Goal: Information Seeking & Learning: Check status

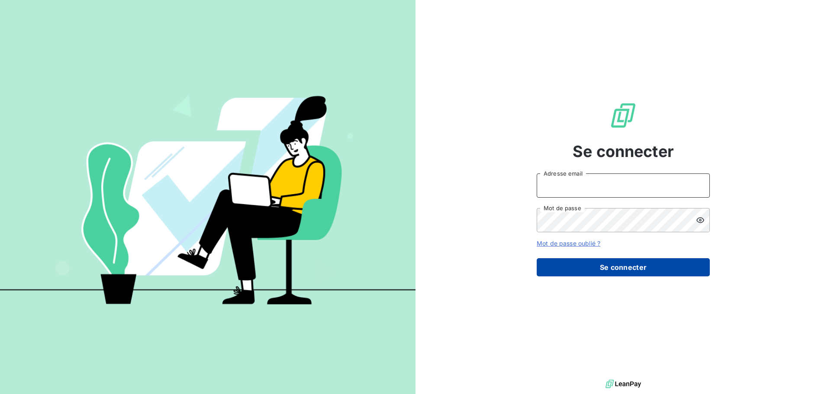
type input "[EMAIL_ADDRESS][DOMAIN_NAME]"
click at [630, 269] on button "Se connecter" at bounding box center [623, 267] width 173 height 18
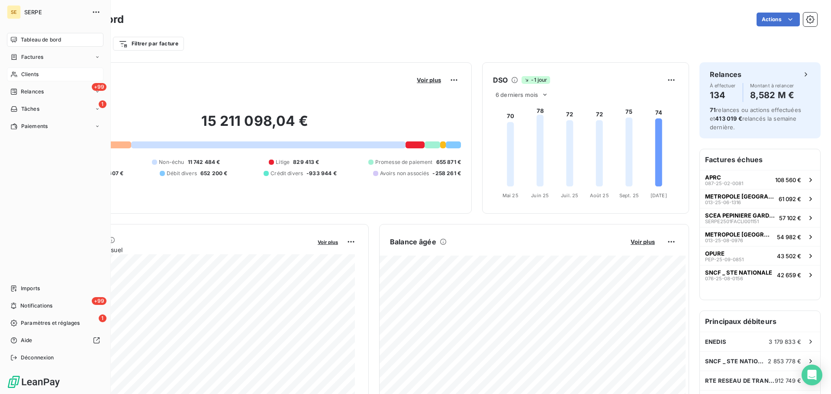
click at [39, 72] on div "Clients" at bounding box center [55, 75] width 97 height 14
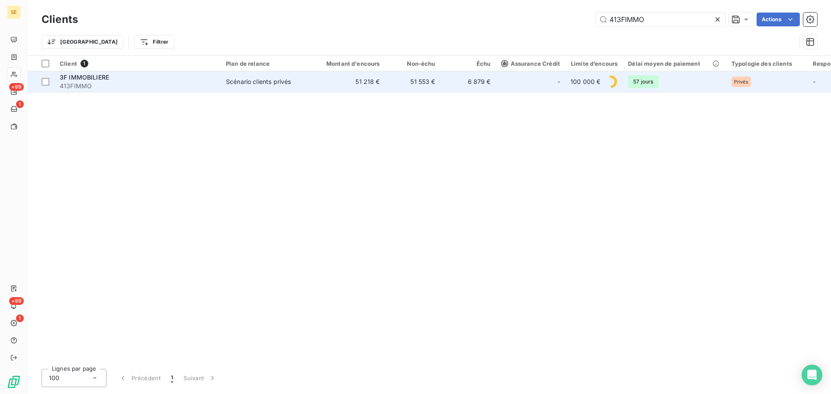
type input "413FIMMO"
click at [304, 78] on span "Scénario clients privés" at bounding box center [266, 82] width 80 height 9
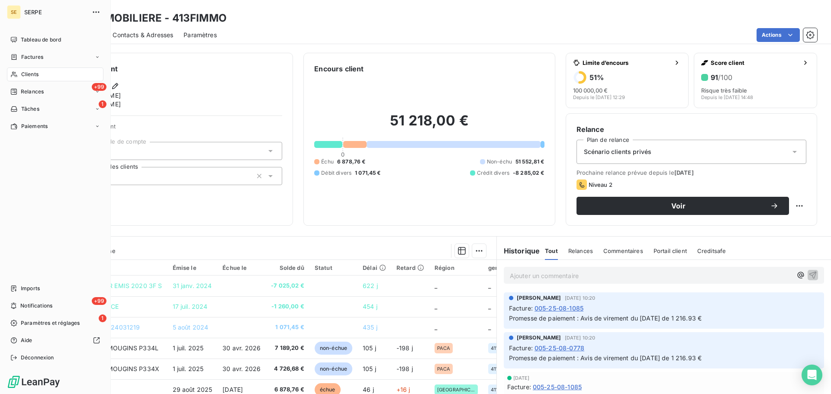
click at [24, 76] on span "Clients" at bounding box center [29, 75] width 17 height 8
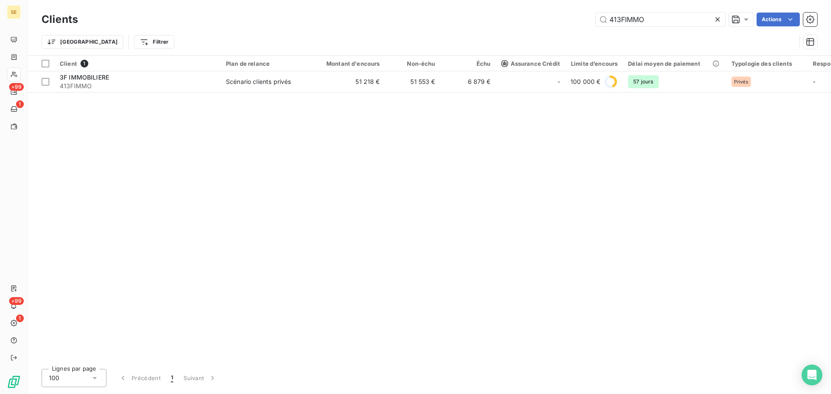
drag, startPoint x: 655, startPoint y: 18, endPoint x: 586, endPoint y: 20, distance: 69.3
click at [589, 20] on div "413FIMMO Actions" at bounding box center [452, 20] width 729 height 14
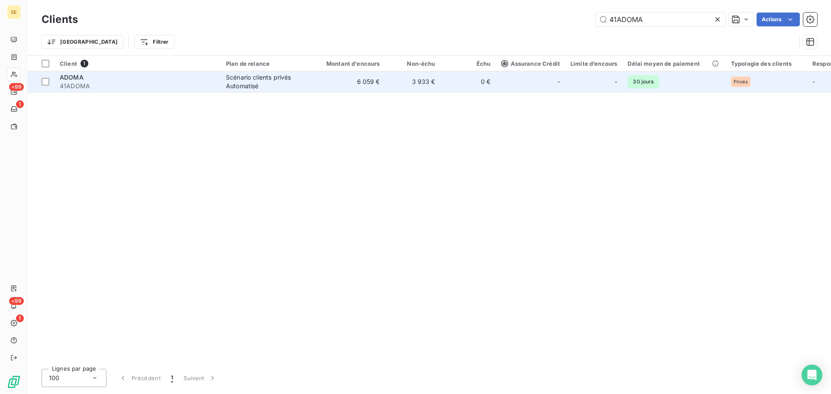
type input "41ADOMA"
click at [248, 86] on div "Scénario clients privés Automatisé" at bounding box center [266, 81] width 80 height 17
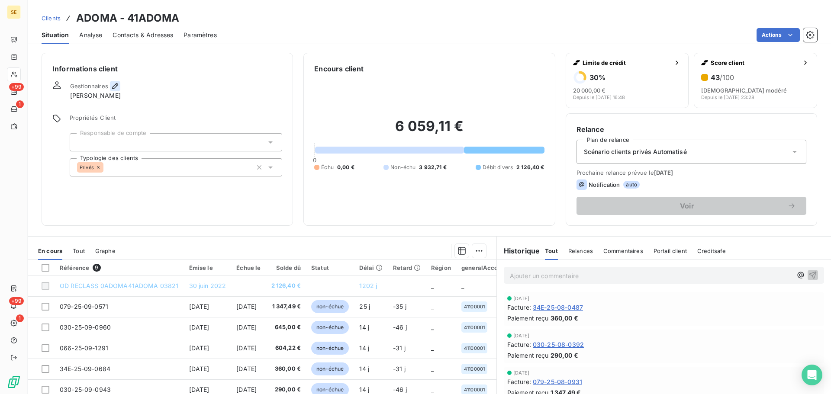
click at [116, 89] on icon "button" at bounding box center [115, 86] width 9 height 9
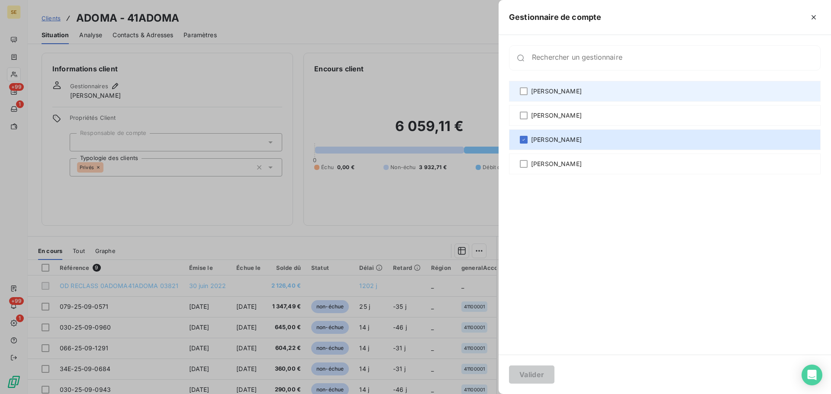
click at [577, 95] on div "[PERSON_NAME]" at bounding box center [665, 91] width 312 height 21
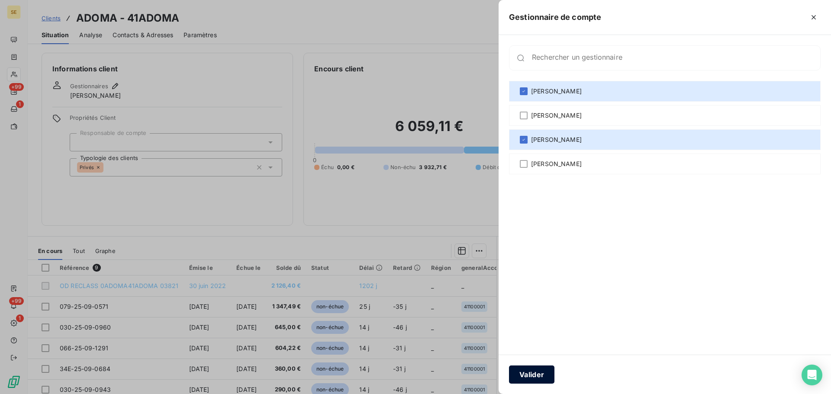
click at [543, 369] on button "Valider" at bounding box center [531, 375] width 45 height 18
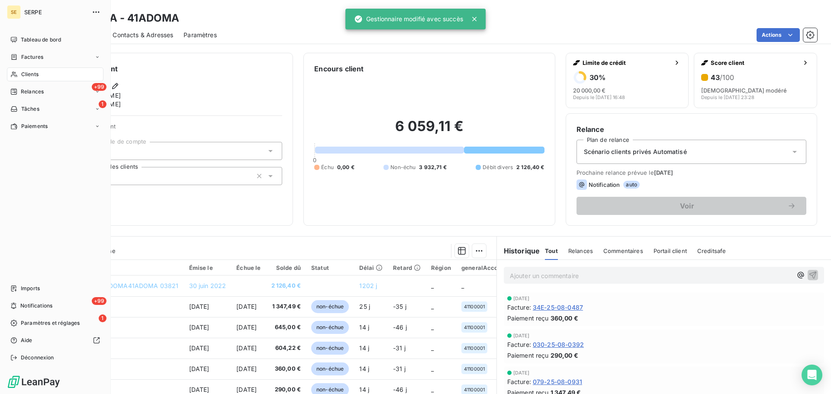
click at [36, 68] on div "Clients" at bounding box center [55, 75] width 97 height 14
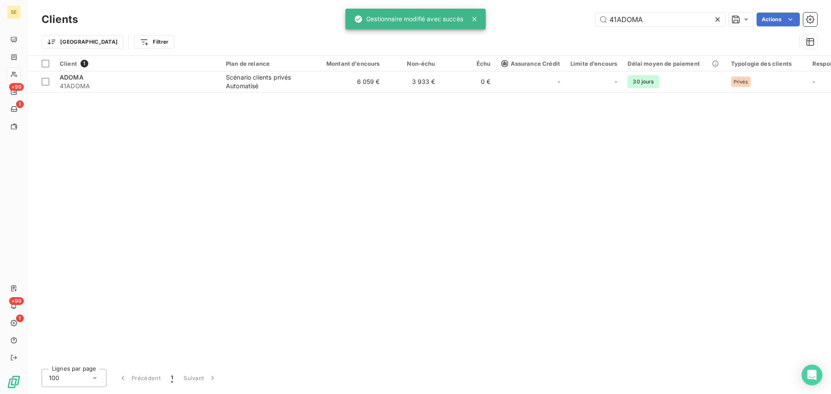
drag, startPoint x: 675, startPoint y: 23, endPoint x: 577, endPoint y: 20, distance: 97.9
click at [577, 20] on div "41ADOMA Actions" at bounding box center [452, 20] width 729 height 14
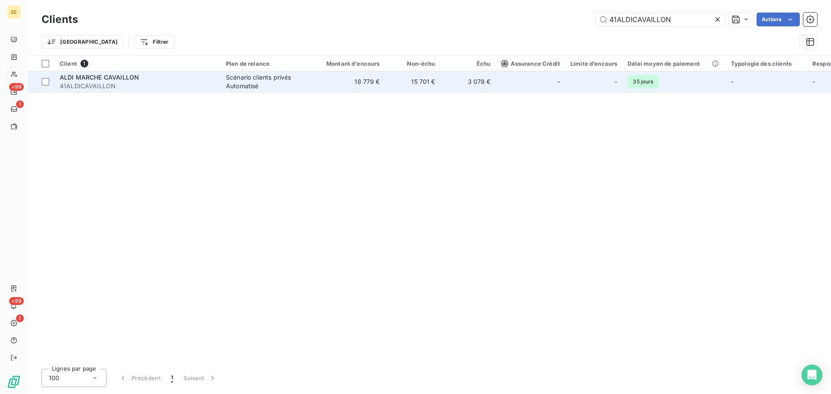
type input "41ALDICAVAILLON"
click at [275, 87] on div "Scénario clients privés Automatisé" at bounding box center [266, 81] width 80 height 17
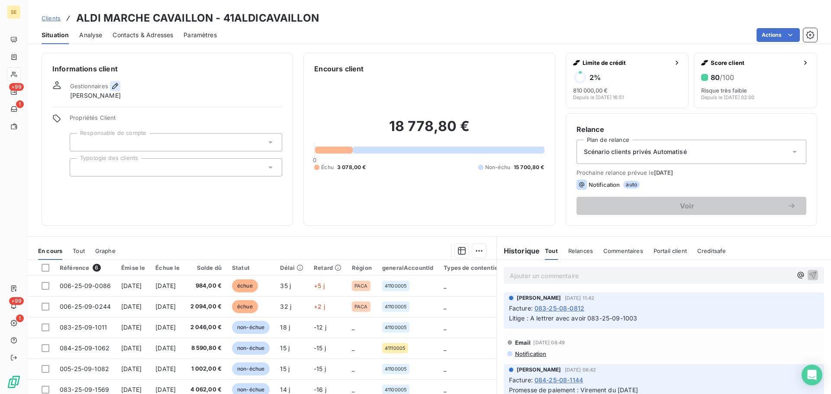
click at [116, 86] on icon "button" at bounding box center [115, 86] width 6 height 6
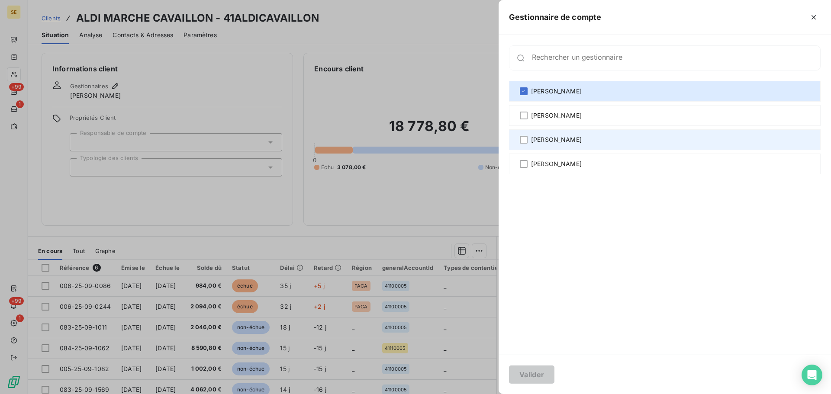
click at [565, 146] on div "[PERSON_NAME]" at bounding box center [665, 139] width 312 height 21
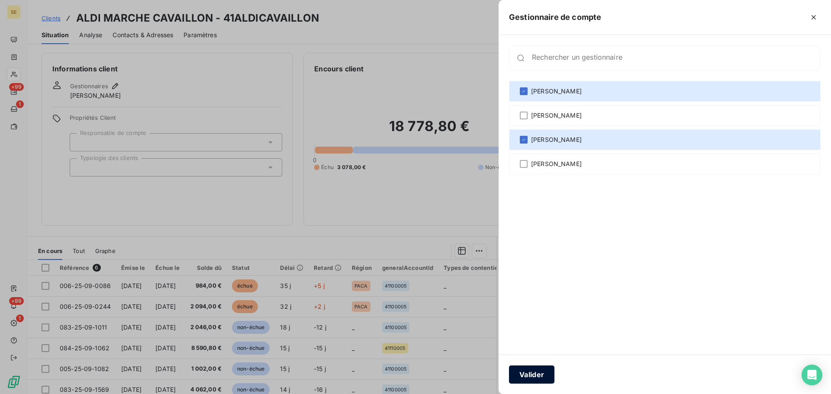
click at [543, 378] on button "Valider" at bounding box center [531, 375] width 45 height 18
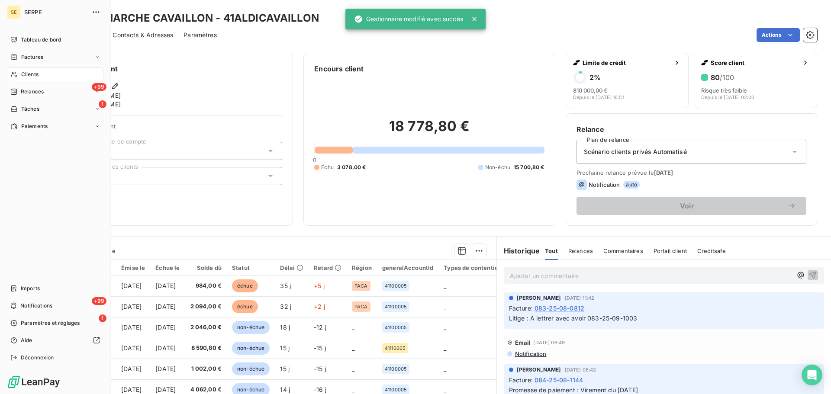
click at [6, 73] on div "SE SERPE Tableau de bord Factures Clients +99 Relances 1 Tâches Paiements Impor…" at bounding box center [55, 197] width 111 height 394
click at [42, 78] on div "Clients" at bounding box center [55, 75] width 97 height 14
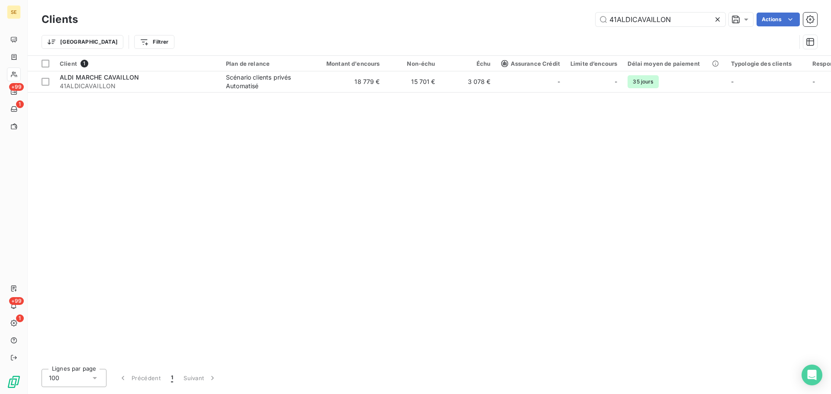
drag, startPoint x: 694, startPoint y: 24, endPoint x: 574, endPoint y: 23, distance: 119.9
click at [574, 23] on div "41ALDICAVAILLON Actions" at bounding box center [452, 20] width 729 height 14
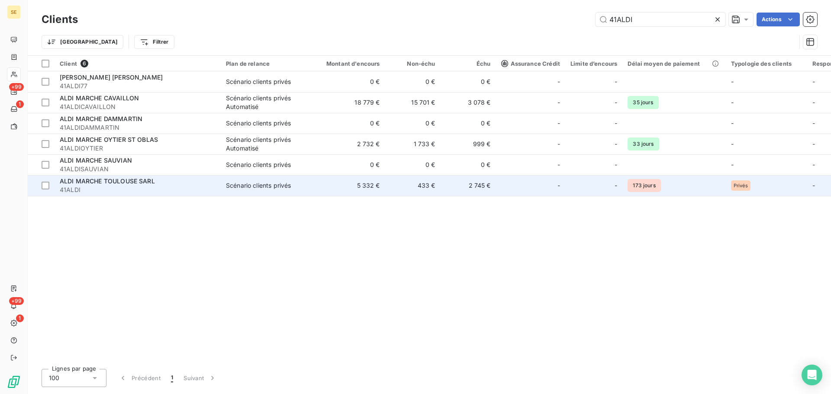
type input "41ALDI"
click at [178, 188] on span "41ALDI" at bounding box center [138, 190] width 156 height 9
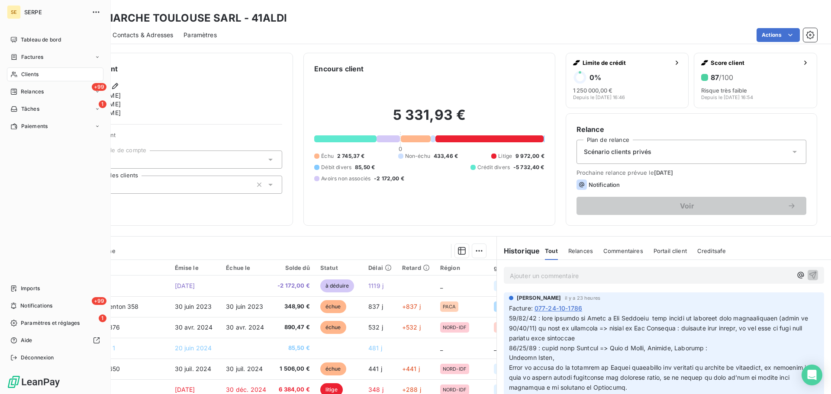
click at [20, 77] on div "Clients" at bounding box center [55, 75] width 97 height 14
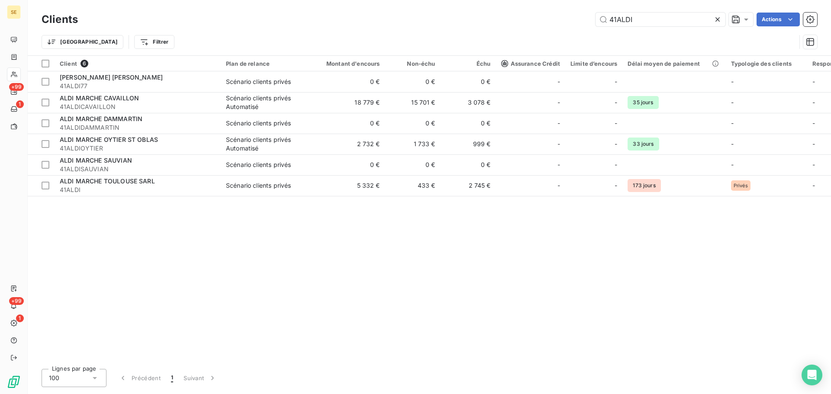
drag, startPoint x: 623, startPoint y: 21, endPoint x: 588, endPoint y: 21, distance: 35.1
click at [593, 21] on div "41ALDI Actions" at bounding box center [452, 20] width 729 height 14
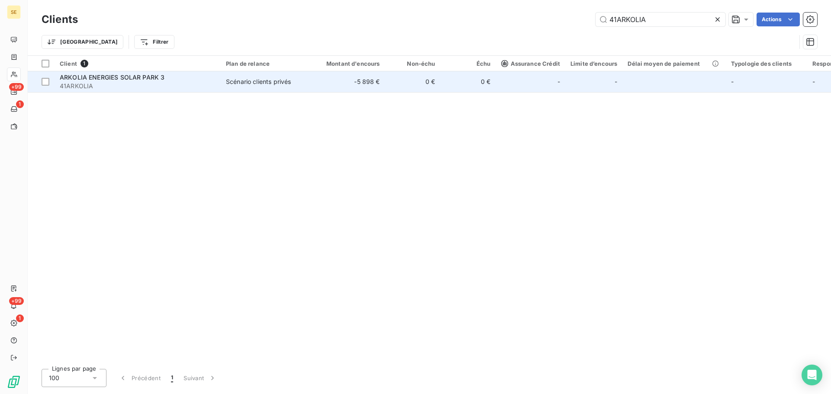
type input "41ARKOLIA"
click at [110, 76] on span "ARKOLIA ENERGIES SOLAR PARK 3" at bounding box center [112, 77] width 105 height 7
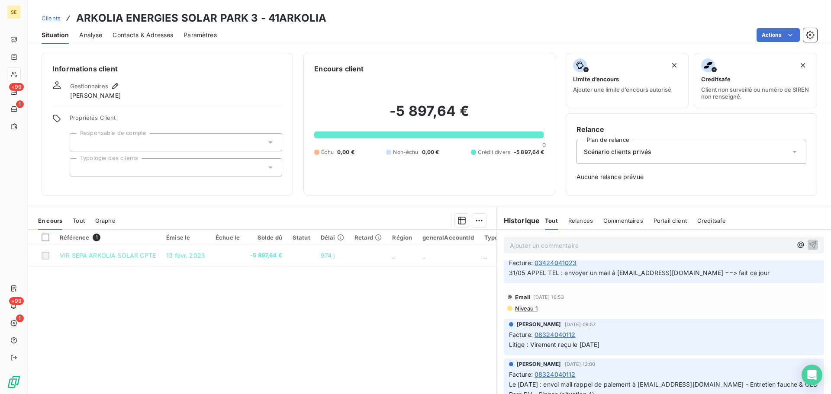
scroll to position [462, 0]
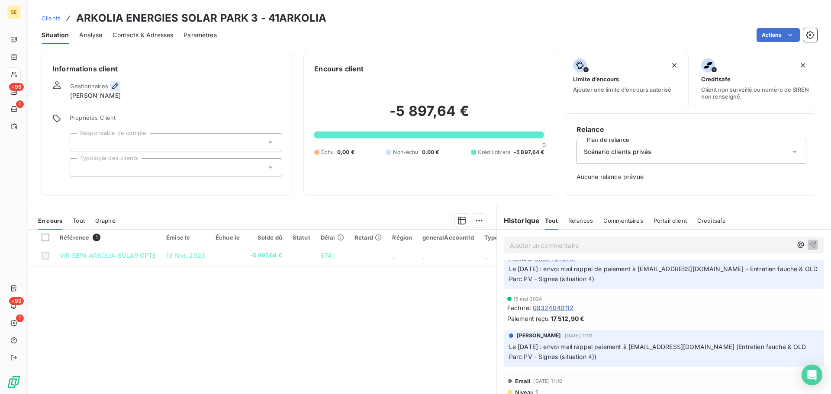
click at [116, 89] on icon "button" at bounding box center [115, 86] width 9 height 9
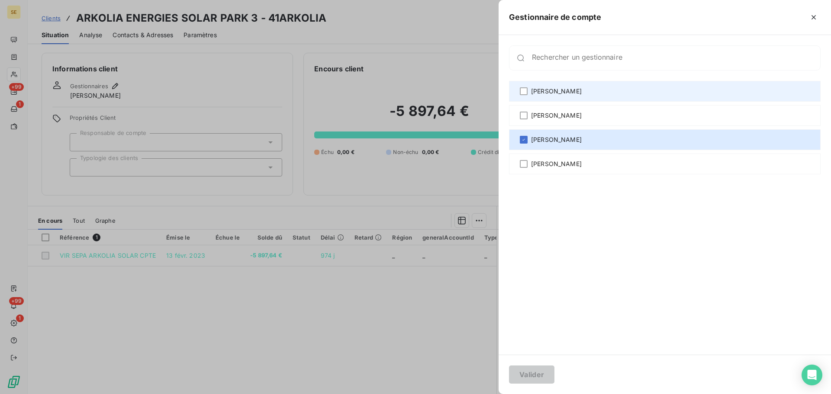
click at [562, 89] on span "[PERSON_NAME]" at bounding box center [556, 91] width 51 height 9
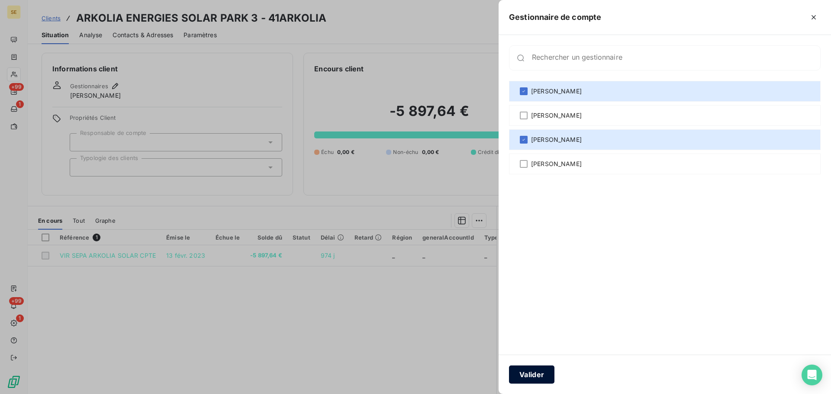
click at [537, 375] on button "Valider" at bounding box center [531, 375] width 45 height 18
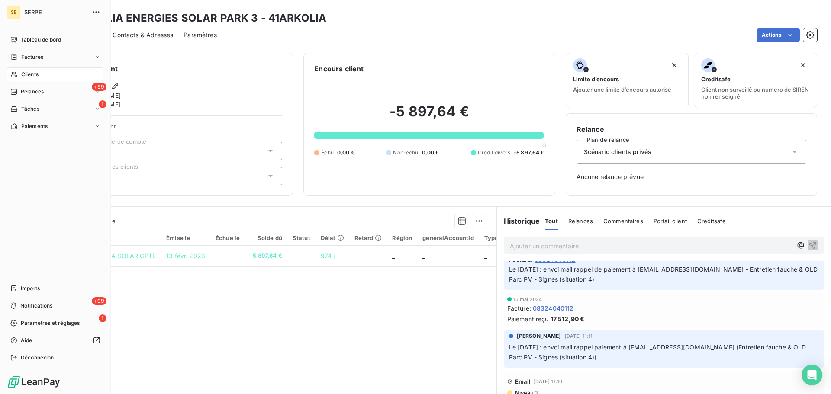
click at [27, 75] on span "Clients" at bounding box center [29, 75] width 17 height 8
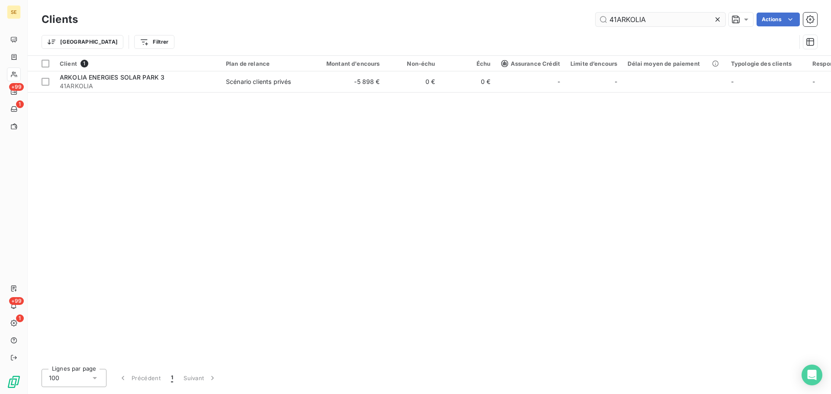
drag, startPoint x: 669, startPoint y: 16, endPoint x: 608, endPoint y: 22, distance: 60.4
click at [603, 22] on input "41ARKOLIA" at bounding box center [661, 20] width 130 height 14
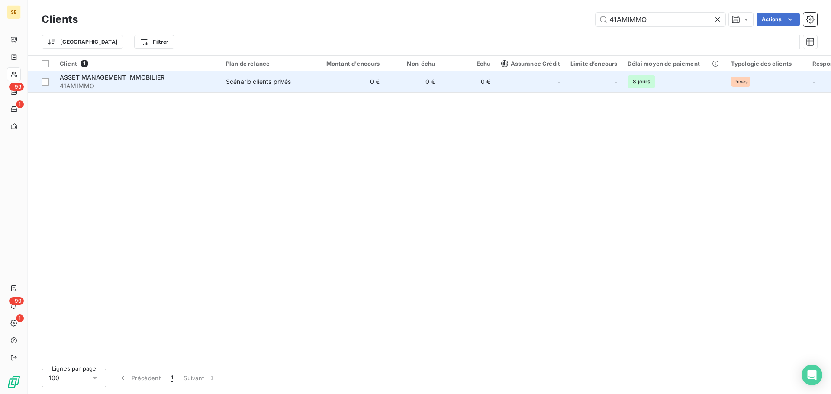
type input "41AMIMMO"
click at [129, 81] on span "ASSET MANAGEMENT IMMOBILIER" at bounding box center [112, 77] width 105 height 7
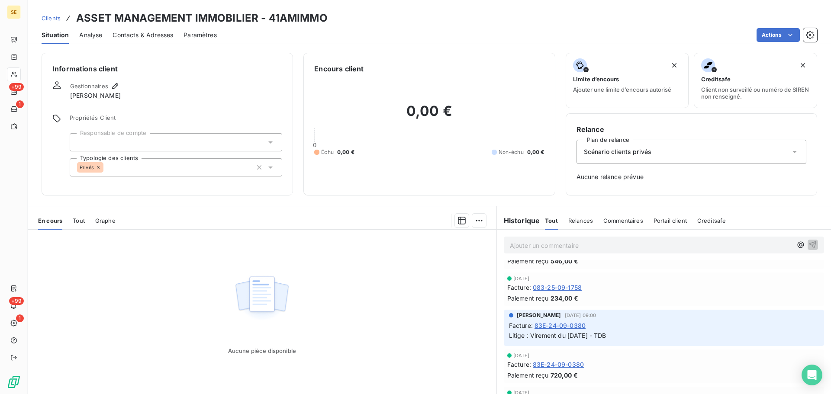
scroll to position [28, 0]
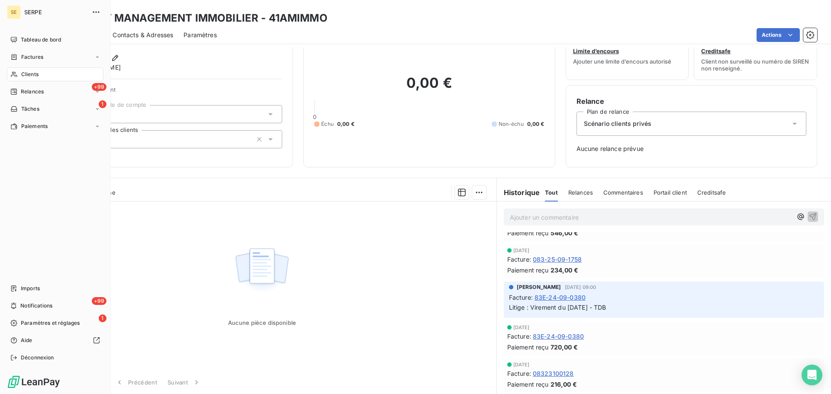
click at [32, 77] on span "Clients" at bounding box center [29, 75] width 17 height 8
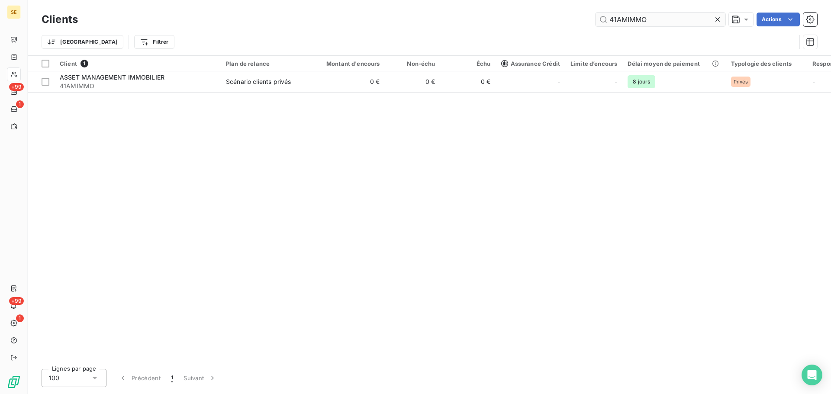
drag, startPoint x: 659, startPoint y: 23, endPoint x: 600, endPoint y: 19, distance: 59.1
click at [601, 19] on input "41AMIMMO" at bounding box center [661, 20] width 130 height 14
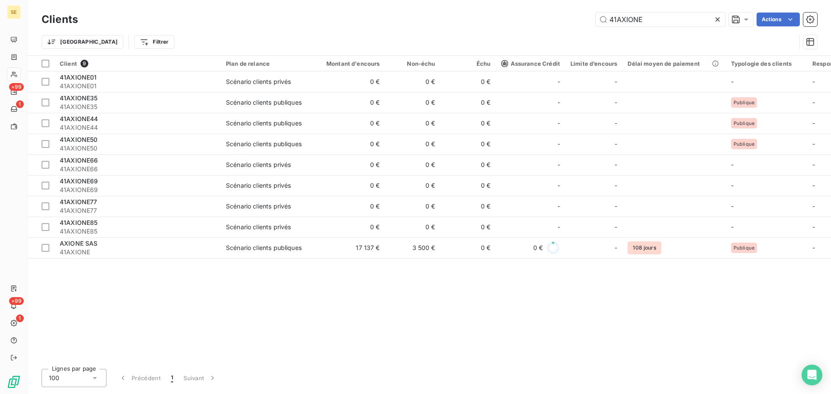
type input "41AXIONE"
click at [475, 25] on div "41AXIONE Actions" at bounding box center [452, 20] width 729 height 14
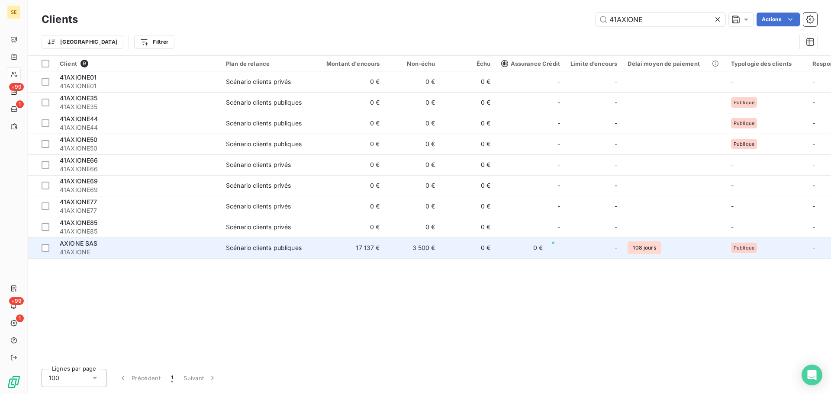
click at [193, 255] on span "41AXIONE" at bounding box center [138, 252] width 156 height 9
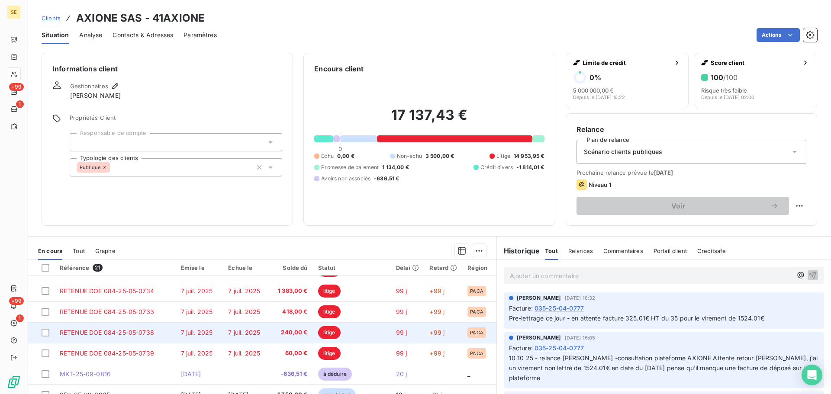
scroll to position [58, 0]
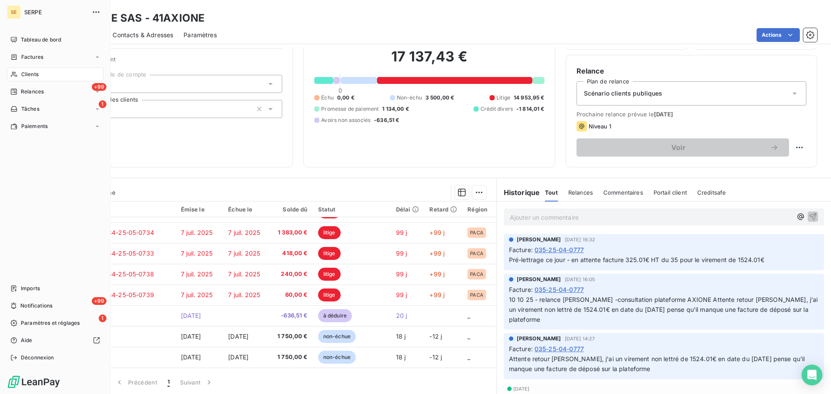
click at [35, 77] on span "Clients" at bounding box center [29, 75] width 17 height 8
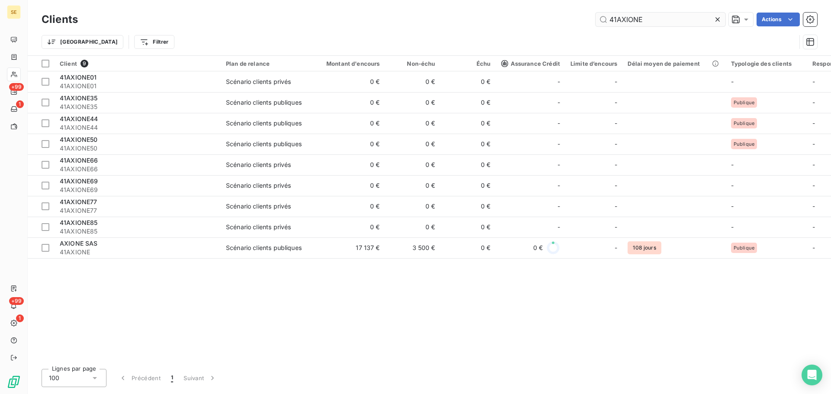
click at [660, 21] on input "41AXIONE" at bounding box center [661, 20] width 130 height 14
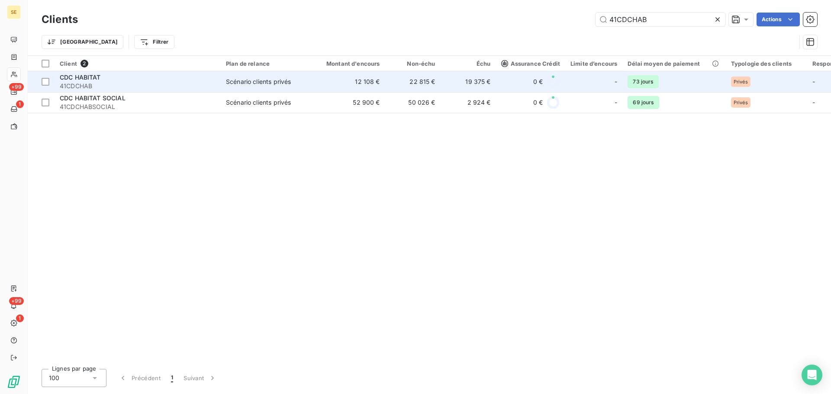
type input "41CDCHAB"
click at [230, 82] on div "Scénario clients privés" at bounding box center [258, 82] width 65 height 9
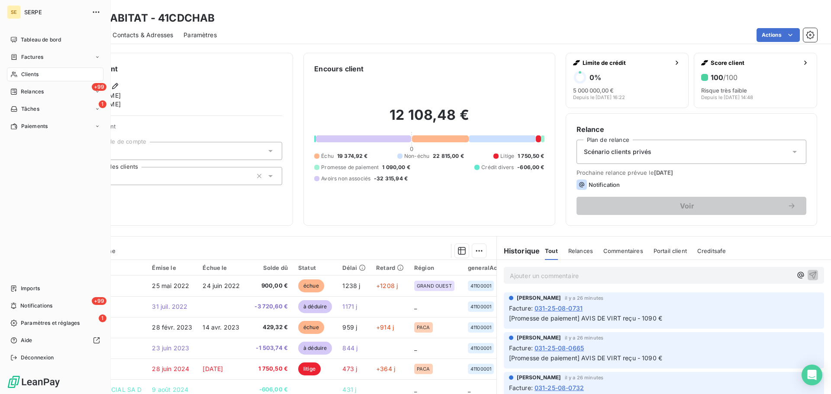
click at [19, 72] on div "Clients" at bounding box center [55, 75] width 97 height 14
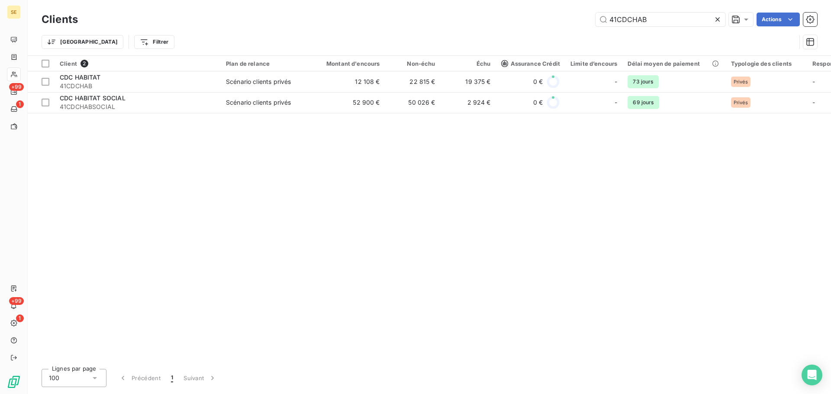
drag, startPoint x: 648, startPoint y: 23, endPoint x: 565, endPoint y: 29, distance: 83.4
click at [585, 24] on div "41CDCHAB Actions" at bounding box center [452, 20] width 729 height 14
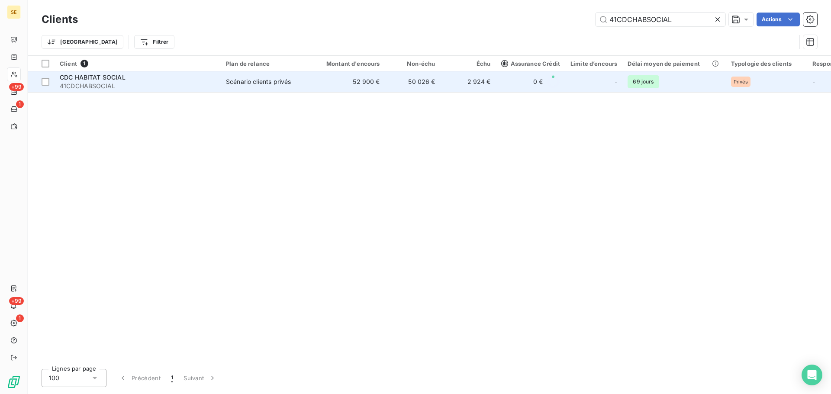
type input "41CDCHABSOCIAL"
click at [129, 82] on span "41CDCHABSOCIAL" at bounding box center [138, 86] width 156 height 9
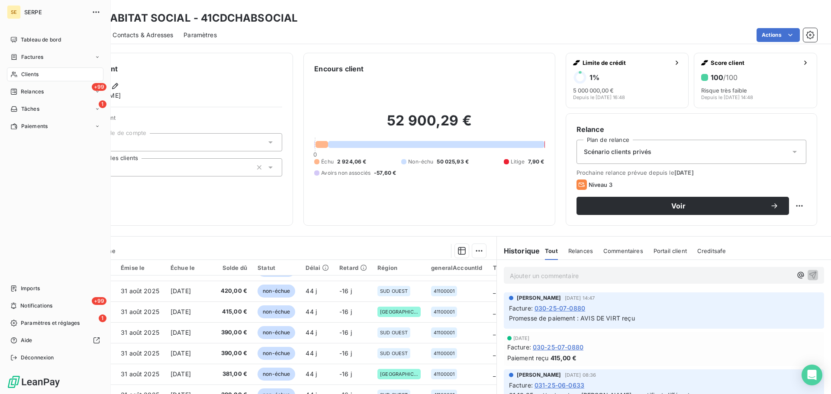
click at [26, 79] on div "Clients" at bounding box center [55, 75] width 97 height 14
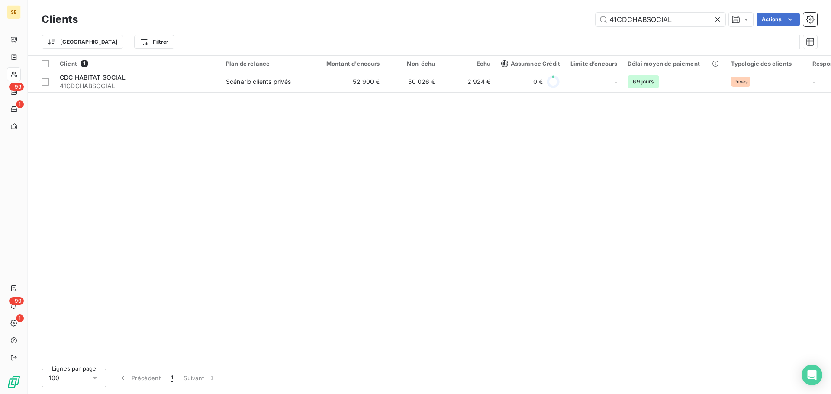
drag, startPoint x: 645, startPoint y: 20, endPoint x: 591, endPoint y: 22, distance: 53.7
click at [607, 22] on input "41CDCHABSOCIAL" at bounding box center [661, 20] width 130 height 14
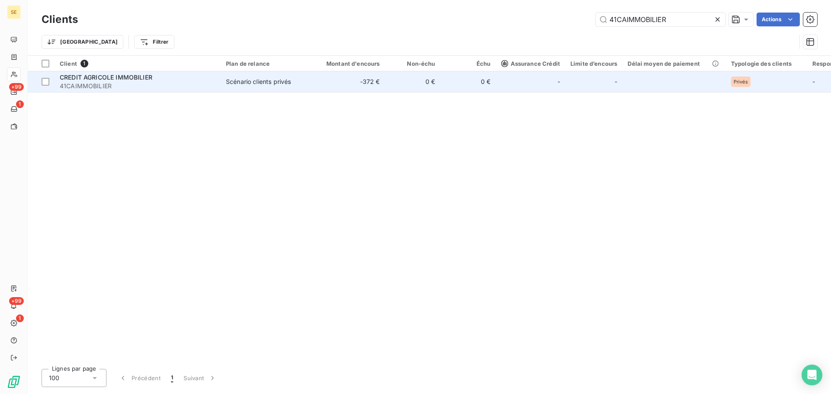
type input "41CAIMMOBILIER"
click at [283, 86] on div "Scénario clients privés" at bounding box center [258, 82] width 65 height 9
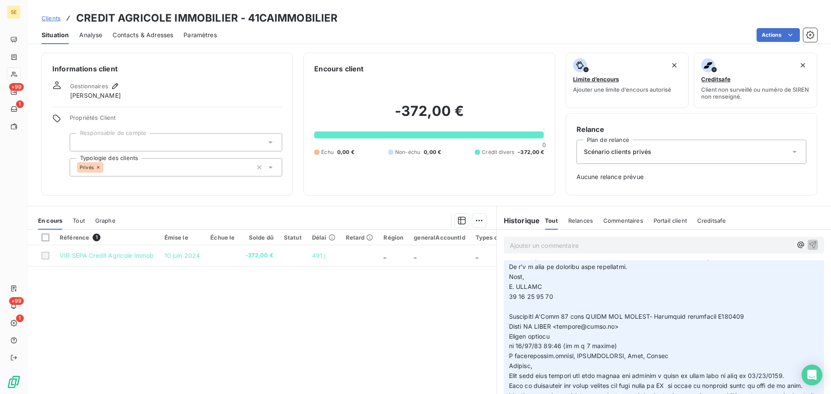
scroll to position [1155, 0]
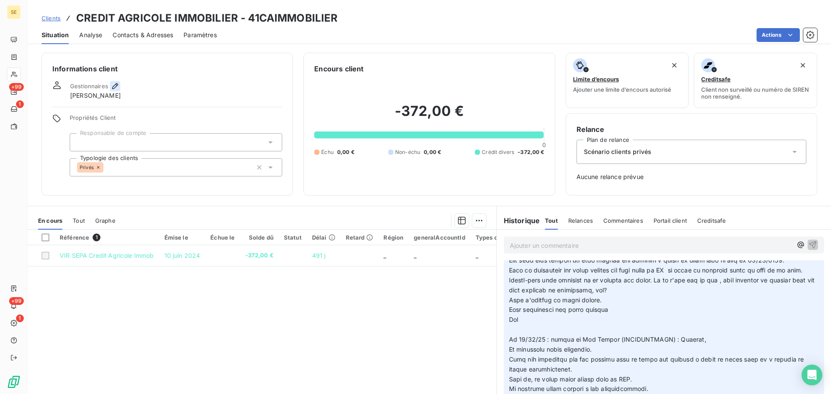
click at [113, 84] on icon "button" at bounding box center [115, 86] width 9 height 9
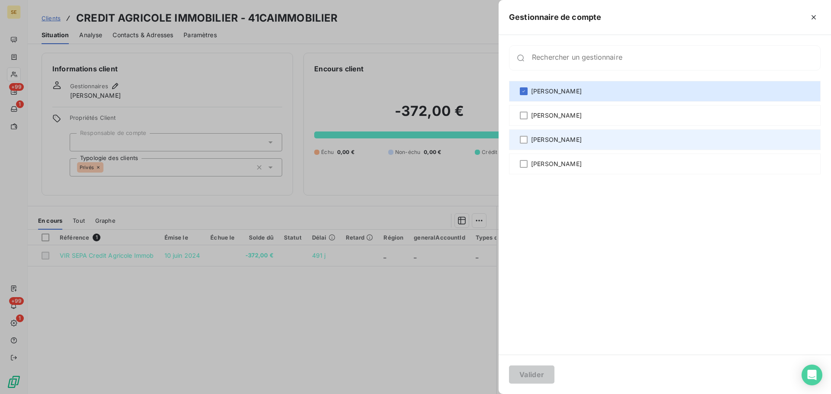
click at [576, 142] on span "[PERSON_NAME]" at bounding box center [556, 140] width 51 height 9
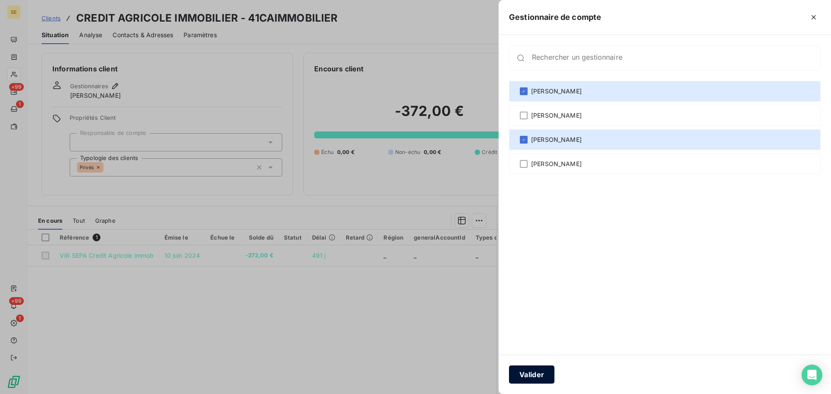
click at [534, 373] on button "Valider" at bounding box center [531, 375] width 45 height 18
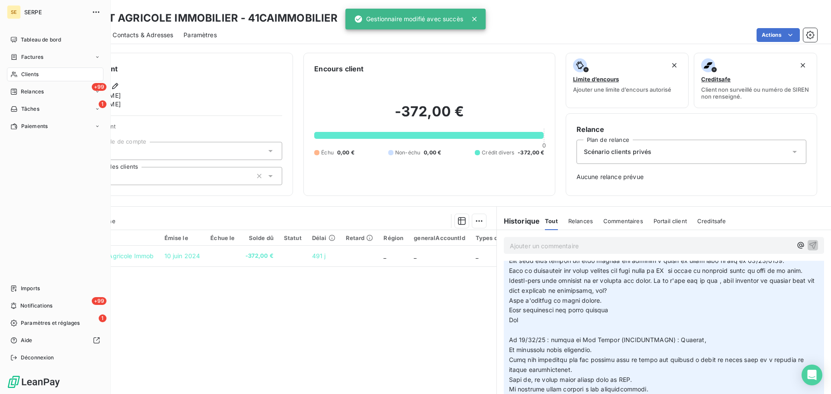
click at [45, 76] on div "Clients" at bounding box center [55, 75] width 97 height 14
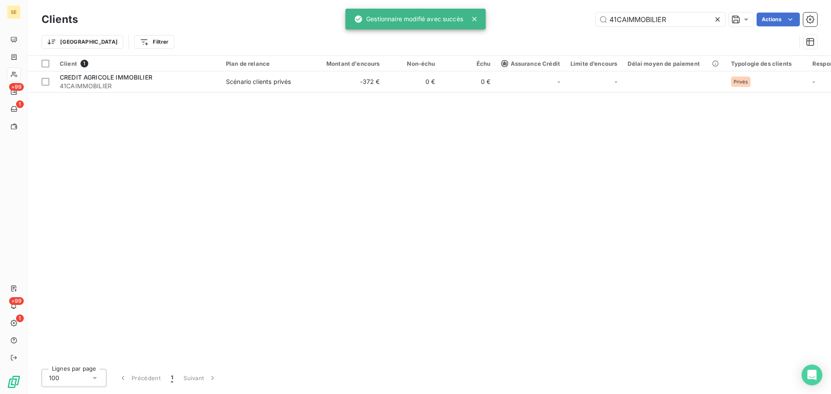
drag, startPoint x: 679, startPoint y: 20, endPoint x: 586, endPoint y: 25, distance: 93.2
click at [588, 25] on div "41CAIMMOBILIER Actions" at bounding box center [452, 20] width 729 height 14
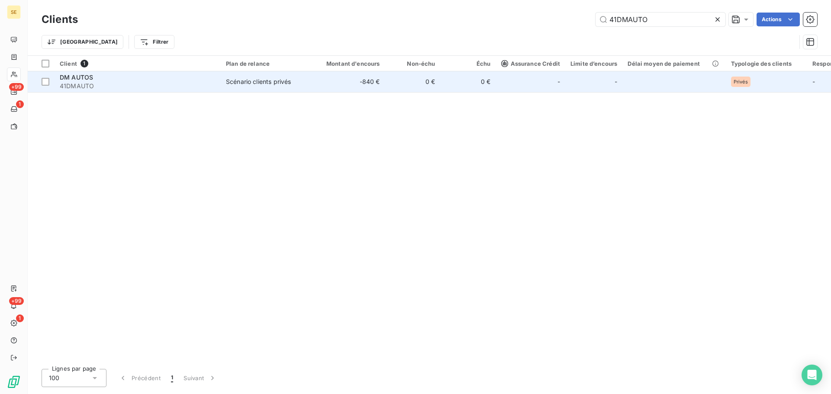
type input "41DMAUTO"
click at [141, 80] on div "DM AUTOS" at bounding box center [138, 77] width 156 height 9
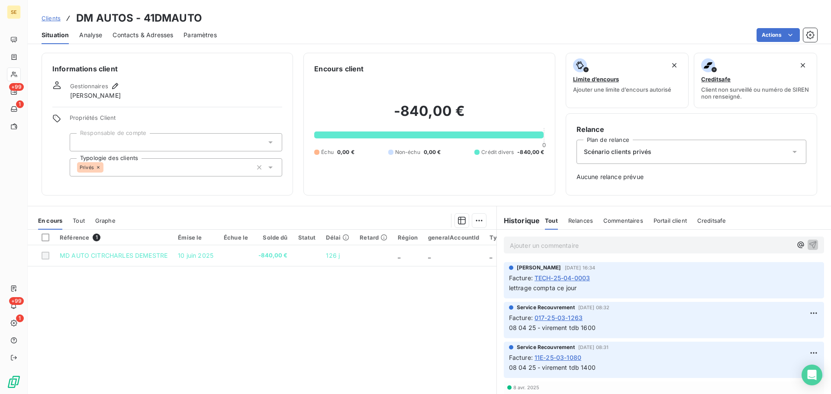
click at [120, 81] on div "Gestionnaires [PERSON_NAME]" at bounding box center [167, 90] width 230 height 19
click at [116, 87] on icon "button" at bounding box center [115, 86] width 9 height 9
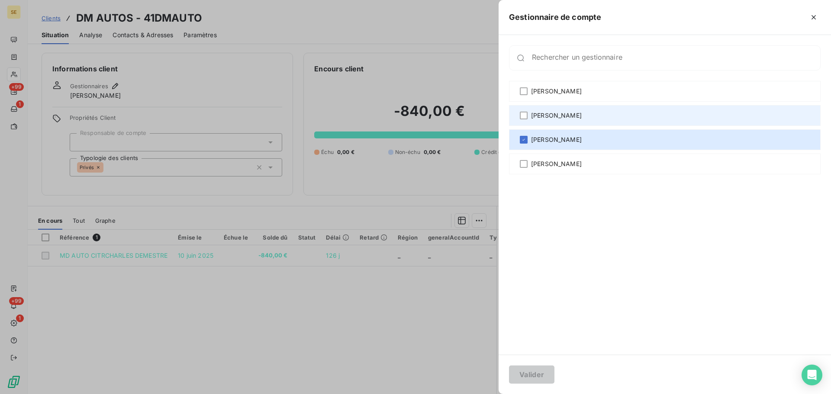
click at [568, 117] on span "[PERSON_NAME]" at bounding box center [556, 115] width 51 height 9
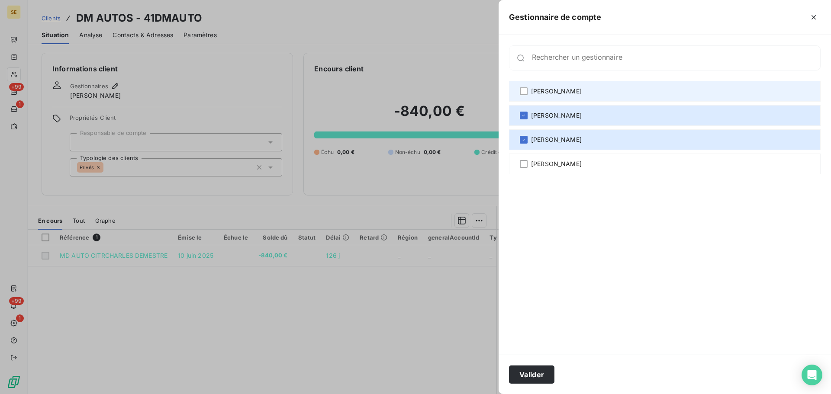
click at [560, 87] on div "[PERSON_NAME]" at bounding box center [665, 91] width 312 height 21
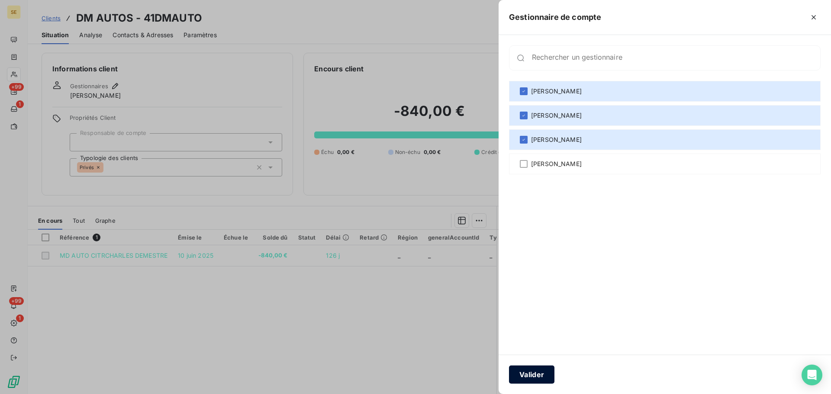
click at [546, 371] on button "Valider" at bounding box center [531, 375] width 45 height 18
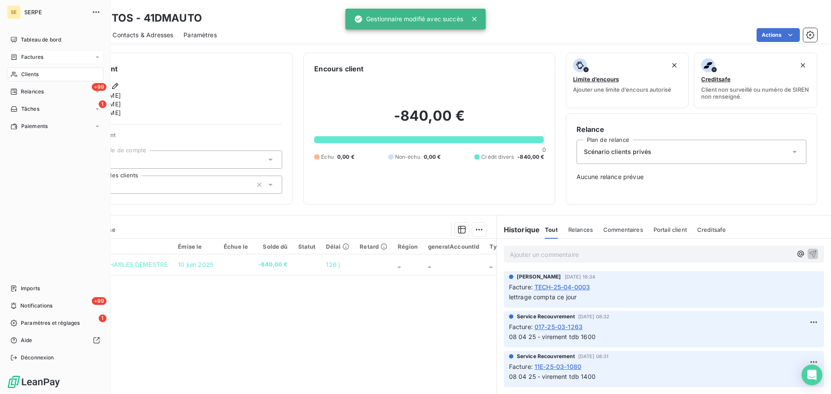
drag, startPoint x: 26, startPoint y: 70, endPoint x: 35, endPoint y: 61, distance: 13.2
click at [26, 70] on div "Clients" at bounding box center [55, 75] width 97 height 14
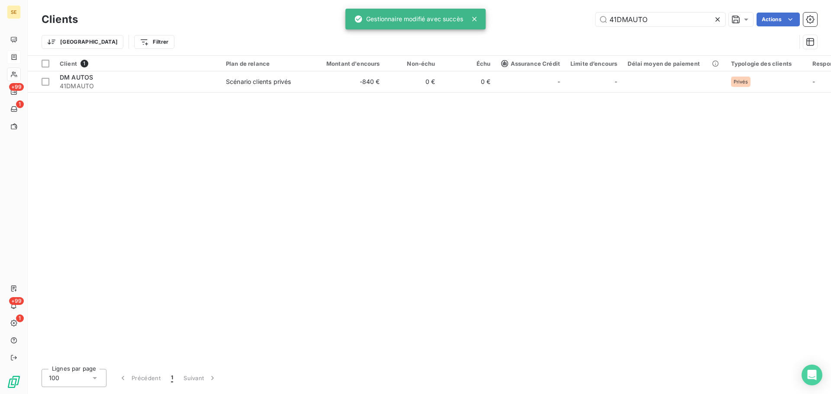
drag, startPoint x: 669, startPoint y: 20, endPoint x: 546, endPoint y: 19, distance: 123.0
click at [546, 19] on div "41DMAUTO Actions" at bounding box center [452, 20] width 729 height 14
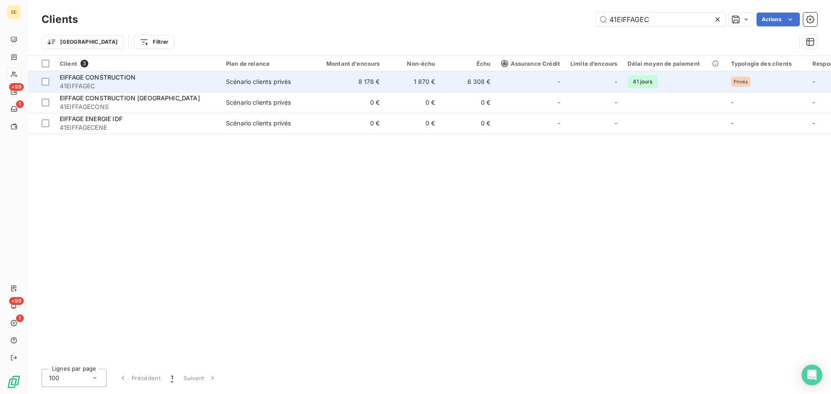
type input "41EIFFAGEC"
click at [273, 83] on div "Scénario clients privés" at bounding box center [258, 82] width 65 height 9
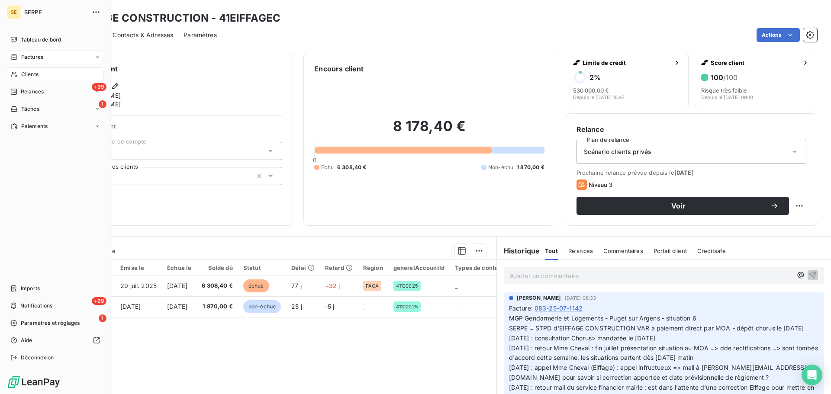
click at [26, 73] on span "Clients" at bounding box center [29, 75] width 17 height 8
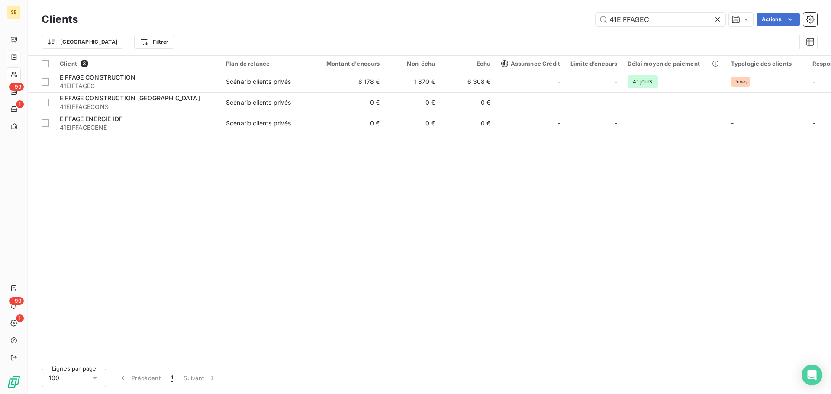
drag, startPoint x: 659, startPoint y: 26, endPoint x: 585, endPoint y: 23, distance: 73.7
click at [585, 24] on div "41EIFFAGEC Actions" at bounding box center [452, 20] width 729 height 14
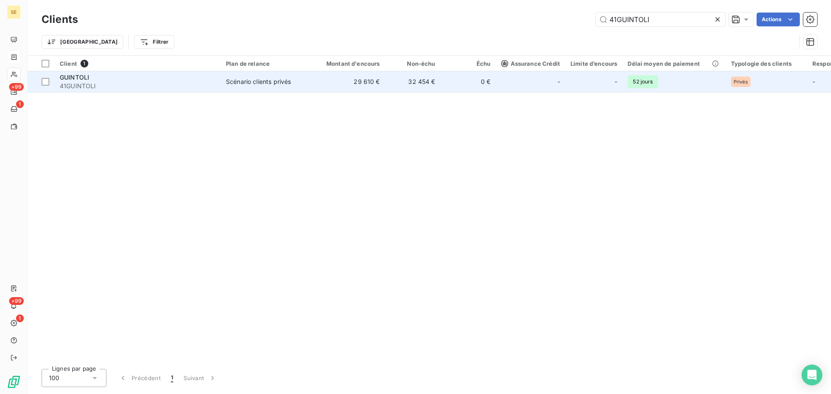
type input "41GUINTOLI"
click at [72, 87] on span "41GUINTOLI" at bounding box center [138, 86] width 156 height 9
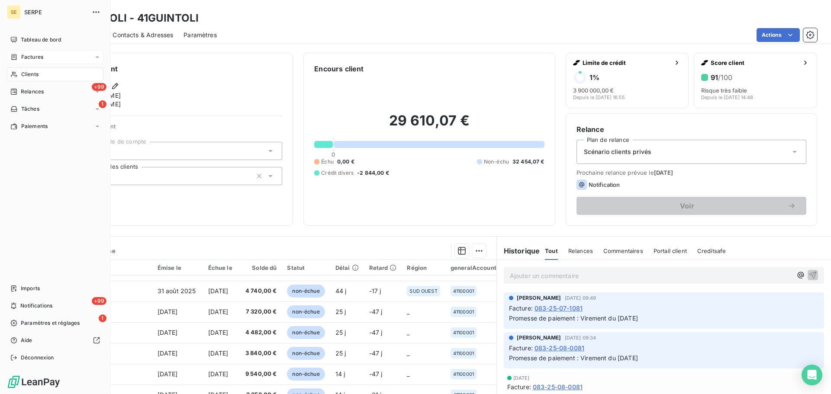
click at [56, 72] on div "Clients" at bounding box center [55, 75] width 97 height 14
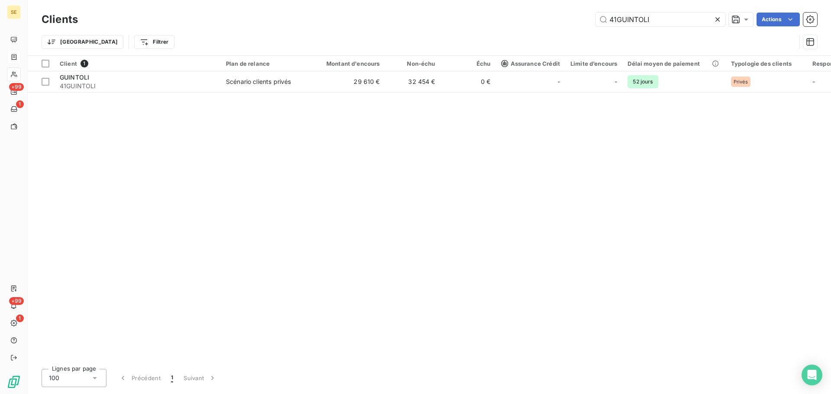
drag, startPoint x: 634, startPoint y: 19, endPoint x: 558, endPoint y: 14, distance: 76.8
click at [559, 15] on div "41GUINTOLI Actions" at bounding box center [452, 20] width 729 height 14
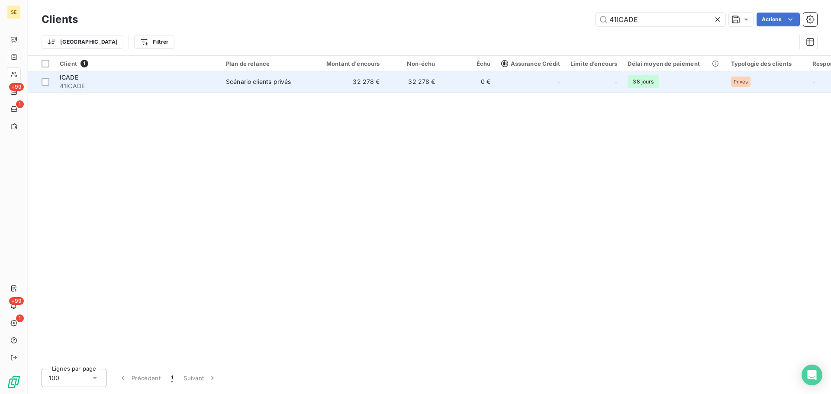
type input "41ICADE"
click at [150, 87] on span "41ICADE" at bounding box center [138, 86] width 156 height 9
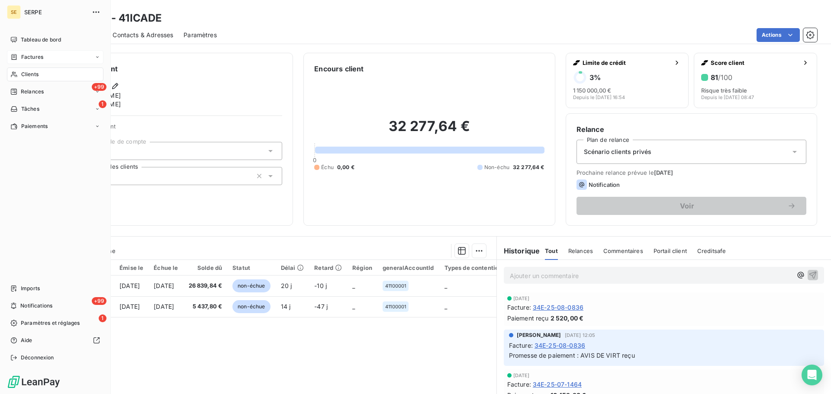
click at [24, 68] on div "Clients" at bounding box center [55, 75] width 97 height 14
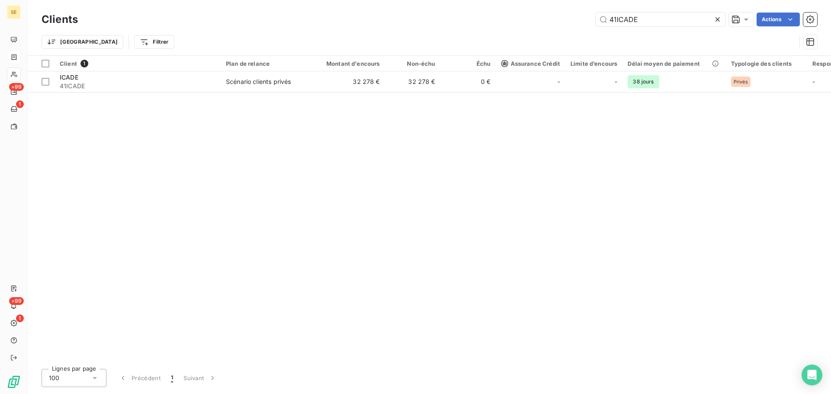
drag, startPoint x: 654, startPoint y: 23, endPoint x: 504, endPoint y: 16, distance: 149.5
click at [504, 16] on div "41ICADE Actions" at bounding box center [452, 20] width 729 height 14
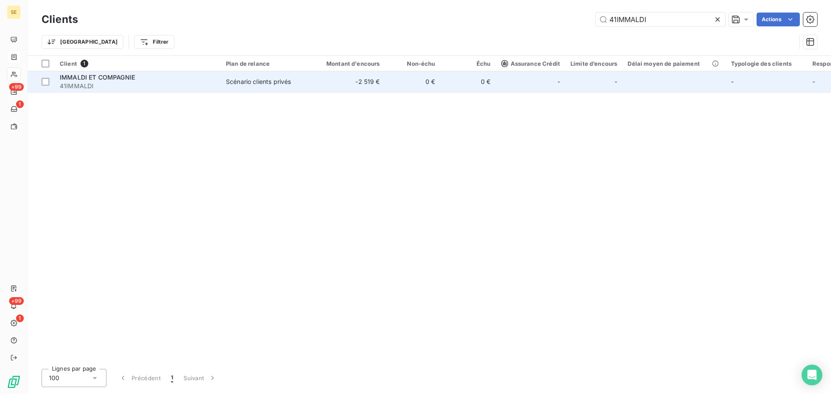
type input "41IMMALDI"
click at [80, 87] on span "41IMMALDI" at bounding box center [138, 86] width 156 height 9
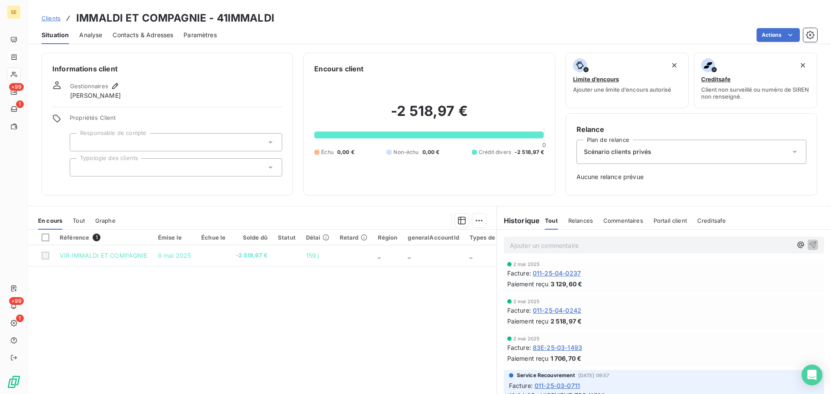
scroll to position [116, 0]
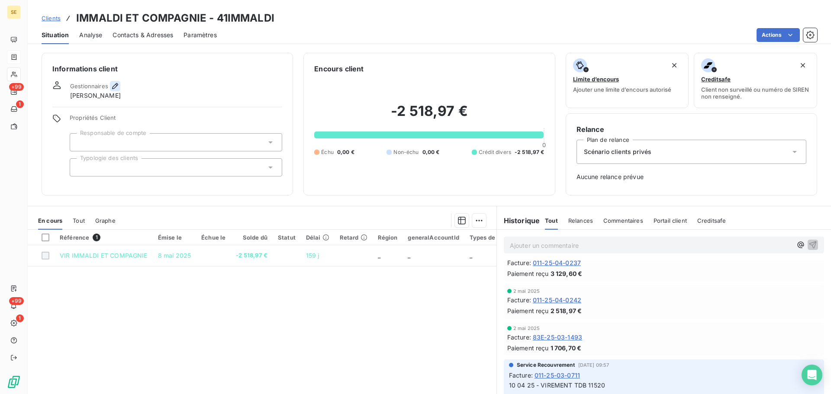
click at [114, 86] on icon "button" at bounding box center [115, 86] width 9 height 9
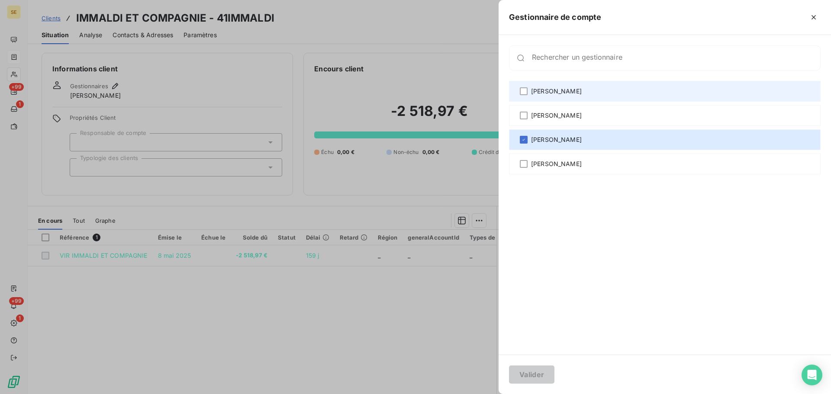
click at [536, 97] on div "[PERSON_NAME]" at bounding box center [665, 91] width 312 height 21
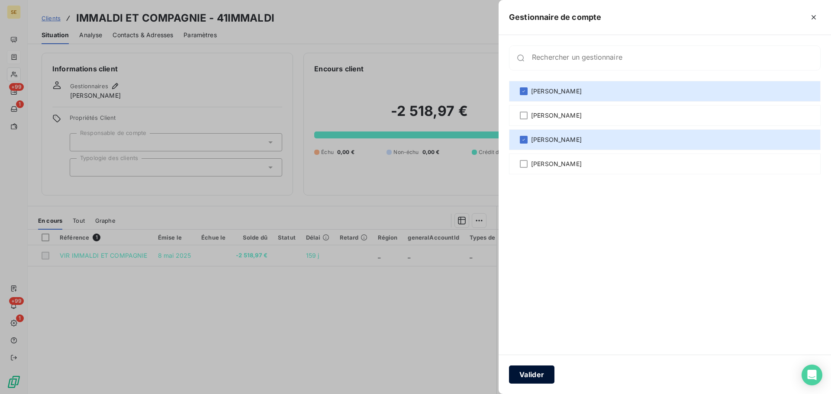
click at [540, 371] on button "Valider" at bounding box center [531, 375] width 45 height 18
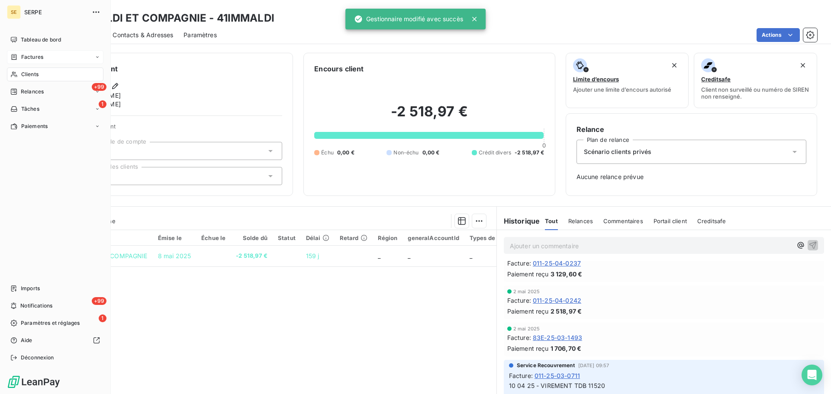
click at [38, 71] on span "Clients" at bounding box center [29, 75] width 17 height 8
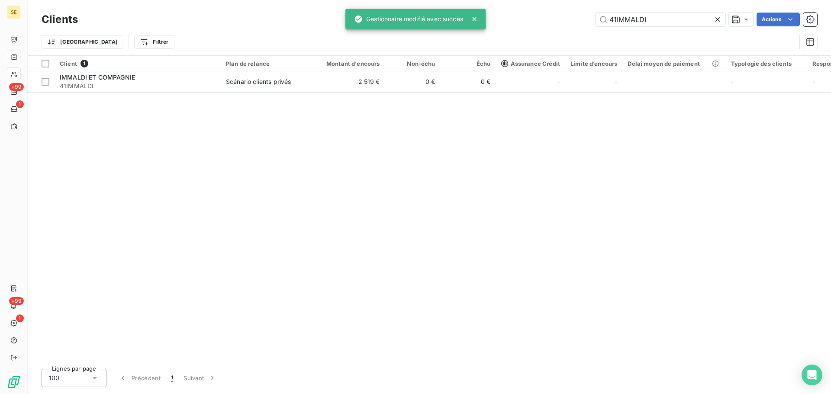
drag, startPoint x: 657, startPoint y: 21, endPoint x: 568, endPoint y: 20, distance: 88.8
click at [568, 20] on div "41IMMALDI Actions" at bounding box center [452, 20] width 729 height 14
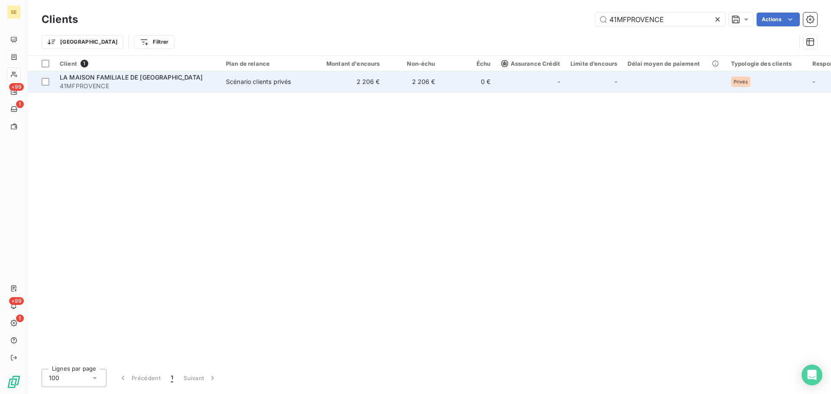
type input "41MFPROVENCE"
click at [118, 81] on span "LA MAISON FAMILIALE DE [GEOGRAPHIC_DATA]" at bounding box center [131, 77] width 143 height 7
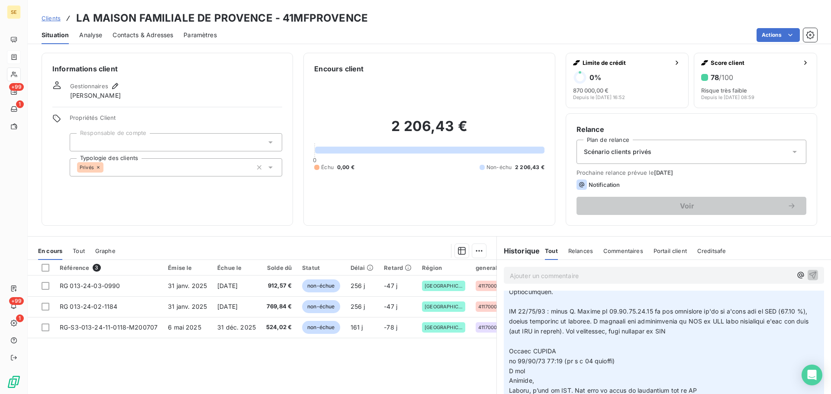
scroll to position [2309, 0]
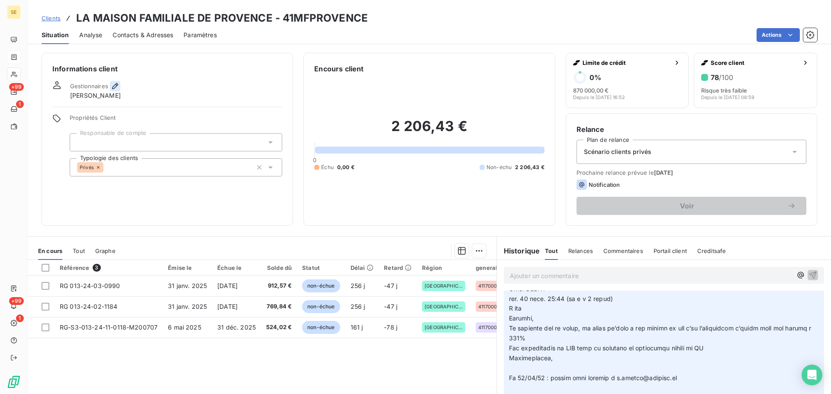
click at [114, 87] on icon "button" at bounding box center [115, 86] width 9 height 9
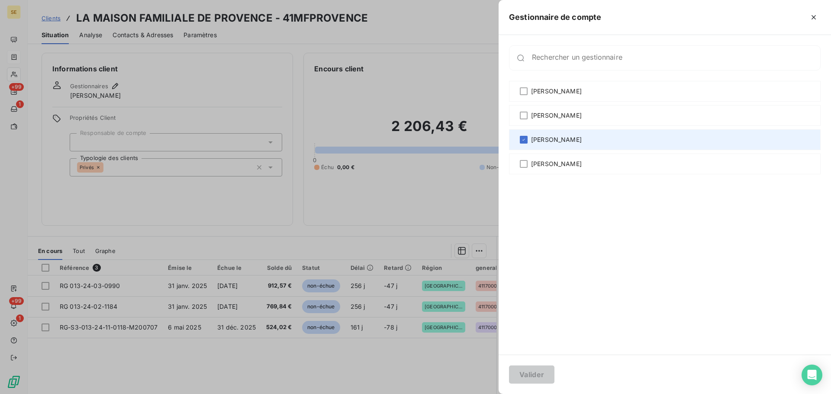
click at [542, 136] on span "[PERSON_NAME]" at bounding box center [556, 140] width 51 height 9
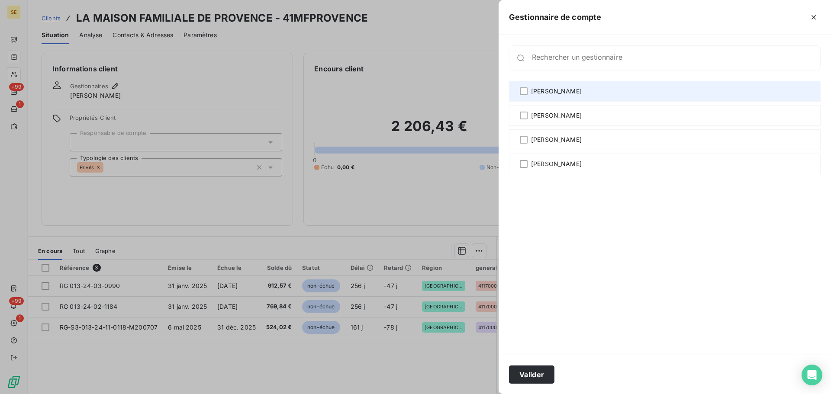
click at [553, 91] on span "[PERSON_NAME]" at bounding box center [556, 91] width 51 height 9
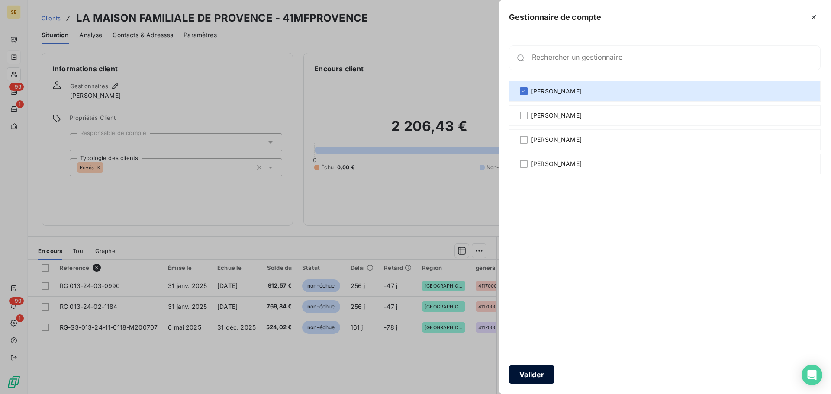
click at [538, 377] on button "Valider" at bounding box center [531, 375] width 45 height 18
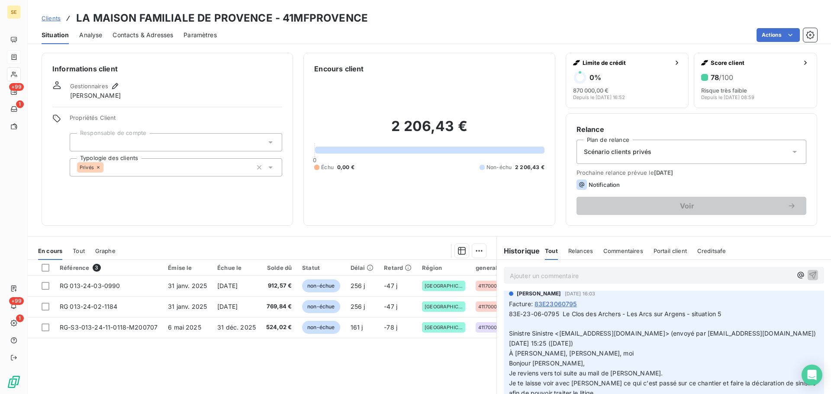
scroll to position [6350, 0]
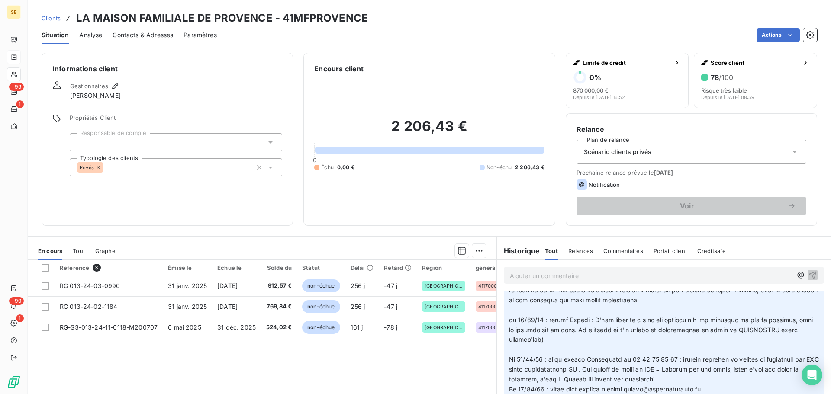
click at [112, 91] on div "Gestionnaires [PERSON_NAME]" at bounding box center [95, 90] width 51 height 19
click at [112, 88] on icon "button" at bounding box center [115, 86] width 6 height 6
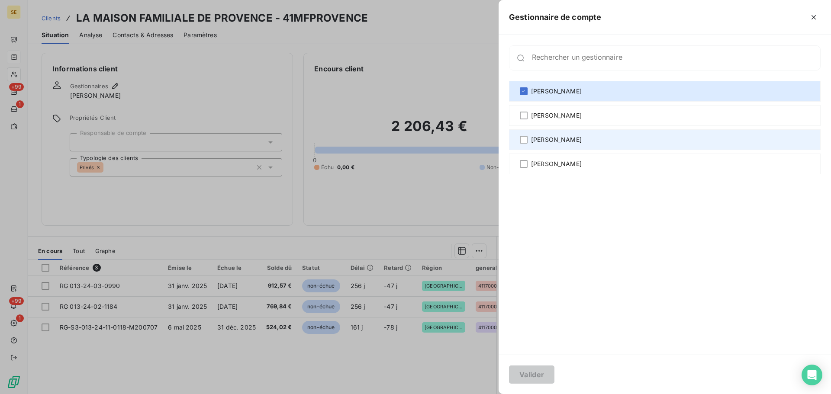
click at [567, 143] on span "[PERSON_NAME]" at bounding box center [556, 140] width 51 height 9
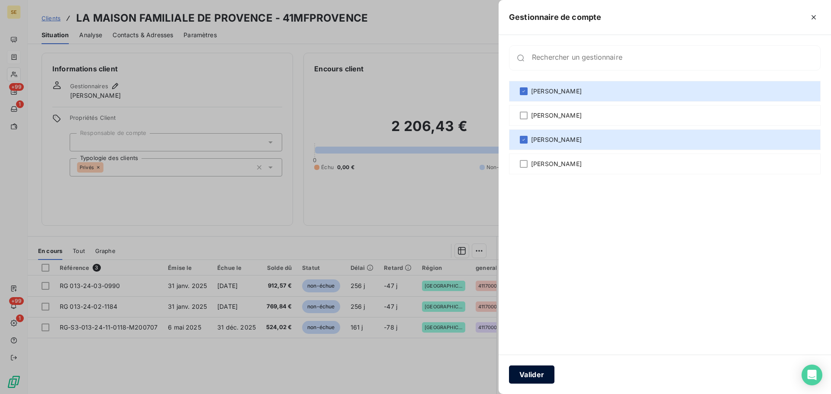
click at [546, 377] on button "Valider" at bounding box center [531, 375] width 45 height 18
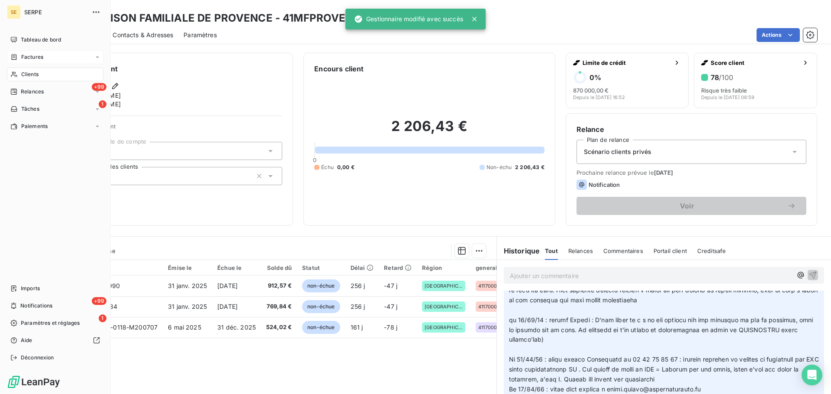
click at [66, 71] on div "Clients" at bounding box center [55, 75] width 97 height 14
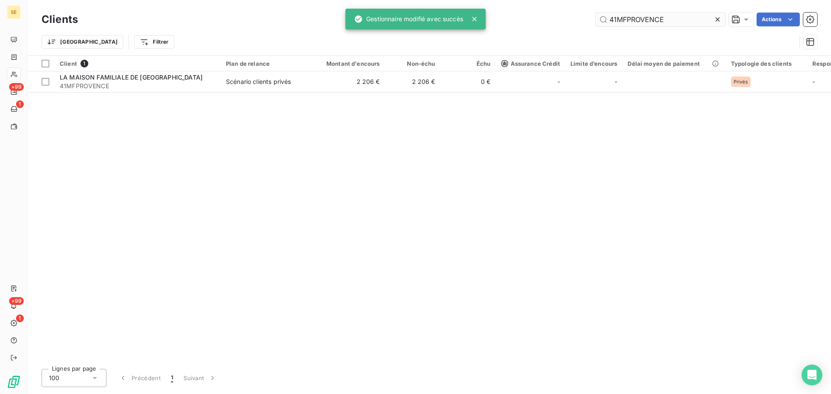
drag, startPoint x: 664, startPoint y: 24, endPoint x: 625, endPoint y: 26, distance: 39.0
click at [626, 26] on input "41MFPROVENCE" at bounding box center [661, 20] width 130 height 14
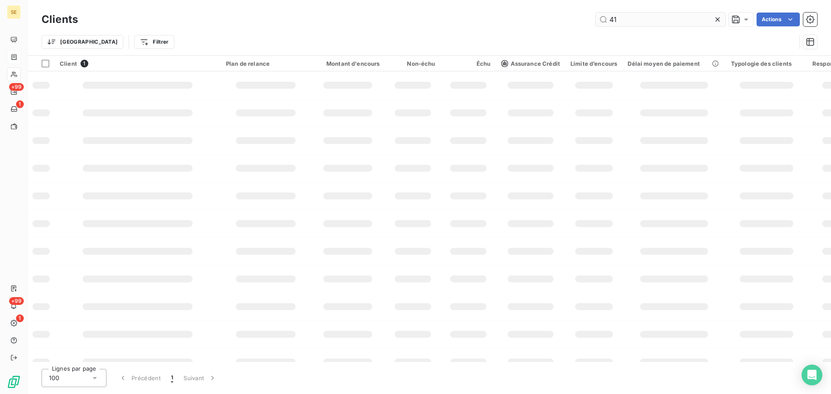
type input "4"
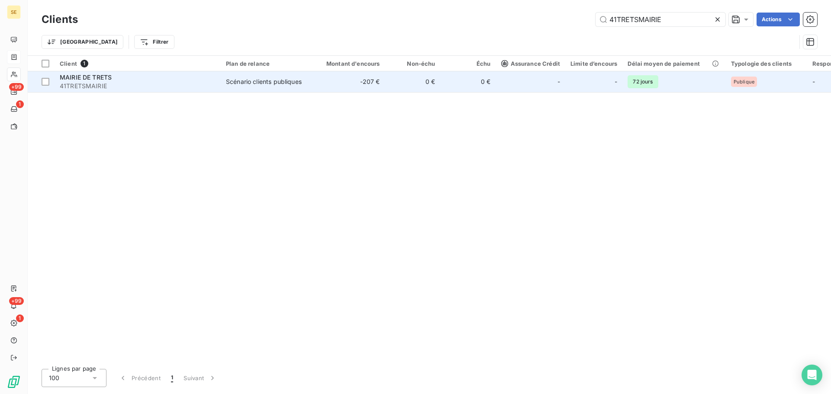
type input "41TRETSMAIRIE"
click at [281, 83] on div "Scénario clients publiques" at bounding box center [264, 82] width 76 height 9
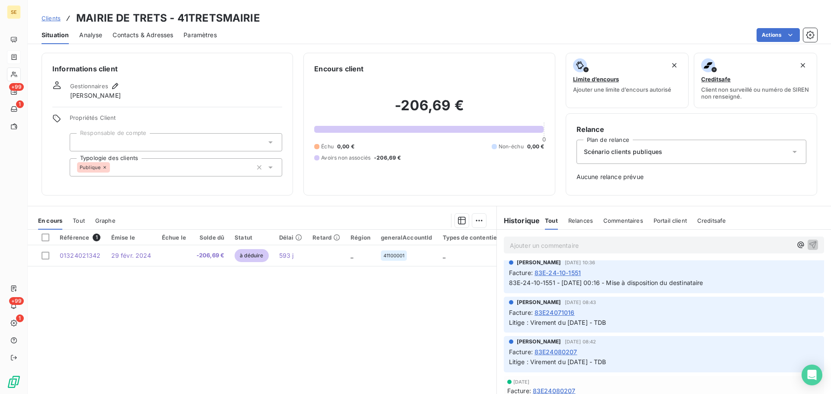
scroll to position [2632, 0]
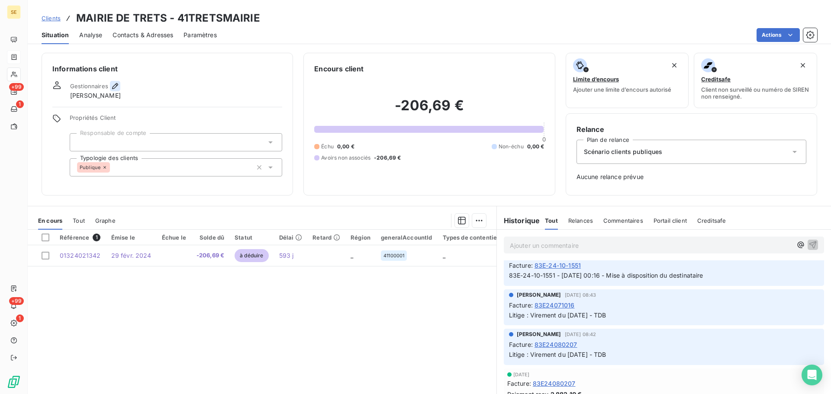
click at [119, 86] on icon "button" at bounding box center [115, 86] width 9 height 9
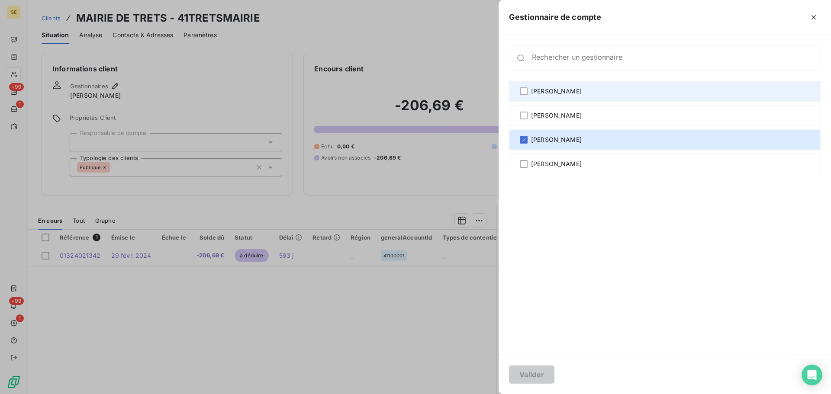
click at [590, 97] on div "[PERSON_NAME]" at bounding box center [665, 91] width 312 height 21
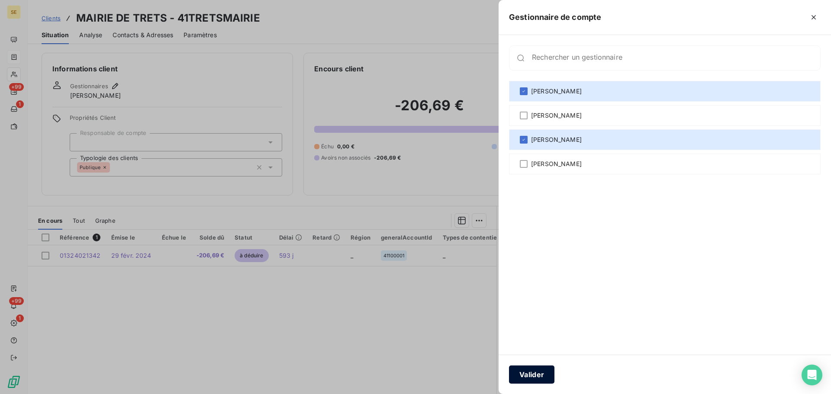
click at [536, 374] on button "Valider" at bounding box center [531, 375] width 45 height 18
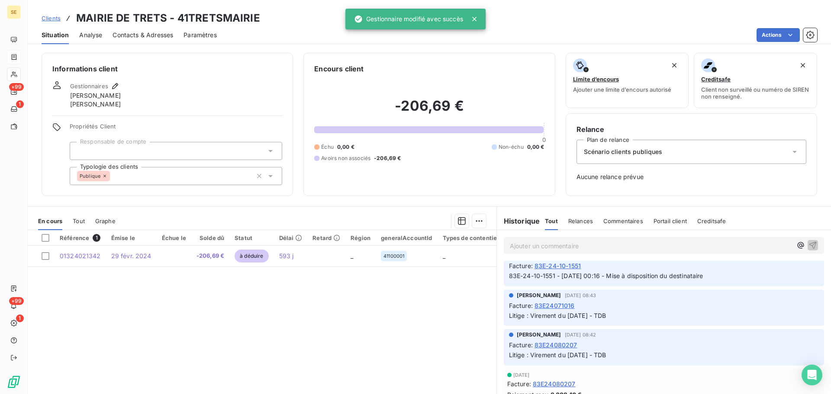
click at [271, 344] on div "Référence 1 Émise le Échue le Solde dû Statut Délai Retard Région generalAccoun…" at bounding box center [262, 313] width 469 height 167
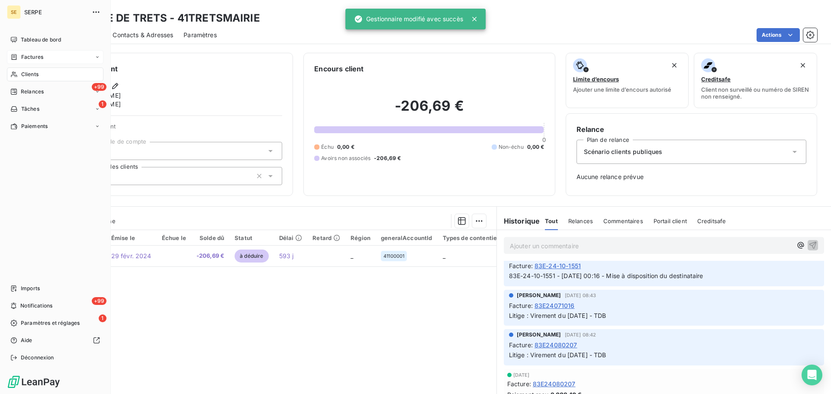
click at [25, 69] on div "Clients" at bounding box center [55, 75] width 97 height 14
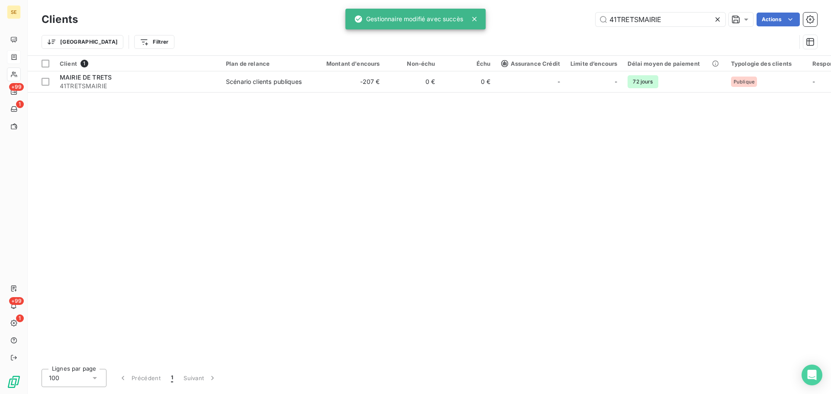
drag, startPoint x: 675, startPoint y: 21, endPoint x: 594, endPoint y: 23, distance: 80.1
click at [594, 23] on div "41TRETSMAIRIE Actions" at bounding box center [452, 20] width 729 height 14
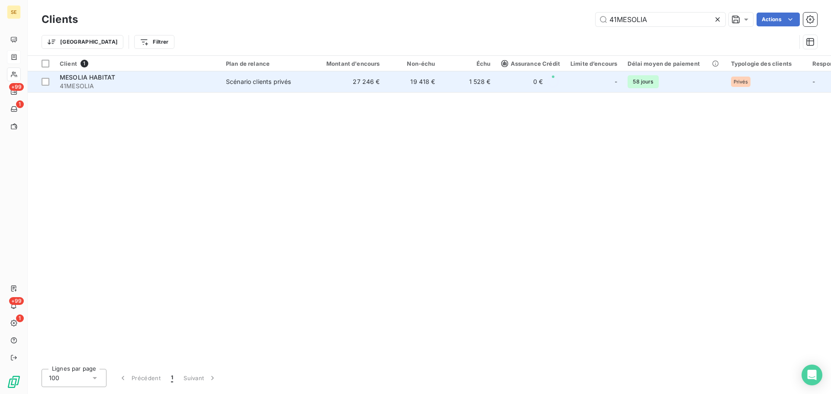
type input "41MESOLIA"
click at [296, 76] on td "Scénario clients privés" at bounding box center [266, 81] width 90 height 21
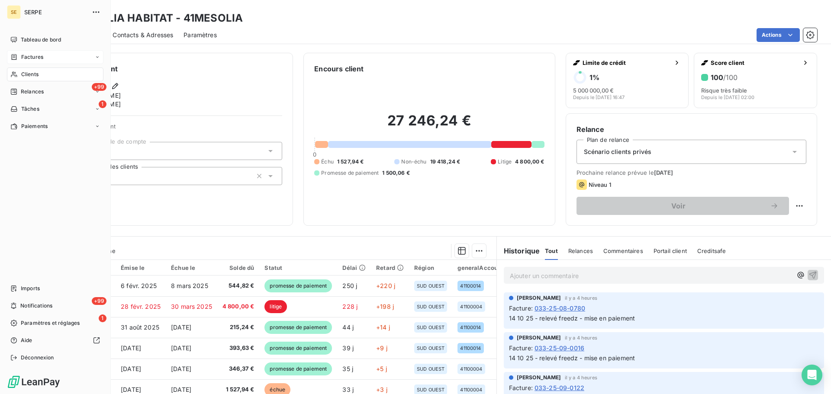
click at [30, 71] on span "Clients" at bounding box center [29, 75] width 17 height 8
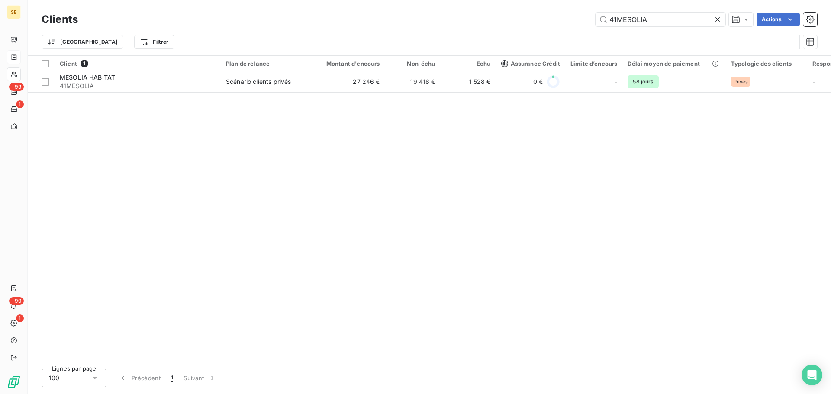
drag, startPoint x: 657, startPoint y: 21, endPoint x: 553, endPoint y: 20, distance: 104.4
click at [553, 20] on div "41MESOLIA Actions" at bounding box center [452, 20] width 729 height 14
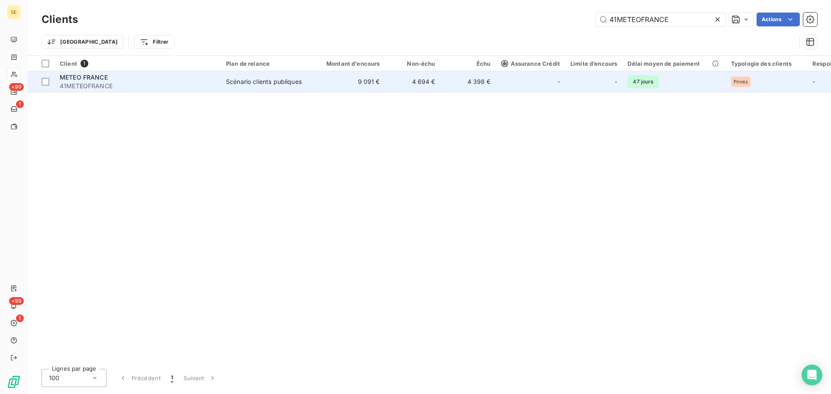
type input "41METEOFRANCE"
click at [357, 88] on td "9 091 €" at bounding box center [348, 81] width 74 height 21
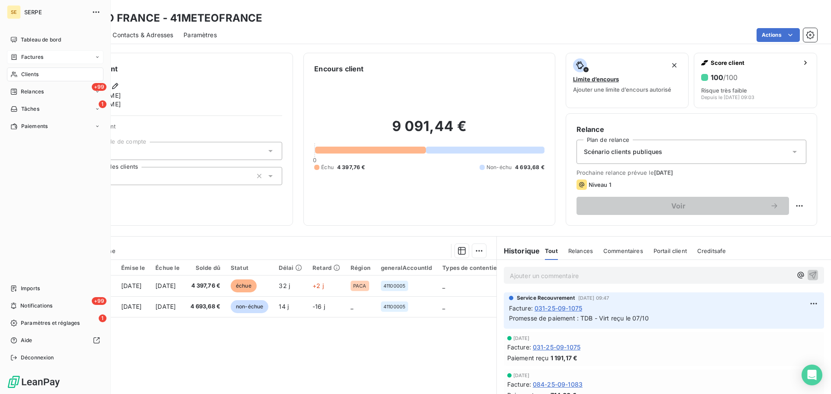
click at [11, 72] on icon at bounding box center [13, 74] width 7 height 7
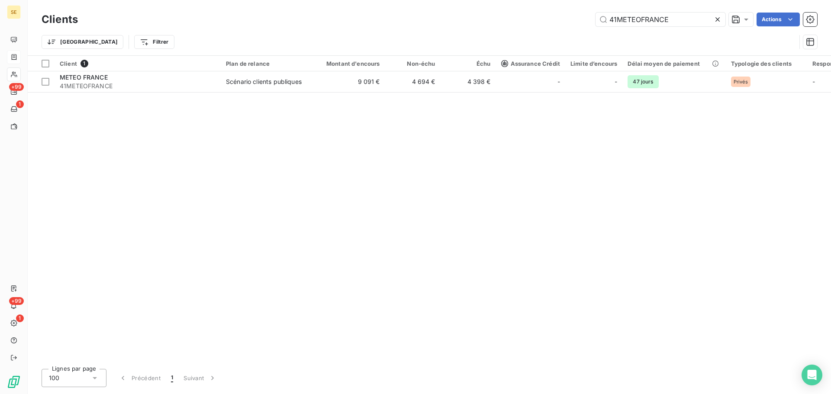
drag, startPoint x: 674, startPoint y: 19, endPoint x: 585, endPoint y: 16, distance: 88.4
click at [585, 17] on div "41METEOFRANCE Actions" at bounding box center [452, 20] width 729 height 14
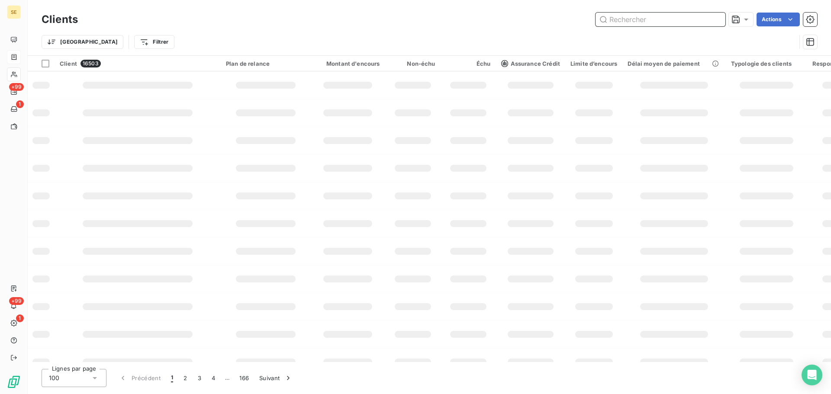
drag, startPoint x: 629, startPoint y: 9, endPoint x: 620, endPoint y: 22, distance: 15.6
paste input "41METROGDL"
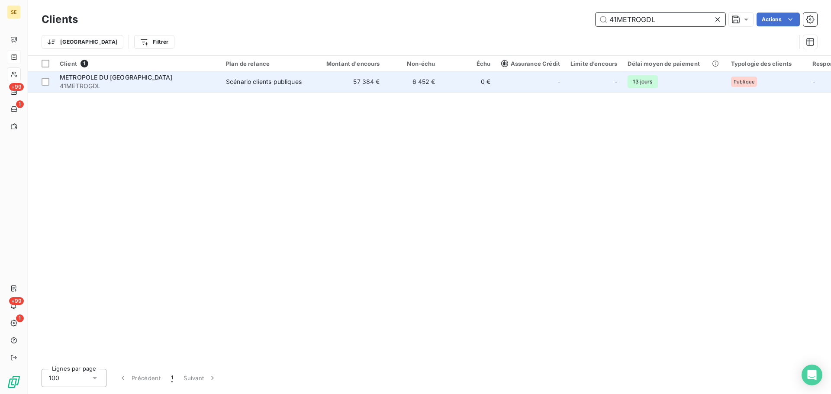
type input "41METROGDL"
click at [138, 89] on span "41METROGDL" at bounding box center [138, 86] width 156 height 9
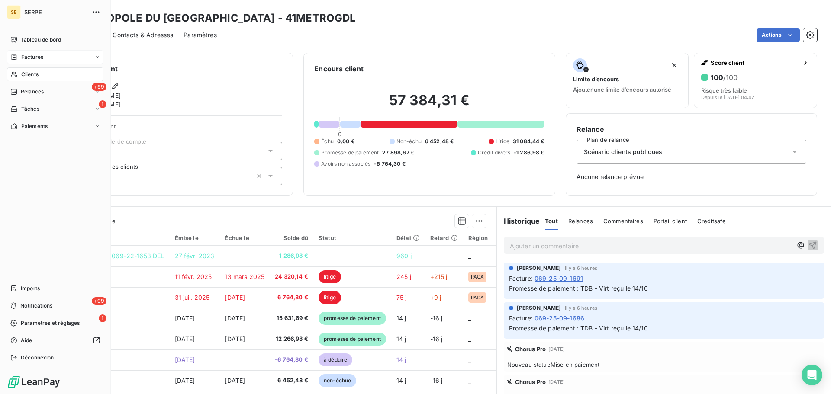
drag, startPoint x: 24, startPoint y: 72, endPoint x: 36, endPoint y: 68, distance: 12.7
click at [24, 72] on span "Clients" at bounding box center [29, 75] width 17 height 8
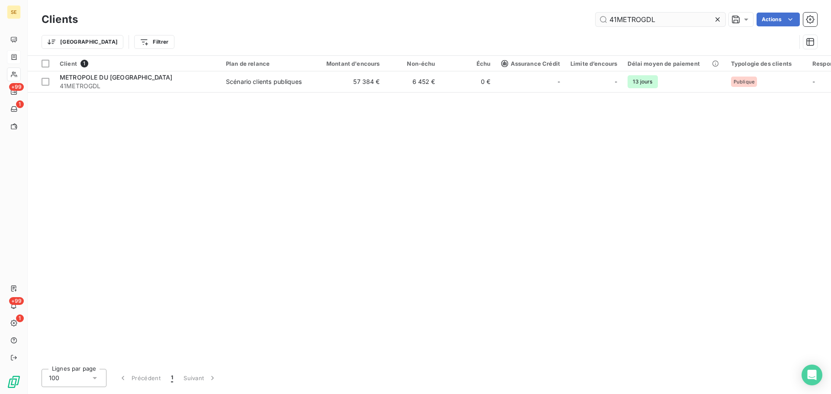
drag, startPoint x: 668, startPoint y: 25, endPoint x: 610, endPoint y: 22, distance: 58.1
click at [610, 22] on input "41METROGDL" at bounding box center [661, 20] width 130 height 14
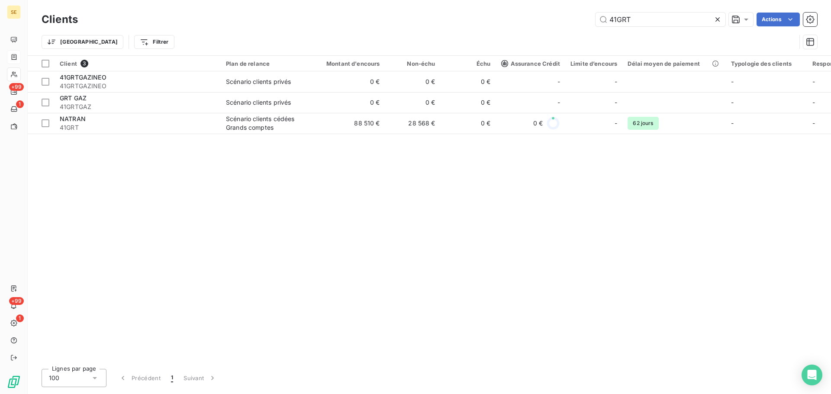
type input "41GRT"
click at [433, 35] on div "Trier Filtrer" at bounding box center [419, 42] width 755 height 16
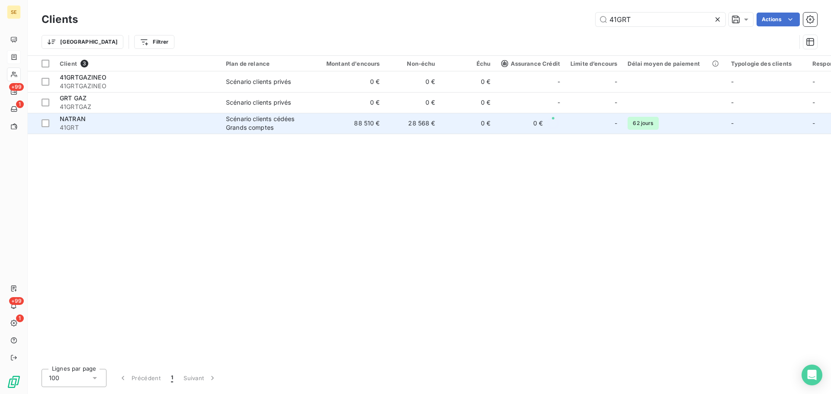
click at [208, 128] on span "41GRT" at bounding box center [138, 127] width 156 height 9
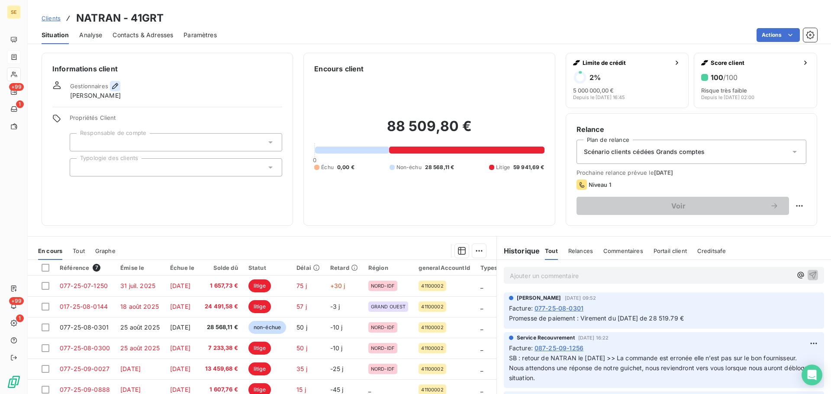
click at [115, 89] on icon "button" at bounding box center [115, 86] width 9 height 9
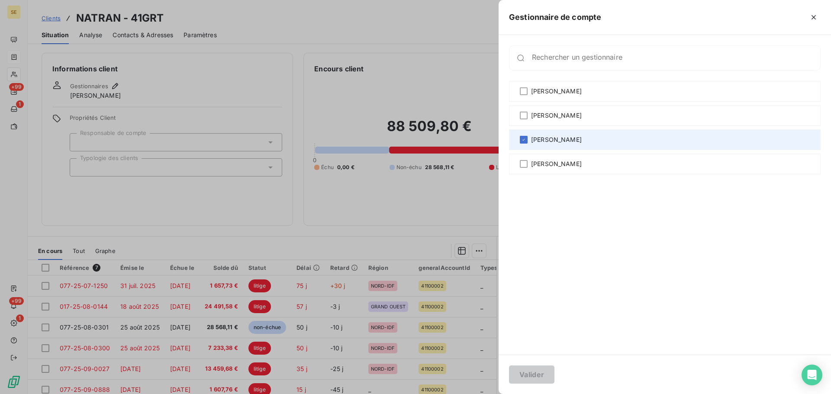
click at [557, 141] on span "[PERSON_NAME]" at bounding box center [556, 140] width 51 height 9
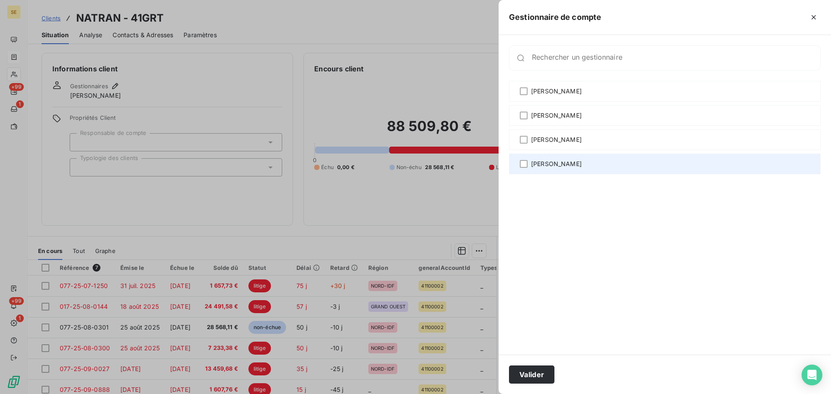
click at [559, 164] on span "[PERSON_NAME]" at bounding box center [556, 164] width 51 height 9
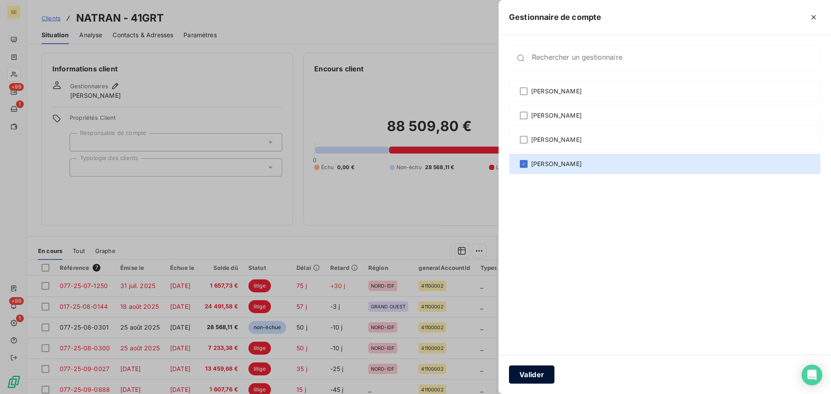
click at [544, 375] on button "Valider" at bounding box center [531, 375] width 45 height 18
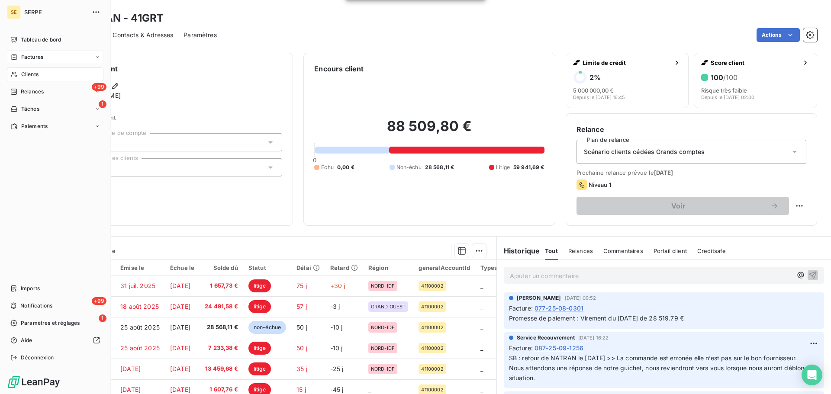
click at [40, 77] on div "Clients" at bounding box center [55, 75] width 97 height 14
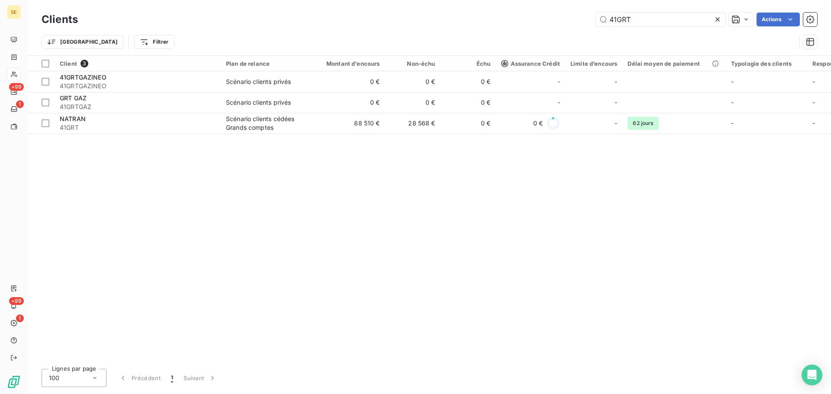
drag, startPoint x: 643, startPoint y: 20, endPoint x: 547, endPoint y: 16, distance: 95.8
click at [539, 19] on div "41GRT Actions" at bounding box center [452, 20] width 729 height 14
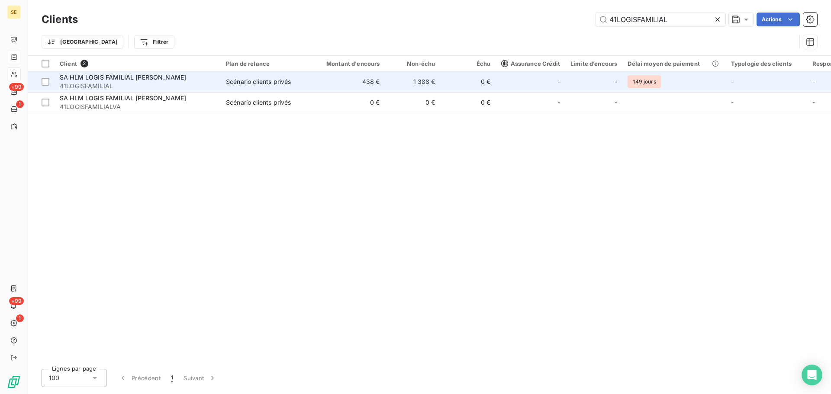
type input "41LOGISFAMILIAL"
click at [250, 85] on div "Scénario clients privés" at bounding box center [258, 82] width 65 height 9
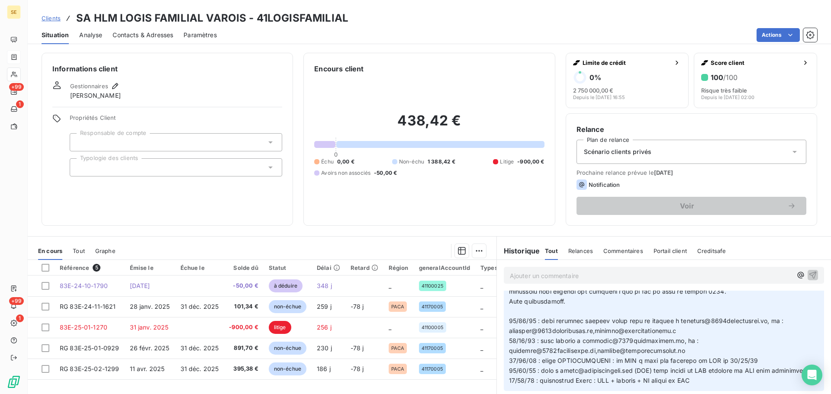
scroll to position [1963, 0]
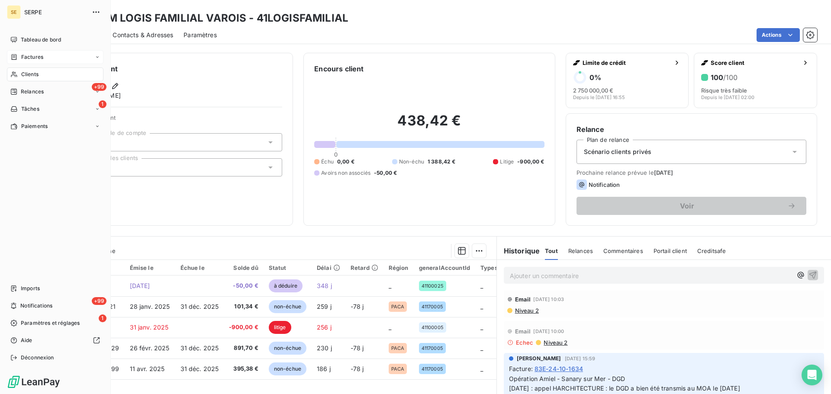
click at [46, 69] on div "Clients" at bounding box center [55, 75] width 97 height 14
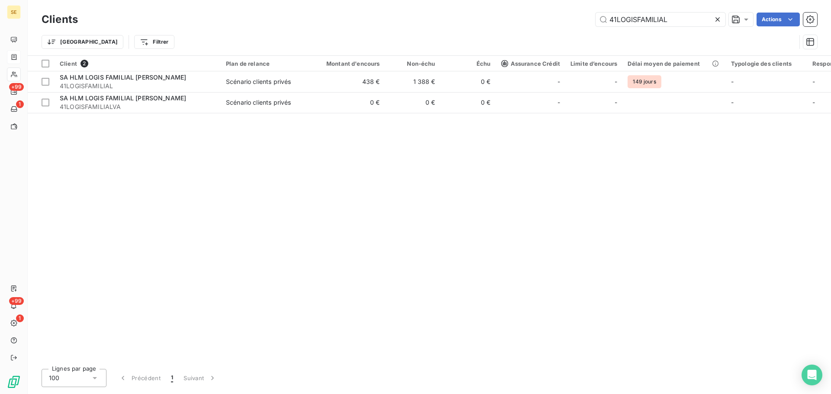
drag, startPoint x: 694, startPoint y: 19, endPoint x: 541, endPoint y: 24, distance: 152.9
click at [541, 24] on div "41LOGISFAMILIAL Actions" at bounding box center [452, 20] width 729 height 14
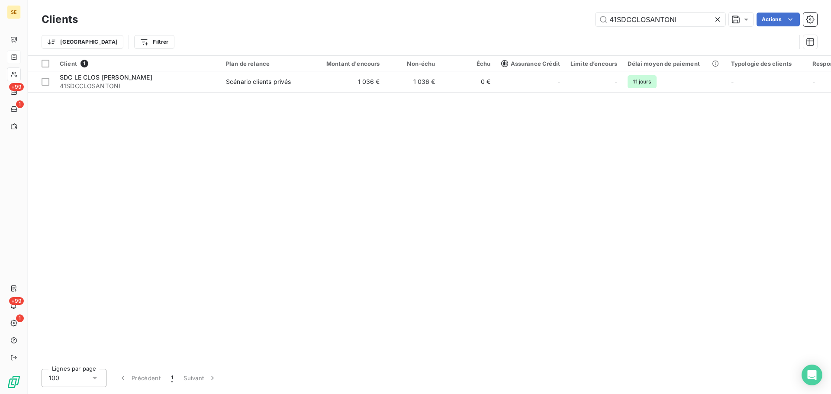
type input "41SDCCLOSANTONI"
click at [475, 32] on div "Trier Filtrer" at bounding box center [430, 42] width 776 height 27
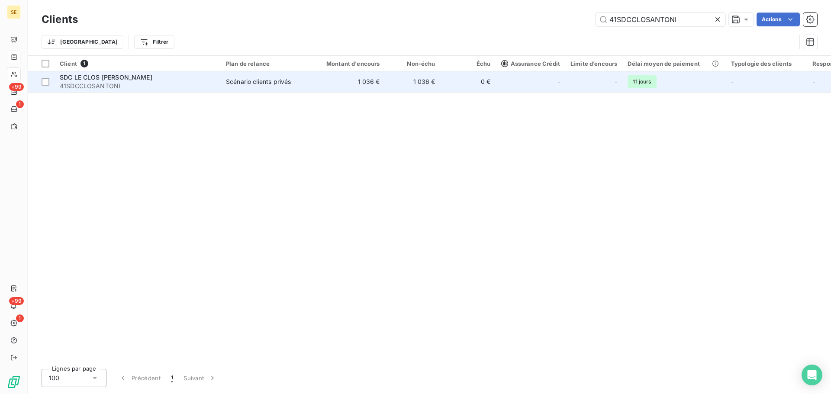
click at [152, 80] on span "SDC LE CLOS [PERSON_NAME]" at bounding box center [106, 77] width 93 height 7
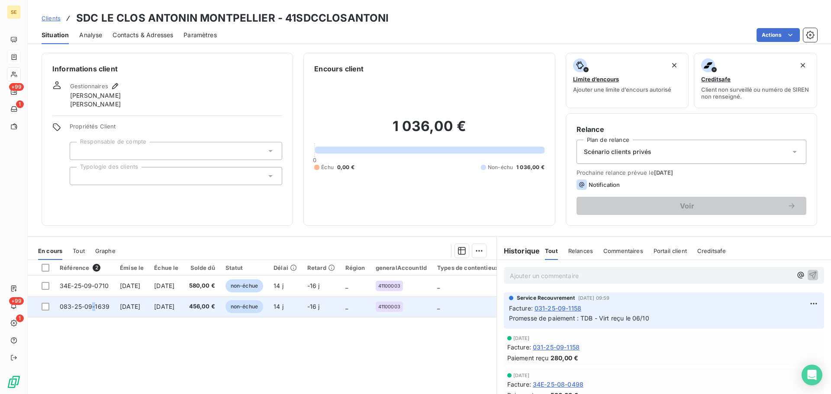
click at [94, 305] on span "083-25-09-1639" at bounding box center [85, 306] width 50 height 7
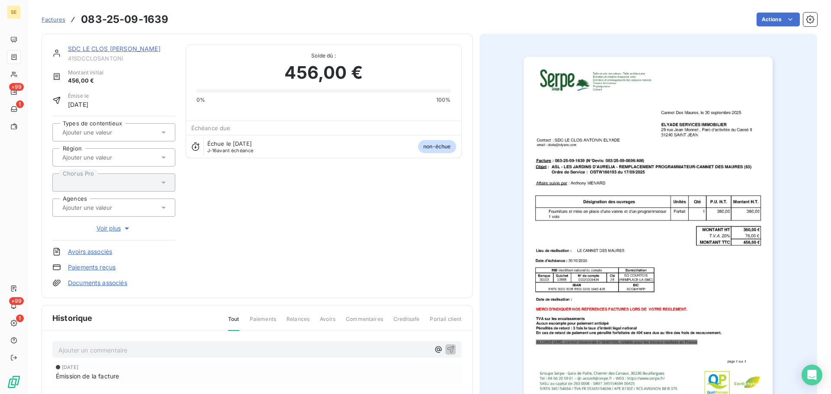
click at [126, 48] on link "SDC LE CLOS [PERSON_NAME]" at bounding box center [114, 48] width 93 height 7
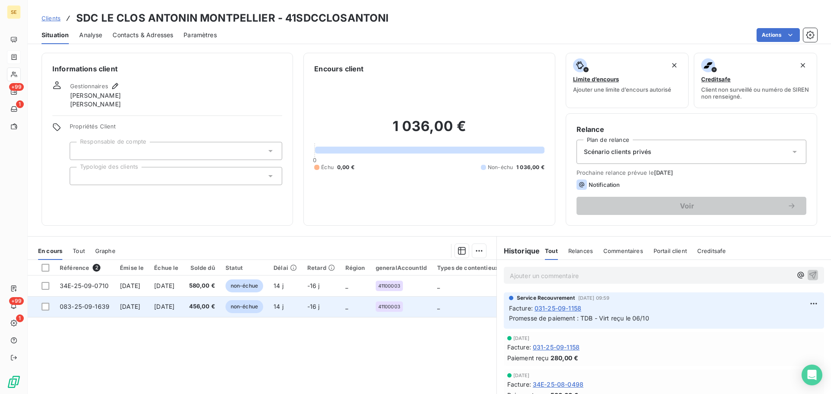
click at [66, 306] on span "083-25-09-1639" at bounding box center [85, 306] width 50 height 7
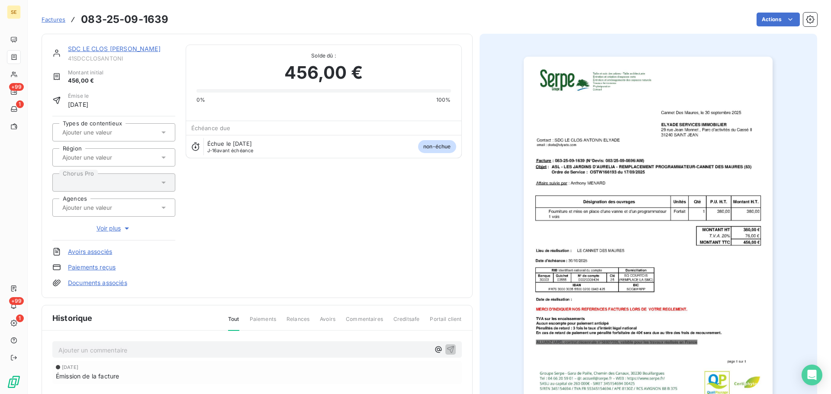
click at [568, 148] on img "button" at bounding box center [648, 233] width 249 height 352
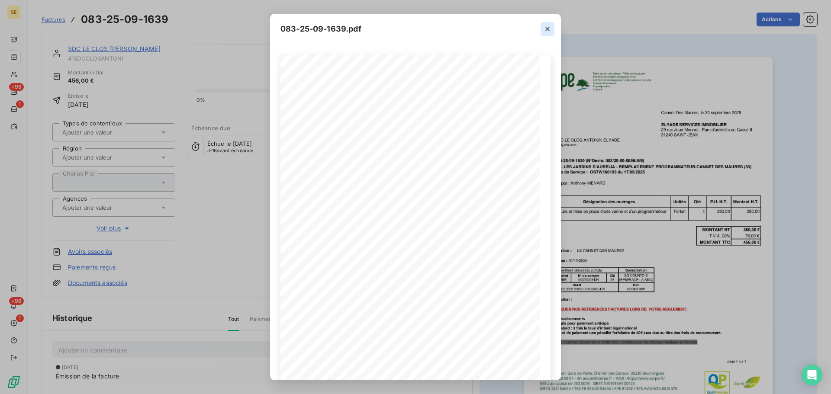
click at [546, 28] on icon "button" at bounding box center [547, 29] width 9 height 9
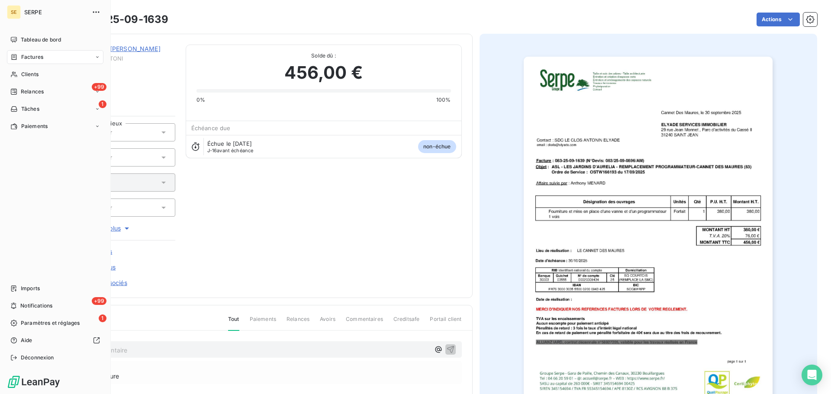
drag, startPoint x: 12, startPoint y: 75, endPoint x: 26, endPoint y: 67, distance: 16.7
click at [12, 75] on icon at bounding box center [14, 75] width 6 height 6
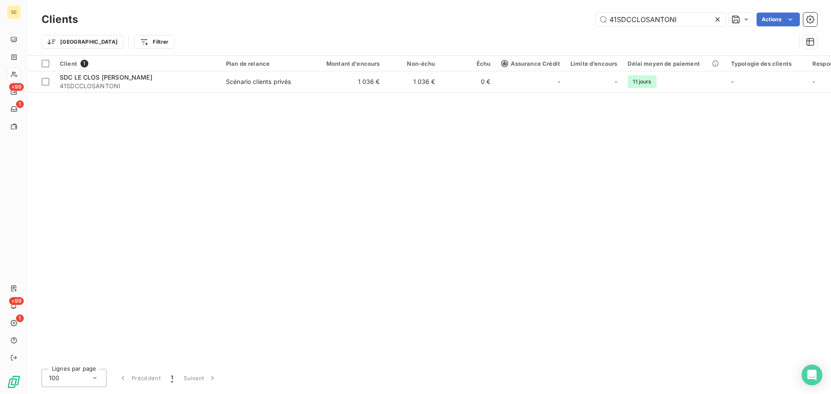
drag, startPoint x: 681, startPoint y: 22, endPoint x: 571, endPoint y: 27, distance: 109.7
click at [578, 23] on div "41SDCCLOSANTONI Actions" at bounding box center [452, 20] width 729 height 14
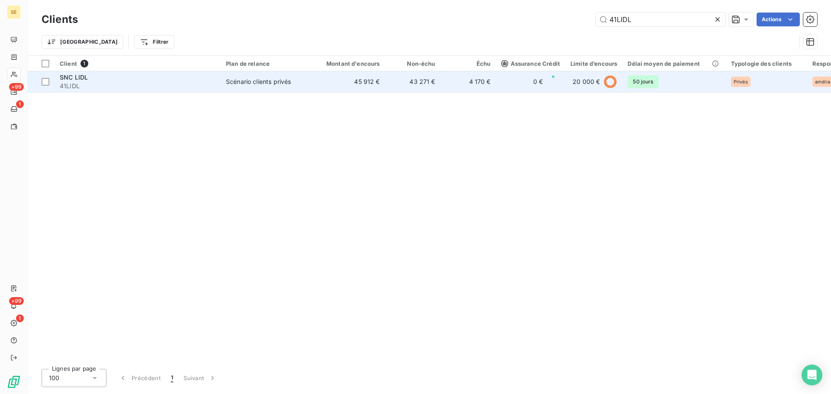
type input "41LIDL"
click at [110, 79] on div "SNC LIDL" at bounding box center [138, 77] width 156 height 9
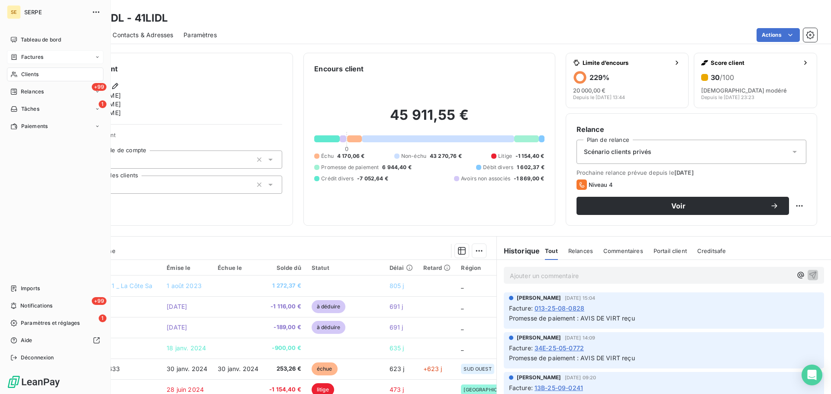
click at [20, 75] on div "Clients" at bounding box center [55, 75] width 97 height 14
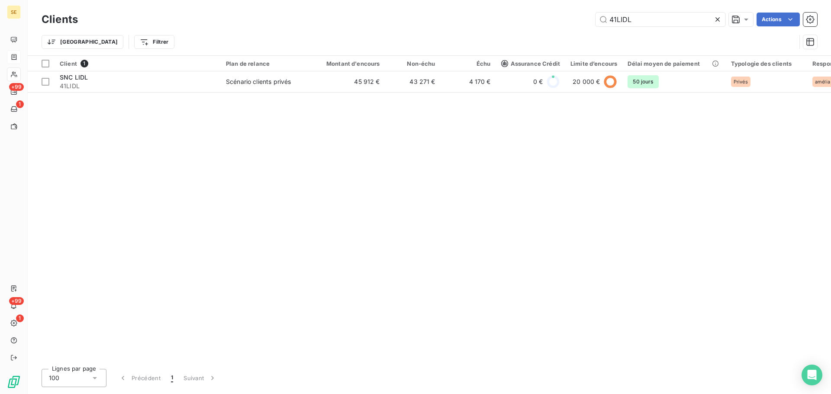
drag, startPoint x: 643, startPoint y: 23, endPoint x: 546, endPoint y: 22, distance: 96.6
click at [546, 22] on div "41LIDL Actions" at bounding box center [452, 20] width 729 height 14
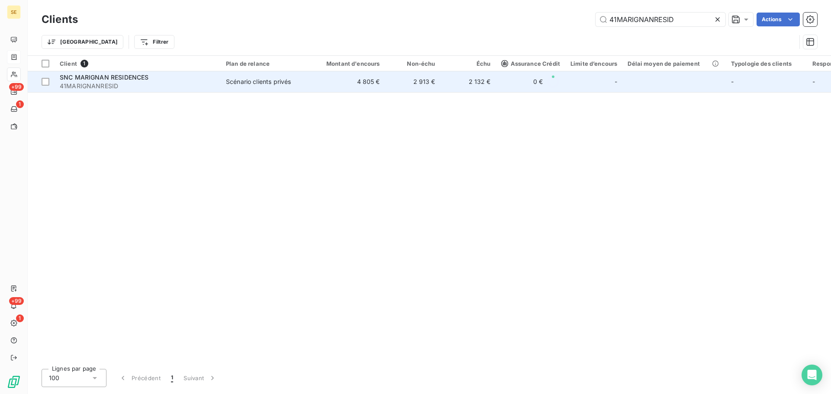
type input "41MARIGNANRESID"
click at [276, 87] on td "Scénario clients privés" at bounding box center [266, 81] width 90 height 21
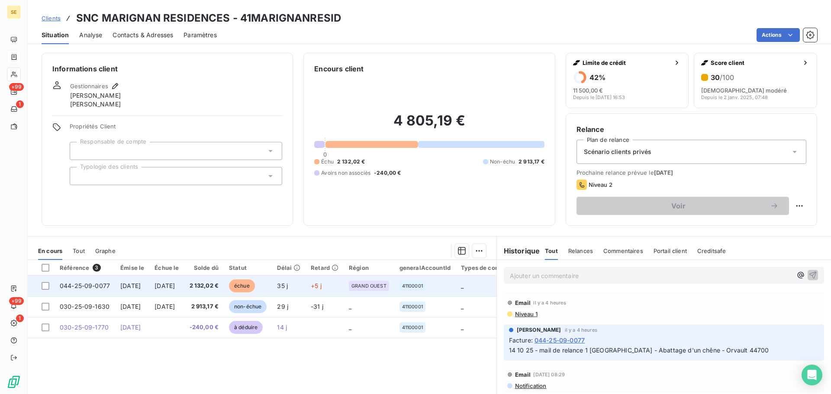
click at [216, 293] on td "2 132,02 €" at bounding box center [204, 286] width 40 height 21
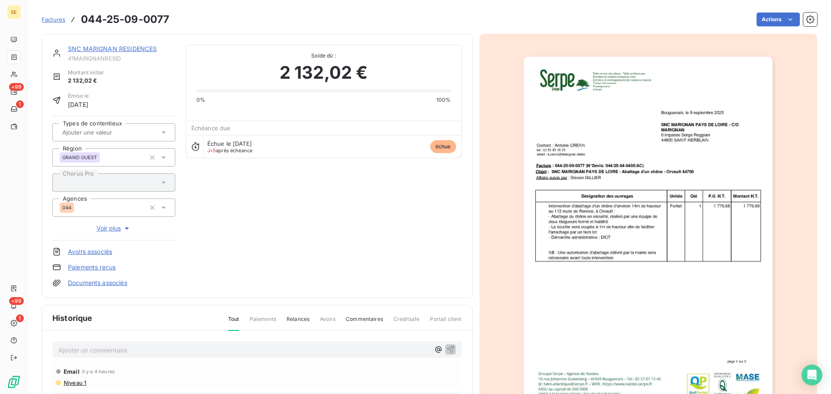
click at [94, 50] on link "SNC MARIGNAN RESIDENCES" at bounding box center [112, 48] width 89 height 7
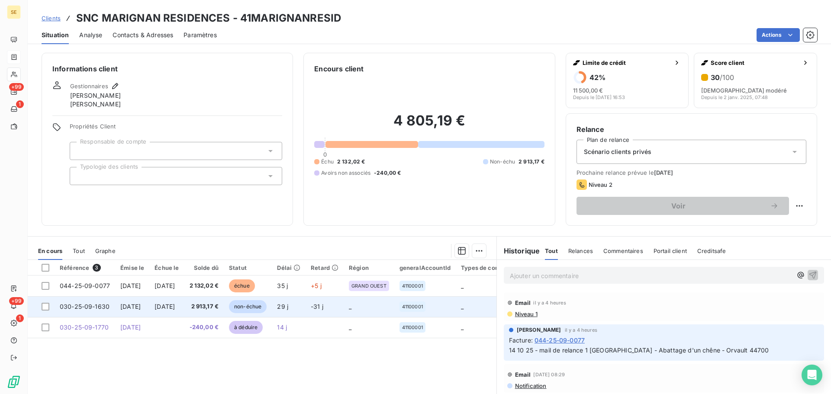
click at [137, 299] on td "[DATE]" at bounding box center [132, 307] width 34 height 21
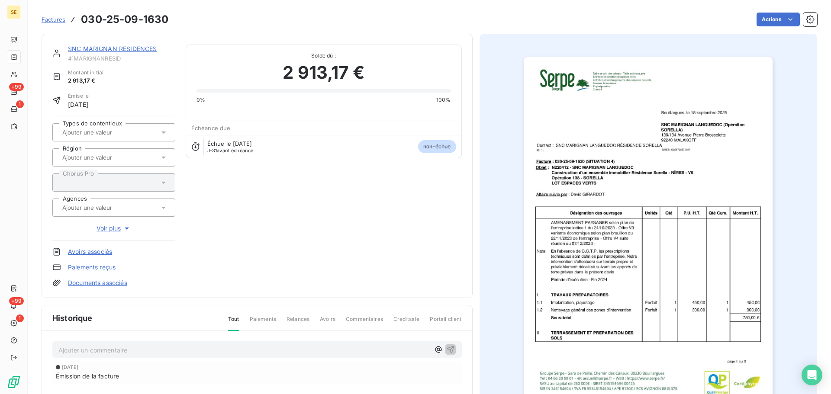
click at [139, 51] on link "SNC MARIGNAN RESIDENCES" at bounding box center [112, 48] width 89 height 7
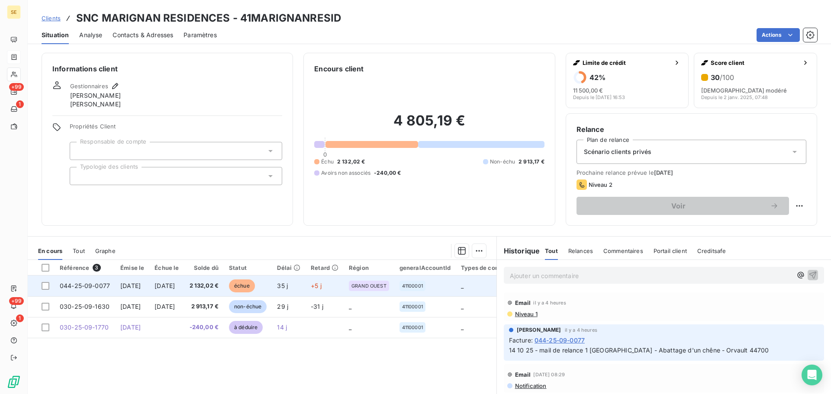
click at [175, 289] on span "[DATE]" at bounding box center [165, 285] width 20 height 7
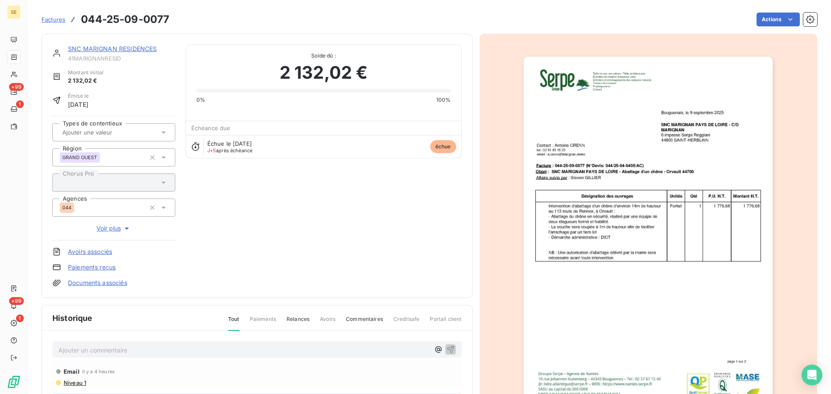
click at [662, 214] on img "button" at bounding box center [648, 233] width 249 height 352
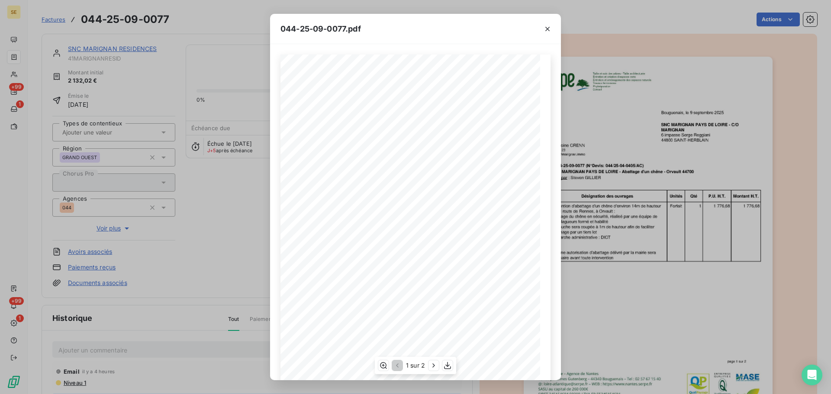
scroll to position [52, 0]
click at [433, 369] on icon "button" at bounding box center [434, 366] width 9 height 9
click at [544, 29] on icon "button" at bounding box center [547, 29] width 9 height 9
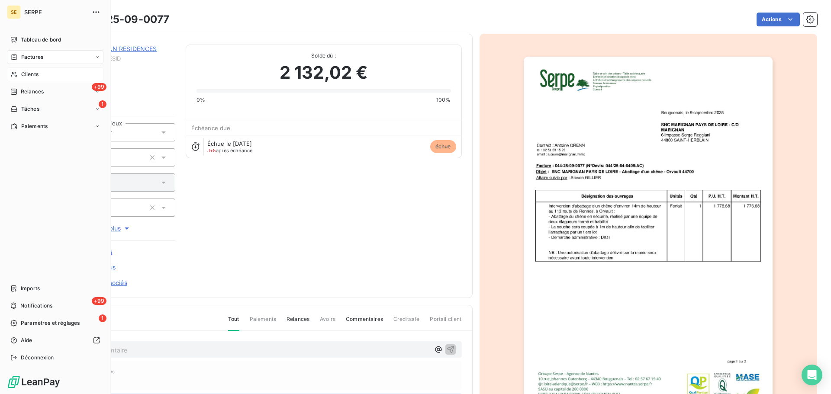
click at [36, 69] on div "Clients" at bounding box center [55, 75] width 97 height 14
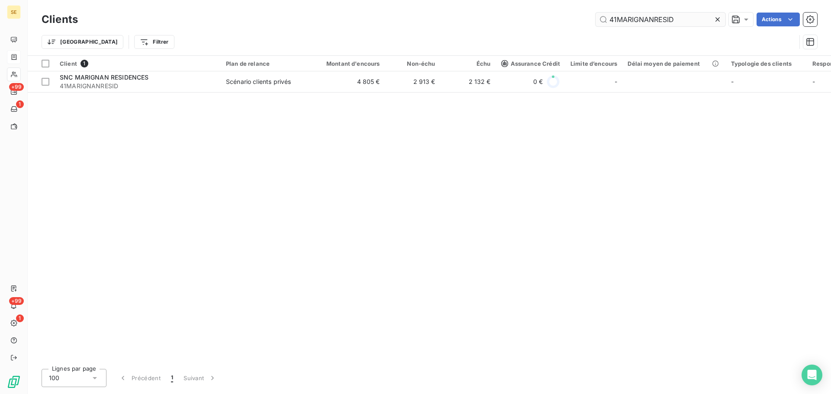
drag, startPoint x: 680, startPoint y: 20, endPoint x: 606, endPoint y: 16, distance: 74.2
click at [606, 16] on input "41MARIGNANRESID" at bounding box center [661, 20] width 130 height 14
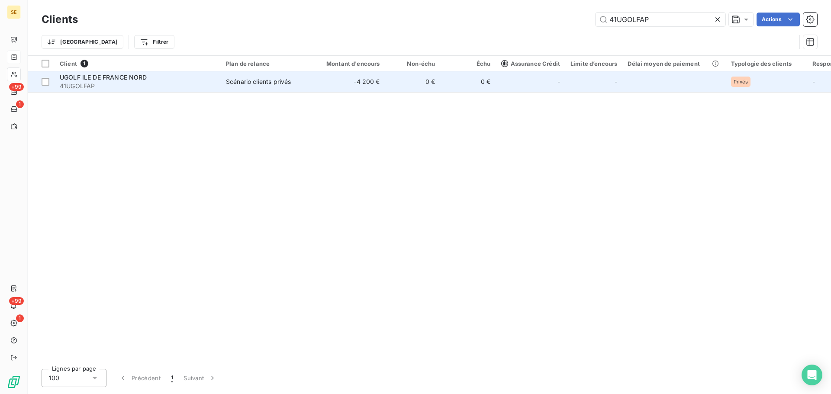
type input "41UGOLFAP"
click at [311, 86] on td "-4 200 €" at bounding box center [348, 81] width 74 height 21
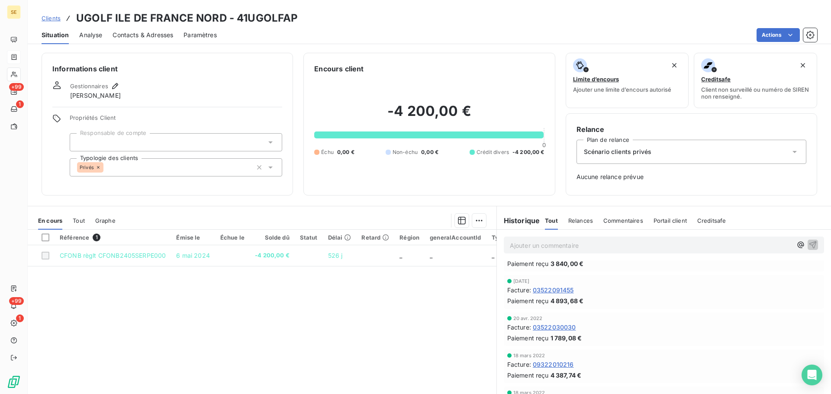
scroll to position [28, 0]
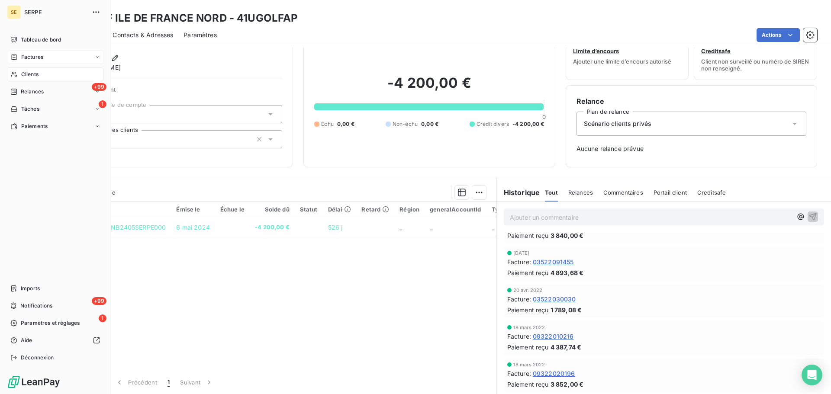
click at [64, 75] on div "Clients" at bounding box center [55, 75] width 97 height 14
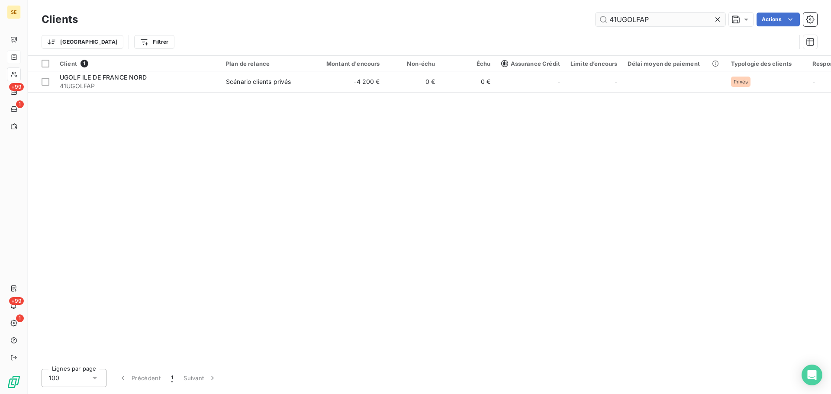
drag, startPoint x: 654, startPoint y: 19, endPoint x: 622, endPoint y: 14, distance: 32.1
click at [617, 14] on input "41UGOLFAP" at bounding box center [661, 20] width 130 height 14
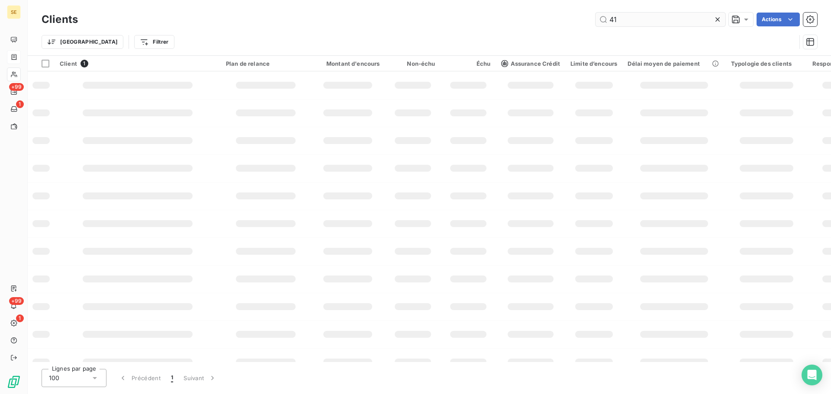
type input "4"
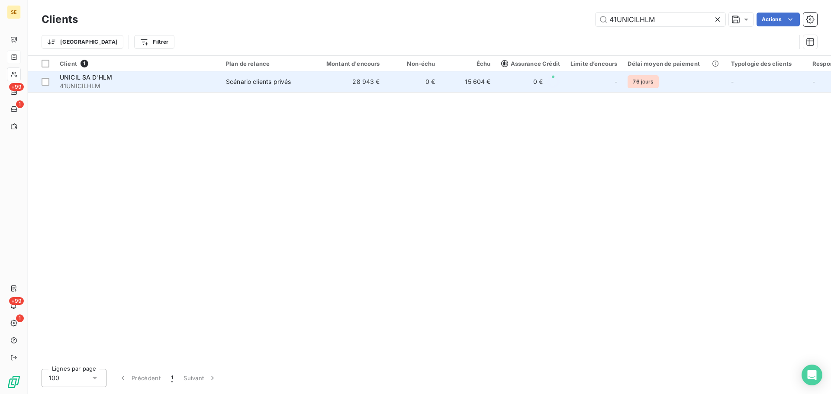
type input "41UNICILHLM"
click at [100, 85] on span "41UNICILHLM" at bounding box center [138, 86] width 156 height 9
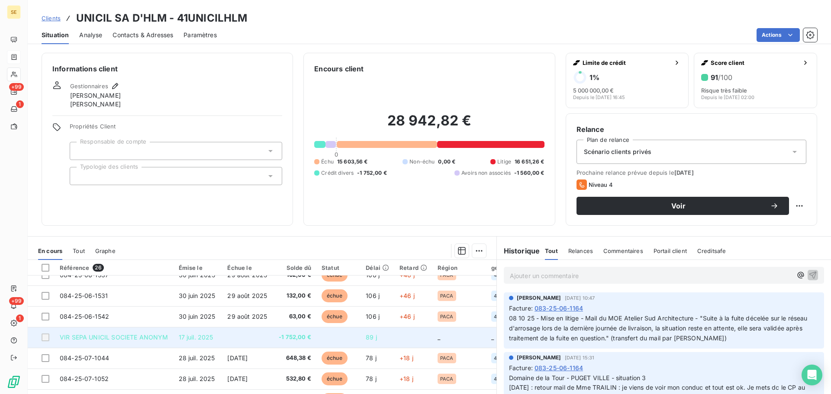
scroll to position [372, 0]
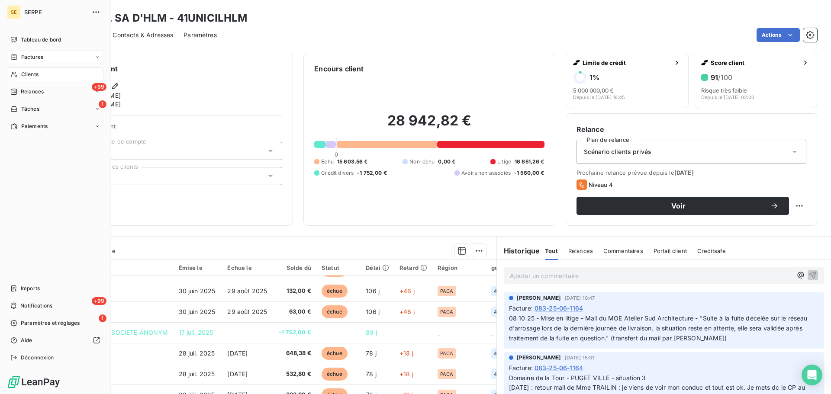
drag, startPoint x: 23, startPoint y: 72, endPoint x: 37, endPoint y: 67, distance: 15.5
click at [23, 72] on span "Clients" at bounding box center [29, 75] width 17 height 8
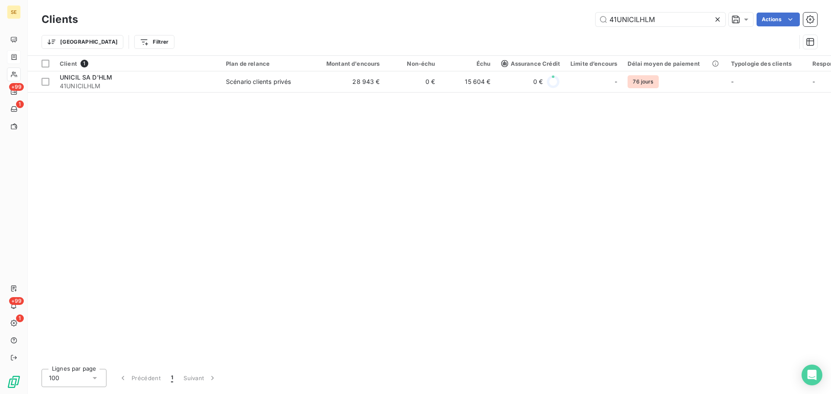
drag, startPoint x: 678, startPoint y: 19, endPoint x: 591, endPoint y: 13, distance: 87.2
click at [594, 13] on div "41UNICILHLM Actions" at bounding box center [452, 20] width 729 height 14
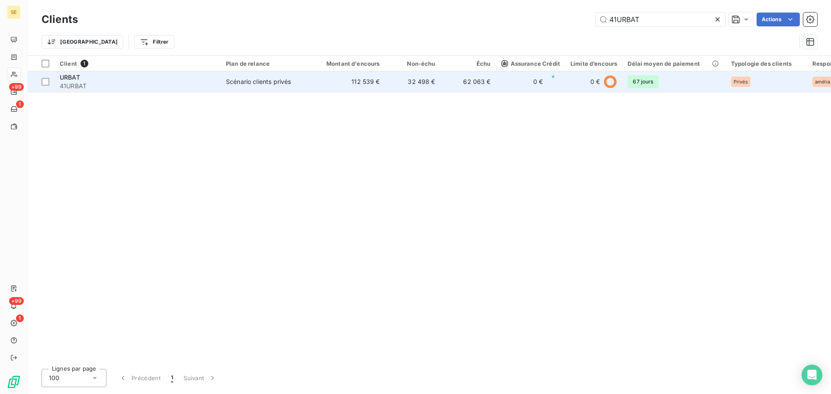
type input "41URBAT"
click at [132, 84] on span "41URBAT" at bounding box center [138, 86] width 156 height 9
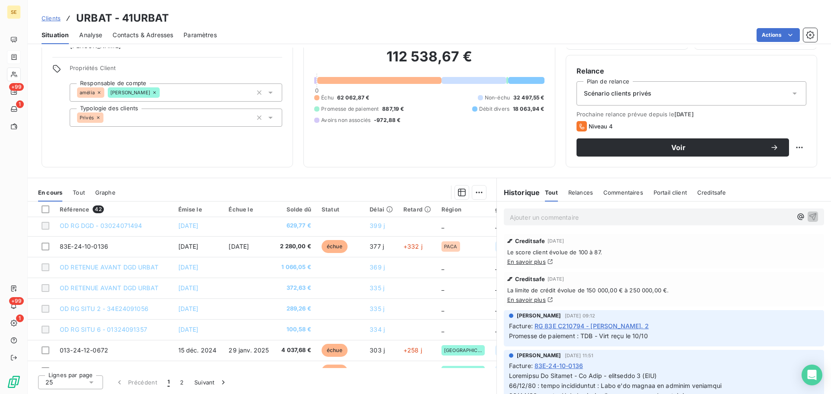
scroll to position [257, 0]
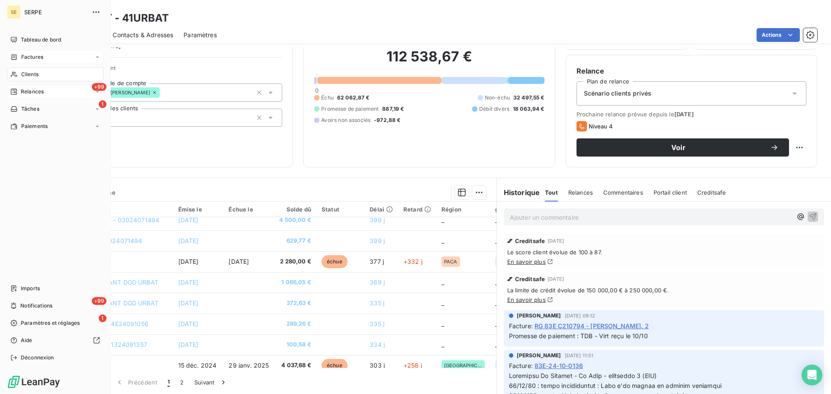
click at [32, 90] on span "Relances" at bounding box center [32, 92] width 23 height 8
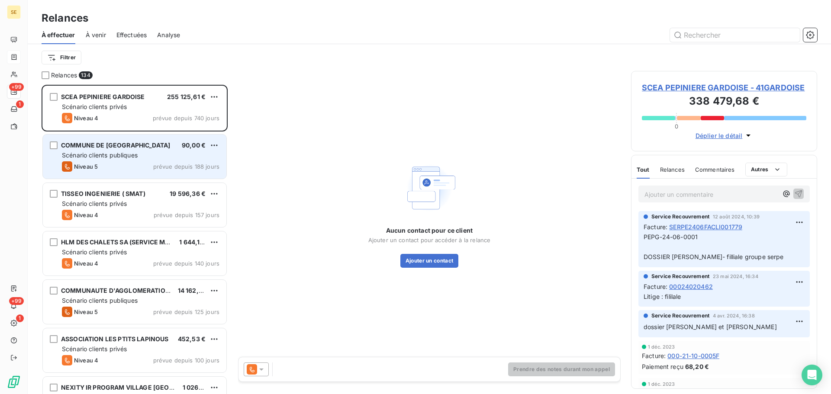
click at [123, 152] on span "Scénario clients publiques" at bounding box center [100, 155] width 76 height 7
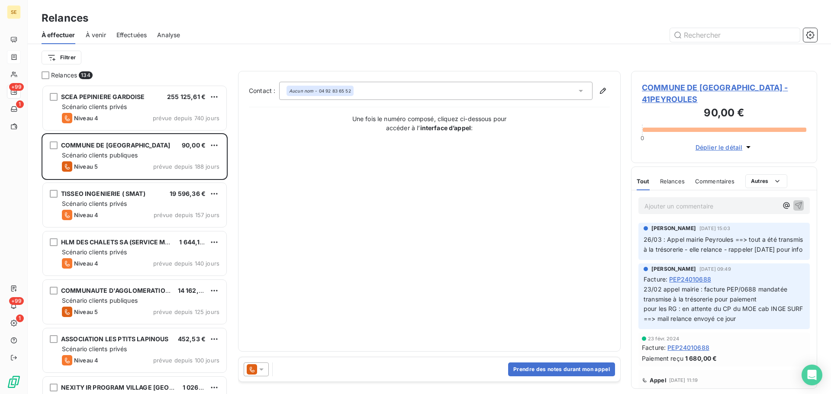
click at [680, 84] on span "COMMUNE DE [GEOGRAPHIC_DATA] - 41PEYROULES" at bounding box center [724, 93] width 165 height 23
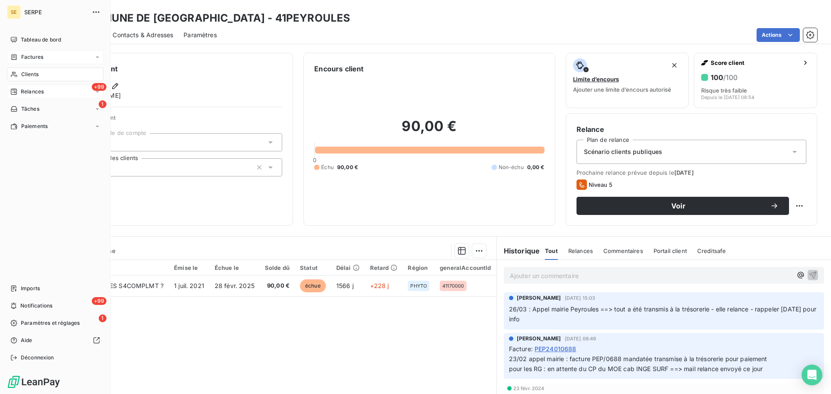
click at [41, 97] on div "+99 Relances" at bounding box center [55, 92] width 97 height 14
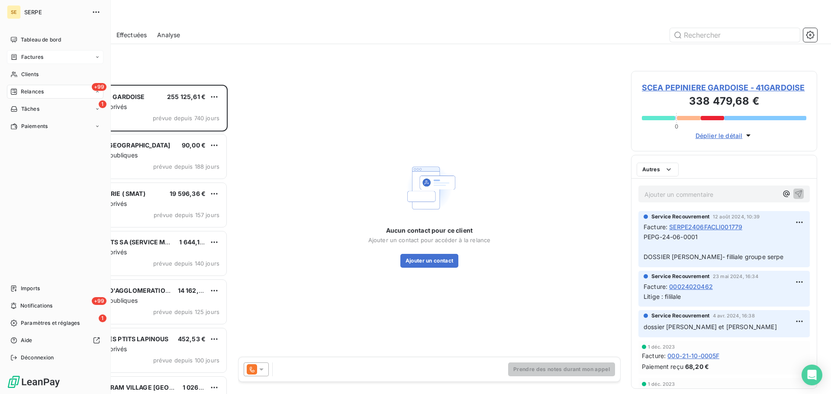
scroll to position [303, 180]
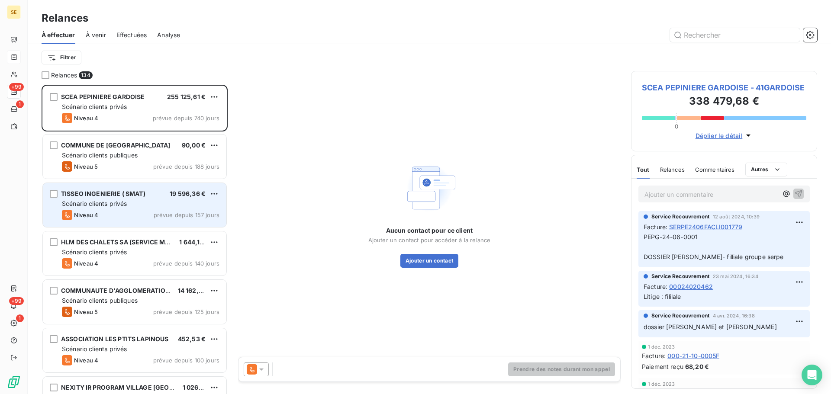
click at [142, 201] on div "Scénario clients privés" at bounding box center [141, 204] width 158 height 9
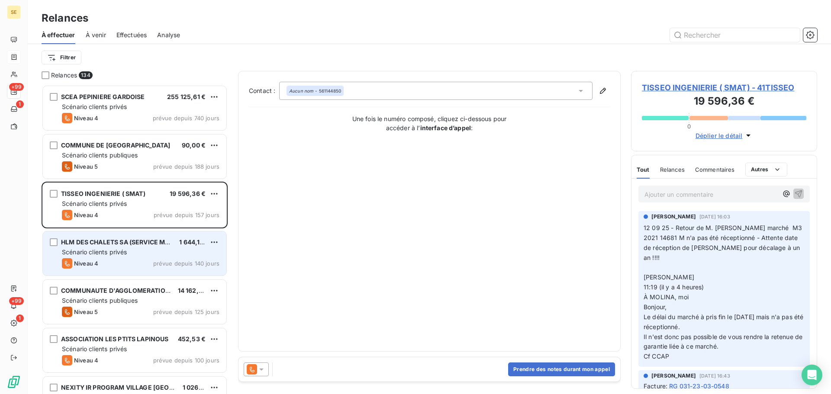
click at [184, 258] on div "HLM DES CHALETS SA (SERVICE MARCHE) 1 644,19 € Scénario clients privés Niveau 4…" at bounding box center [135, 254] width 184 height 44
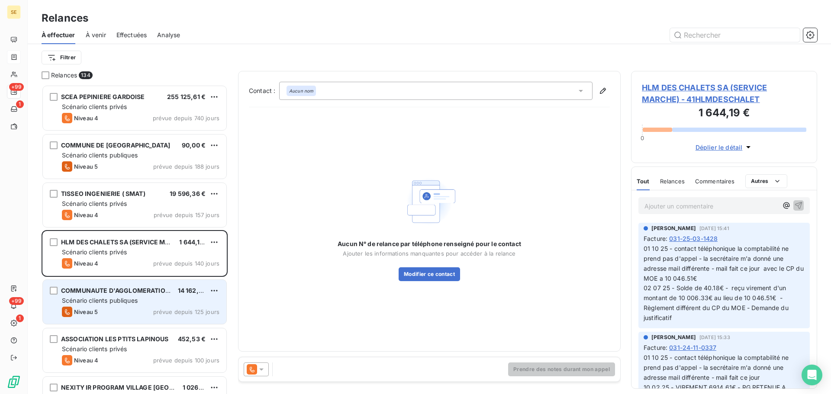
click at [184, 305] on div "COMMUNAUTE D'AGGLOMERATION BEZIERS 14 162,06 € Scénario clients publiques Nivea…" at bounding box center [135, 302] width 184 height 44
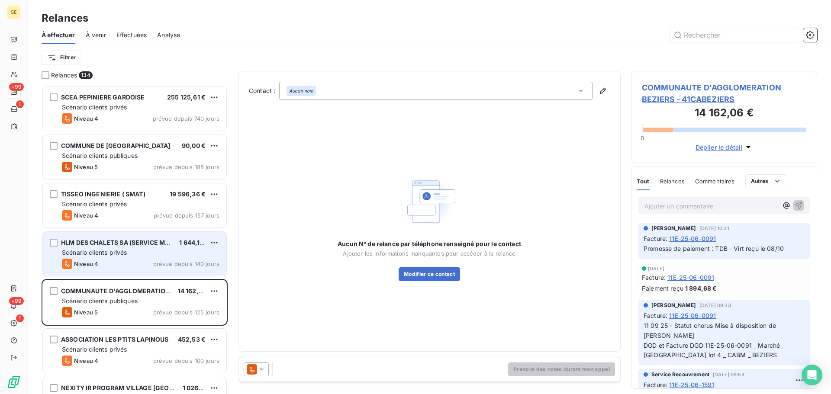
scroll to position [116, 0]
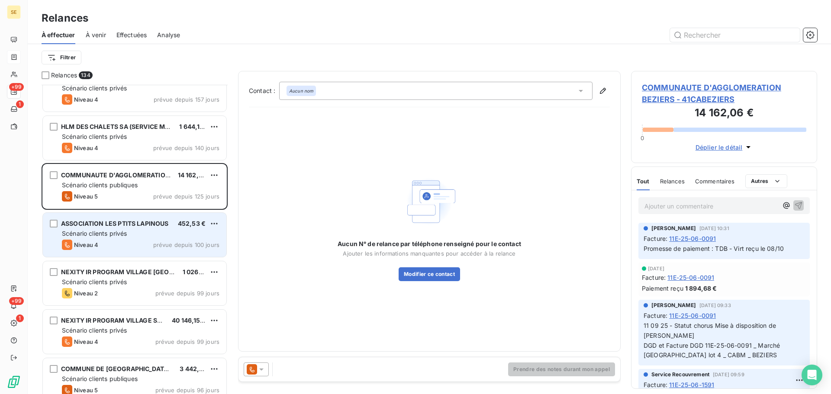
click at [144, 238] on div "Scénario clients privés" at bounding box center [141, 233] width 158 height 9
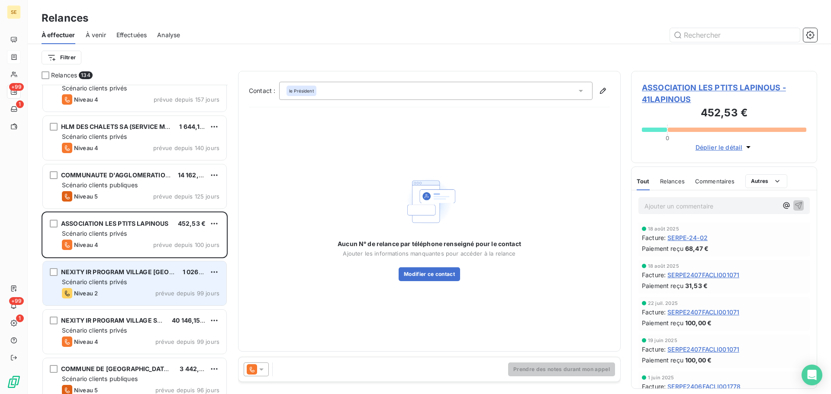
click at [168, 284] on div "Scénario clients privés" at bounding box center [141, 282] width 158 height 9
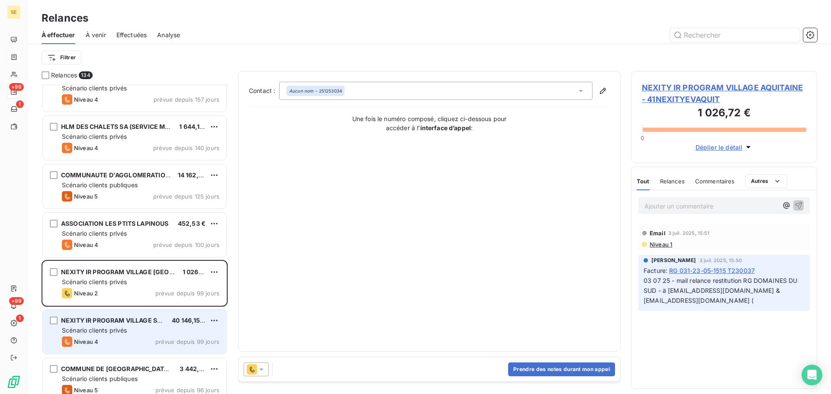
click at [167, 333] on div "Scénario clients privés" at bounding box center [141, 330] width 158 height 9
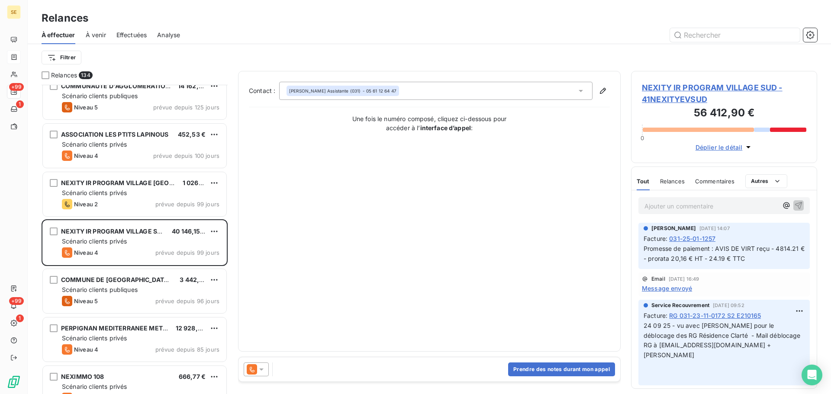
scroll to position [231, 0]
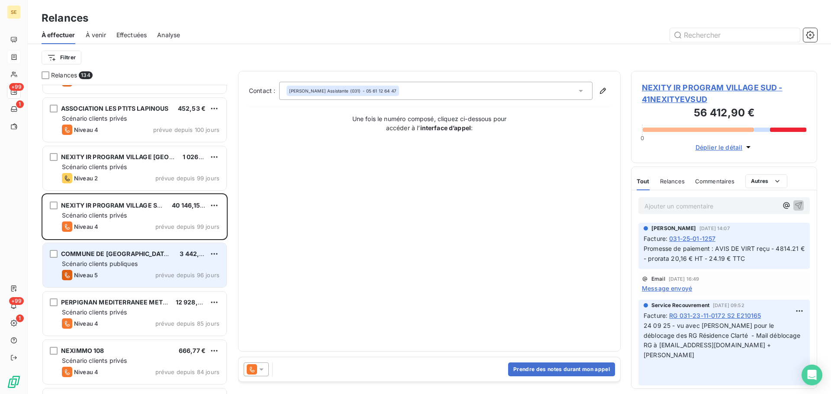
click at [196, 262] on div "Scénario clients publiques" at bounding box center [141, 264] width 158 height 9
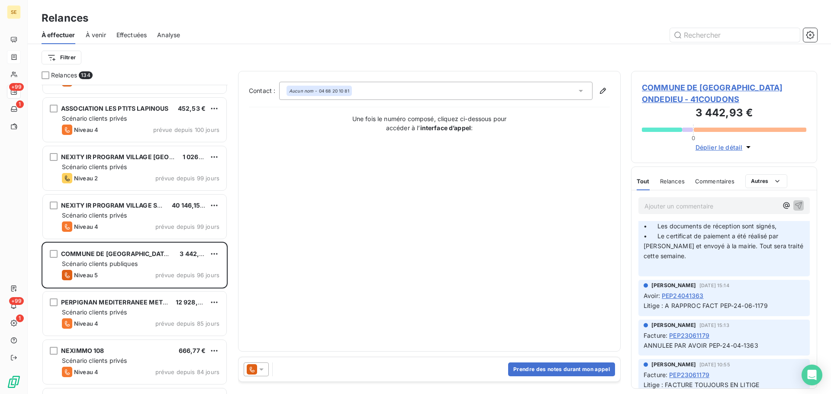
scroll to position [462, 0]
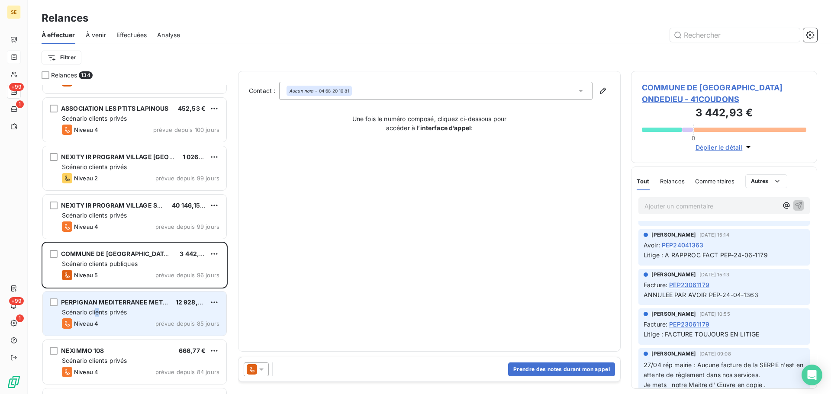
click at [98, 314] on span "Scénario clients privés" at bounding box center [94, 312] width 65 height 7
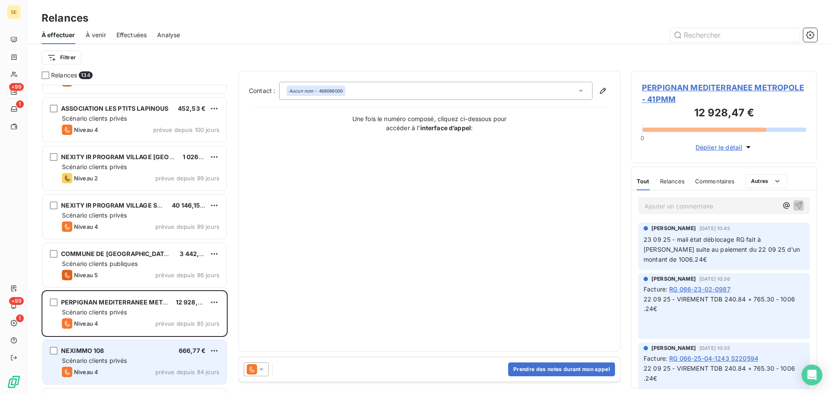
click at [114, 350] on div "NEXIMMO 108 666,77 €" at bounding box center [141, 351] width 158 height 8
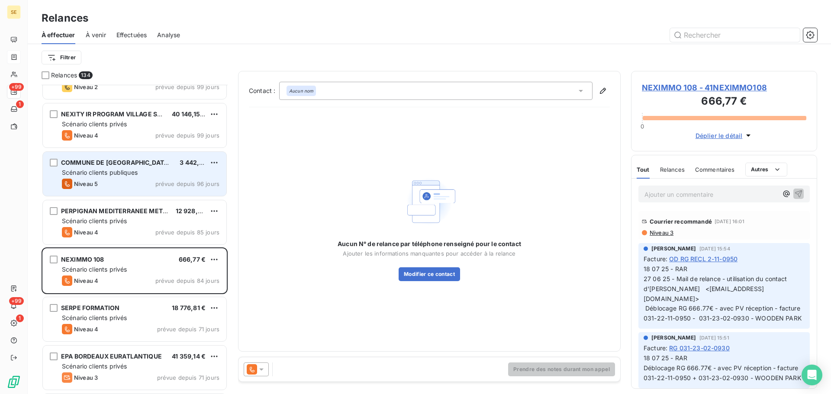
scroll to position [347, 0]
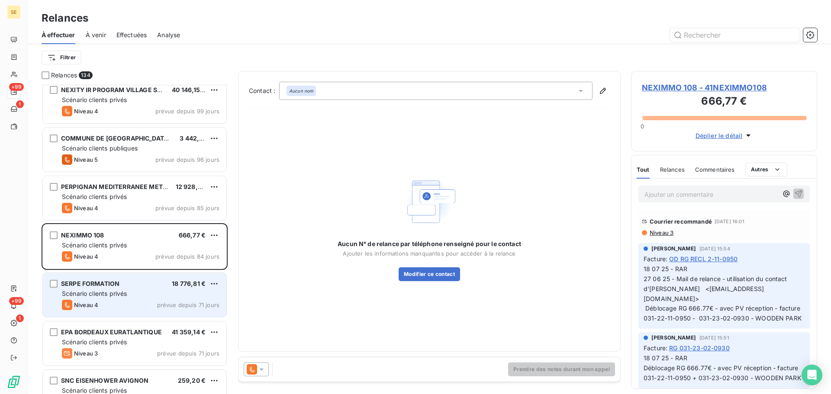
click at [121, 303] on div "Niveau 4 prévue depuis 71 jours" at bounding box center [141, 305] width 158 height 10
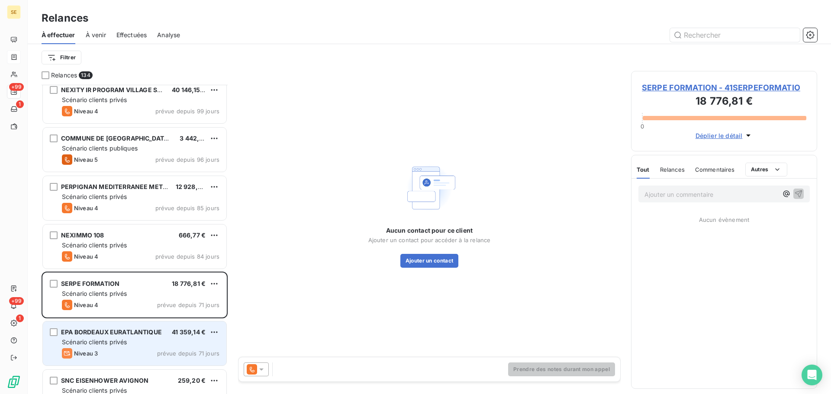
click at [112, 346] on span "Scénario clients privés" at bounding box center [94, 342] width 65 height 7
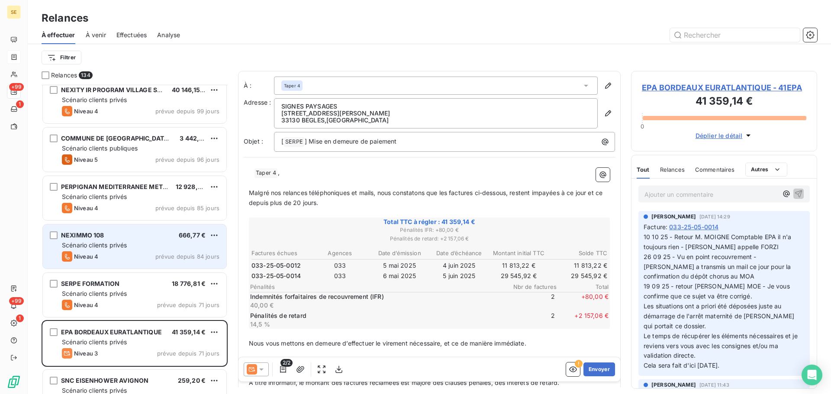
scroll to position [462, 0]
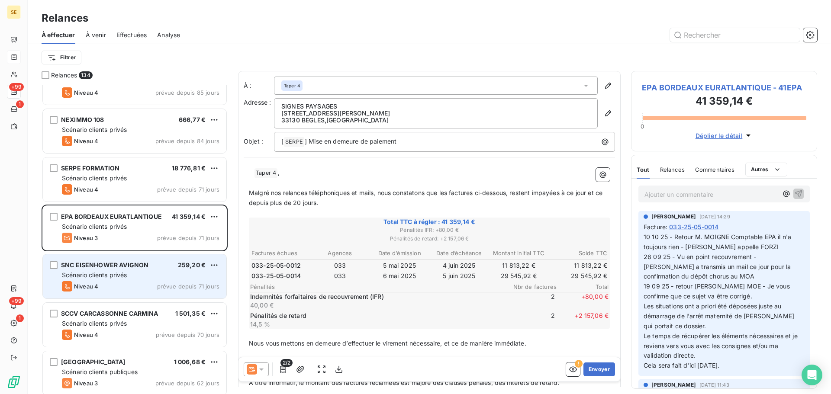
click at [140, 272] on div "Scénario clients privés" at bounding box center [141, 275] width 158 height 9
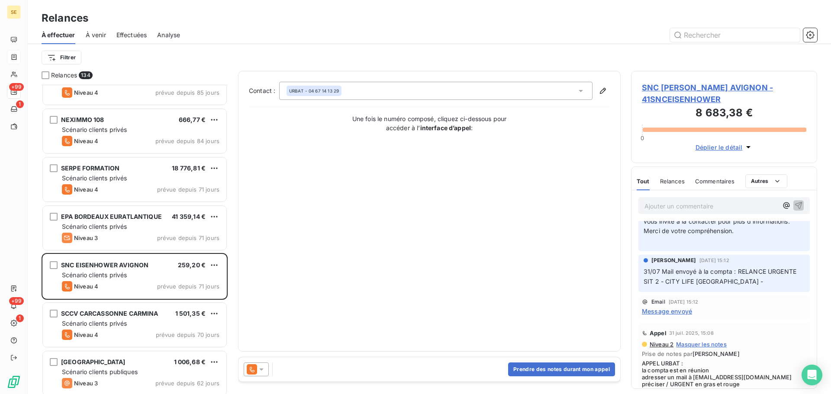
scroll to position [346, 0]
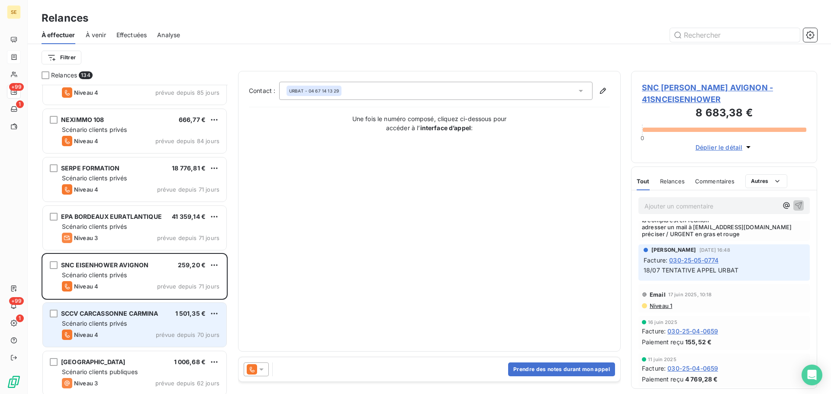
click at [126, 331] on div "Niveau 4 prévue depuis 70 jours" at bounding box center [141, 335] width 158 height 10
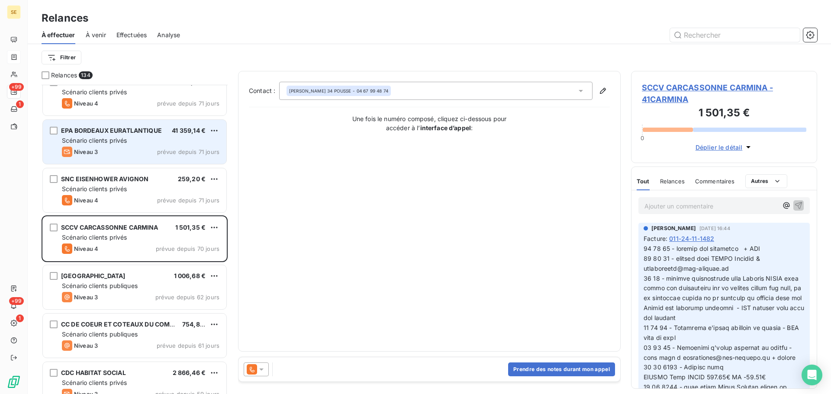
scroll to position [578, 0]
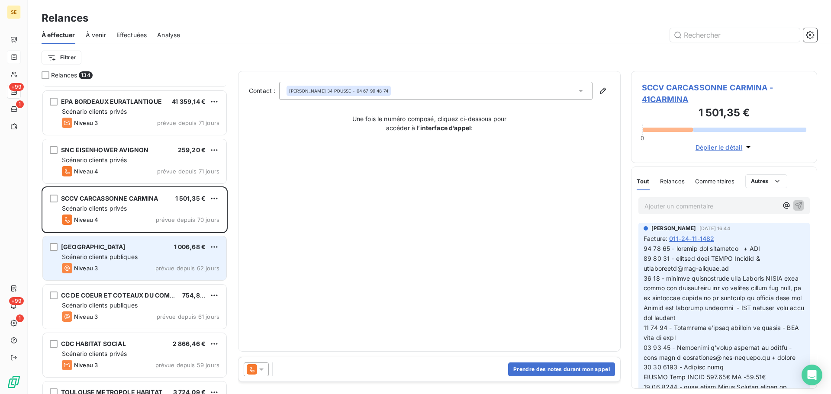
click at [149, 255] on div "Scénario clients publiques" at bounding box center [141, 257] width 158 height 9
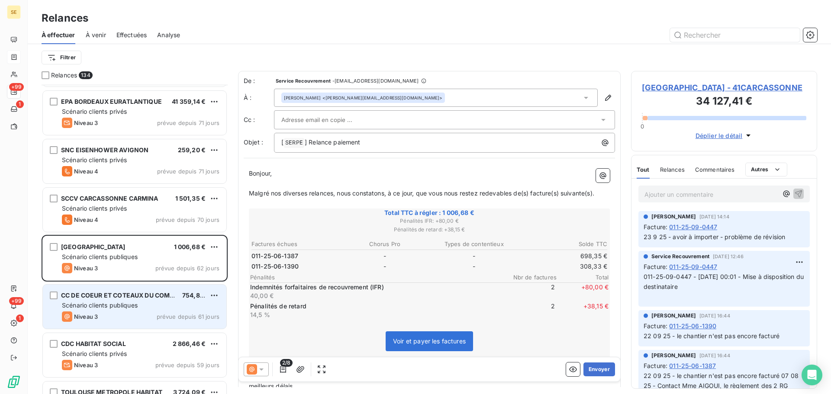
click at [146, 300] on div "CC DE COEUR ET COTEAUX DU COMMINGES" at bounding box center [118, 295] width 114 height 9
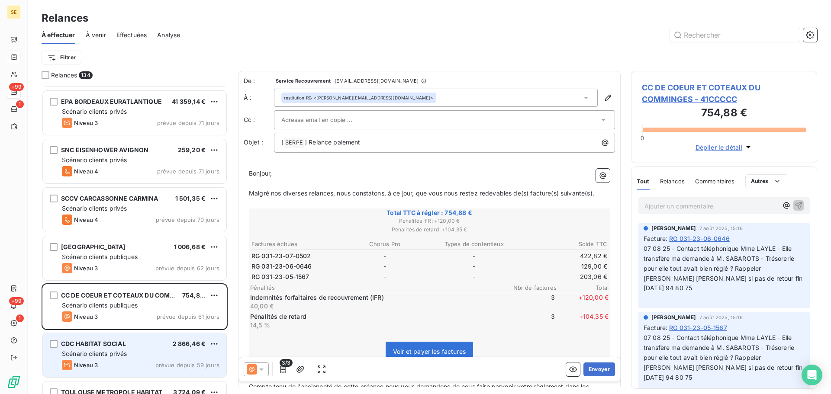
click at [159, 352] on div "Scénario clients privés" at bounding box center [141, 354] width 158 height 9
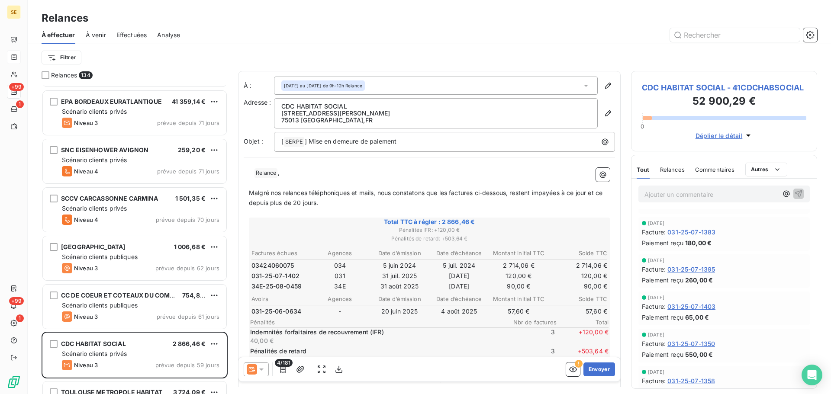
scroll to position [809, 0]
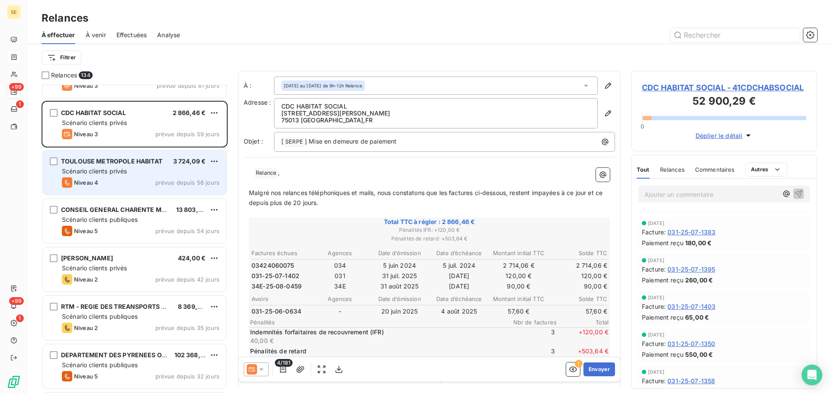
click at [146, 173] on div "Scénario clients privés" at bounding box center [141, 171] width 158 height 9
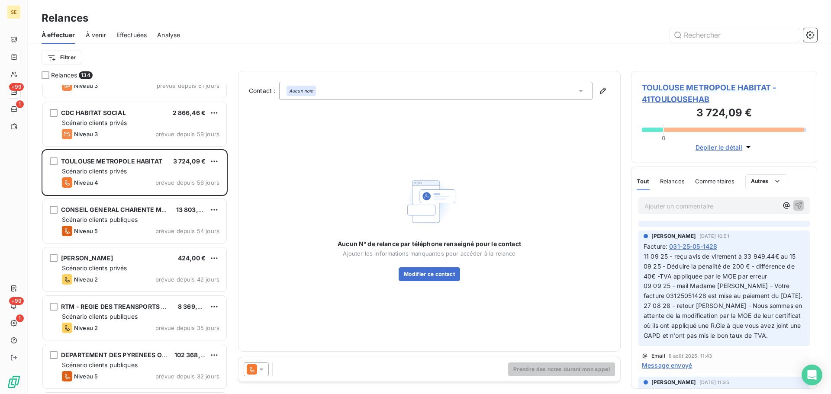
scroll to position [346, 0]
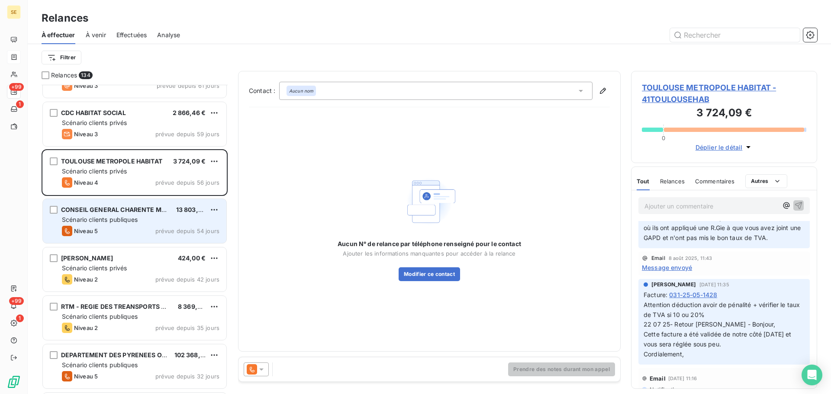
click at [158, 225] on div "CONSEIL GENERAL CHARENTE MARITIME 13 803,31 € Scénario clients publiques Niveau…" at bounding box center [135, 221] width 184 height 44
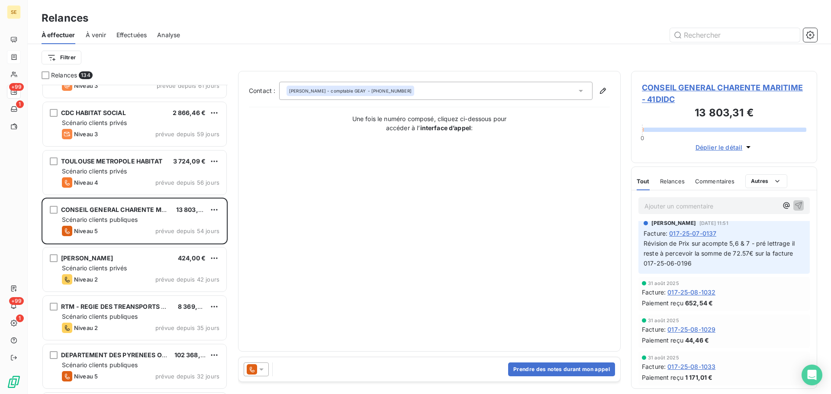
scroll to position [116, 0]
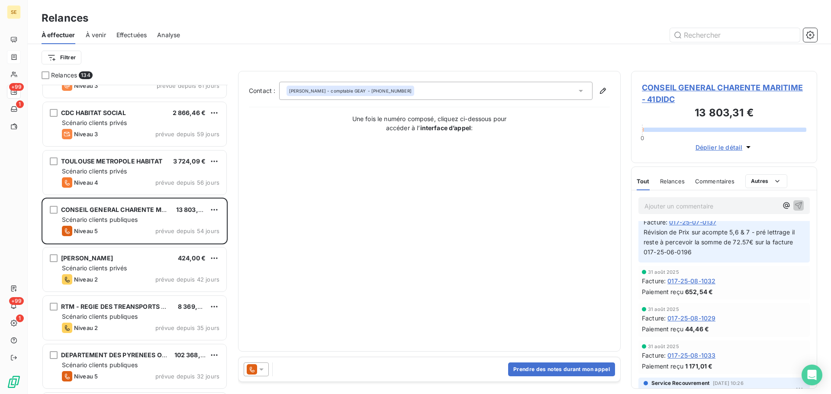
click at [745, 90] on span "CONSEIL GENERAL CHARENTE MARITIME - 41DIDC" at bounding box center [724, 93] width 165 height 23
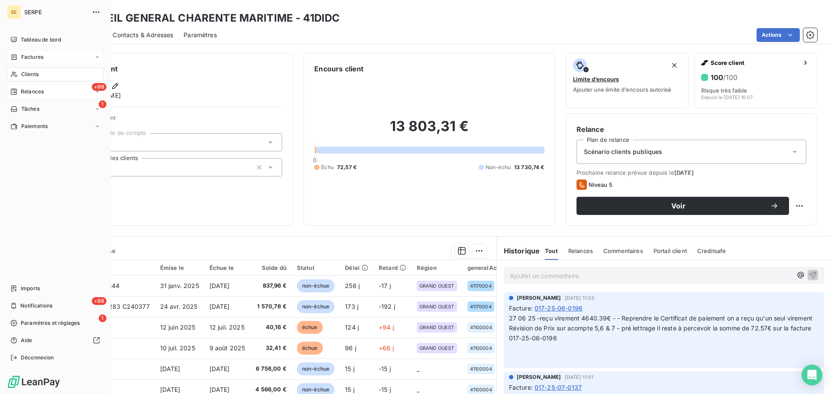
click at [36, 88] on span "Relances" at bounding box center [32, 92] width 23 height 8
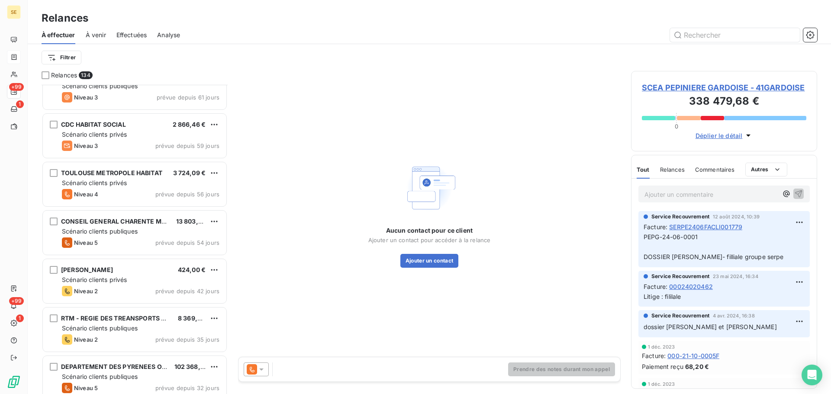
scroll to position [809, 0]
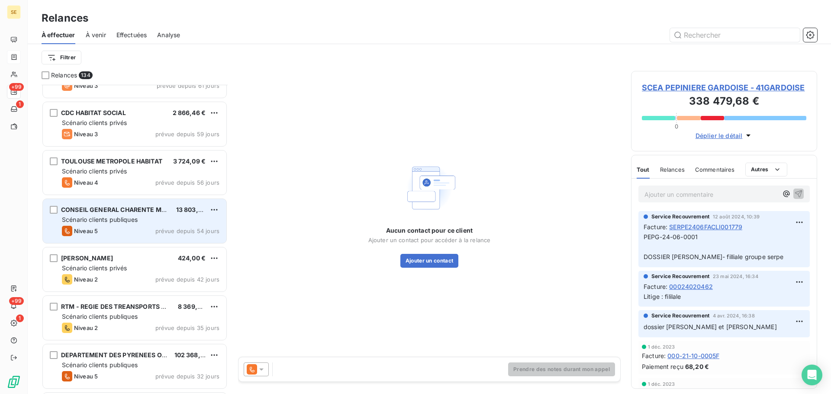
click at [152, 223] on div "Scénario clients publiques" at bounding box center [141, 220] width 158 height 9
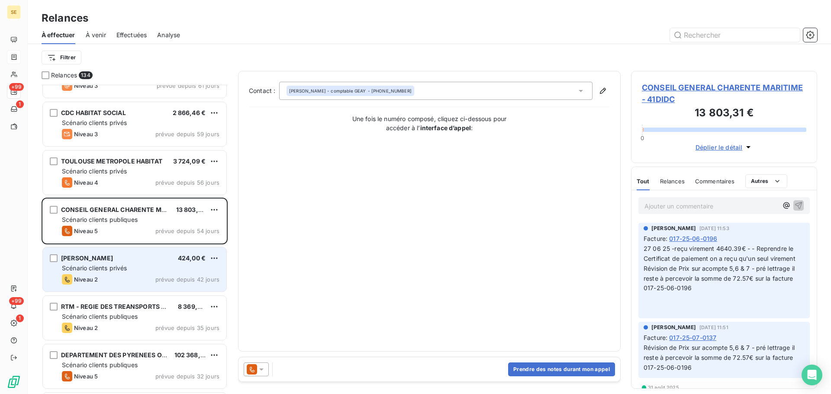
click at [149, 271] on div "Scénario clients privés" at bounding box center [141, 268] width 158 height 9
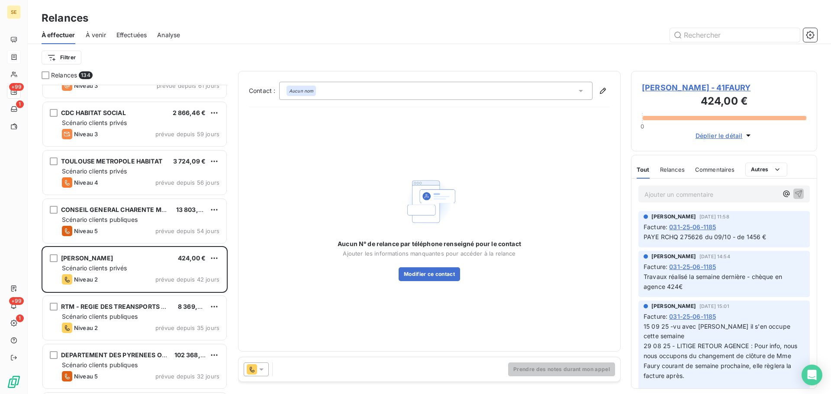
click at [682, 83] on span "[PERSON_NAME] - 41FAURY" at bounding box center [724, 88] width 165 height 12
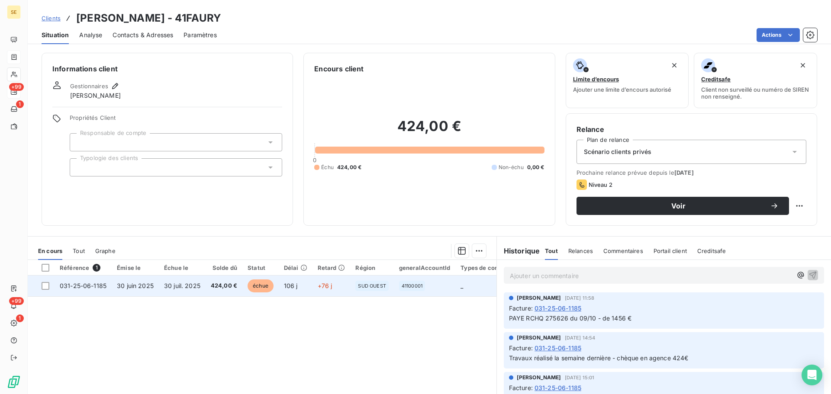
click at [172, 288] on span "30 juil. 2025" at bounding box center [182, 285] width 36 height 7
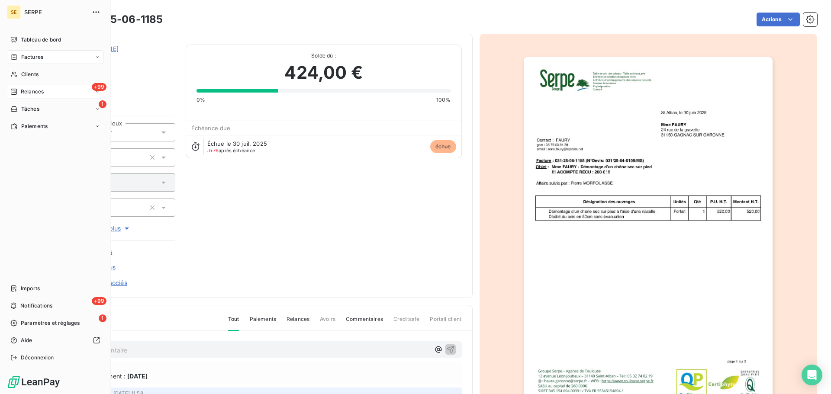
click at [32, 96] on div "+99 Relances" at bounding box center [55, 92] width 97 height 14
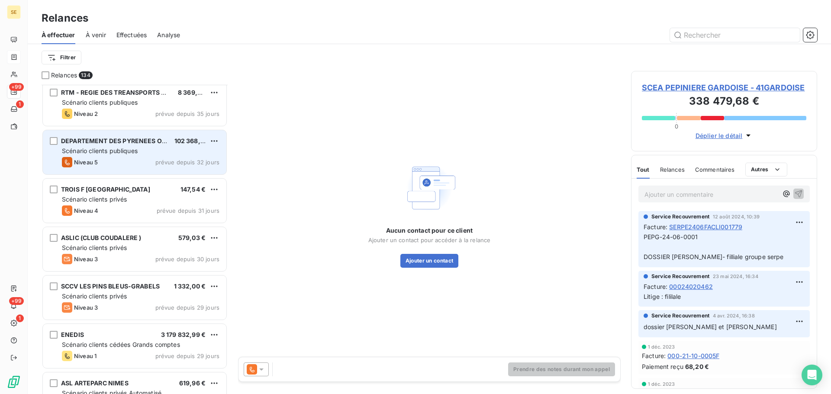
scroll to position [1040, 0]
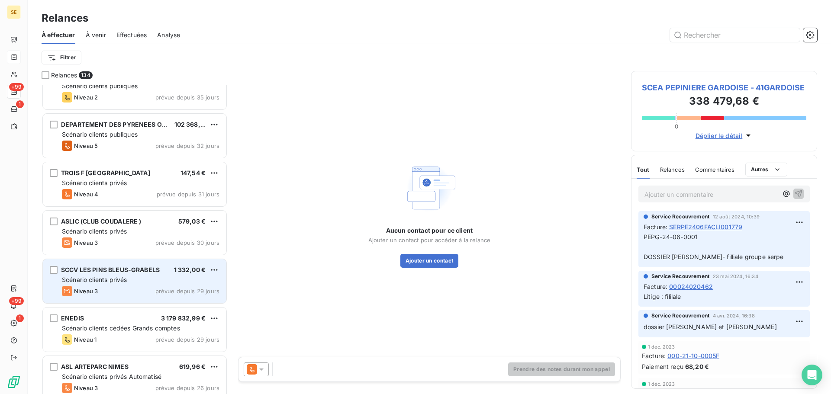
click at [149, 280] on div "Scénario clients privés" at bounding box center [141, 280] width 158 height 9
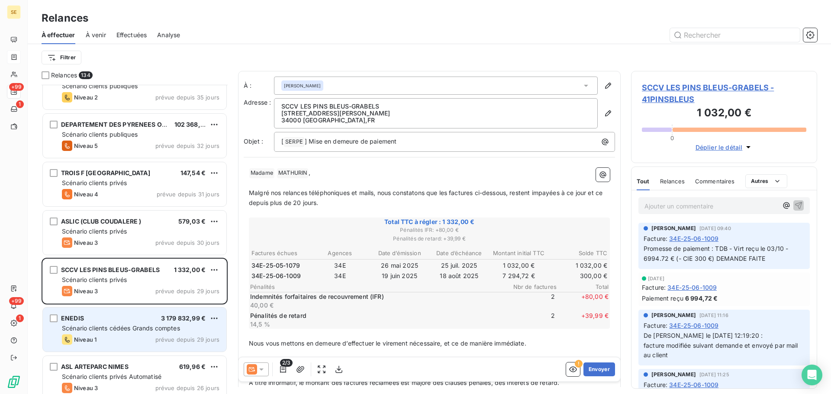
click at [115, 342] on div "Niveau 1 prévue depuis 29 jours" at bounding box center [141, 340] width 158 height 10
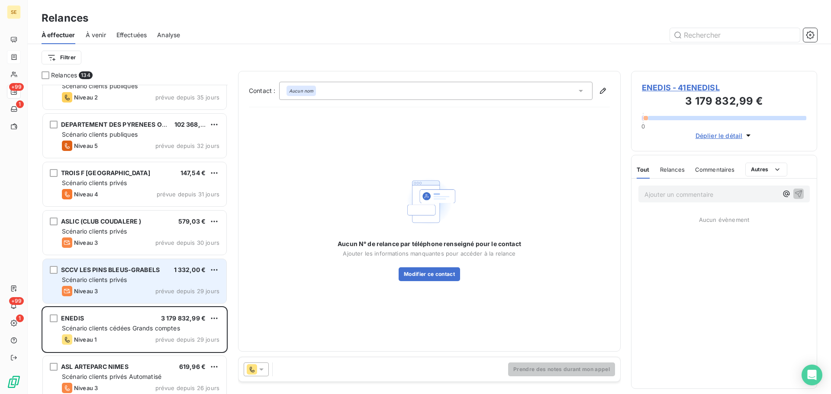
scroll to position [1155, 0]
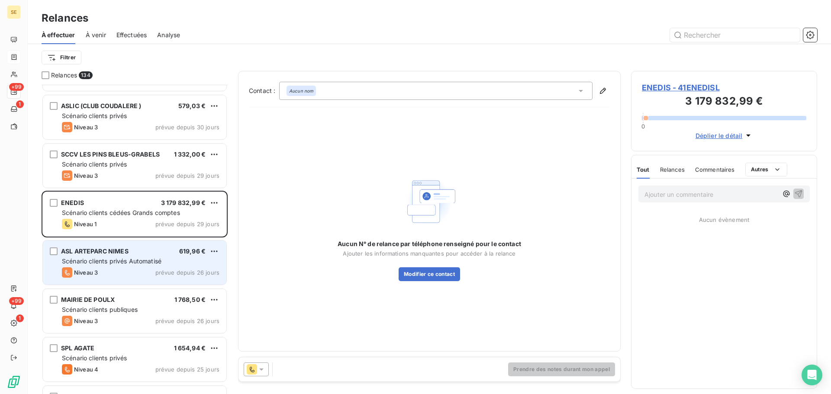
click at [125, 271] on div "Niveau 3 prévue depuis 26 jours" at bounding box center [141, 273] width 158 height 10
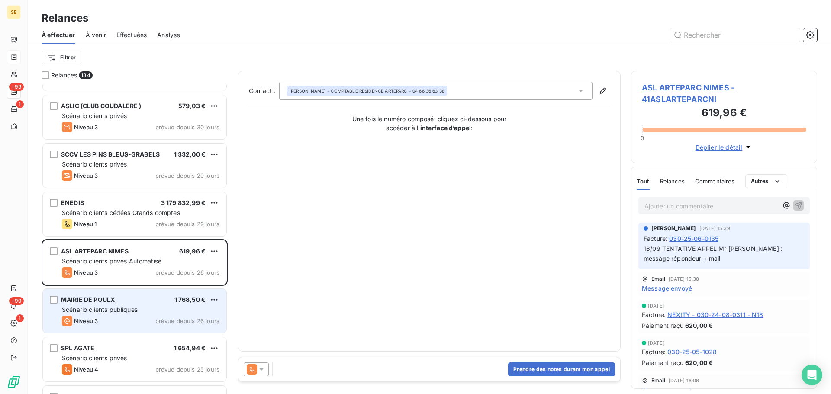
click at [151, 316] on div "Niveau 3 prévue depuis 26 jours" at bounding box center [141, 321] width 158 height 10
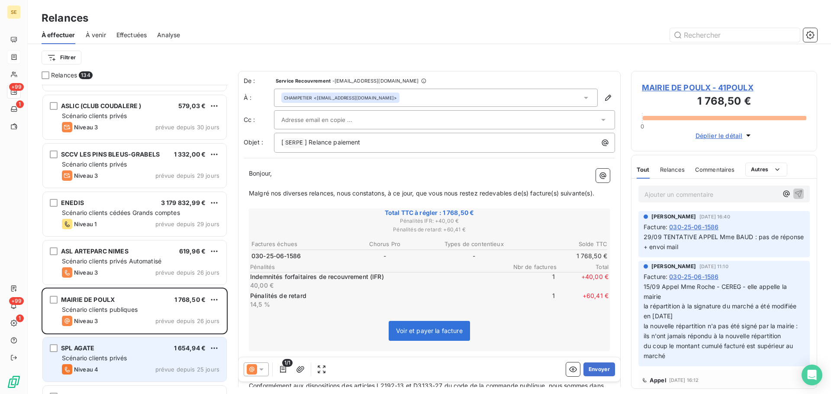
click at [147, 359] on div "Scénario clients privés" at bounding box center [141, 358] width 158 height 9
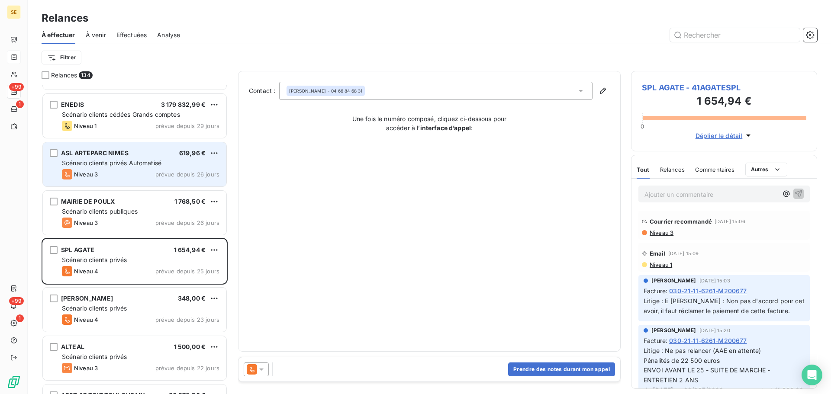
scroll to position [1270, 0]
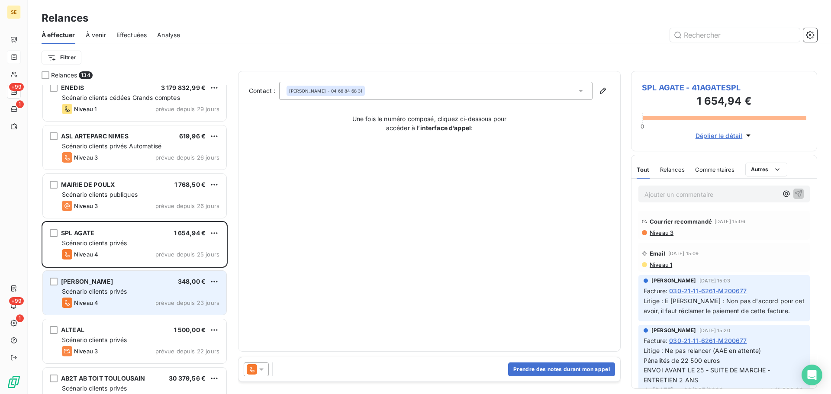
click at [149, 291] on div "Scénario clients privés" at bounding box center [141, 291] width 158 height 9
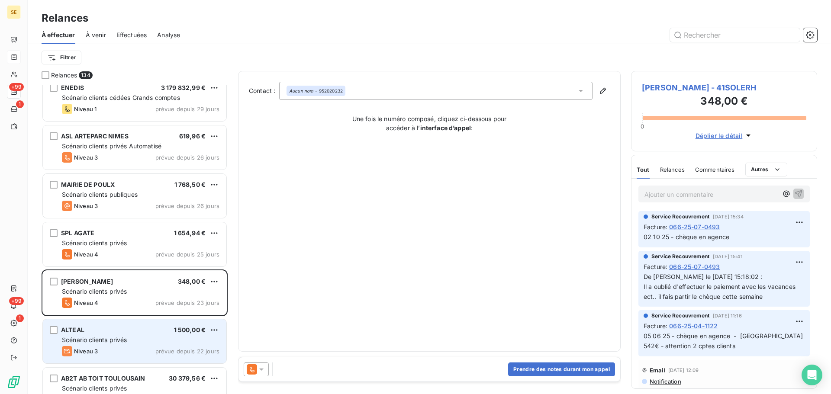
click at [133, 336] on div "ALTEAL 1 500,00 € Scénario clients privés Niveau 3 prévue depuis 22 jours" at bounding box center [135, 342] width 184 height 44
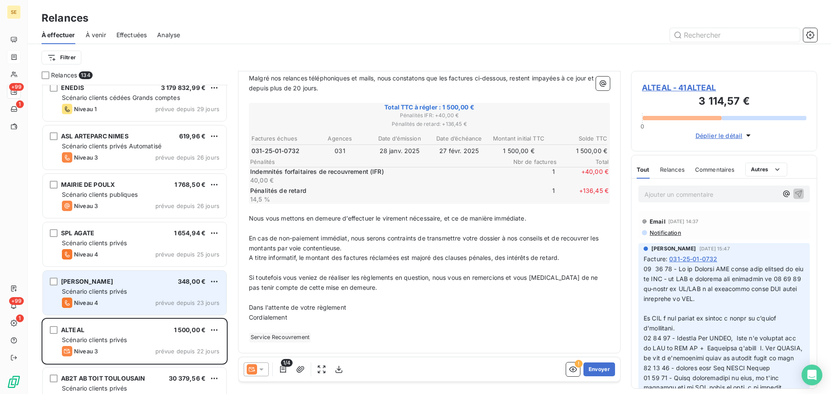
scroll to position [1386, 0]
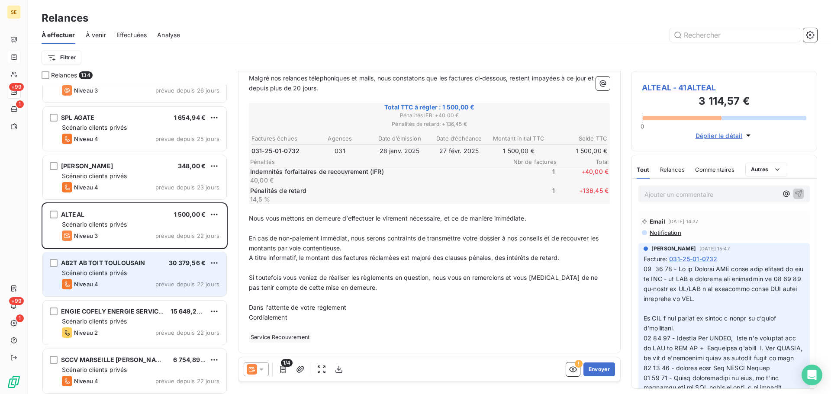
click at [161, 278] on div "AB2T AB TOIT TOULOUSAIN 30 379,56 € Scénario clients privés Niveau 4 prévue dep…" at bounding box center [135, 274] width 184 height 44
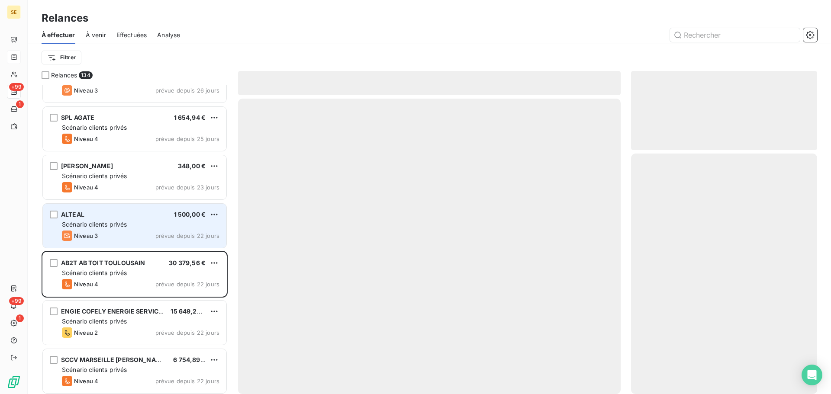
click at [148, 234] on div "Niveau 3 prévue depuis 22 jours" at bounding box center [141, 236] width 158 height 10
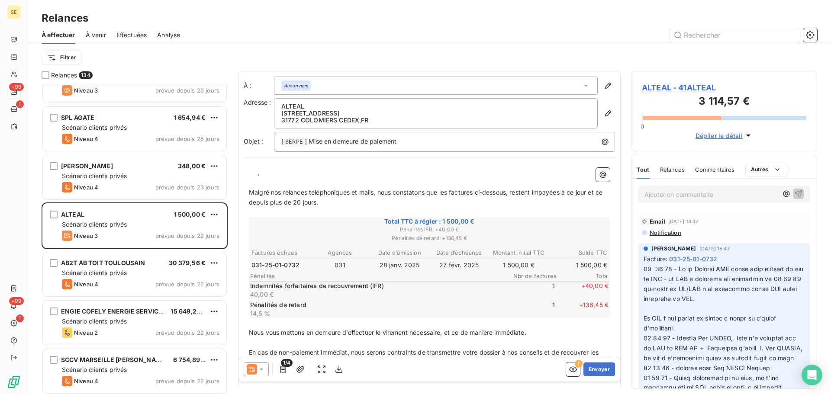
click at [658, 91] on span "ALTEAL - 41ALTEAL" at bounding box center [724, 88] width 165 height 12
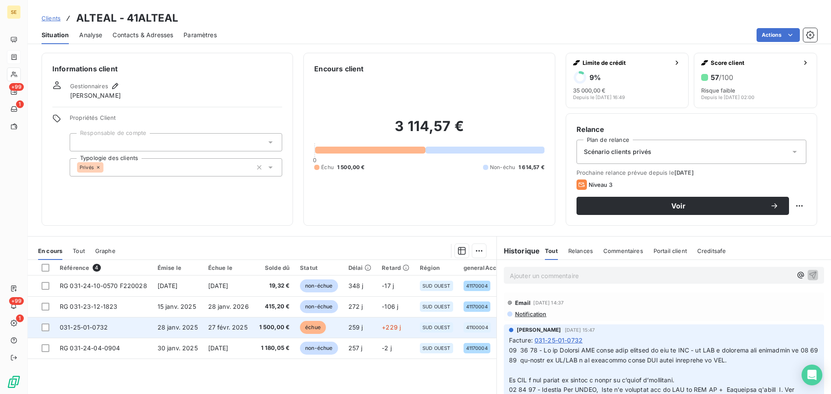
click at [242, 335] on td "27 févr. 2025" at bounding box center [228, 327] width 51 height 21
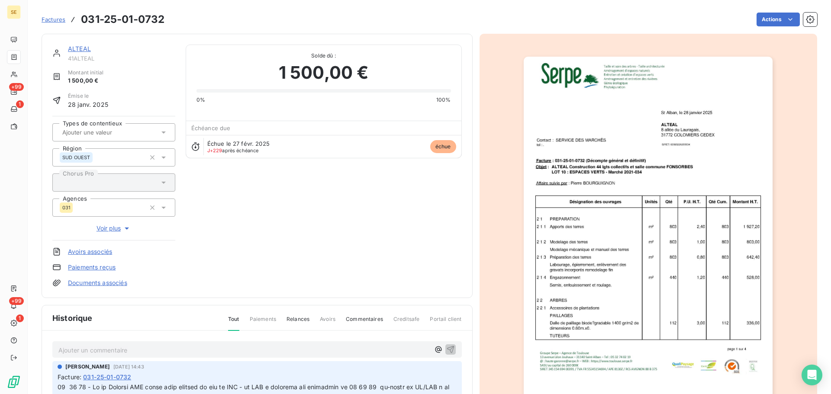
click at [216, 352] on p "Ajouter un commentaire ﻿" at bounding box center [243, 350] width 371 height 11
click at [447, 348] on icon "button" at bounding box center [450, 349] width 7 height 7
click at [753, 28] on div "Factures 031-25-01-0732 Actions" at bounding box center [430, 19] width 776 height 18
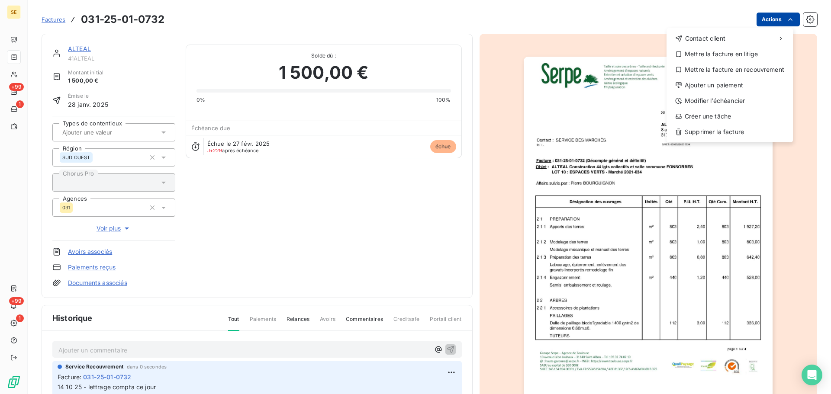
click at [756, 23] on html "SE +99 1 +99 1 Factures [PHONE_NUMBER] Actions Contact client Mettre la facture…" at bounding box center [415, 197] width 831 height 394
click at [710, 84] on div "Ajouter un paiement" at bounding box center [730, 85] width 120 height 14
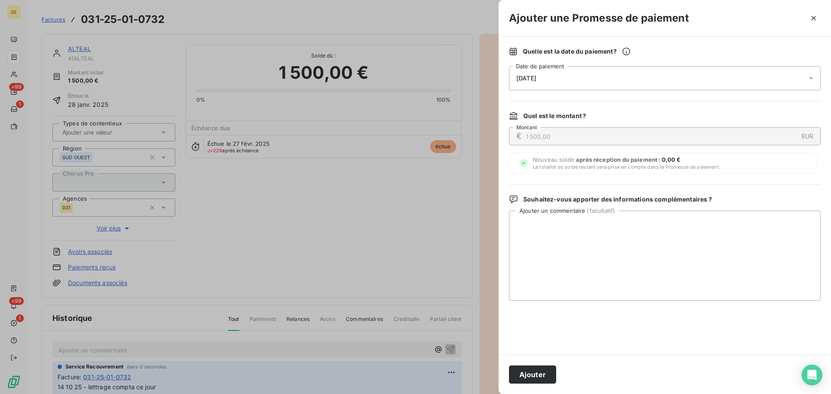
click at [615, 77] on div "[DATE]" at bounding box center [665, 78] width 312 height 24
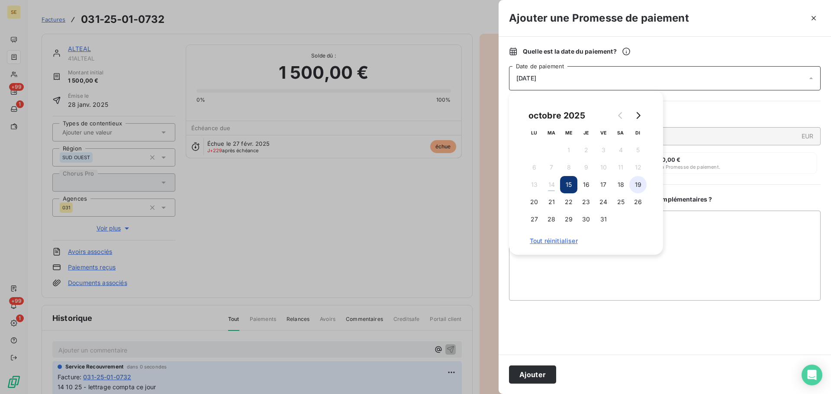
click at [640, 181] on button "19" at bounding box center [638, 184] width 17 height 17
click at [527, 375] on button "Ajouter" at bounding box center [532, 375] width 47 height 18
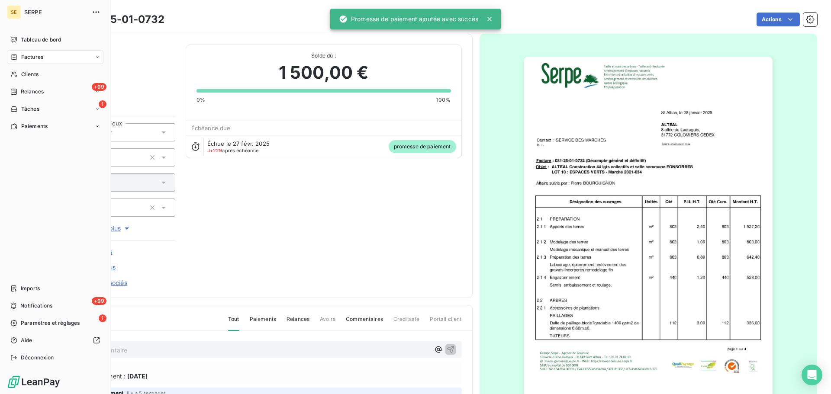
click at [21, 93] on span "Relances" at bounding box center [32, 92] width 23 height 8
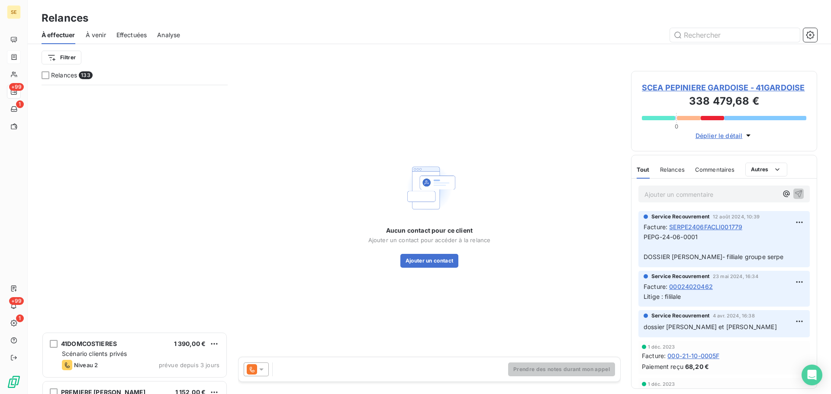
scroll to position [6140, 0]
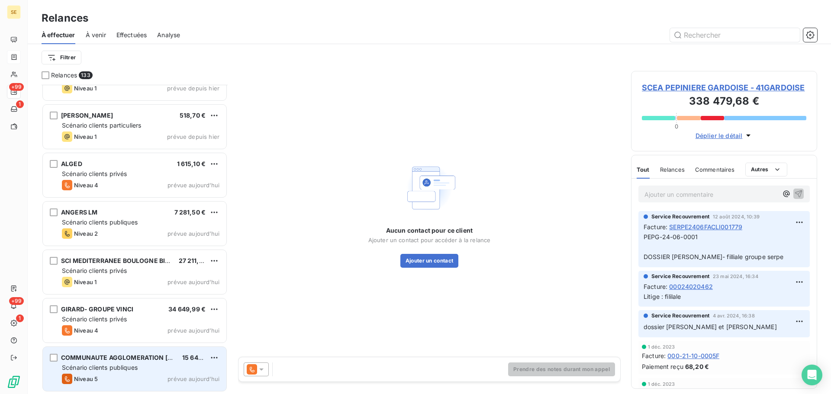
click at [161, 364] on div "Scénario clients publiques" at bounding box center [141, 368] width 158 height 9
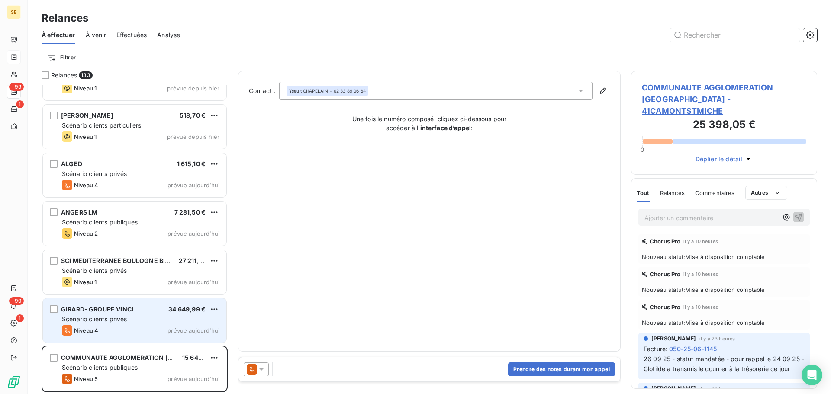
click at [150, 326] on div "Niveau 4 prévue aujourd’hui" at bounding box center [141, 331] width 158 height 10
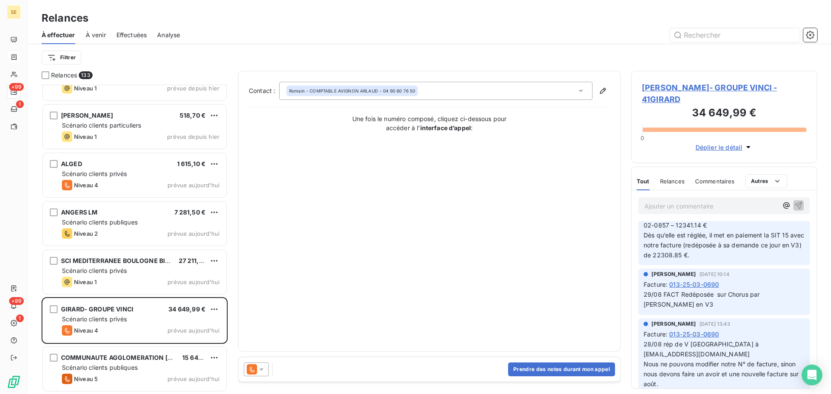
scroll to position [462, 0]
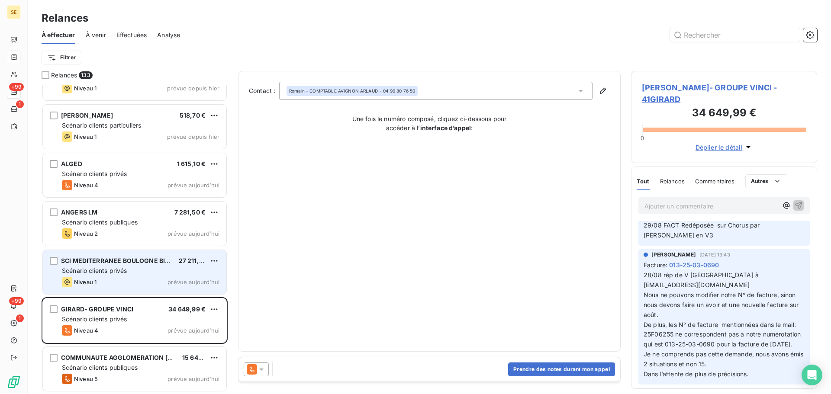
click at [98, 286] on div "Niveau 1 prévue aujourd’hui" at bounding box center [141, 282] width 158 height 10
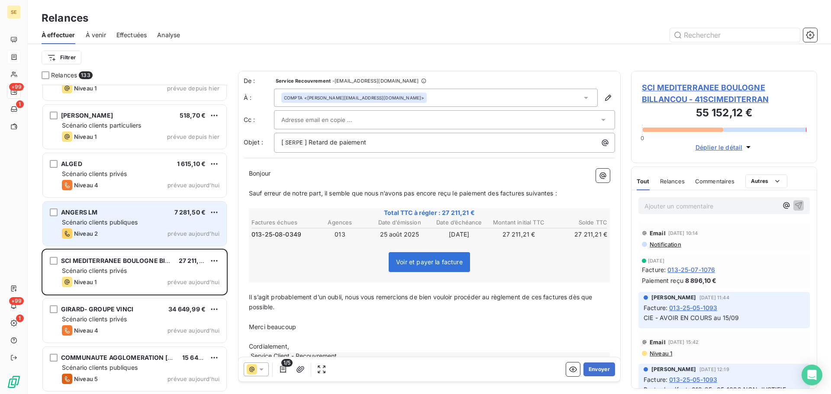
click at [171, 210] on div "ANGERS LM 7 281,50 €" at bounding box center [141, 213] width 158 height 8
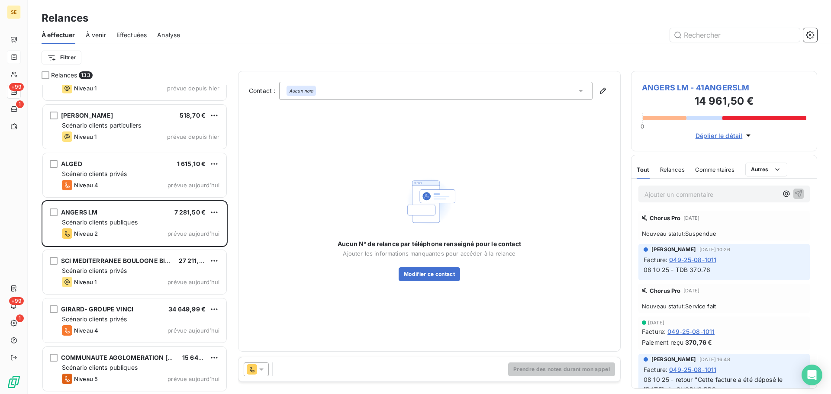
click at [681, 85] on span "ANGERS LM - 41ANGERSLM" at bounding box center [724, 88] width 165 height 12
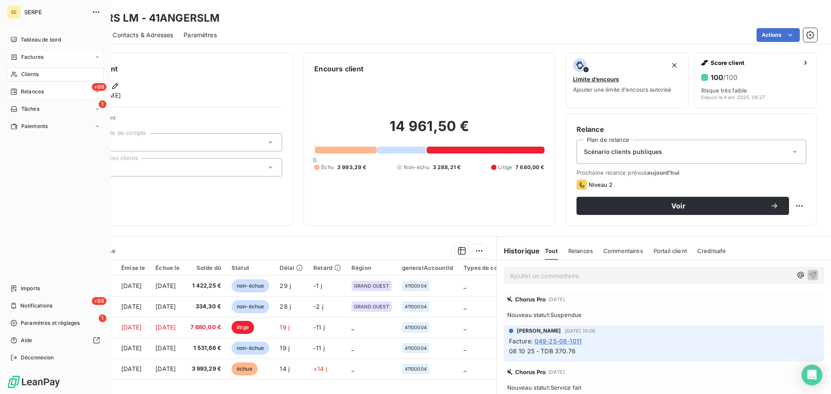
click at [22, 90] on span "Relances" at bounding box center [32, 92] width 23 height 8
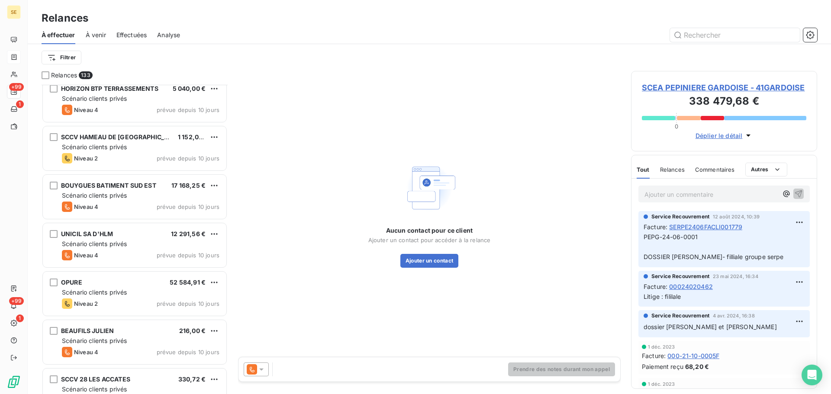
scroll to position [2887, 0]
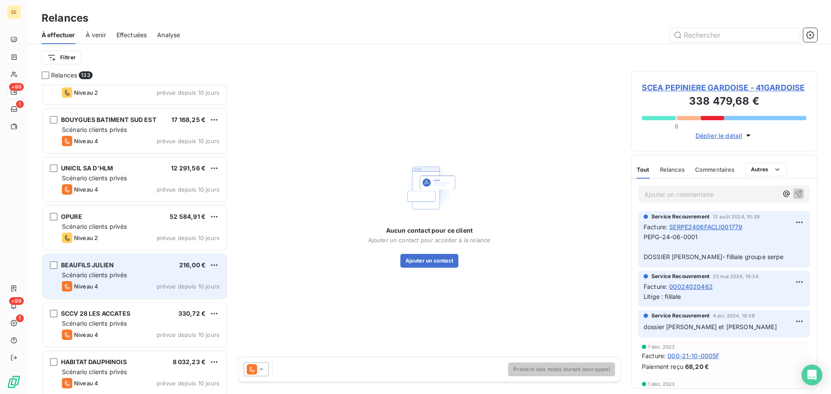
click at [166, 279] on div "Scénario clients privés" at bounding box center [141, 275] width 158 height 9
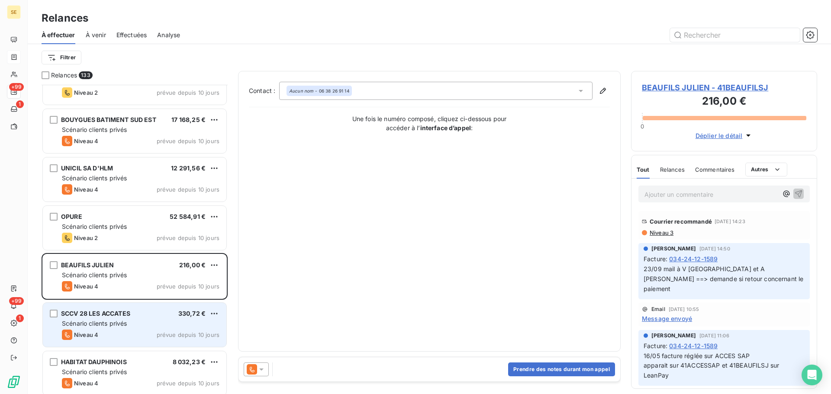
click at [147, 336] on div "Niveau 4 prévue depuis 10 jours" at bounding box center [141, 335] width 158 height 10
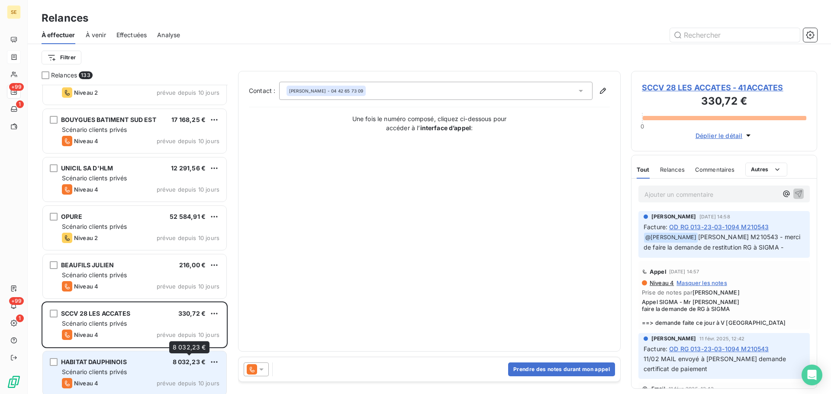
click at [173, 362] on span "8 032,23 €" at bounding box center [189, 362] width 33 height 7
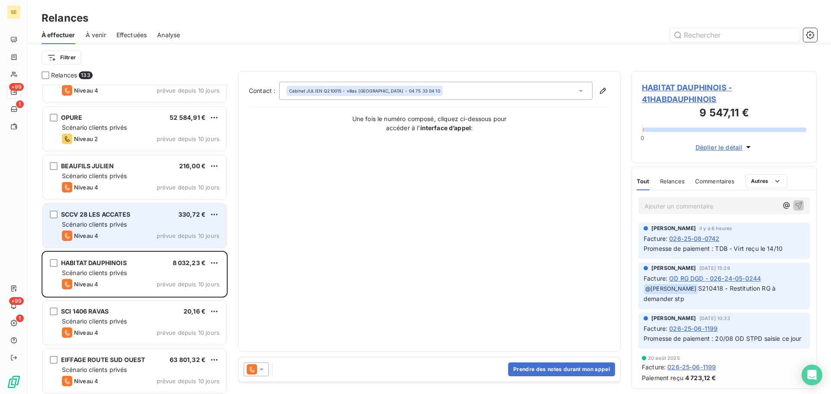
scroll to position [3002, 0]
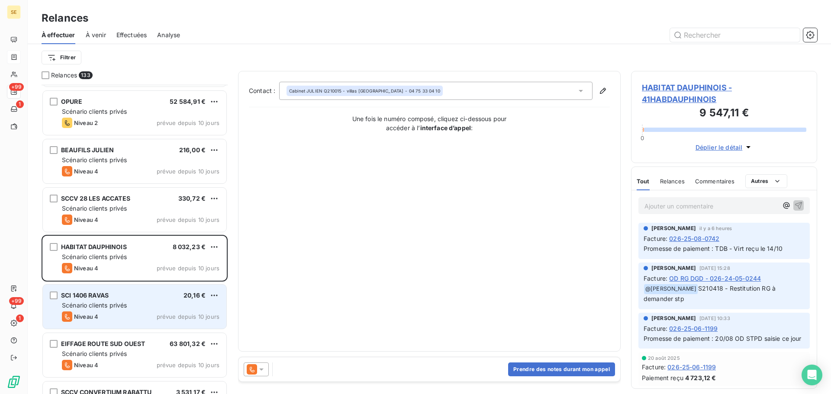
click at [103, 309] on div "Scénario clients privés" at bounding box center [141, 305] width 158 height 9
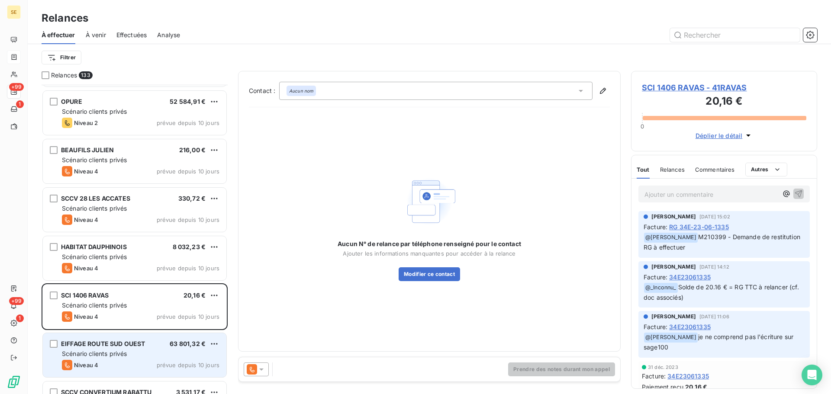
click at [123, 353] on span "Scénario clients privés" at bounding box center [94, 353] width 65 height 7
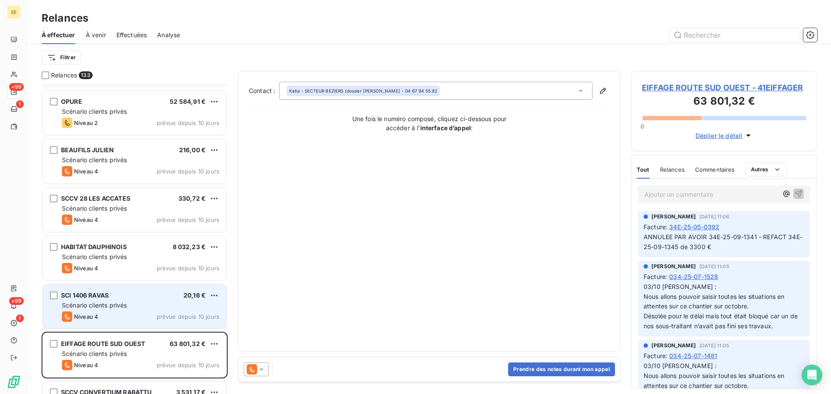
scroll to position [2887, 0]
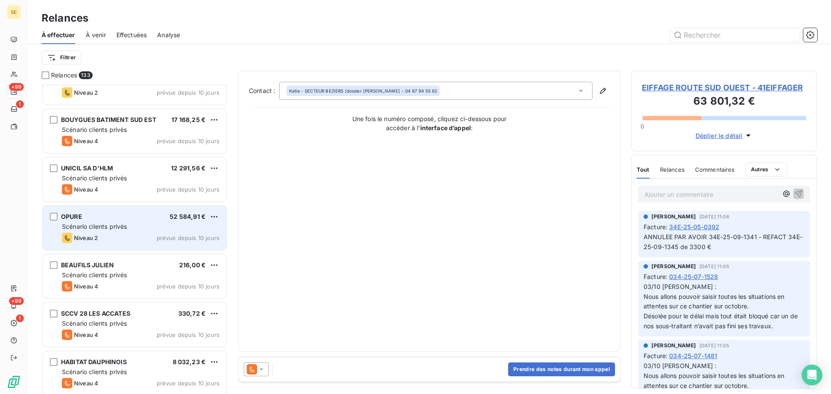
click at [141, 214] on div "OPURE 52 584,91 €" at bounding box center [141, 217] width 158 height 8
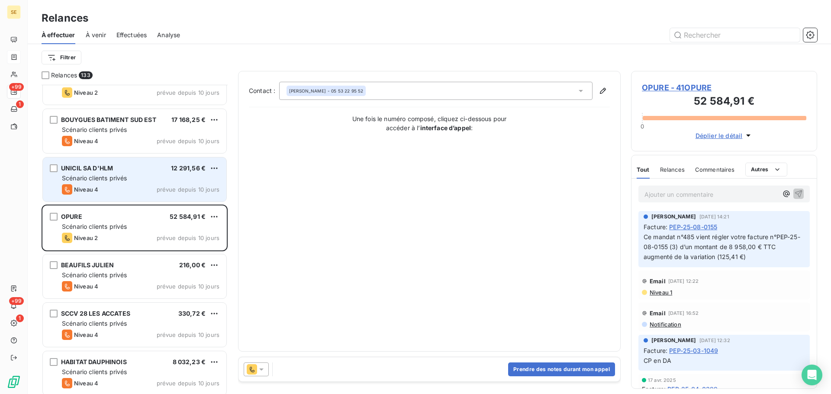
click at [138, 186] on div "Niveau 4 prévue depuis 10 jours" at bounding box center [141, 189] width 158 height 10
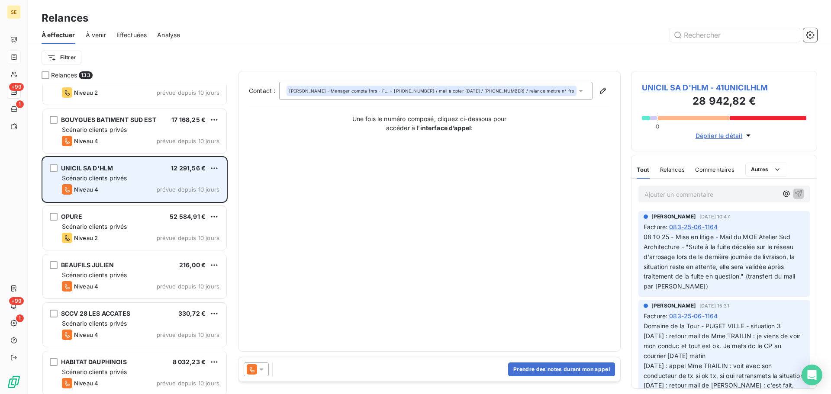
scroll to position [2771, 0]
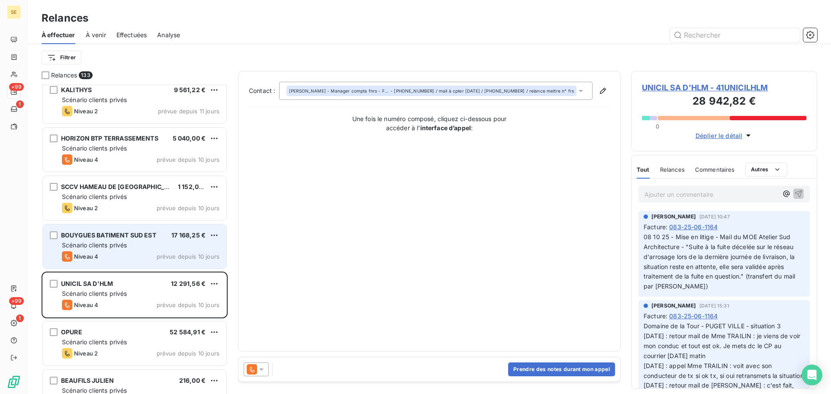
click at [125, 252] on div "Niveau 4 prévue depuis 10 jours" at bounding box center [141, 257] width 158 height 10
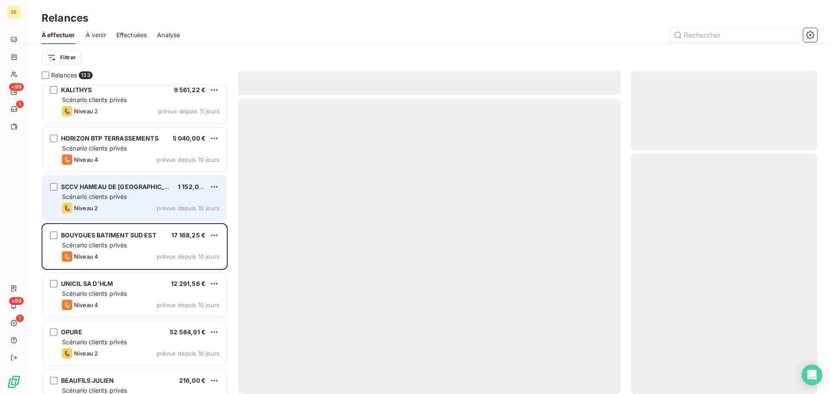
click at [124, 190] on span "SCCV HAMEAU DE [GEOGRAPHIC_DATA]" at bounding box center [121, 186] width 121 height 7
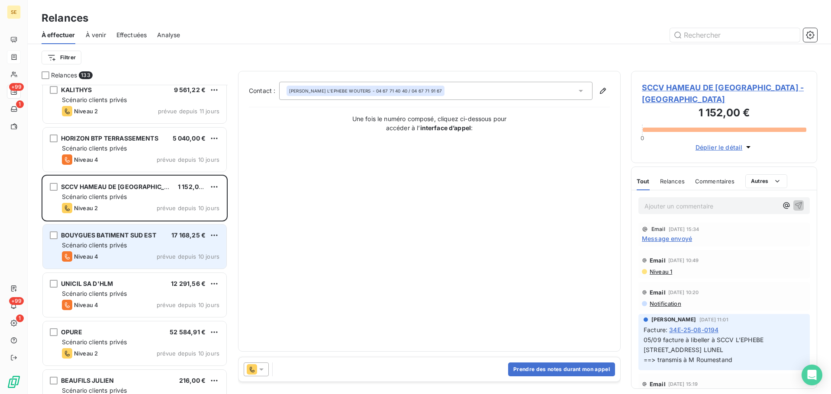
scroll to position [2656, 0]
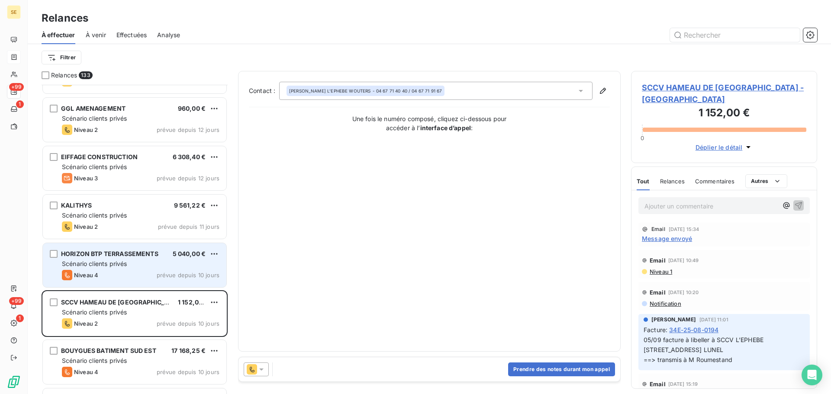
click at [129, 266] on div "Scénario clients privés" at bounding box center [141, 264] width 158 height 9
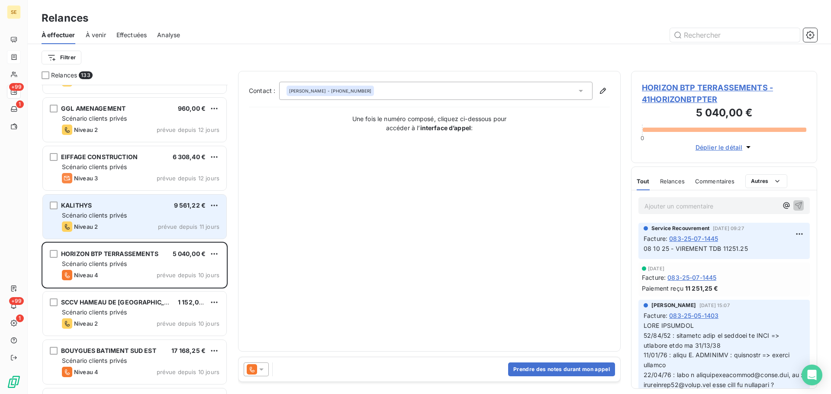
click at [110, 215] on span "Scénario clients privés" at bounding box center [94, 215] width 65 height 7
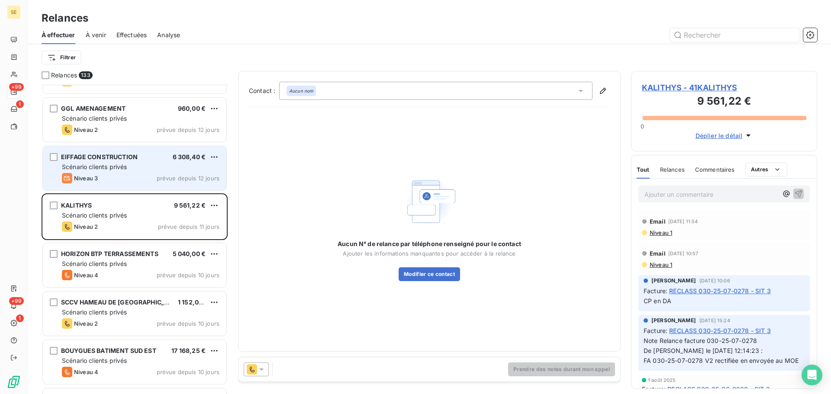
click at [158, 175] on span "prévue depuis 12 jours" at bounding box center [188, 178] width 63 height 7
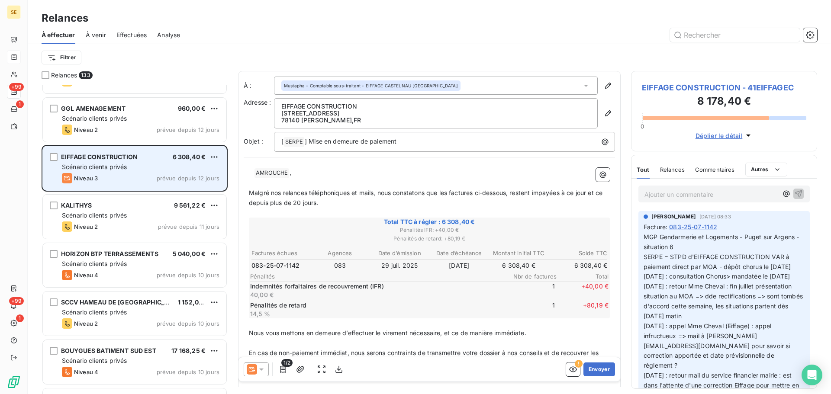
scroll to position [2541, 0]
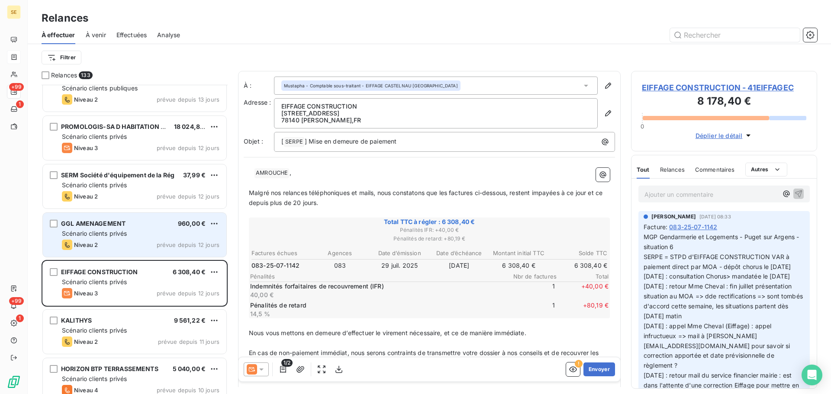
click at [110, 242] on div "Niveau 2 prévue depuis 12 jours" at bounding box center [141, 245] width 158 height 10
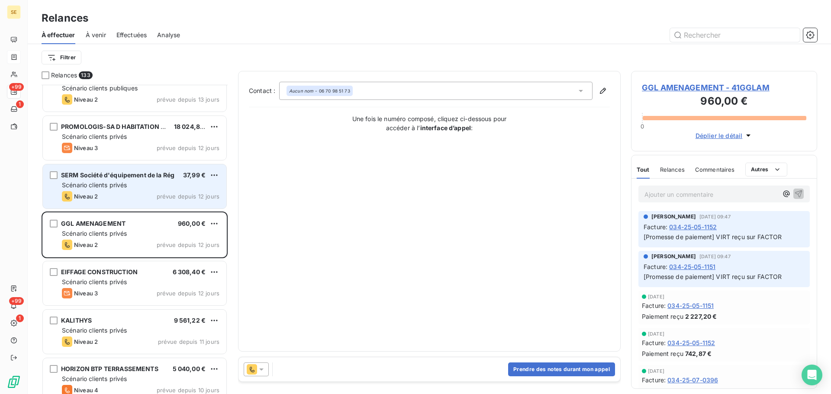
click at [124, 189] on div "Scénario clients privés" at bounding box center [141, 185] width 158 height 9
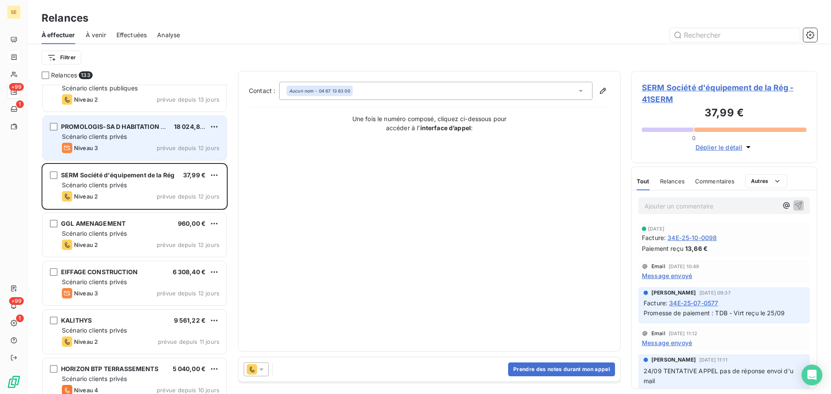
scroll to position [2425, 0]
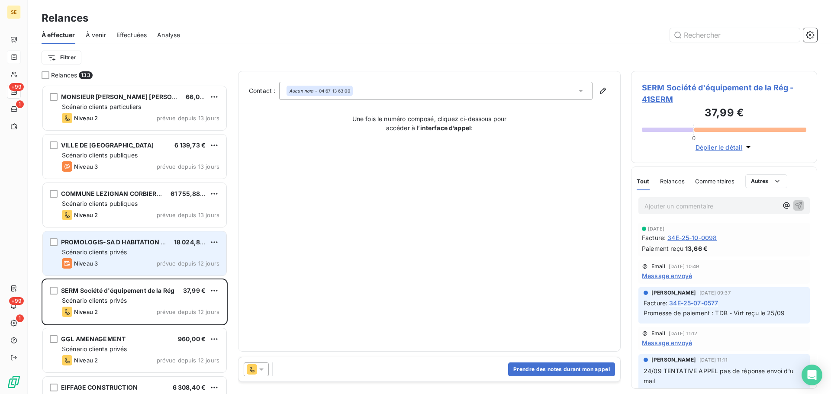
click at [125, 258] on div "PROMOLOGIS-SA D HABITATION LOYER 18 024,89 € Scénario clients privés Niveau 3 p…" at bounding box center [135, 254] width 184 height 44
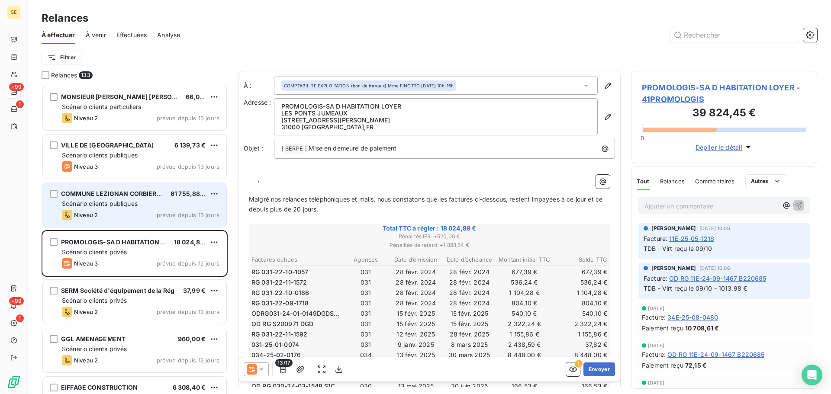
click at [103, 218] on div "Niveau 2 prévue depuis 13 jours" at bounding box center [141, 215] width 158 height 10
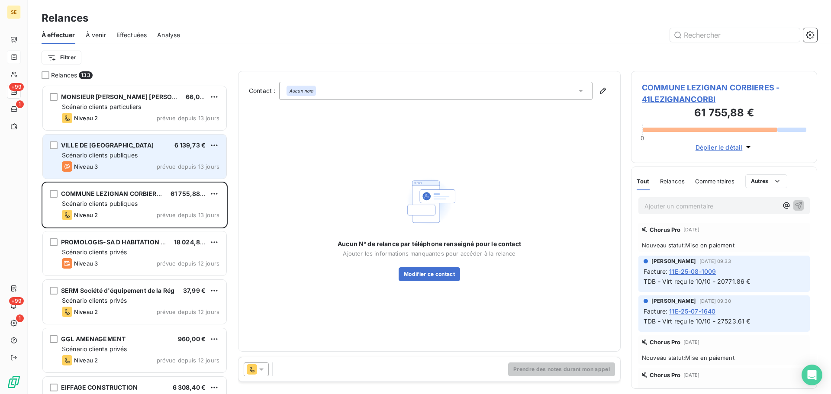
click at [135, 166] on div "Niveau 3 prévue depuis 13 jours" at bounding box center [141, 166] width 158 height 10
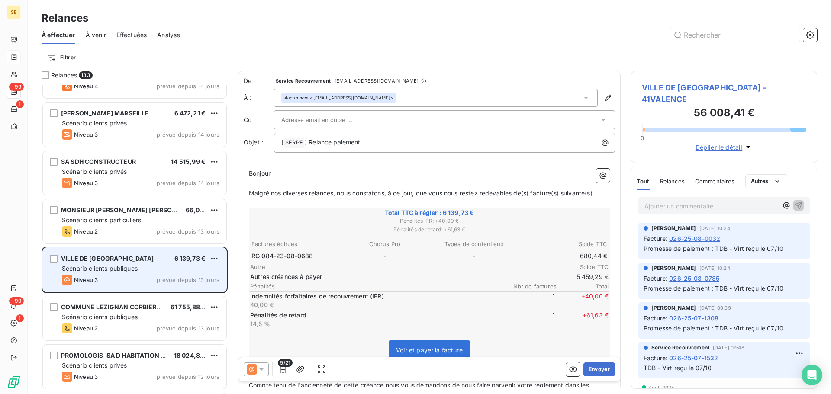
scroll to position [2309, 0]
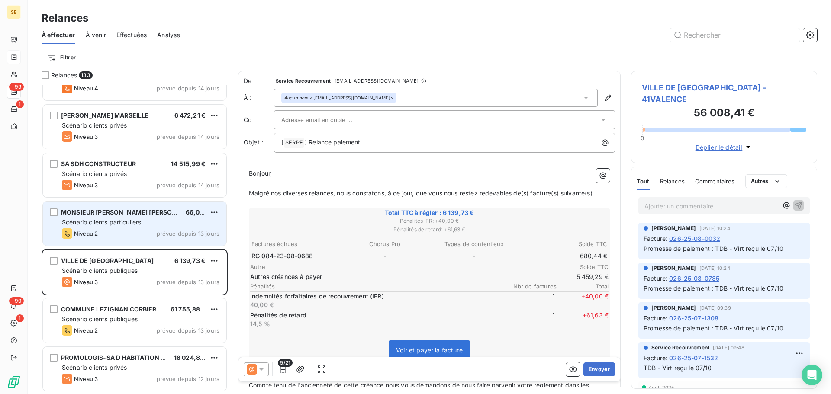
click at [139, 237] on div "Niveau 2 prévue depuis 13 jours" at bounding box center [141, 234] width 158 height 10
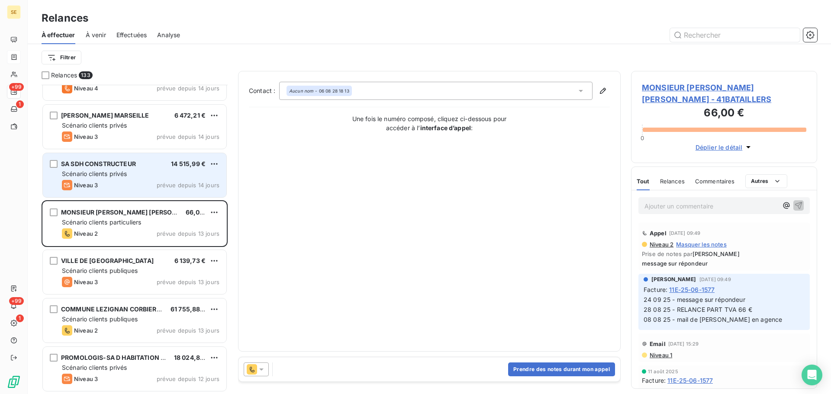
click at [138, 177] on div "Scénario clients privés" at bounding box center [141, 174] width 158 height 9
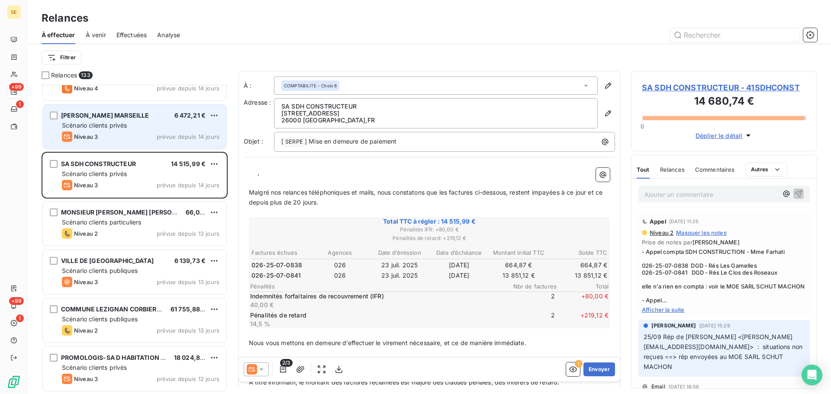
click at [97, 115] on span "[PERSON_NAME] MARSEILLE" at bounding box center [105, 115] width 88 height 7
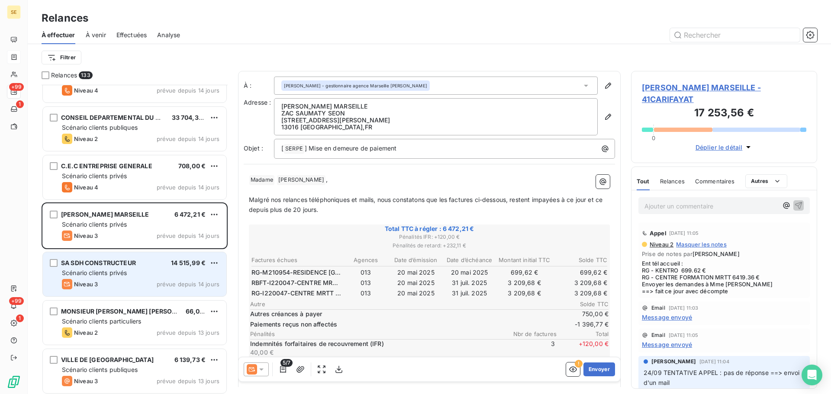
scroll to position [2194, 0]
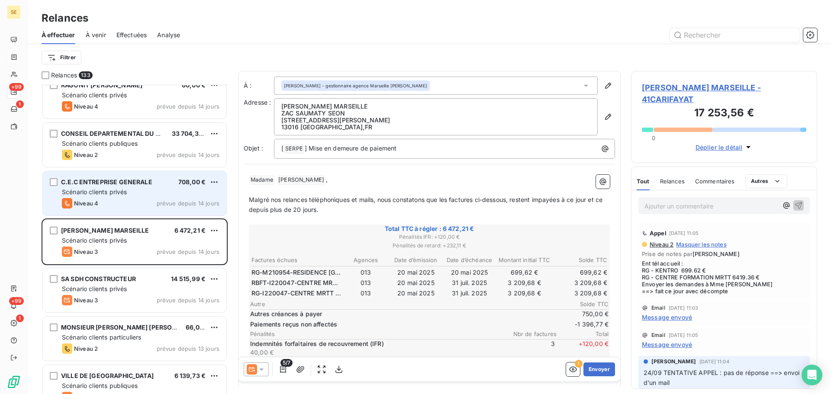
click at [148, 193] on div "Scénario clients privés" at bounding box center [141, 192] width 158 height 9
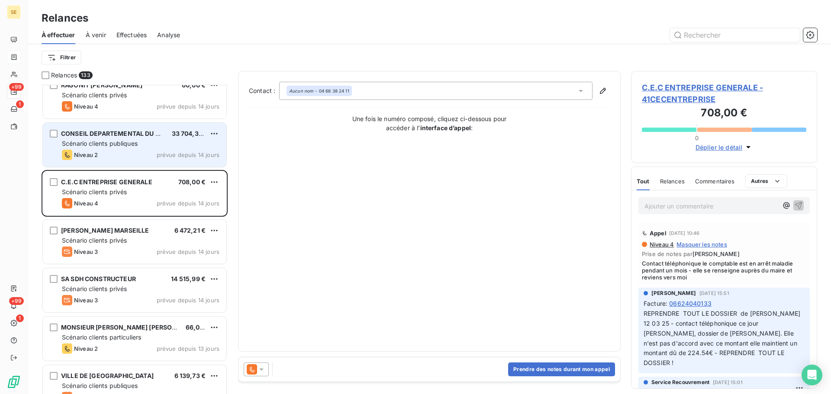
click at [131, 145] on span "Scénario clients publiques" at bounding box center [100, 143] width 76 height 7
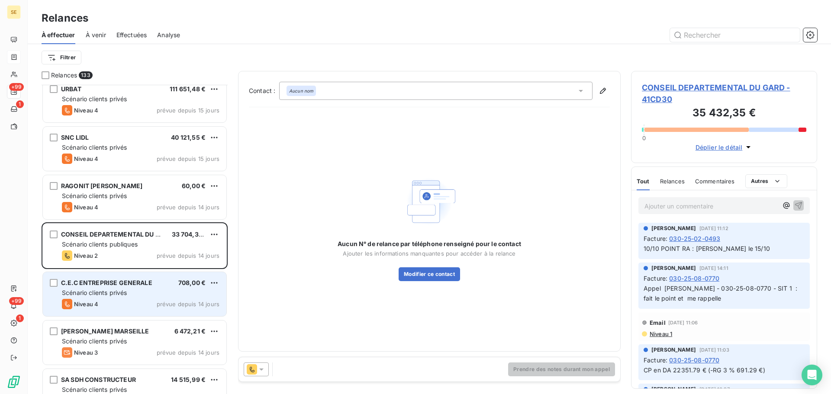
scroll to position [2079, 0]
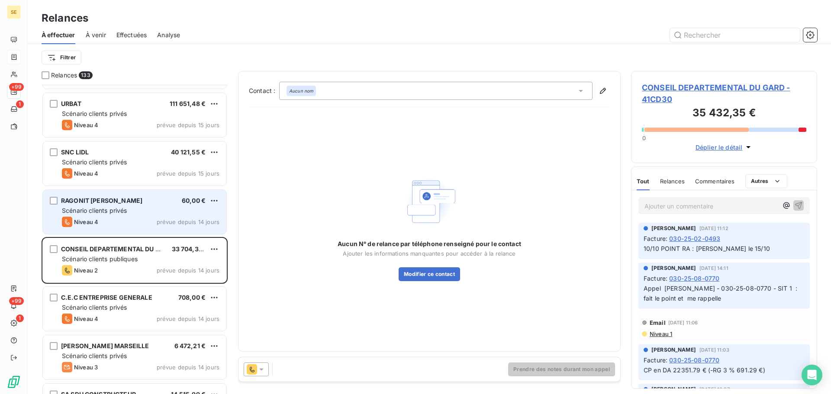
click at [149, 215] on div "RAGONIT [PERSON_NAME] 60,00 € Scénario clients privés Niveau 4 prévue depuis 14…" at bounding box center [135, 212] width 184 height 44
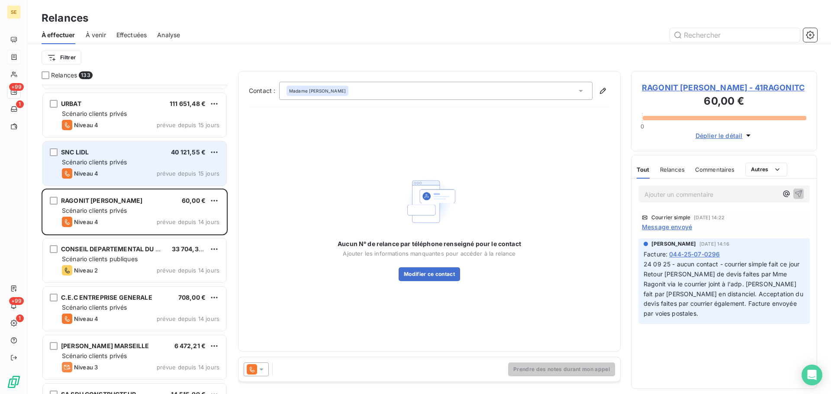
click at [119, 165] on span "Scénario clients privés" at bounding box center [94, 161] width 65 height 7
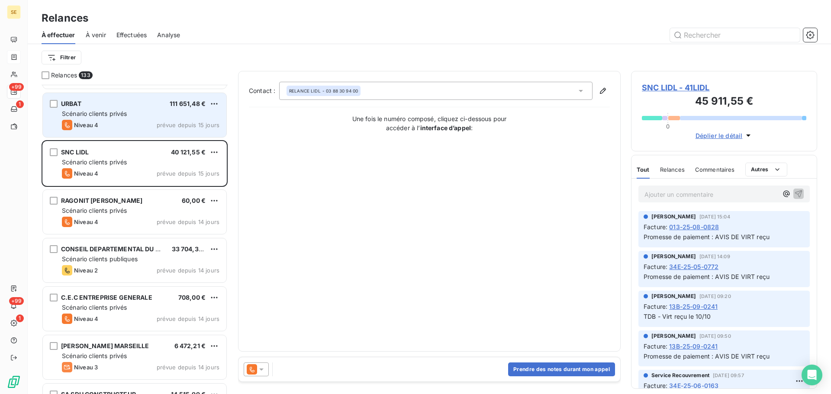
click at [121, 114] on span "Scénario clients privés" at bounding box center [94, 113] width 65 height 7
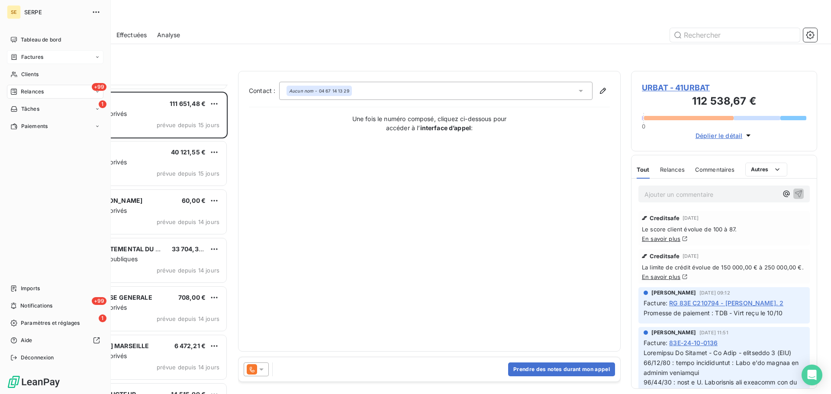
click at [18, 52] on div "Factures" at bounding box center [55, 57] width 97 height 14
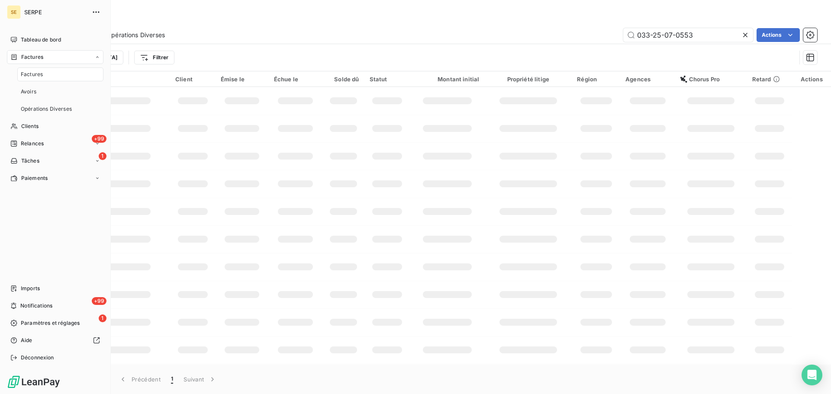
click at [36, 58] on span "Factures" at bounding box center [32, 57] width 22 height 8
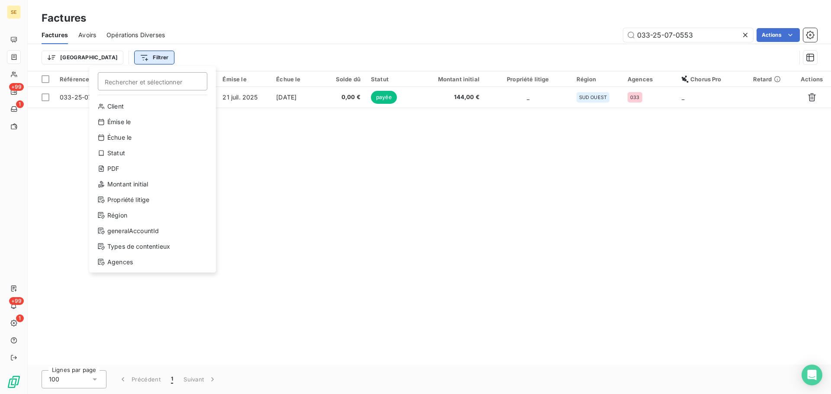
click at [105, 56] on html "SE +99 1 +99 1 Factures Factures Avoirs Opérations Diverses 033-25-07-0553 Acti…" at bounding box center [415, 197] width 831 height 394
click at [138, 147] on div "Statut" at bounding box center [153, 153] width 120 height 14
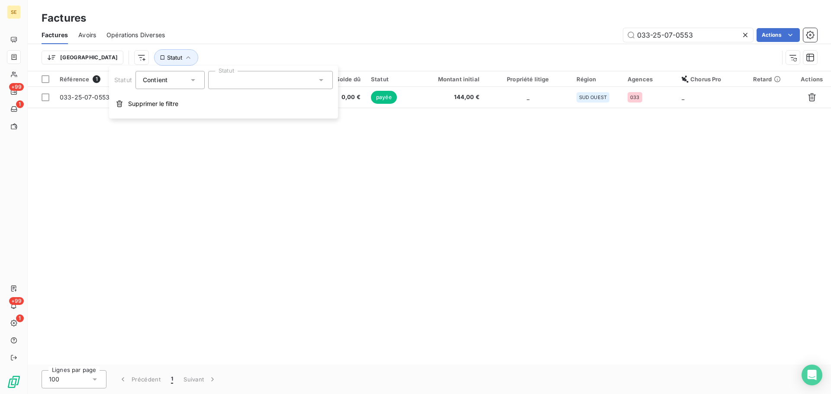
click at [287, 79] on div at bounding box center [270, 80] width 125 height 18
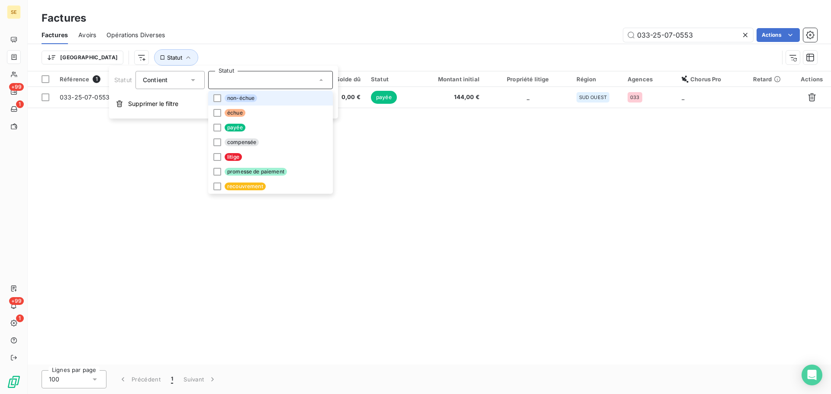
click at [274, 100] on li "non-échue" at bounding box center [270, 98] width 125 height 15
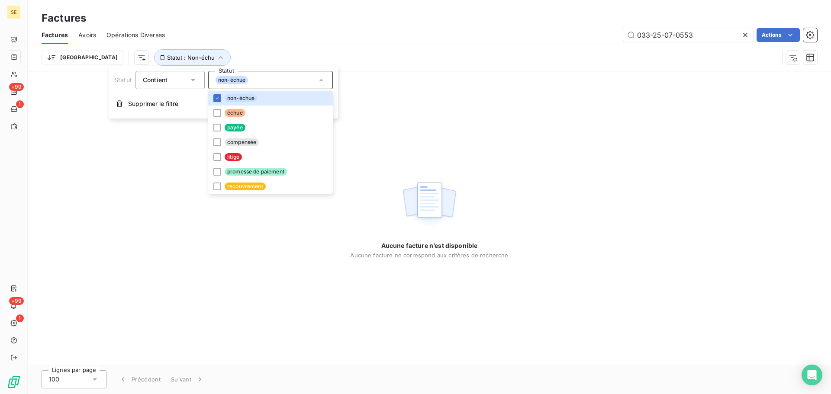
click at [354, 59] on div "Trier Statut : Non-échu" at bounding box center [410, 57] width 737 height 16
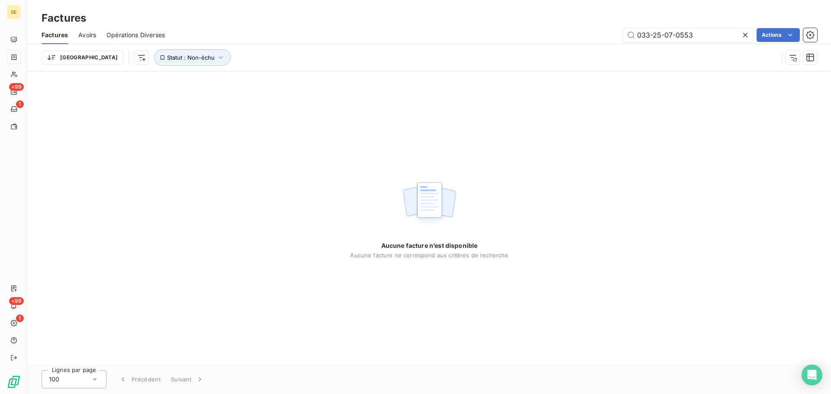
click at [745, 33] on icon at bounding box center [745, 35] width 9 height 9
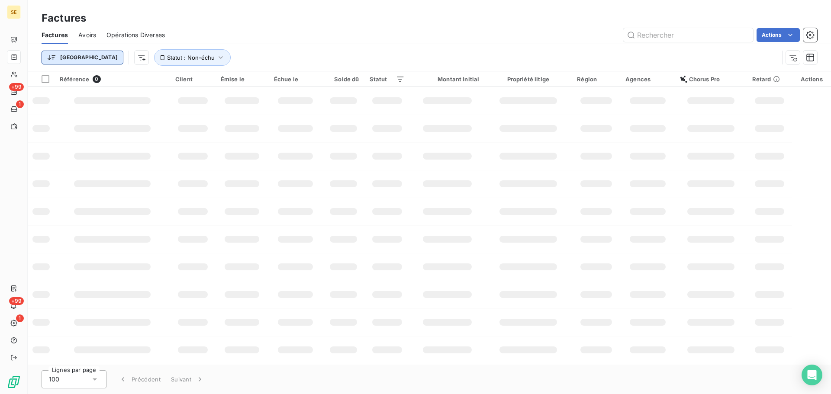
click at [66, 58] on html "SE +99 1 +99 1 Factures Factures Avoirs Opérations Diverses Actions Trier Statu…" at bounding box center [415, 197] width 831 height 394
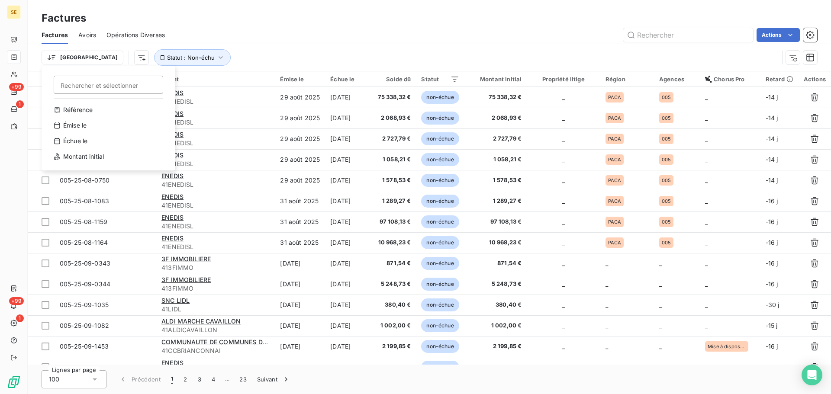
click at [313, 22] on html "SE +99 1 +99 1 Factures Factures Avoirs Opérations Diverses Actions Trier Reche…" at bounding box center [415, 197] width 831 height 394
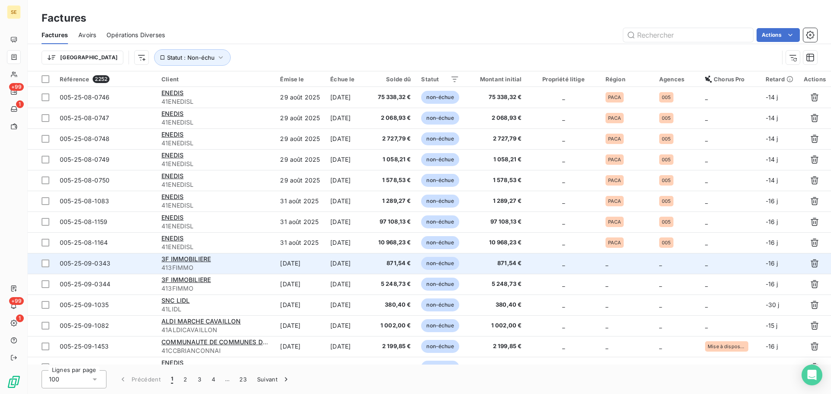
click at [87, 261] on span "005-25-09-0343" at bounding box center [85, 263] width 51 height 7
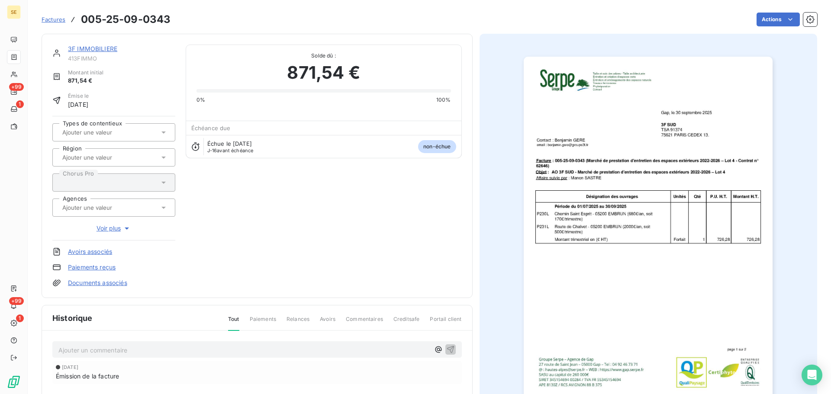
click at [105, 48] on link "3F IMMOBILIERE" at bounding box center [92, 48] width 49 height 7
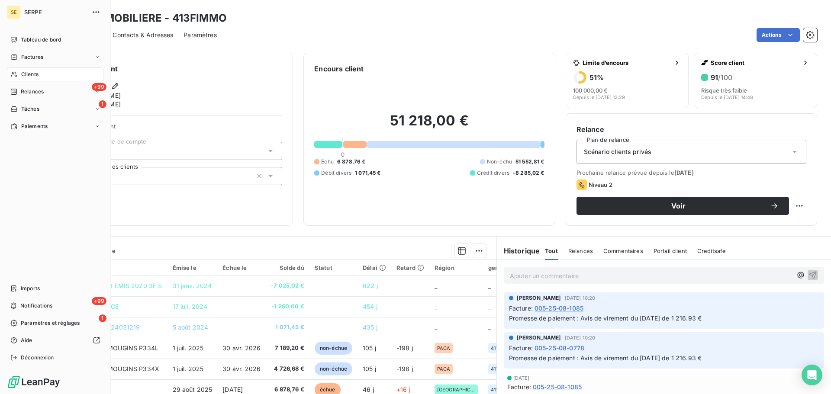
click at [29, 60] on span "Factures" at bounding box center [32, 57] width 22 height 8
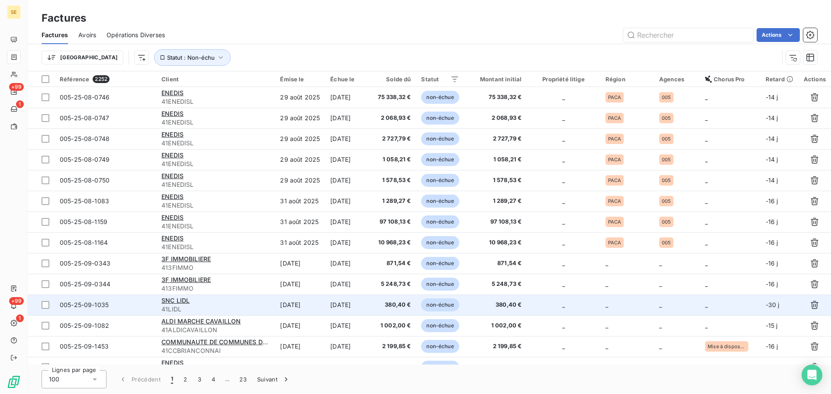
click at [183, 305] on span "41LIDL" at bounding box center [215, 309] width 108 height 9
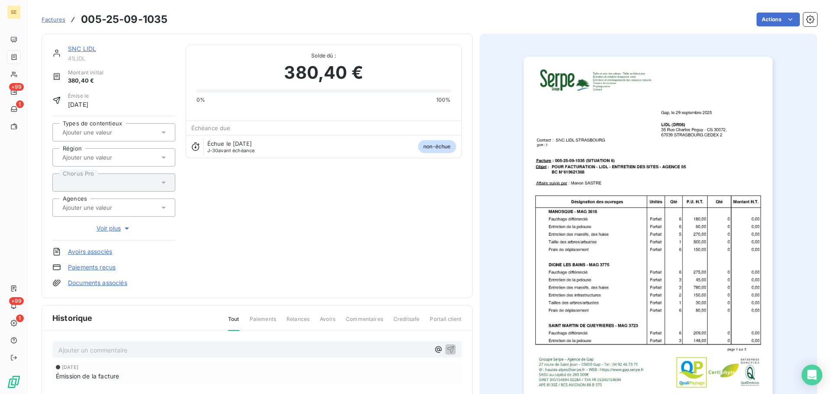
click at [84, 46] on link "SNC LIDL" at bounding box center [82, 48] width 28 height 7
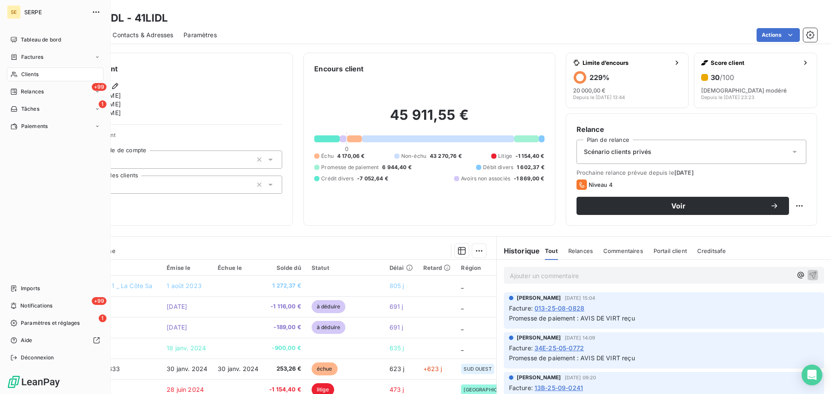
click at [26, 58] on span "Factures" at bounding box center [32, 57] width 22 height 8
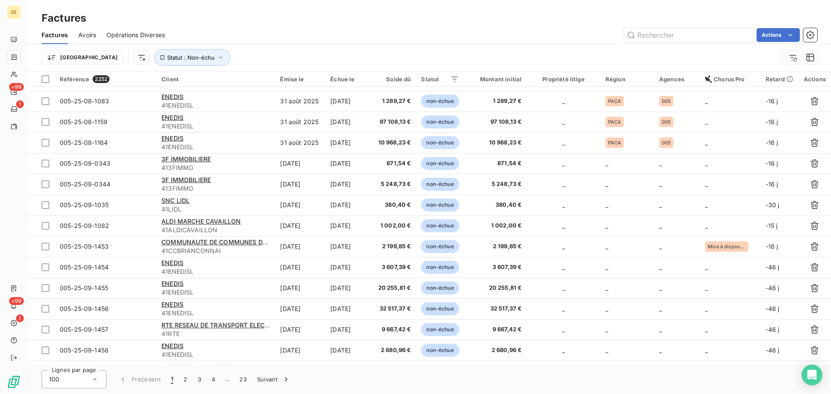
scroll to position [116, 0]
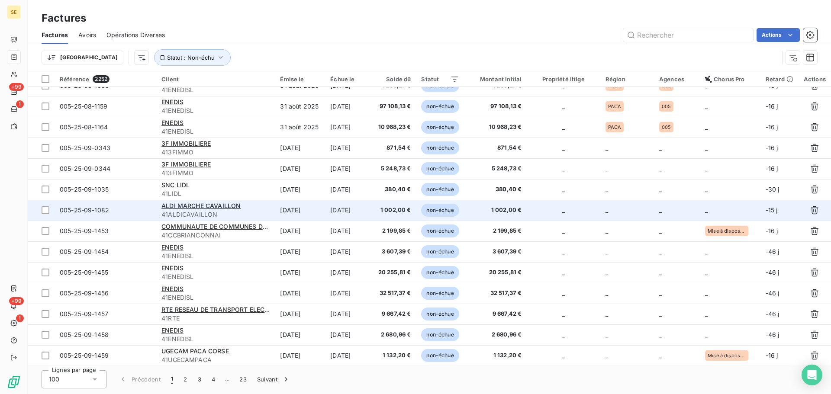
click at [229, 212] on span "41ALDICAVAILLON" at bounding box center [215, 214] width 108 height 9
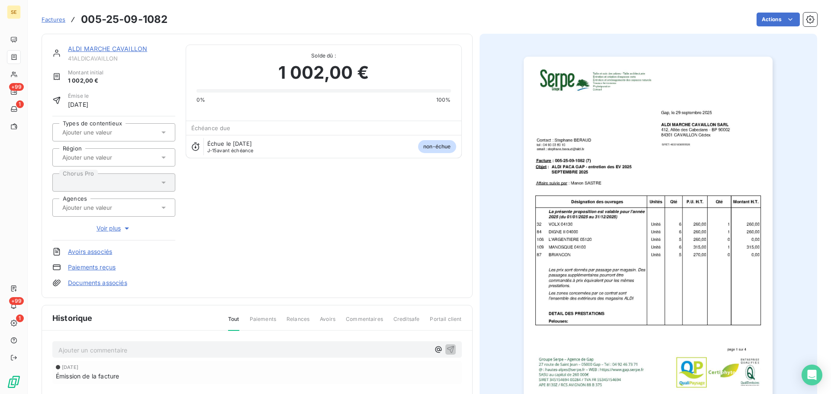
click at [132, 50] on link "ALDI MARCHE CAVAILLON" at bounding box center [107, 48] width 79 height 7
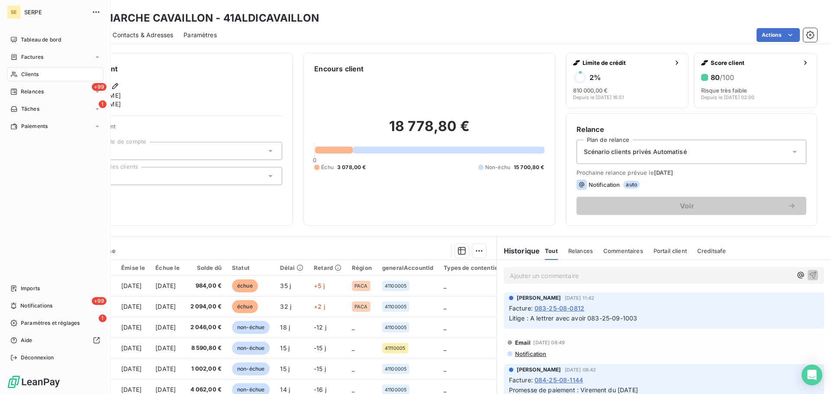
click at [24, 54] on span "Factures" at bounding box center [32, 57] width 22 height 8
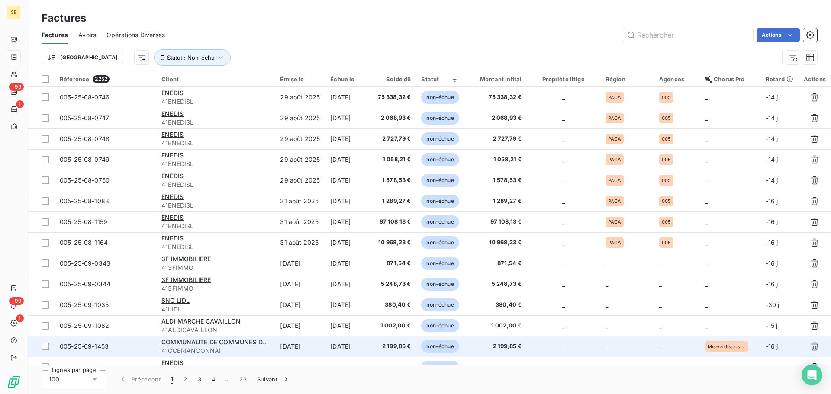
click at [100, 347] on span "005-25-09-1453" at bounding box center [84, 346] width 49 height 7
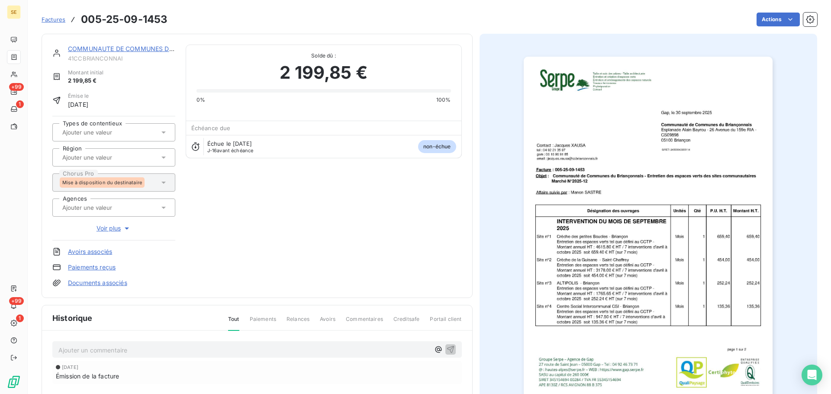
click at [136, 47] on link "COMMUNAUTE DE COMMUNES DU [GEOGRAPHIC_DATA]" at bounding box center [153, 48] width 170 height 7
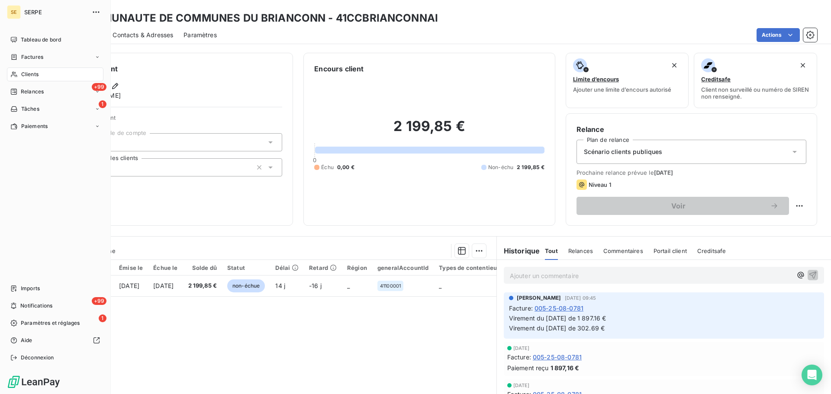
click at [30, 58] on span "Factures" at bounding box center [32, 57] width 22 height 8
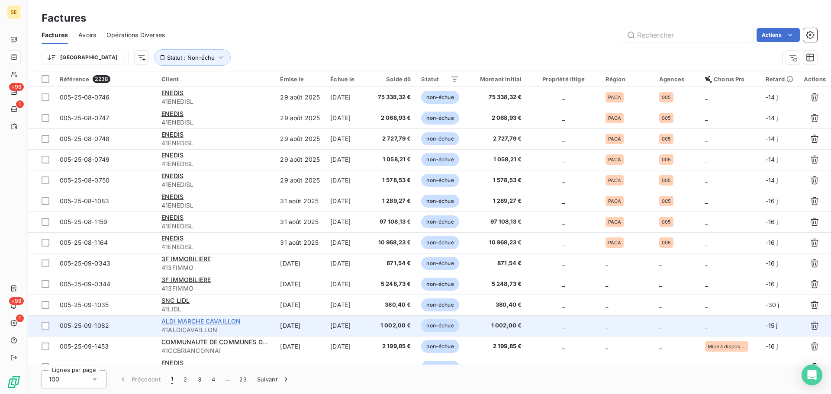
scroll to position [116, 0]
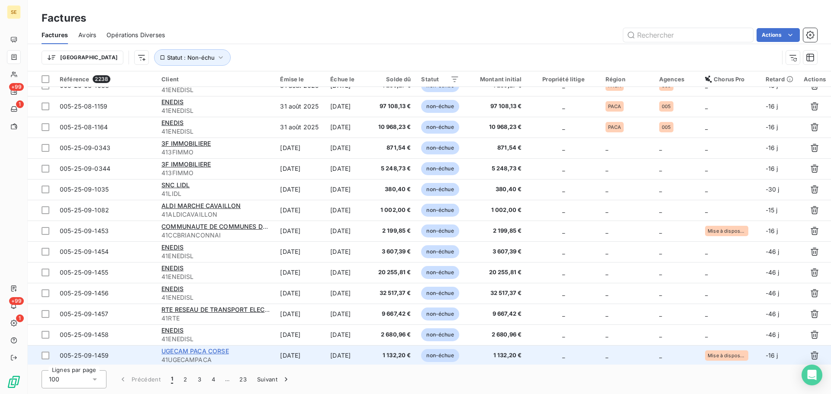
click at [191, 352] on span "UGECAM PACA CORSE" at bounding box center [195, 351] width 68 height 7
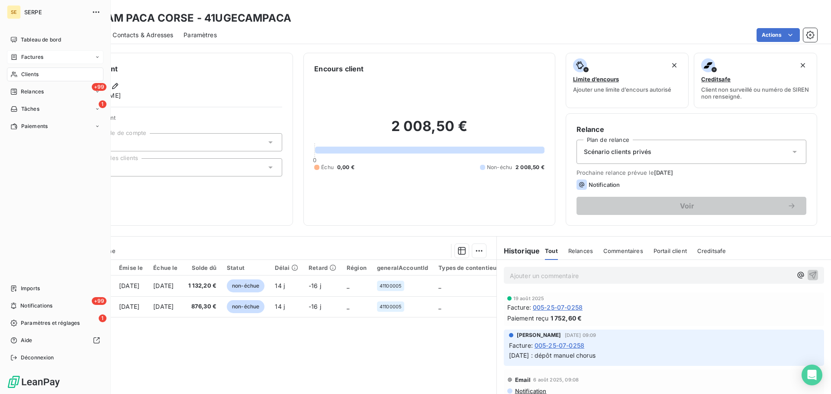
click at [29, 62] on div "Factures" at bounding box center [55, 57] width 97 height 14
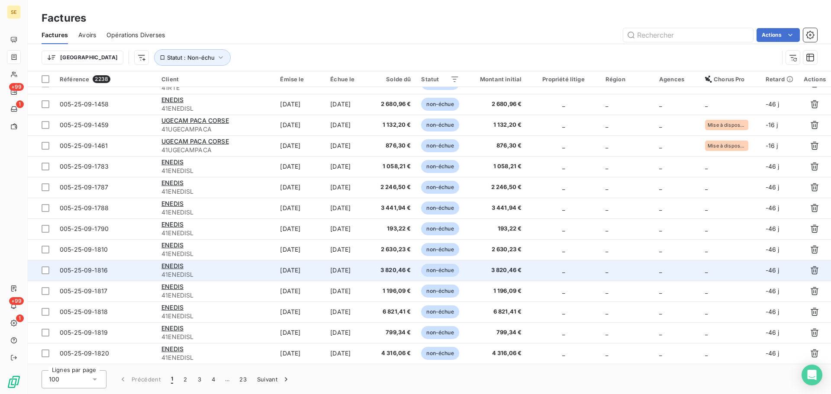
scroll to position [462, 0]
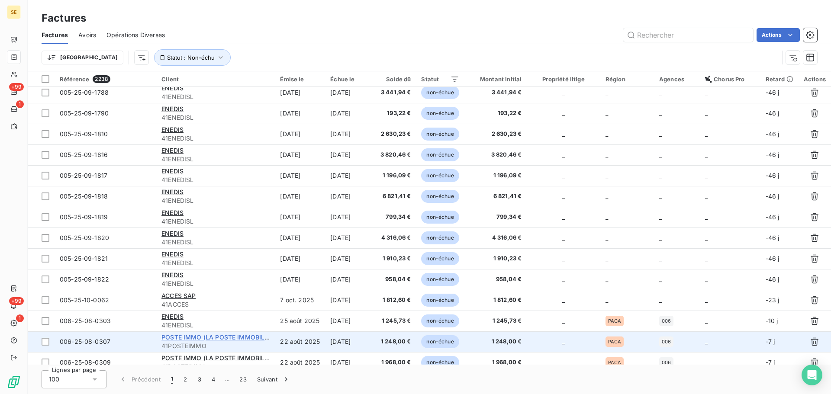
click at [249, 339] on span "POSTE IMMO (LA POSTE IMMOBILIER)" at bounding box center [218, 337] width 115 height 7
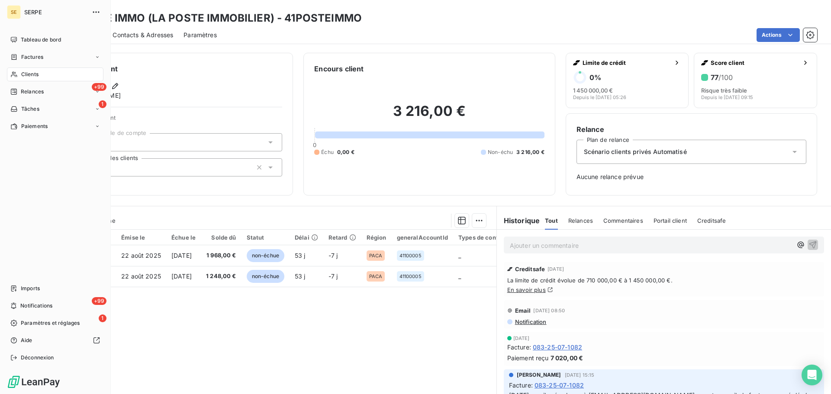
click at [19, 55] on div "Factures" at bounding box center [26, 57] width 33 height 8
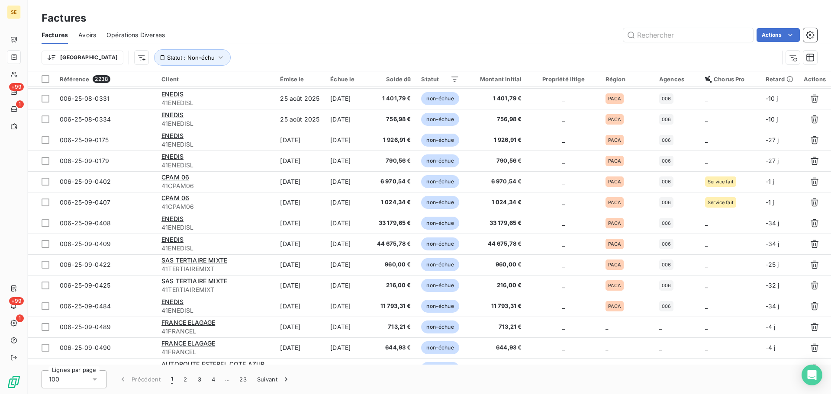
scroll to position [946, 0]
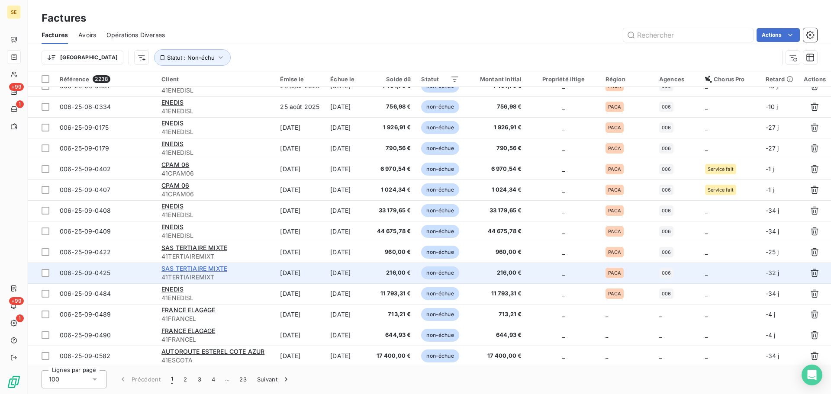
click at [209, 268] on span "SAS TERTIAIRE MIXTE" at bounding box center [194, 268] width 66 height 7
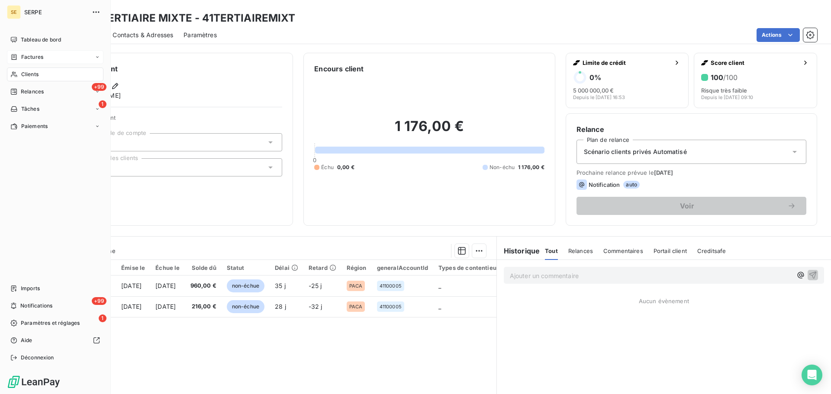
click at [26, 55] on span "Factures" at bounding box center [32, 57] width 22 height 8
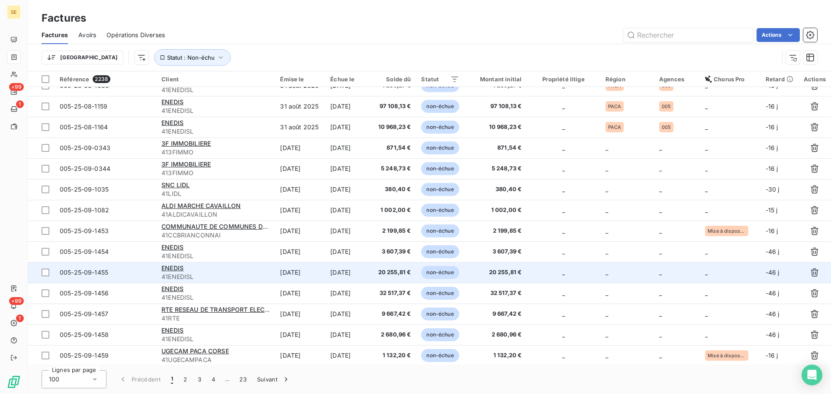
scroll to position [231, 0]
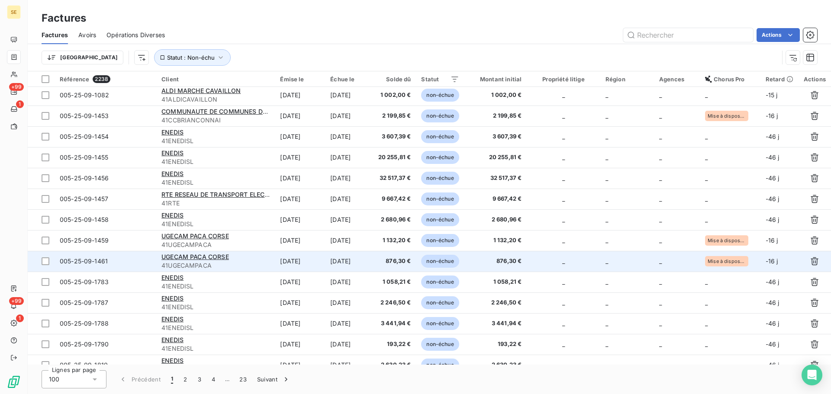
click at [244, 268] on span "41UGECAMPACA" at bounding box center [215, 266] width 108 height 9
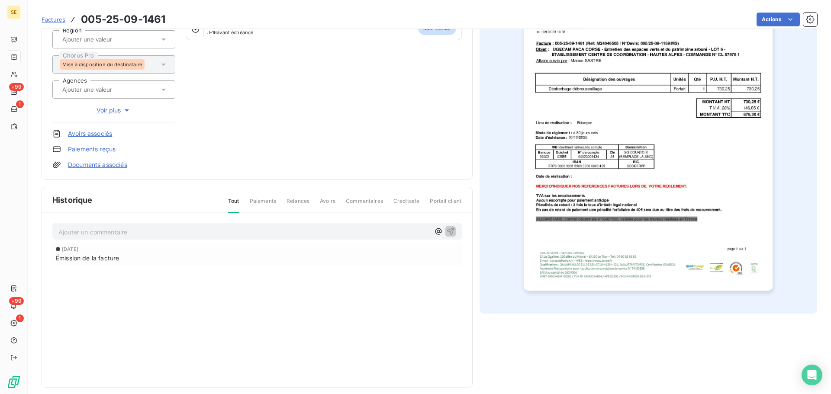
scroll to position [3, 0]
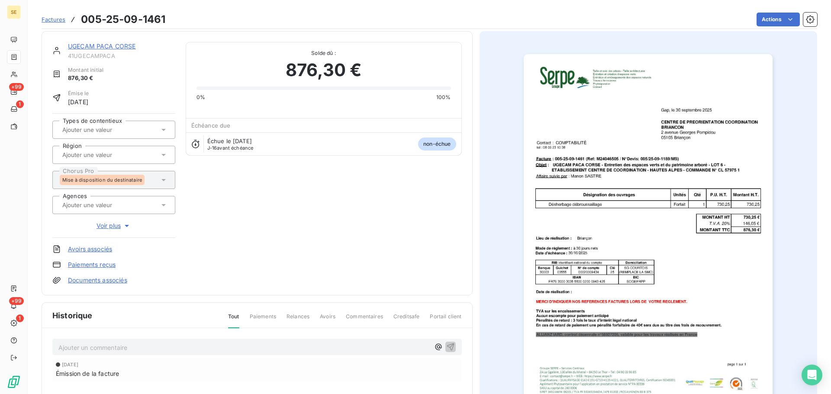
click at [108, 43] on link "UGECAM PACA CORSE" at bounding box center [102, 45] width 68 height 7
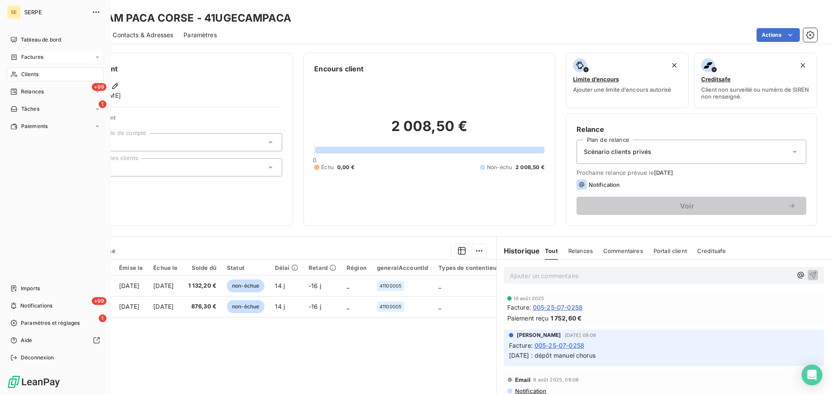
click at [18, 52] on div "Factures" at bounding box center [55, 57] width 97 height 14
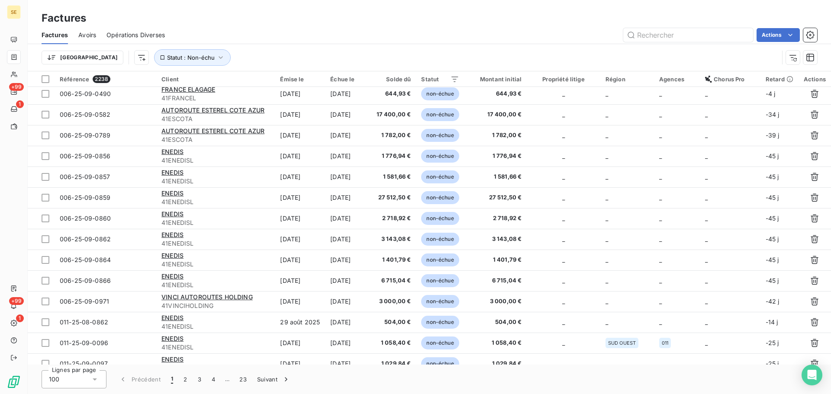
scroll to position [1177, 0]
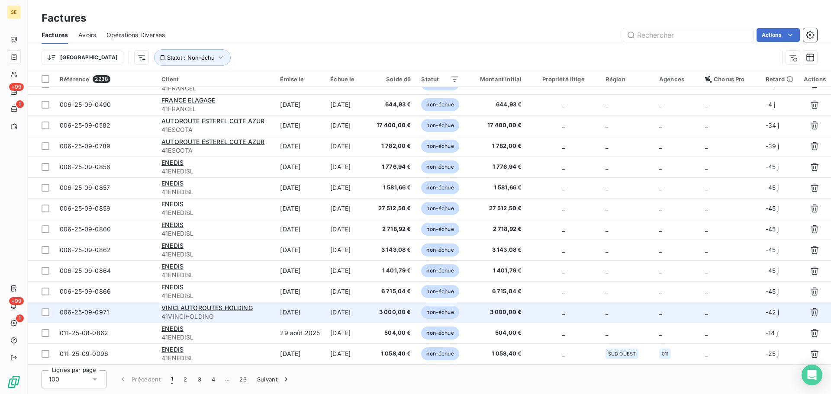
click at [240, 316] on span "41VINCIHOLDING" at bounding box center [215, 317] width 108 height 9
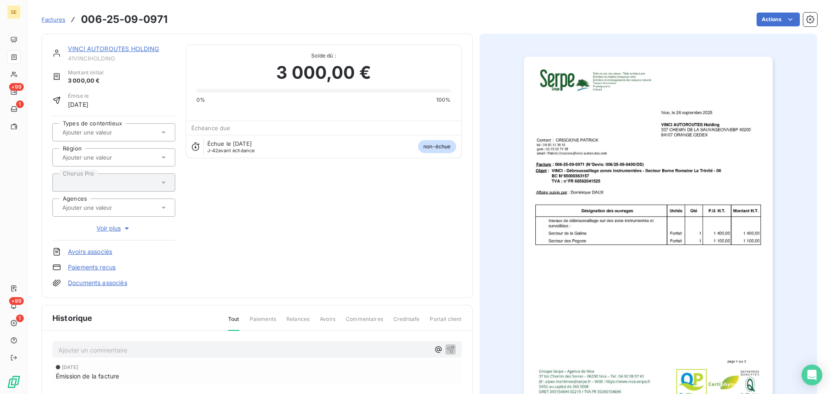
click at [139, 48] on link "VINCI AUTOROUTES HOLDING" at bounding box center [113, 48] width 91 height 7
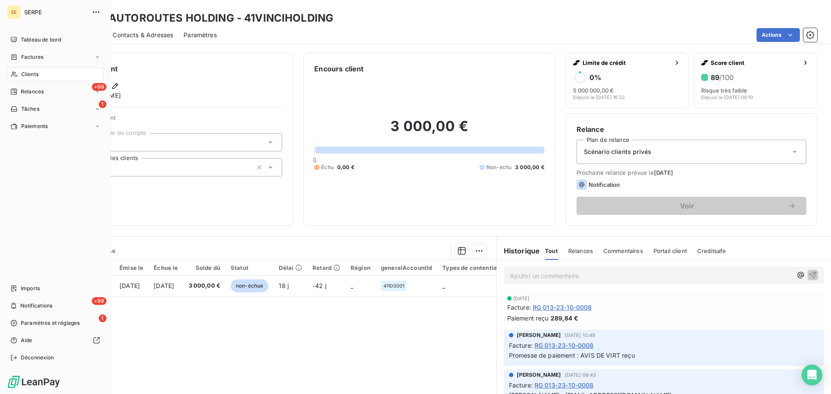
click at [23, 56] on span "Factures" at bounding box center [32, 57] width 22 height 8
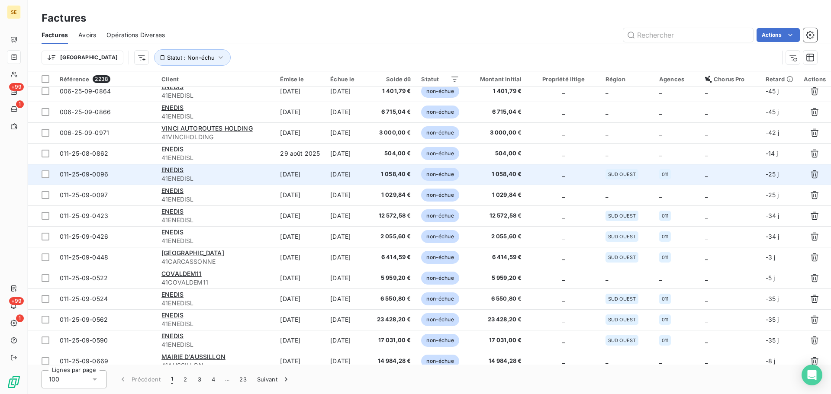
scroll to position [1386, 0]
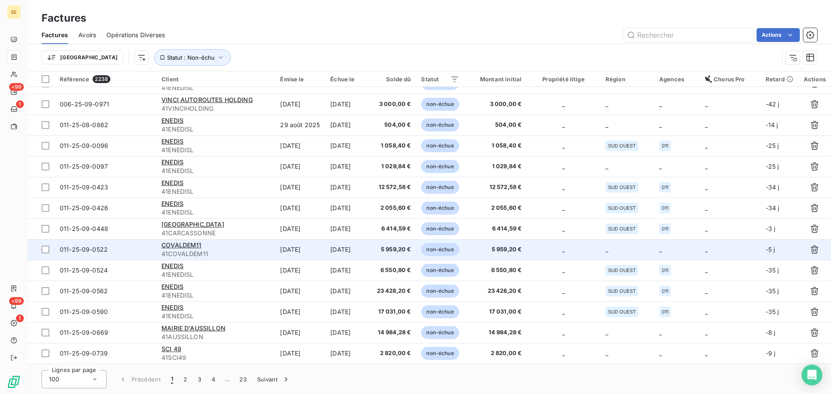
click at [234, 249] on div "COVALDEM11" at bounding box center [215, 245] width 108 height 9
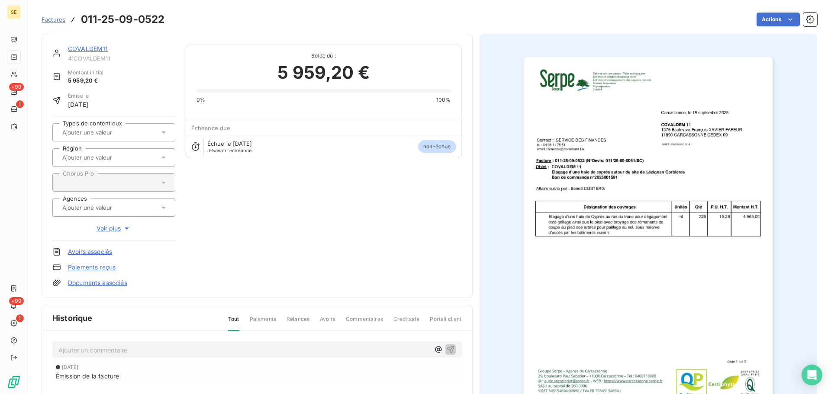
click at [96, 46] on link "COVALDEM11" at bounding box center [88, 48] width 40 height 7
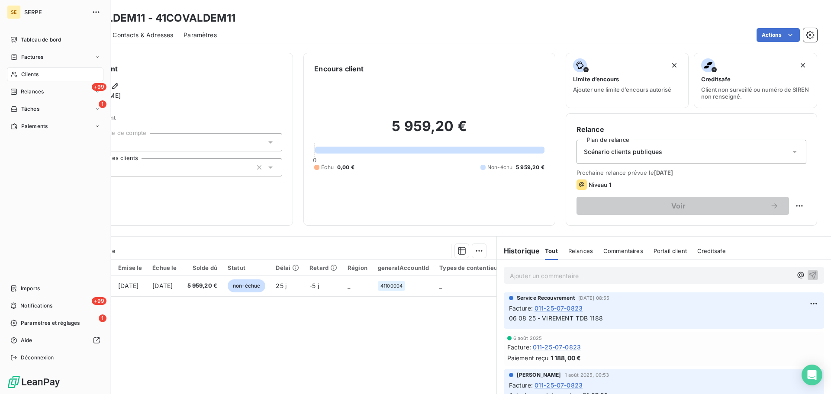
click at [22, 72] on span "Clients" at bounding box center [29, 75] width 17 height 8
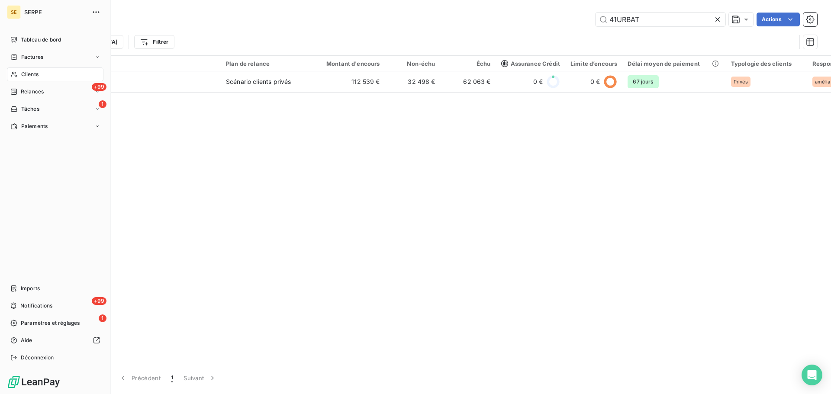
click at [20, 59] on div "Factures" at bounding box center [26, 57] width 33 height 8
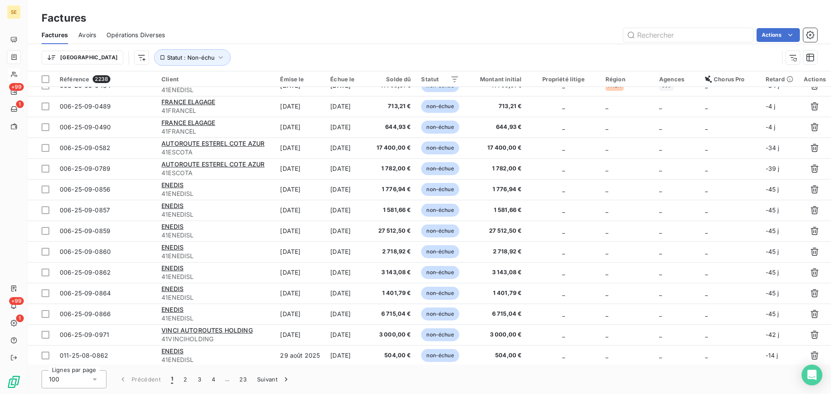
scroll to position [1386, 0]
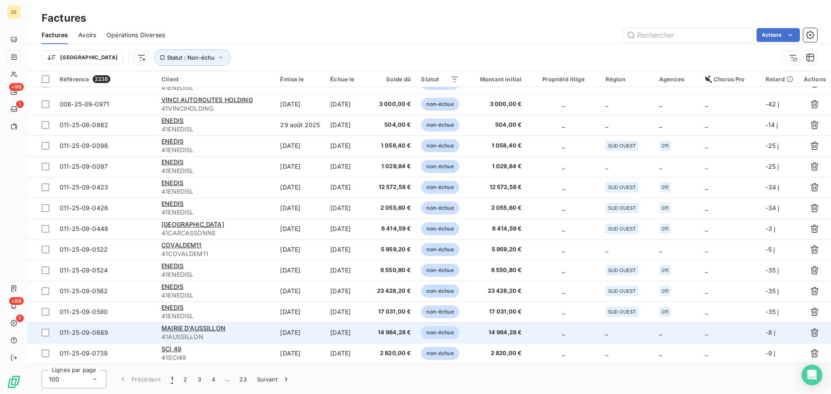
click at [281, 329] on td "[DATE]" at bounding box center [300, 333] width 50 height 21
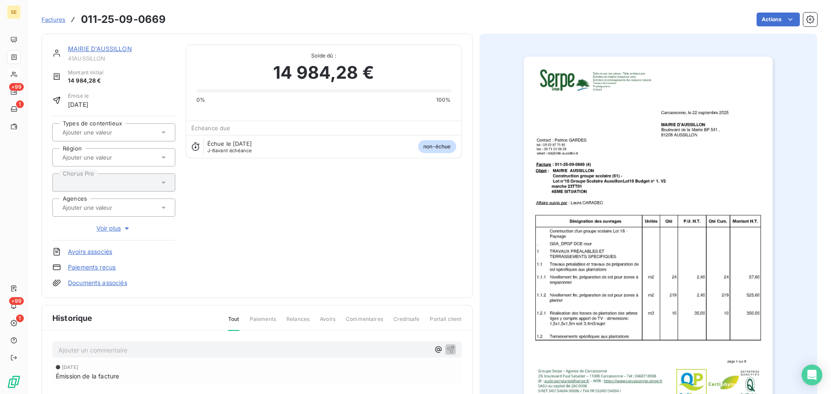
click at [107, 51] on link "MAIRIE D'AUSSILLON" at bounding box center [100, 48] width 64 height 7
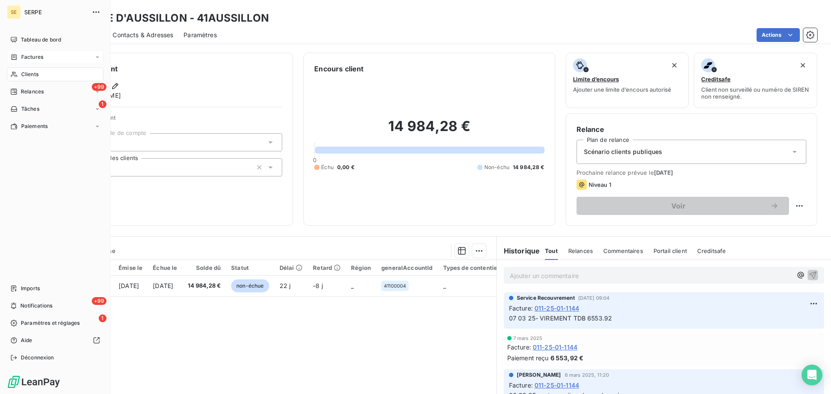
click at [25, 51] on div "Factures" at bounding box center [55, 57] width 97 height 14
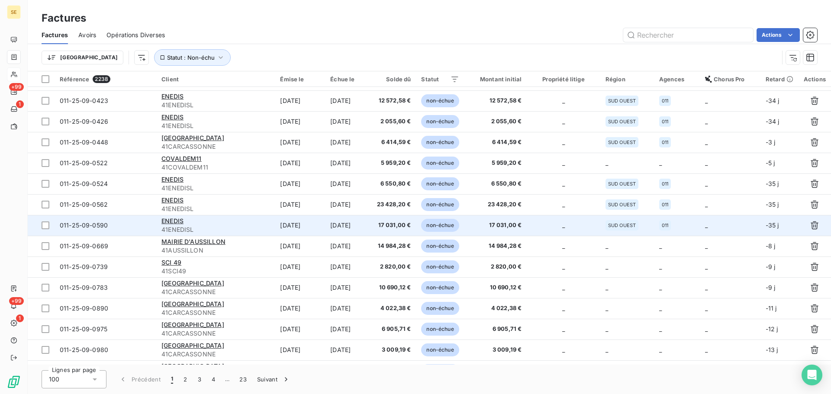
scroll to position [1501, 0]
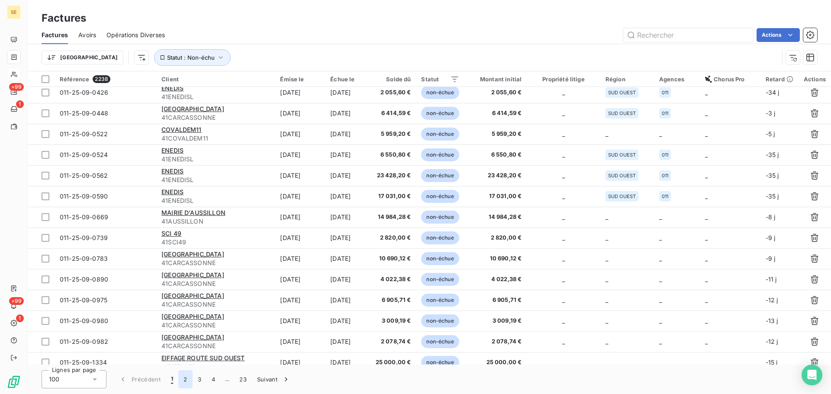
click at [185, 381] on button "2" at bounding box center [185, 380] width 14 height 18
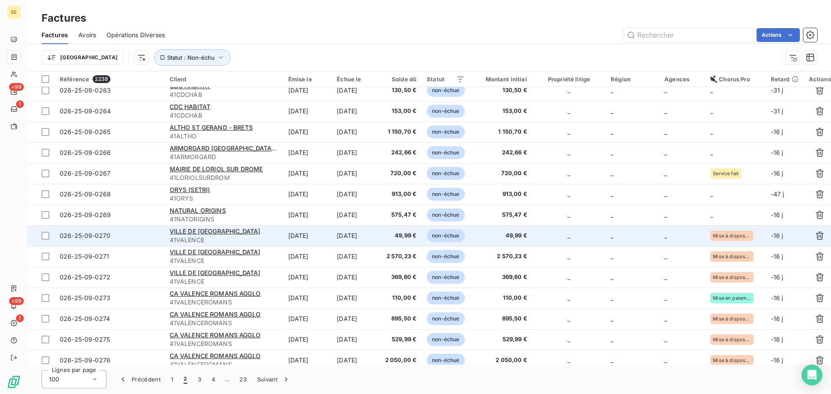
scroll to position [1804, 0]
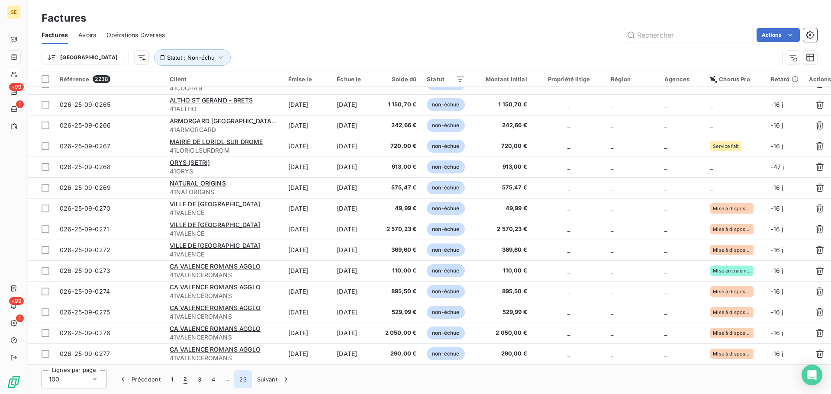
click at [241, 382] on button "23" at bounding box center [243, 380] width 18 height 18
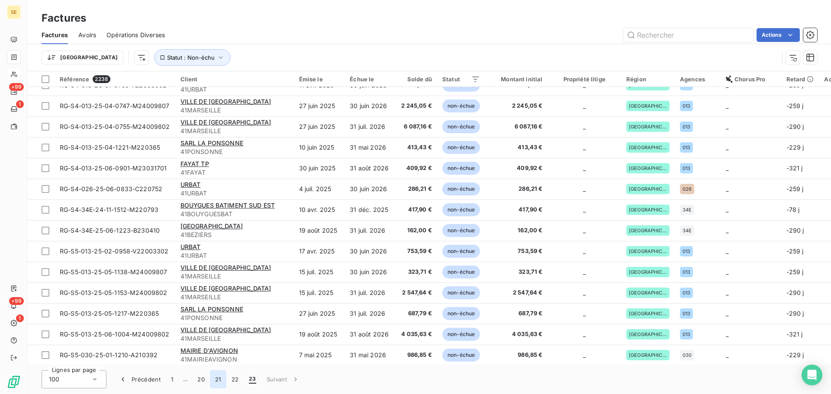
scroll to position [0, 0]
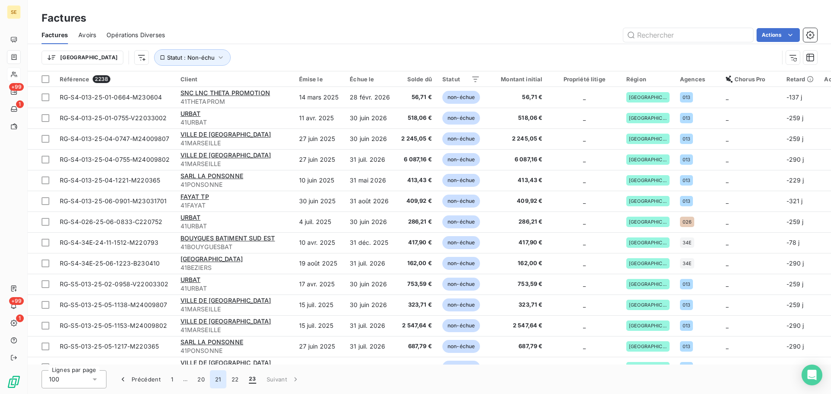
click at [219, 381] on button "21" at bounding box center [218, 380] width 16 height 18
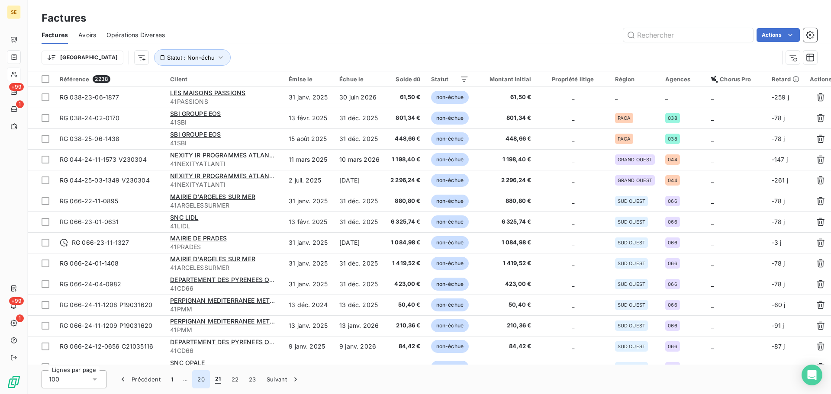
click at [196, 384] on button "20" at bounding box center [201, 380] width 18 height 18
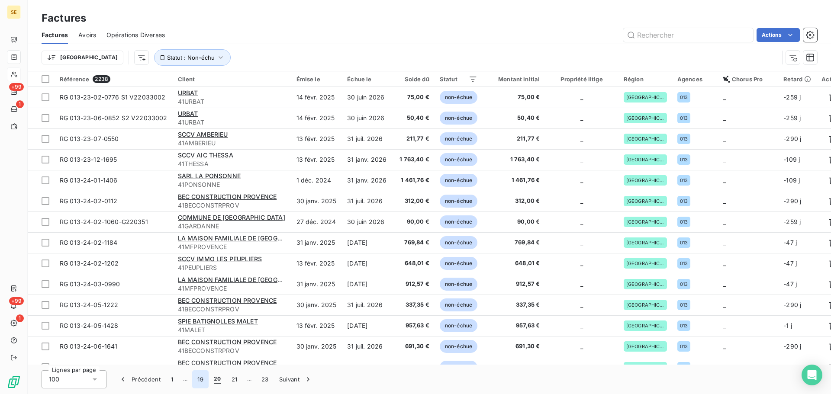
click at [195, 379] on button "19" at bounding box center [200, 380] width 16 height 18
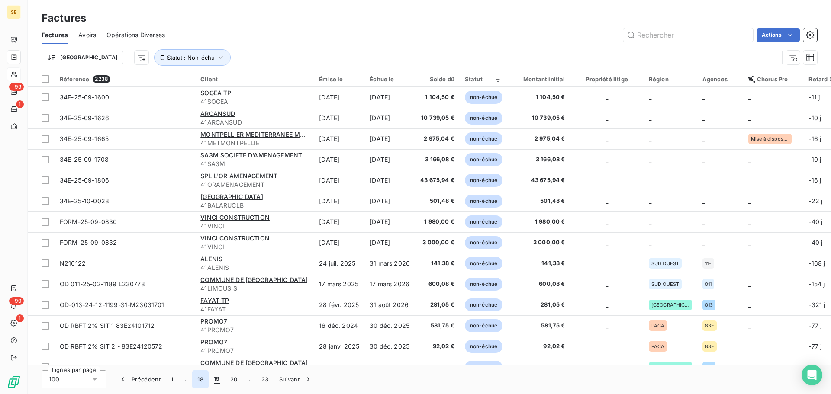
click at [201, 380] on button "18" at bounding box center [200, 380] width 16 height 18
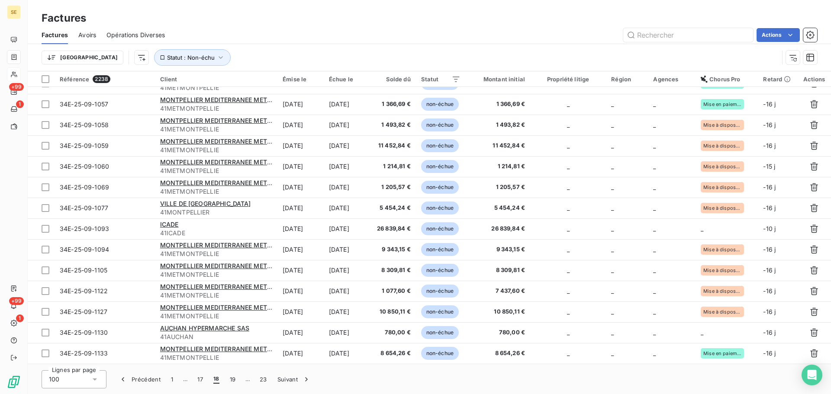
scroll to position [1801, 0]
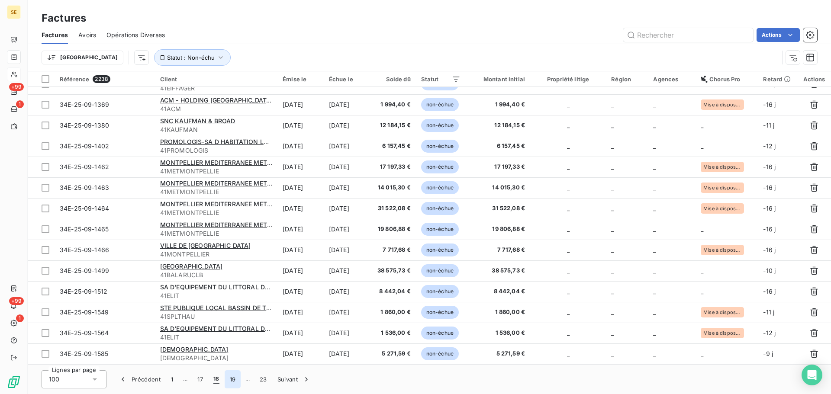
click at [230, 381] on button "19" at bounding box center [233, 380] width 16 height 18
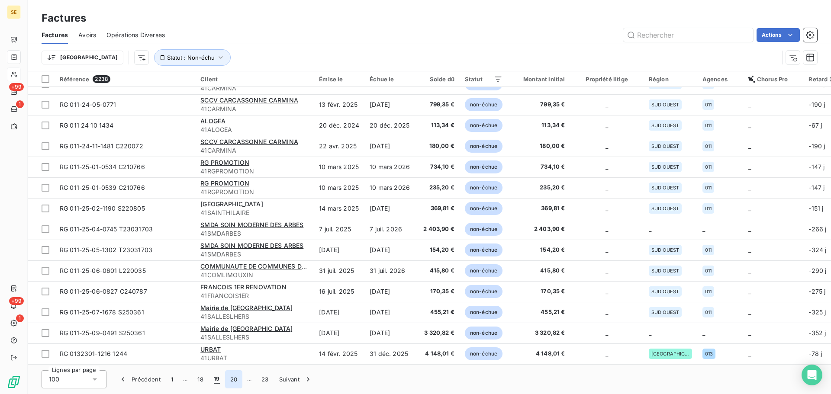
click at [233, 378] on button "20" at bounding box center [234, 380] width 18 height 18
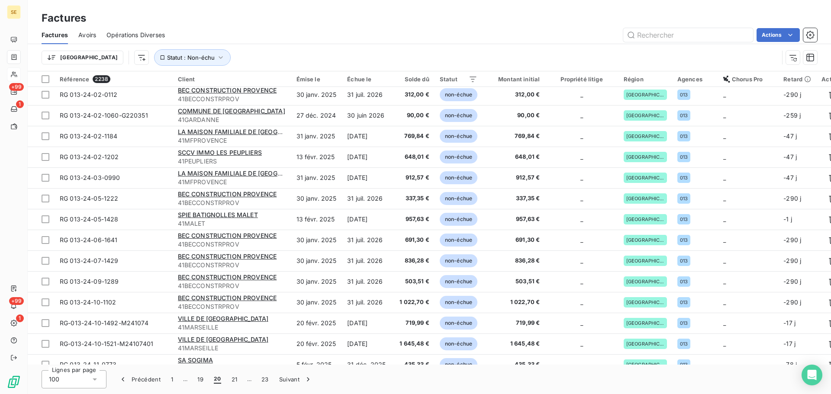
scroll to position [0, 0]
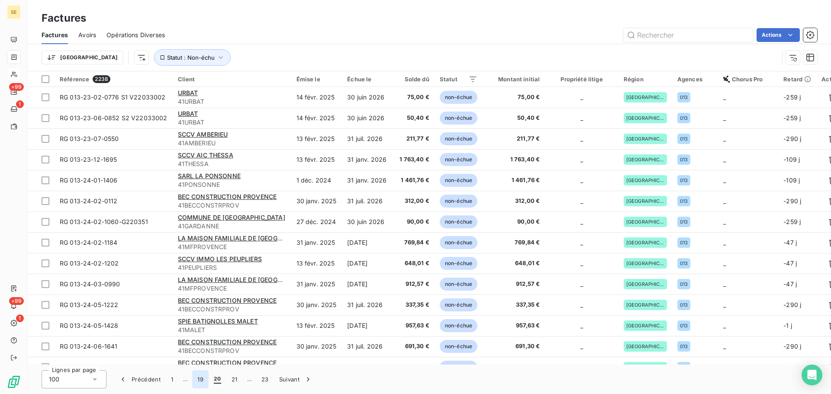
click at [195, 385] on button "19" at bounding box center [200, 380] width 16 height 18
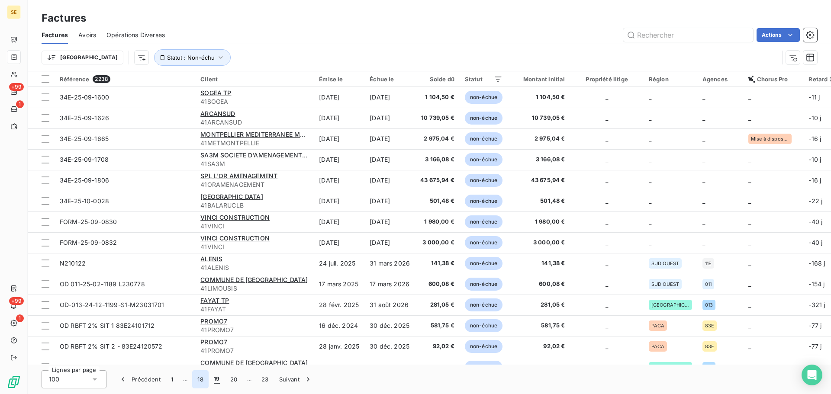
click at [200, 381] on button "18" at bounding box center [200, 380] width 16 height 18
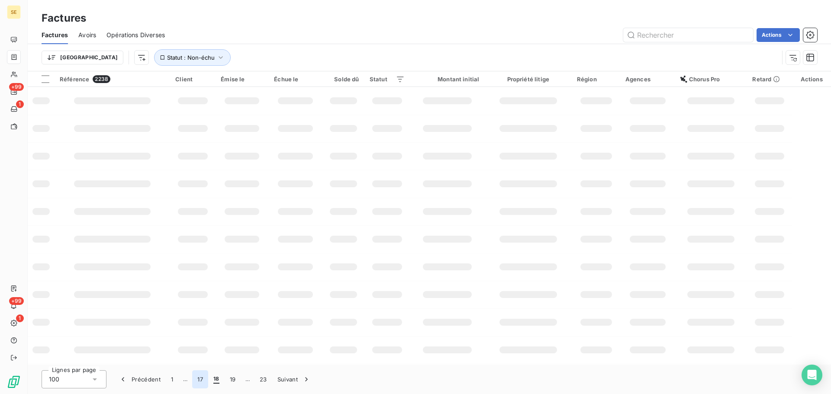
click at [200, 381] on button "17" at bounding box center [200, 380] width 16 height 18
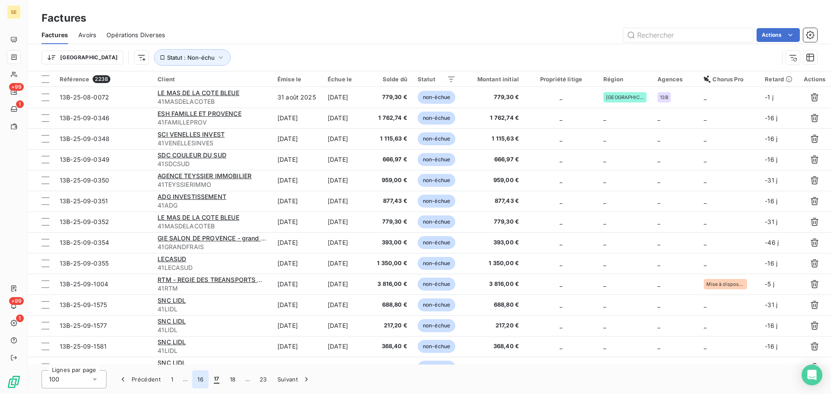
click at [200, 381] on button "16" at bounding box center [200, 380] width 16 height 18
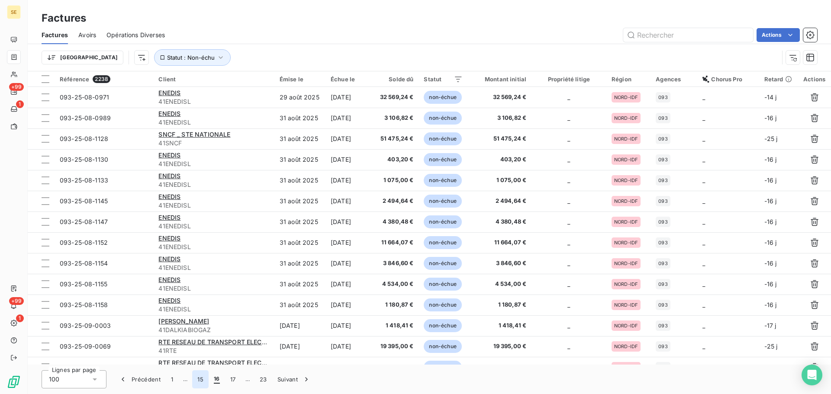
click at [203, 379] on button "15" at bounding box center [200, 380] width 16 height 18
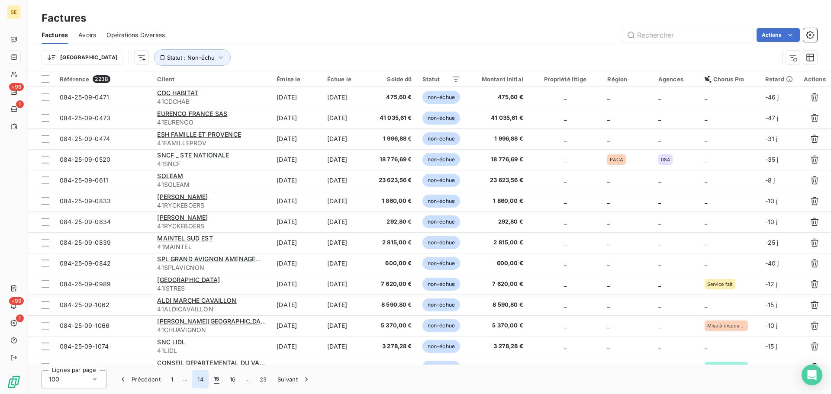
click at [200, 380] on button "14" at bounding box center [200, 380] width 16 height 18
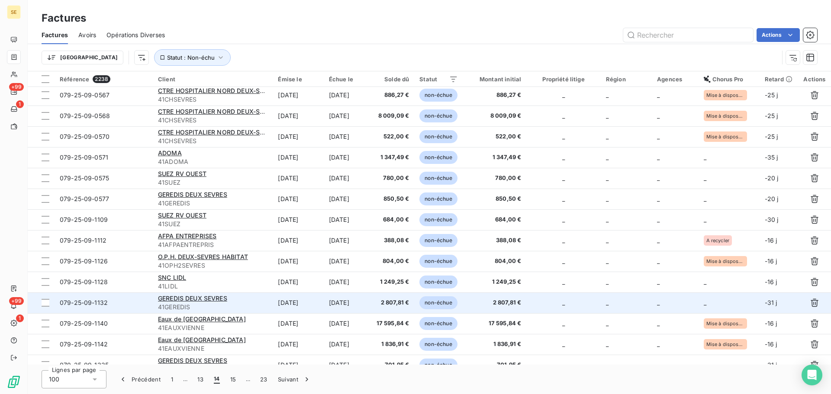
scroll to position [577, 0]
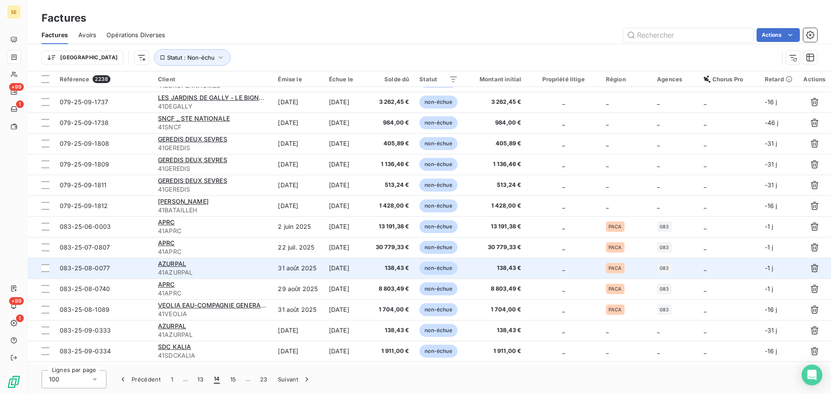
click at [243, 267] on div "AZURPAL" at bounding box center [213, 264] width 110 height 9
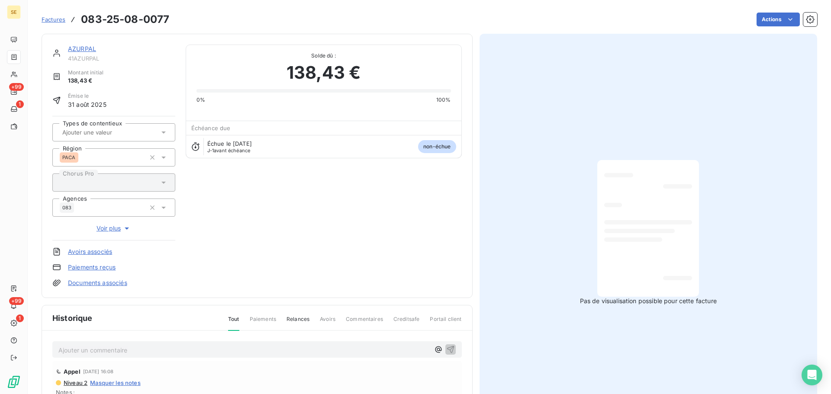
click at [84, 49] on link "AZURPAL" at bounding box center [82, 48] width 28 height 7
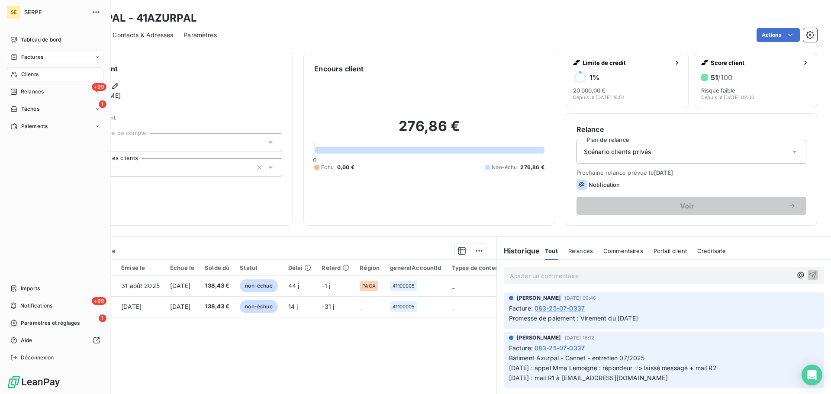
click at [27, 61] on span "Factures" at bounding box center [32, 57] width 22 height 8
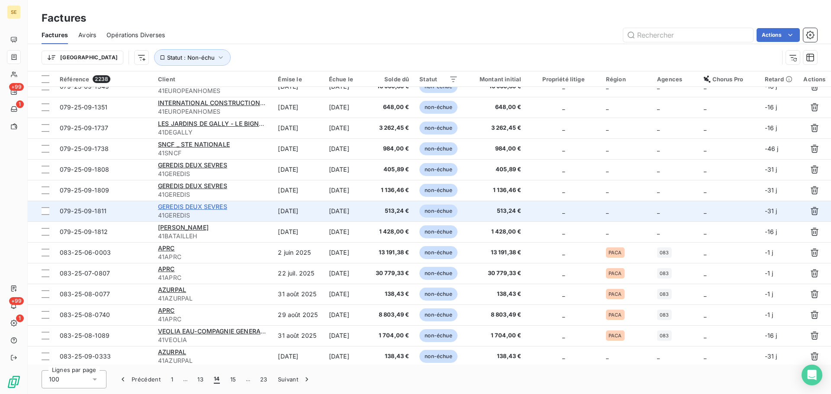
scroll to position [577, 0]
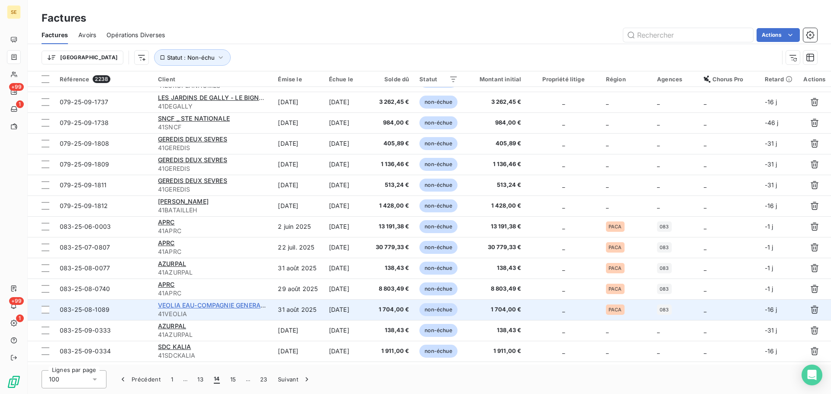
click at [188, 307] on span "VEOLIA EAU-COMPAGNIE GENERALE DES" at bounding box center [219, 305] width 123 height 7
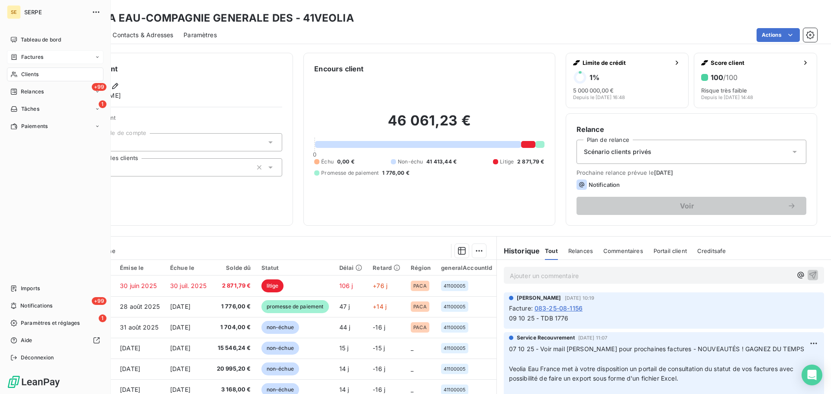
click at [33, 58] on span "Factures" at bounding box center [32, 57] width 22 height 8
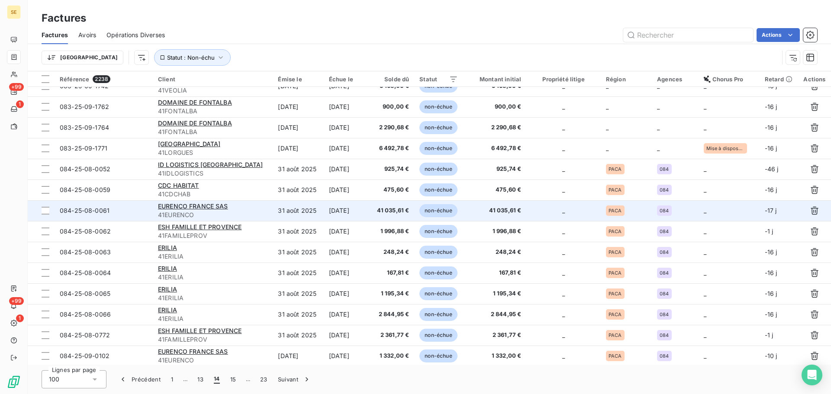
scroll to position [1454, 0]
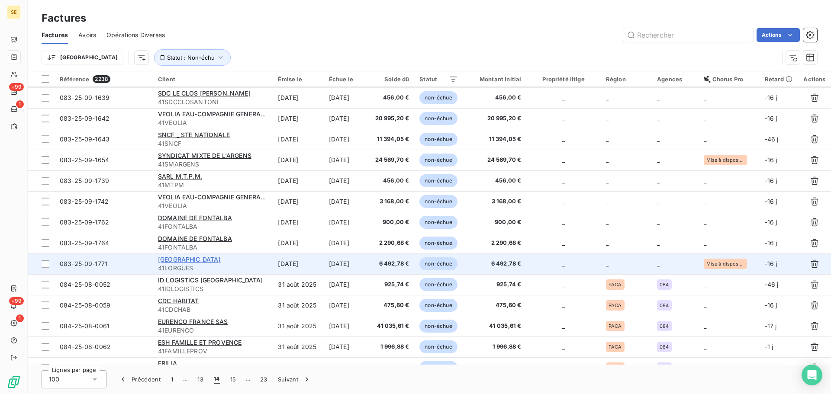
click at [210, 258] on span "MAIRIE DE LORGUES" at bounding box center [189, 259] width 63 height 7
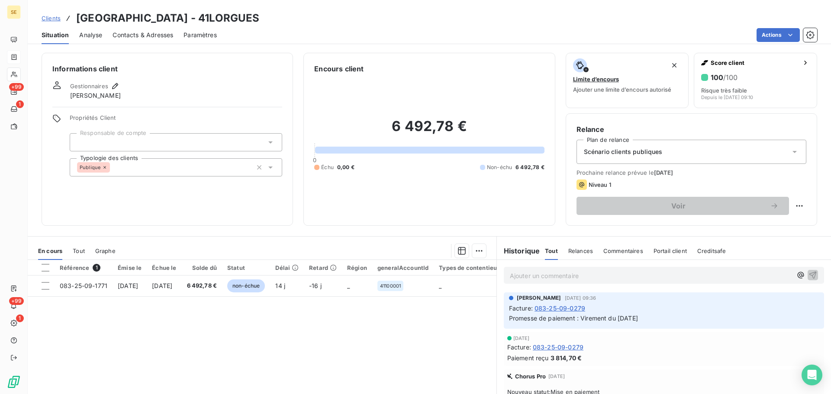
click at [616, 152] on span "Scénario clients publiques" at bounding box center [623, 152] width 79 height 9
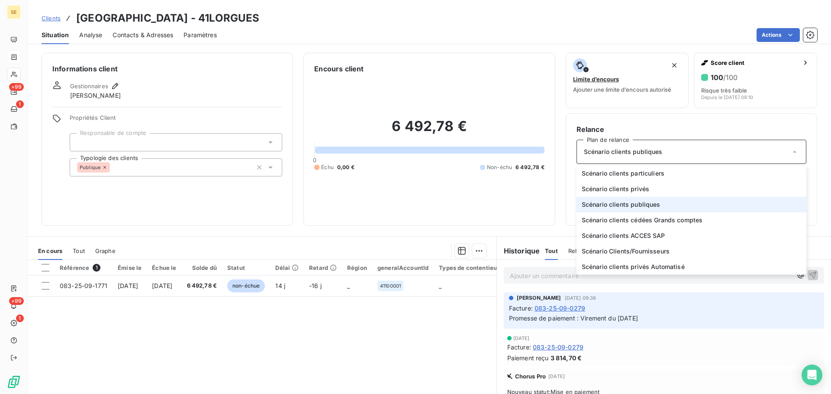
click at [613, 154] on span "Scénario clients publiques" at bounding box center [623, 152] width 79 height 9
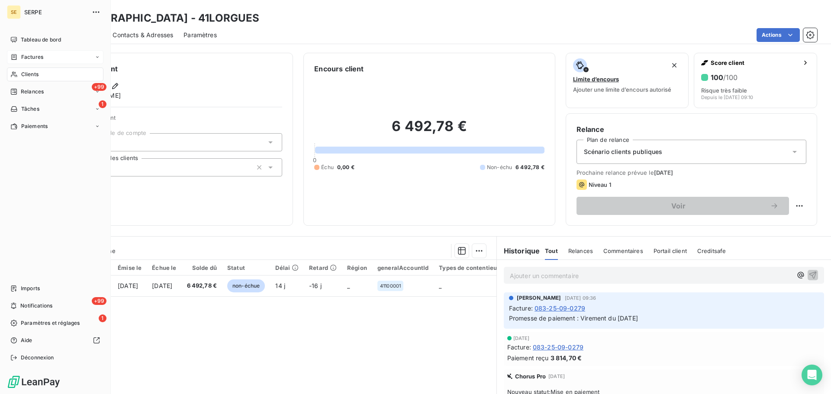
click at [21, 52] on div "Factures" at bounding box center [55, 57] width 97 height 14
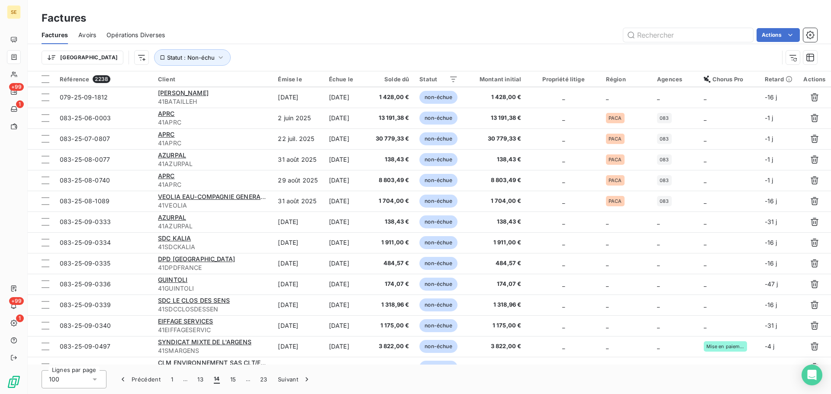
scroll to position [693, 0]
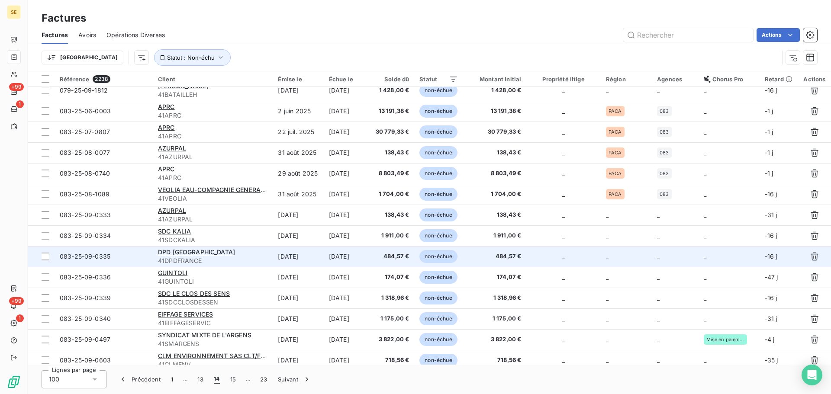
click at [218, 254] on div "DPD FRANCE" at bounding box center [213, 252] width 110 height 9
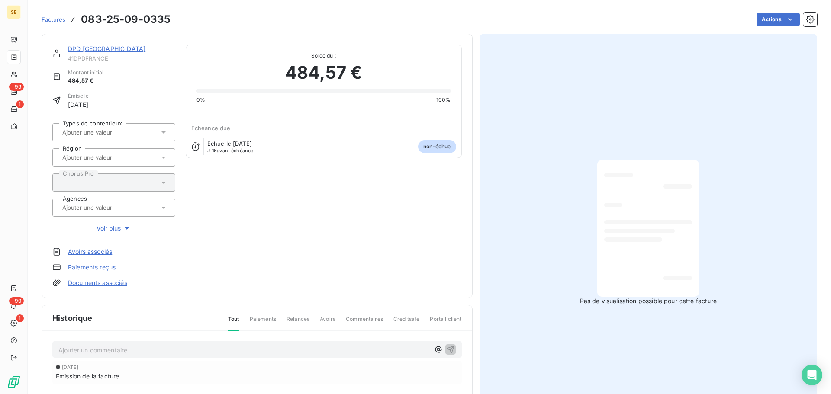
click at [89, 51] on link "DPD FRANCE" at bounding box center [107, 48] width 78 height 7
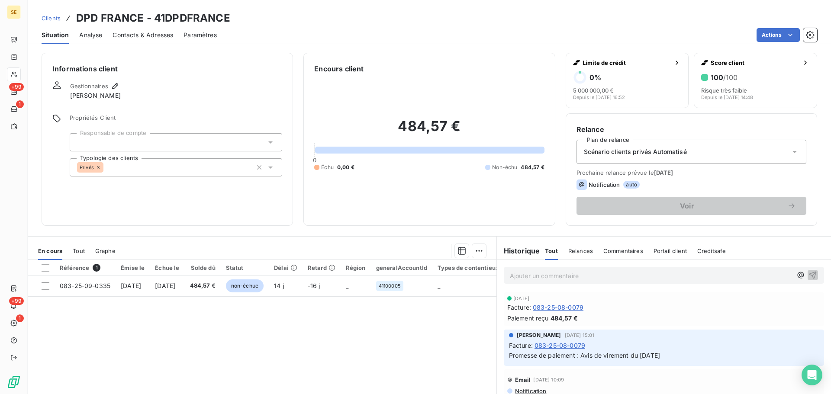
click at [598, 142] on div "Scénario clients privés Automatisé" at bounding box center [692, 152] width 230 height 24
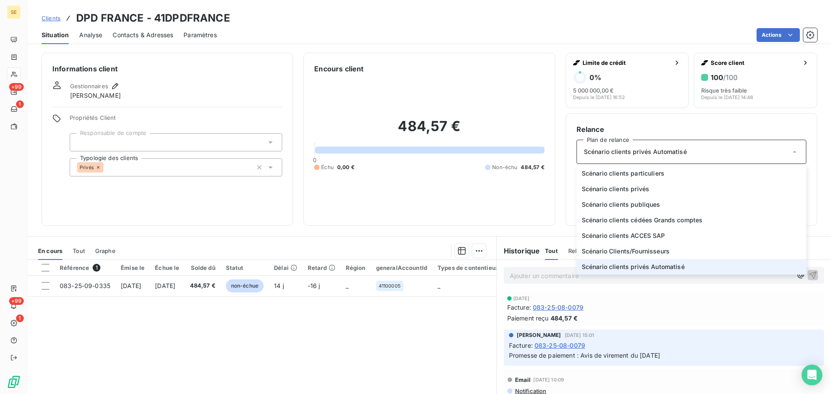
click at [598, 144] on div "Scénario clients privés Automatisé" at bounding box center [692, 152] width 230 height 24
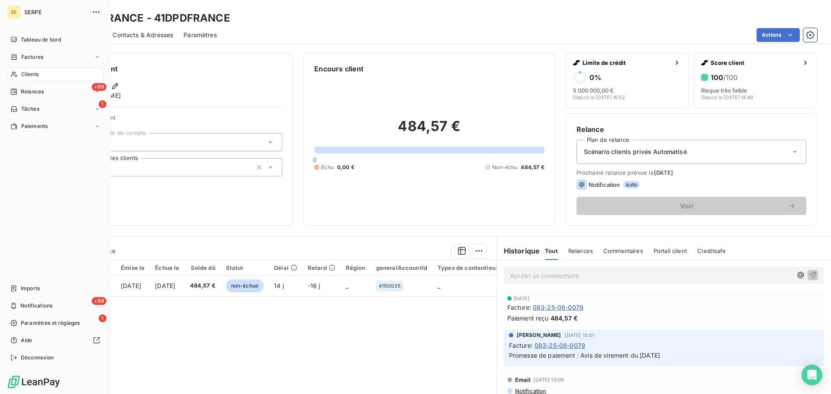
click at [23, 68] on div "Clients" at bounding box center [55, 75] width 97 height 14
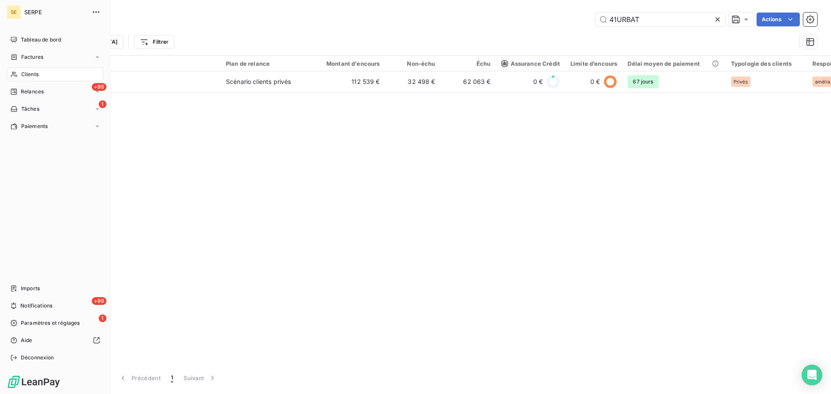
click at [18, 53] on div "Factures" at bounding box center [26, 57] width 33 height 8
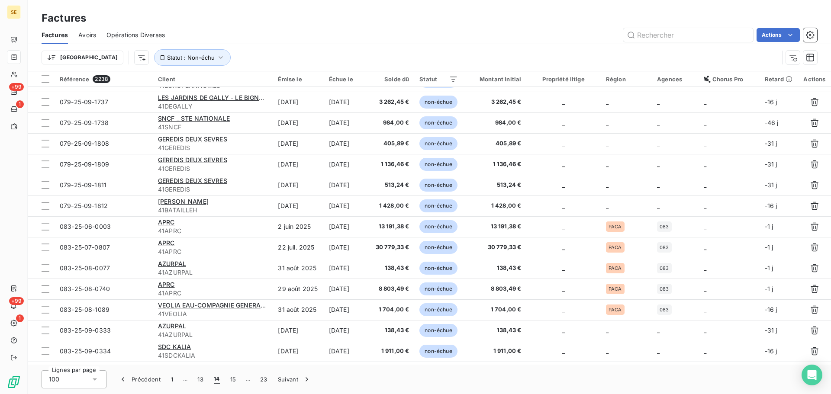
scroll to position [808, 0]
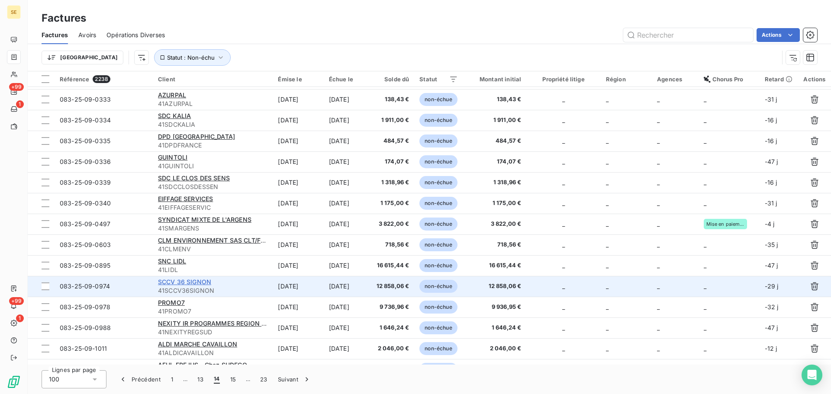
click at [209, 282] on span "SCCV 36 SIGNON" at bounding box center [184, 281] width 53 height 7
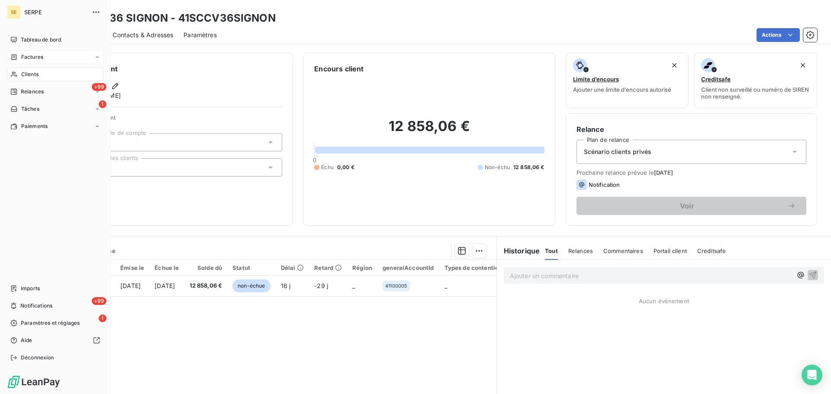
click at [19, 57] on div "Factures" at bounding box center [26, 57] width 33 height 8
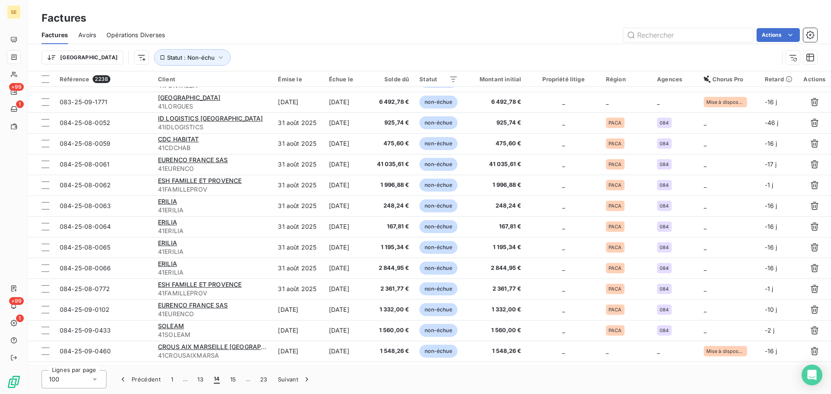
scroll to position [1801, 0]
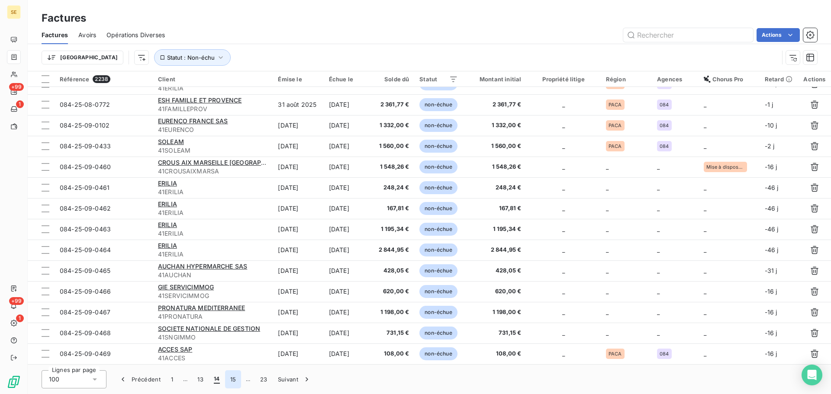
click at [237, 375] on button "15" at bounding box center [233, 380] width 16 height 18
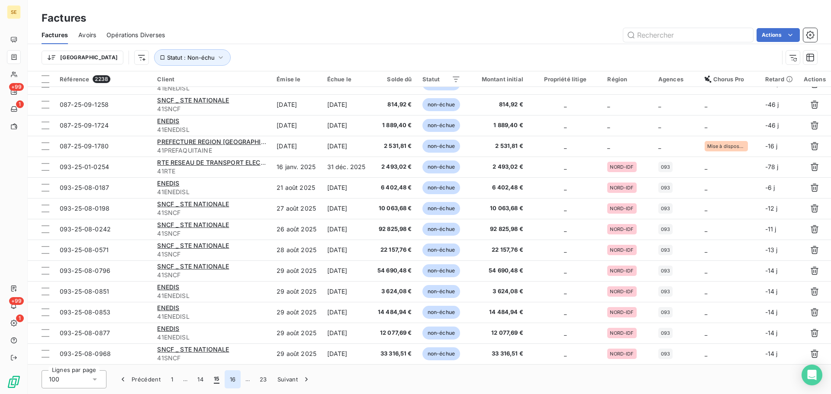
click at [236, 380] on button "16" at bounding box center [233, 380] width 16 height 18
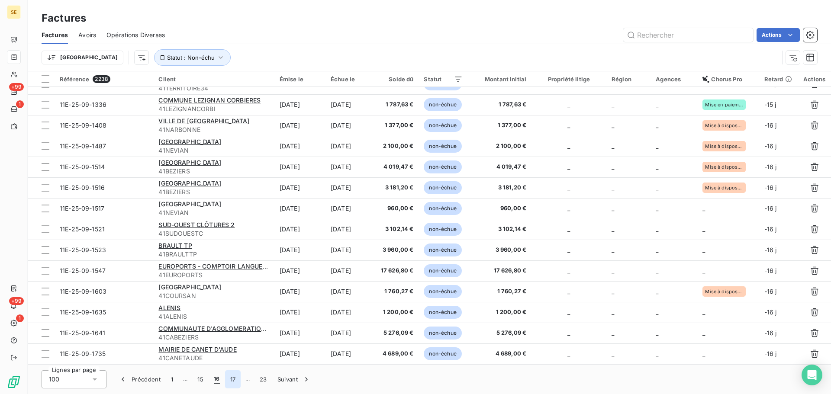
click at [233, 385] on button "17" at bounding box center [233, 380] width 16 height 18
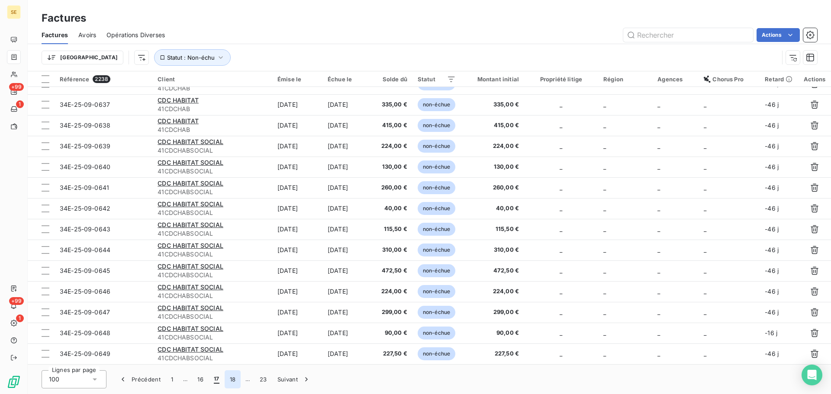
click at [229, 379] on button "18" at bounding box center [233, 380] width 16 height 18
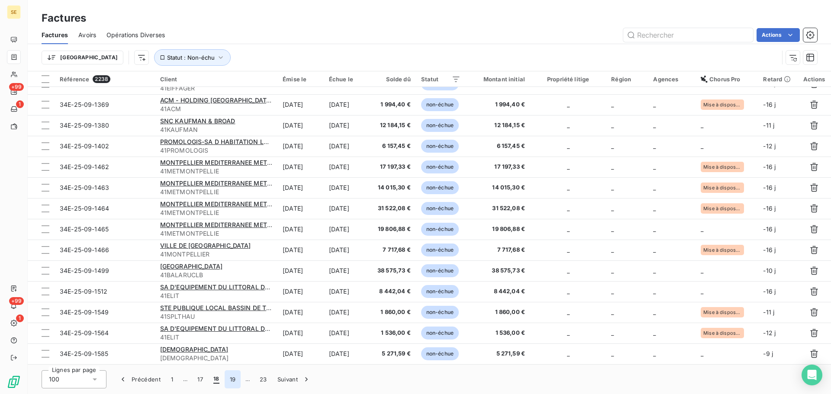
click at [235, 381] on button "19" at bounding box center [233, 380] width 16 height 18
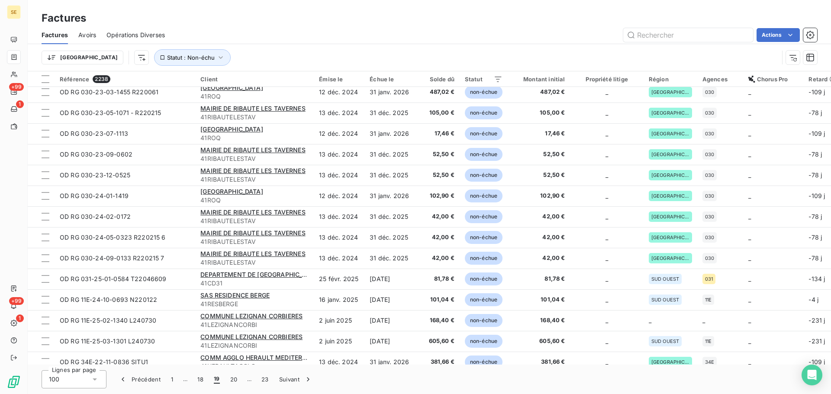
scroll to position [0, 0]
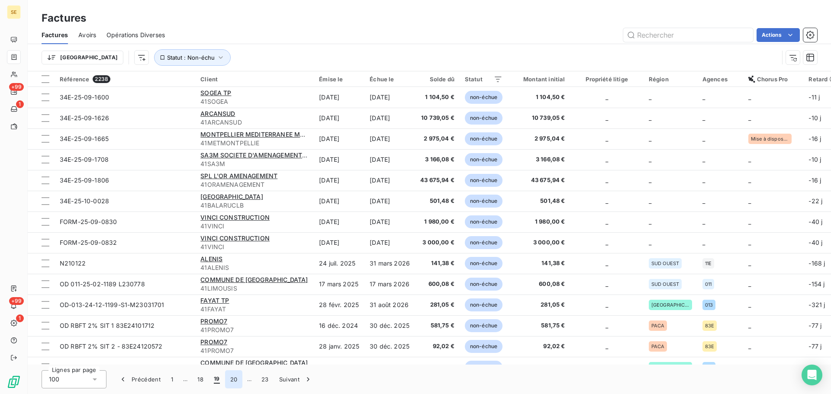
click at [236, 382] on button "20" at bounding box center [234, 380] width 18 height 18
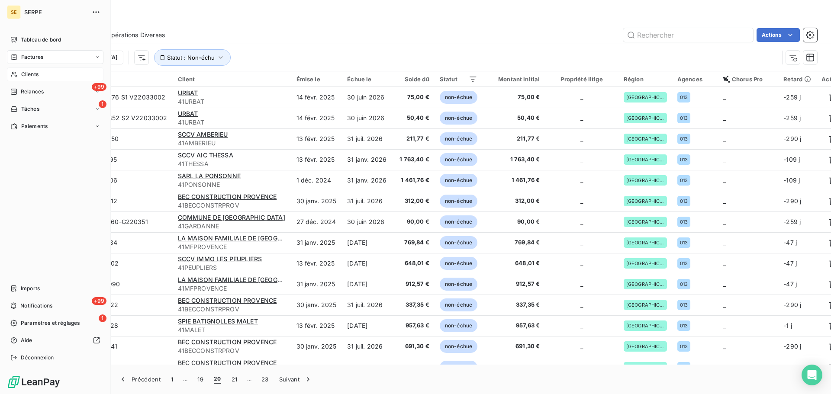
click at [28, 79] on div "Clients" at bounding box center [55, 75] width 97 height 14
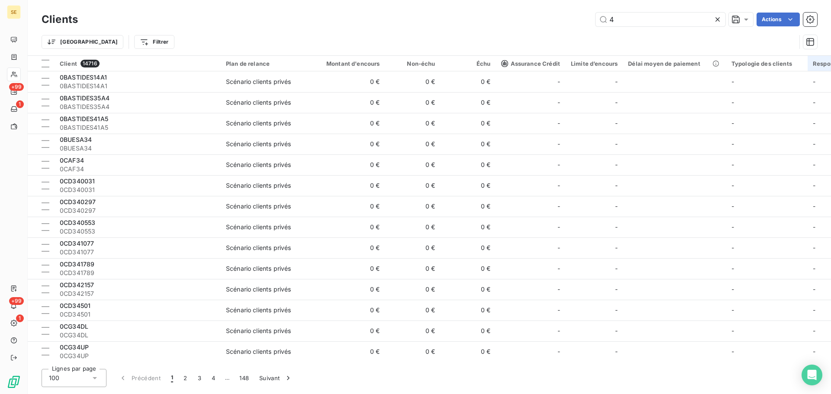
type input "4"
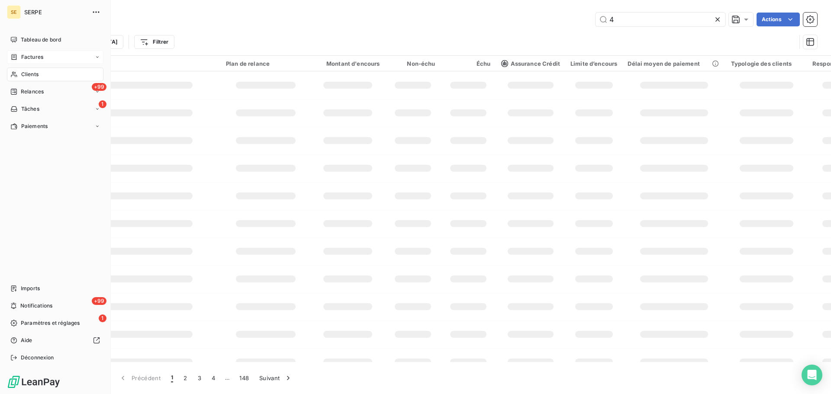
click at [21, 57] on span "Factures" at bounding box center [32, 57] width 22 height 8
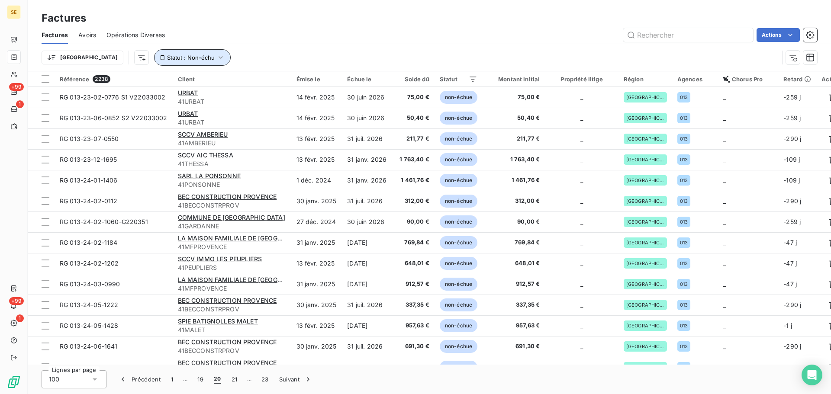
click at [167, 58] on span "Statut : Non-échu" at bounding box center [191, 57] width 48 height 7
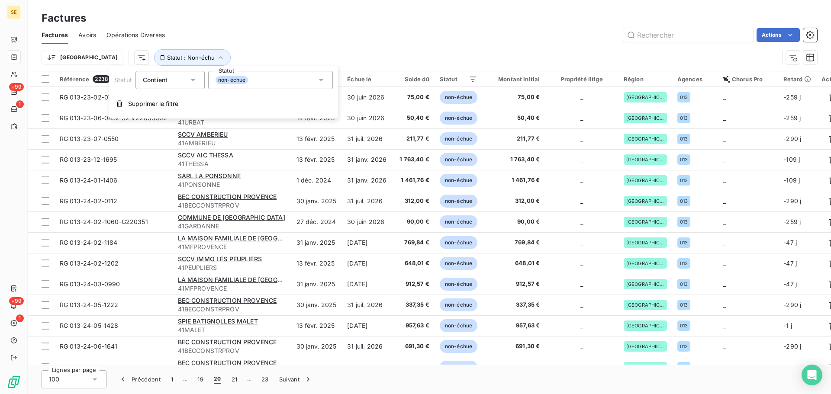
click at [223, 78] on span "non-échue" at bounding box center [232, 80] width 32 height 8
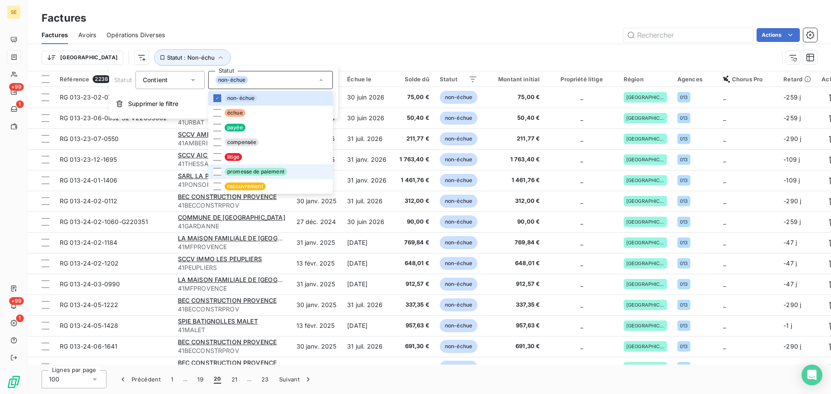
click at [244, 171] on span "promesse de paiement" at bounding box center [256, 172] width 62 height 8
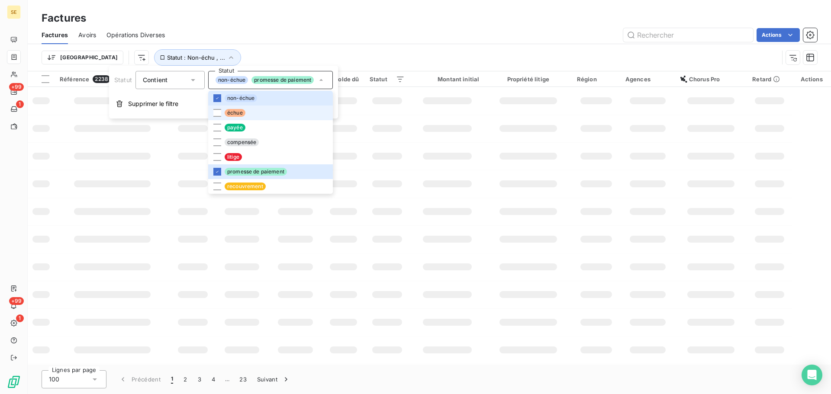
click at [252, 110] on li "échue" at bounding box center [270, 113] width 125 height 15
click at [267, 42] on div "Factures Avoirs Opérations Diverses Actions" at bounding box center [430, 35] width 804 height 18
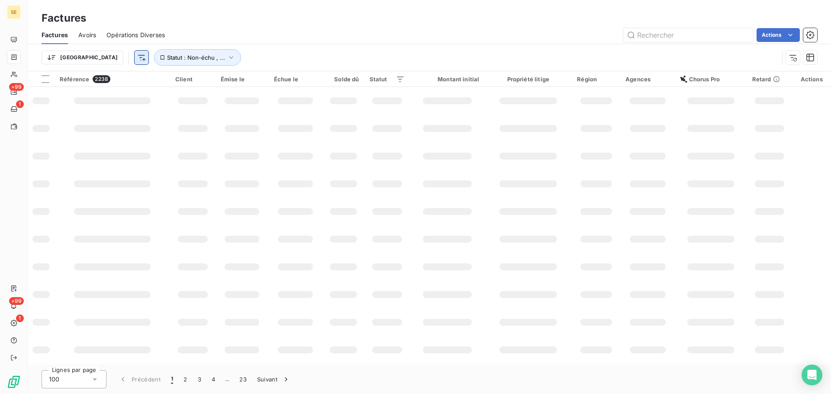
click at [94, 58] on html "SE +99 1 +99 1 Factures Factures Avoirs Opérations Diverses Actions Trier Statu…" at bounding box center [415, 197] width 831 height 394
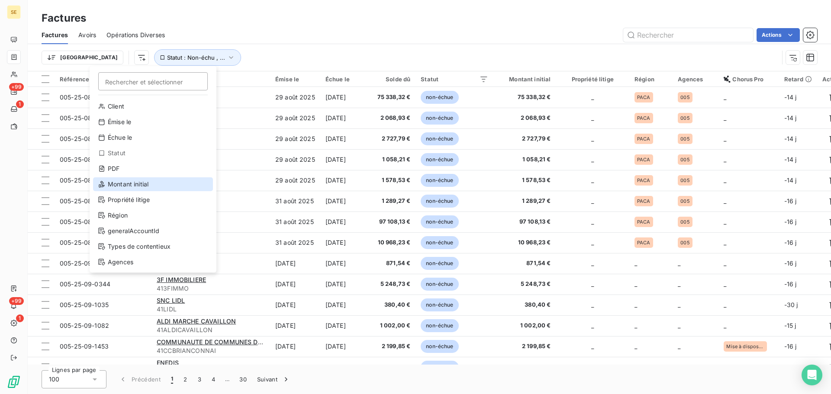
click at [128, 185] on div "Montant initial" at bounding box center [153, 185] width 120 height 14
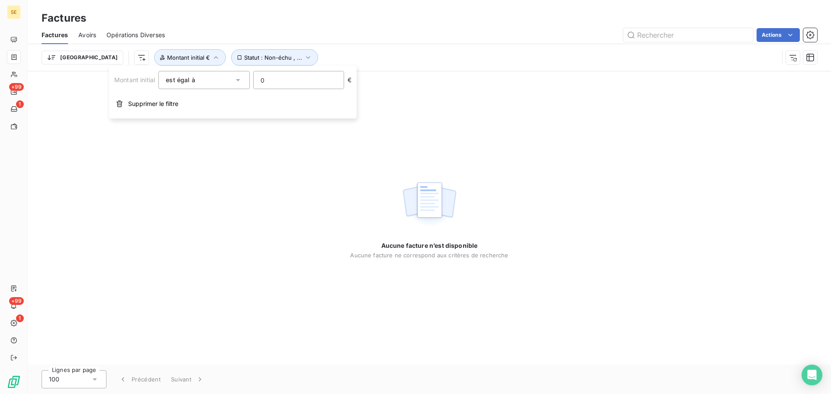
click at [201, 80] on div "est égal à" at bounding box center [200, 80] width 68 height 12
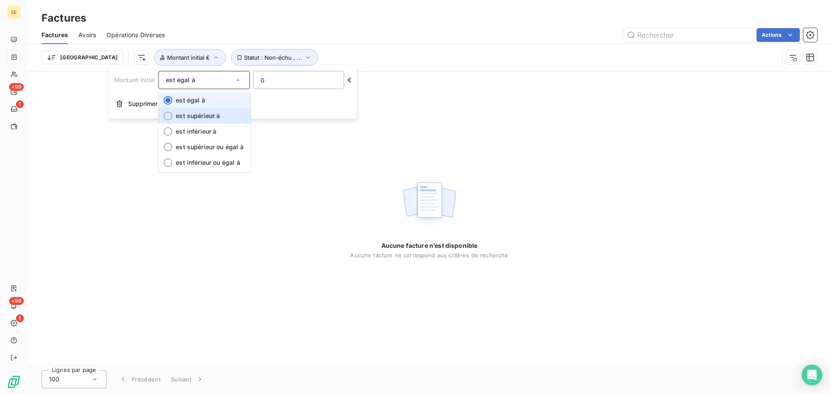
click at [214, 107] on li "est égal à" at bounding box center [204, 101] width 92 height 16
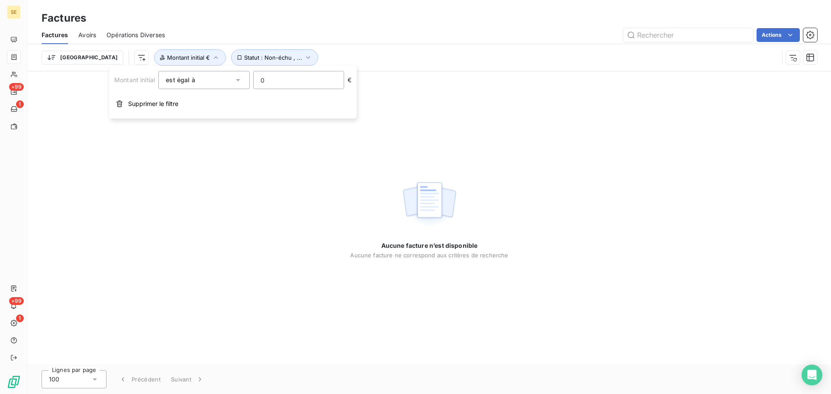
click at [210, 80] on div "est égal à" at bounding box center [200, 80] width 68 height 12
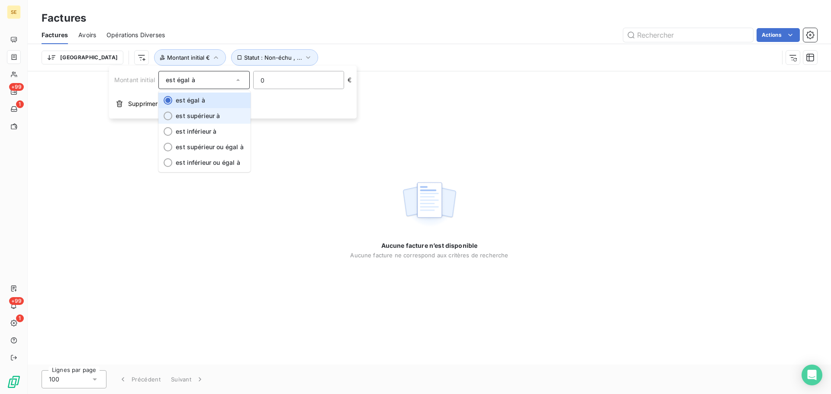
click at [213, 118] on span "est supérieur à" at bounding box center [198, 115] width 44 height 7
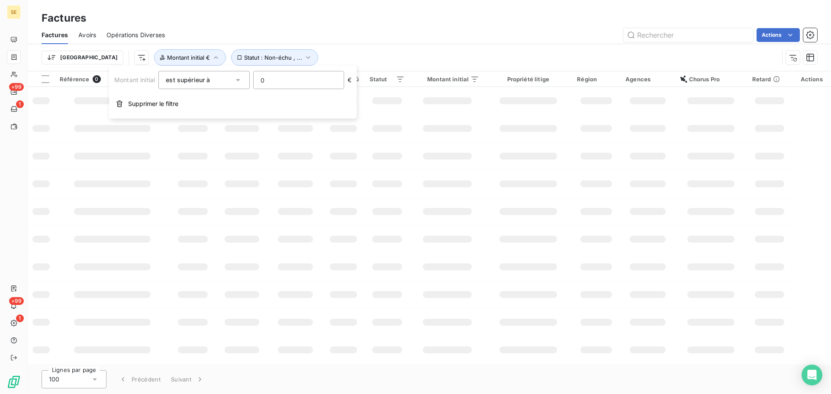
click at [271, 78] on input "0" at bounding box center [299, 79] width 90 height 17
type input "4000"
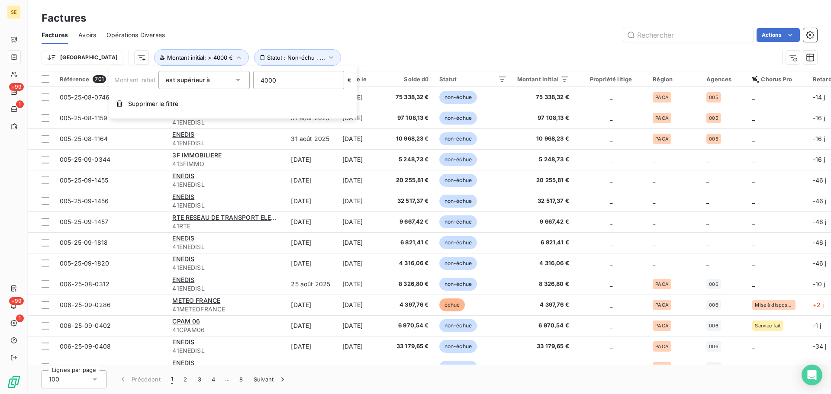
click at [410, 40] on div "Actions" at bounding box center [496, 35] width 642 height 14
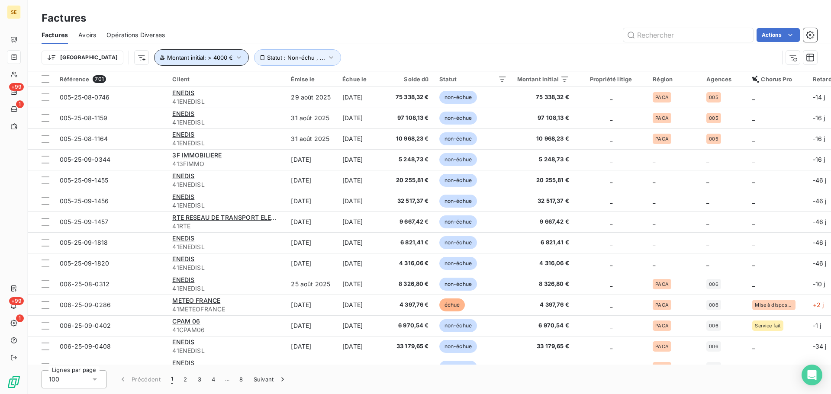
click at [173, 64] on button "Montant initial : > 4000 €" at bounding box center [201, 57] width 95 height 16
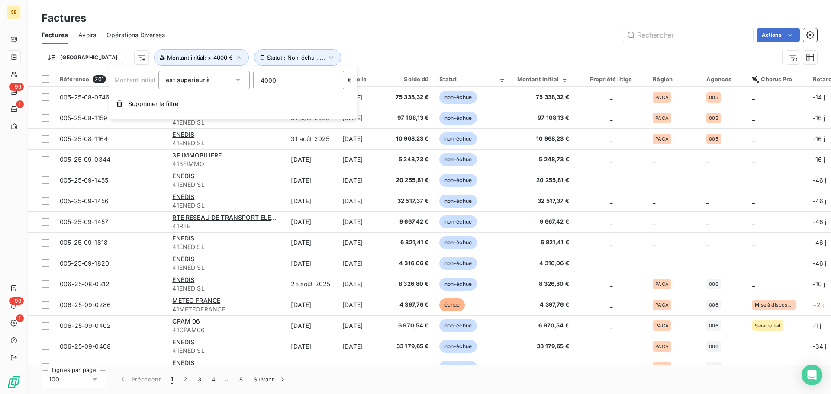
click at [197, 89] on div "Montant initial est supérieur à gt 4000 € Supprimer le filtre" at bounding box center [233, 92] width 248 height 53
click at [201, 82] on span "est supérieur à" at bounding box center [188, 79] width 44 height 7
click at [214, 79] on div "est supérieur à" at bounding box center [200, 80] width 68 height 12
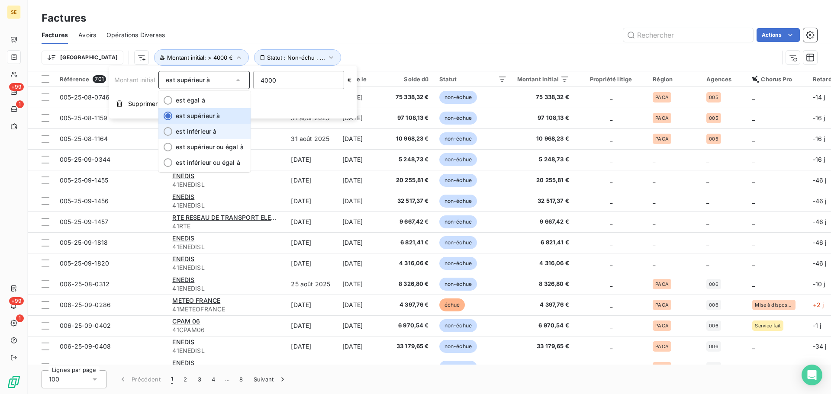
click at [223, 135] on li "est inférieur à" at bounding box center [204, 132] width 92 height 16
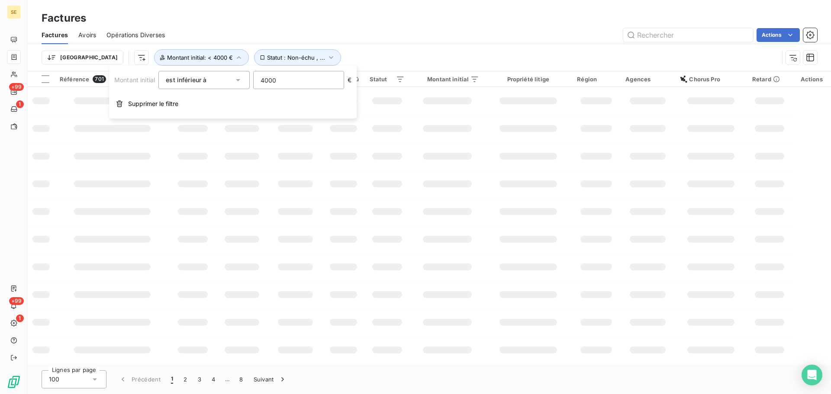
drag, startPoint x: 295, startPoint y: 84, endPoint x: 242, endPoint y: 84, distance: 52.8
click at [242, 84] on div "Montant initial est inférieur à 4000 €" at bounding box center [232, 80] width 237 height 18
type input "4399.99"
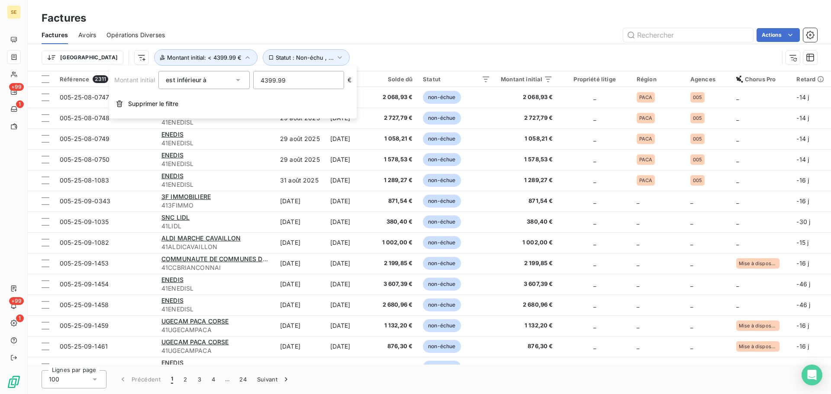
click at [488, 48] on div "Trier Statut : Non-échu , ... Montant initial : < 4399.99 €" at bounding box center [430, 57] width 776 height 27
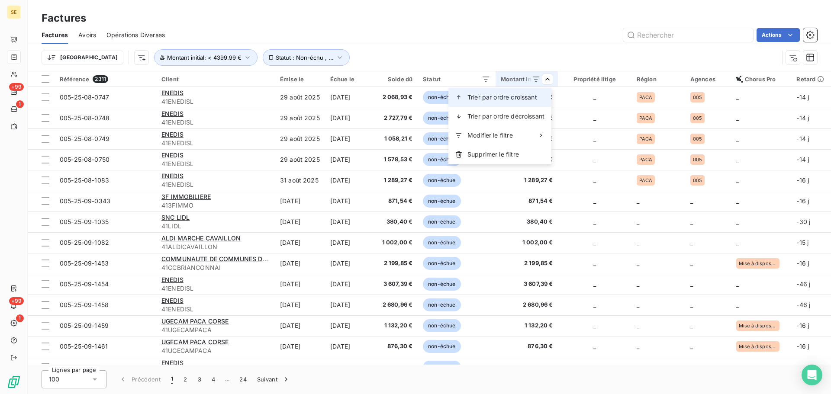
click at [534, 97] on span "Trier par ordre croissant" at bounding box center [503, 97] width 70 height 9
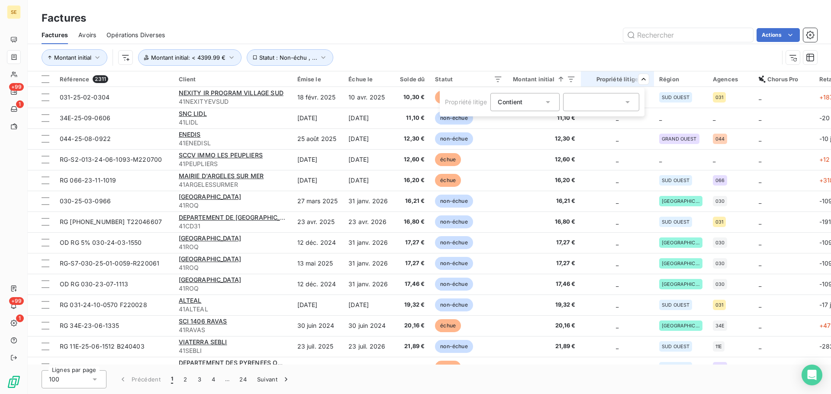
click at [559, 82] on html "SE +99 1 +99 1 Factures Factures Avoirs Opérations Diverses Actions Montant ini…" at bounding box center [415, 197] width 831 height 394
click at [545, 78] on icon at bounding box center [549, 79] width 9 height 9
click at [546, 79] on icon at bounding box center [549, 79] width 9 height 9
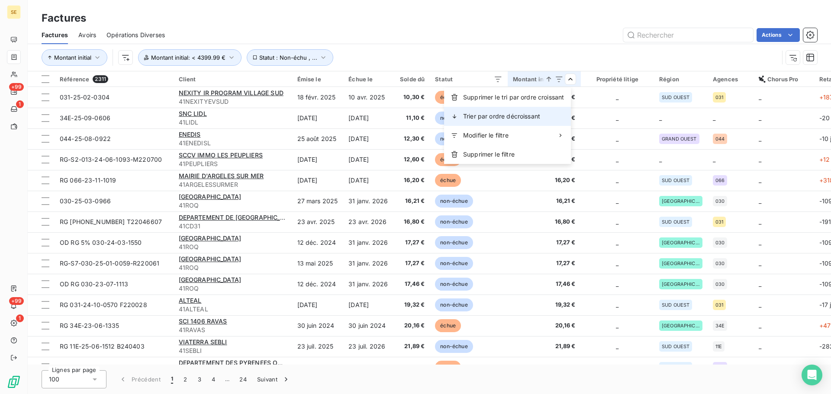
click at [547, 112] on div "Trier par ordre décroissant" at bounding box center [507, 116] width 127 height 19
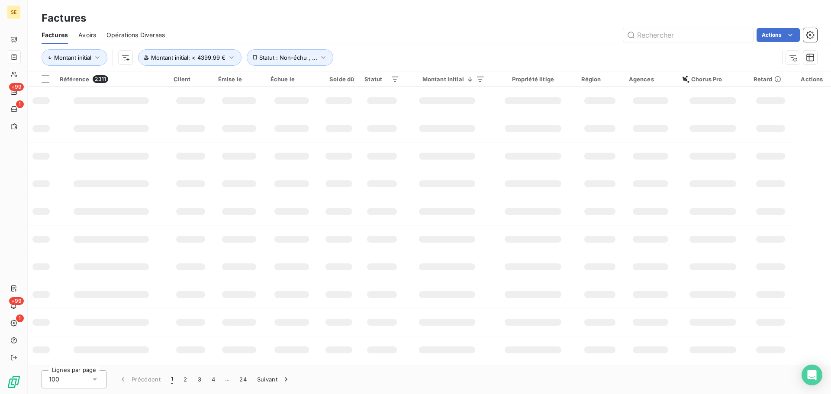
click at [496, 12] on div "Factures" at bounding box center [430, 18] width 804 height 16
click at [442, 21] on div "Factures" at bounding box center [430, 18] width 804 height 16
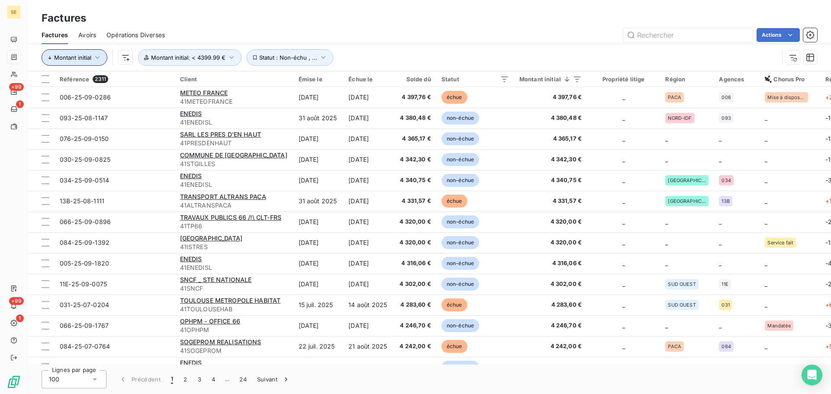
click at [92, 57] on button "Montant initial" at bounding box center [75, 57] width 66 height 16
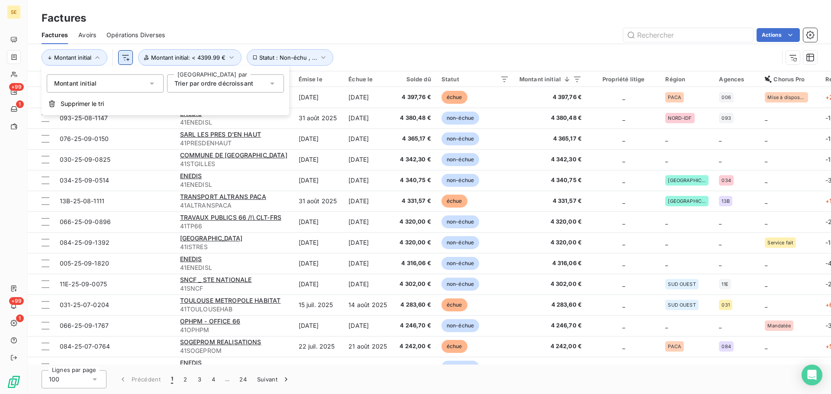
click at [129, 54] on html "SE +99 1 +99 1 Factures Factures Avoirs Opérations Diverses Actions Montant ini…" at bounding box center [415, 197] width 831 height 394
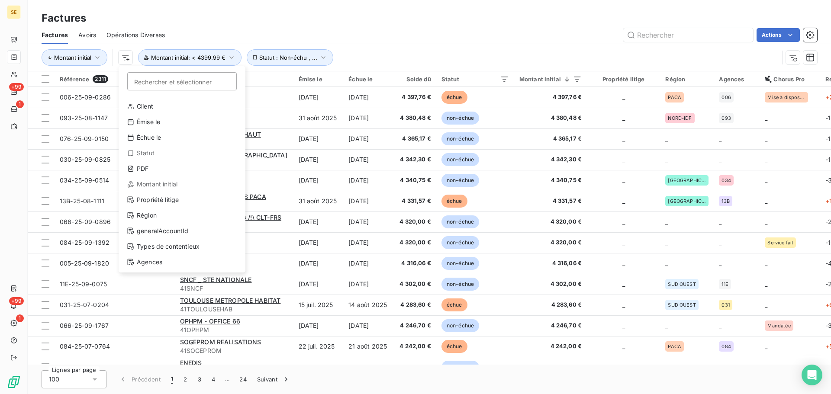
click at [215, 59] on html "SE +99 1 +99 1 Factures Factures Avoirs Opérations Diverses Actions Montant ini…" at bounding box center [415, 197] width 831 height 394
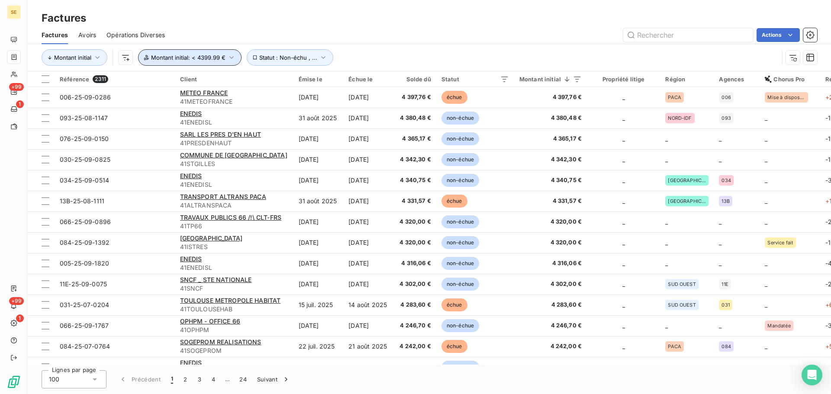
click at [215, 59] on span "Montant initial : < 4399.99 €" at bounding box center [188, 57] width 74 height 7
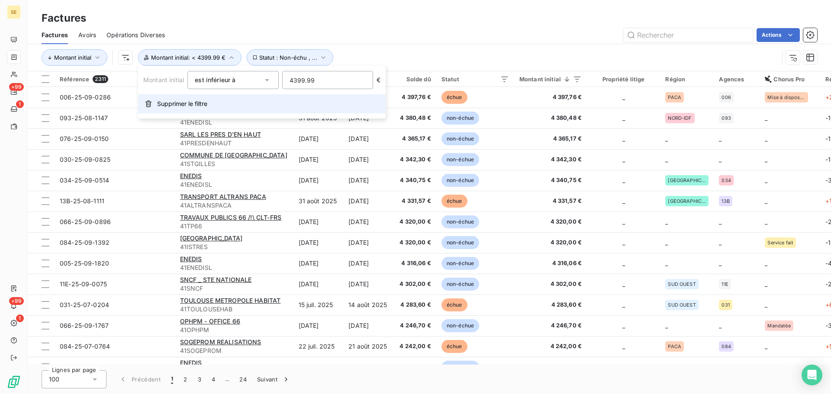
click at [210, 110] on button "Supprimer le filtre" at bounding box center [262, 103] width 248 height 19
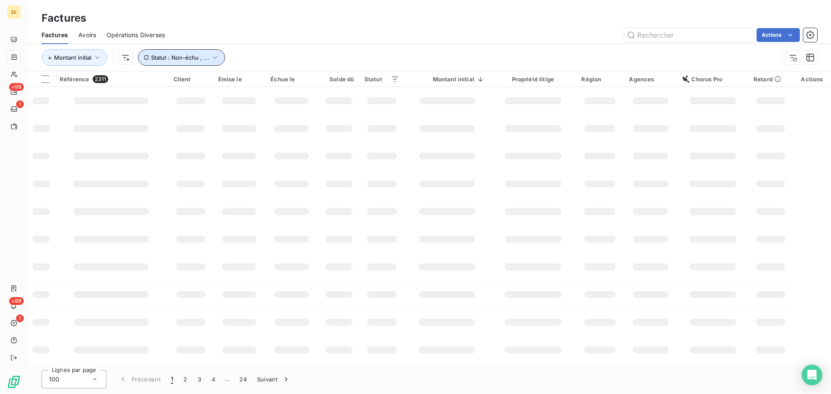
click at [209, 59] on button "Statut : Non-échu , ..." at bounding box center [181, 57] width 87 height 16
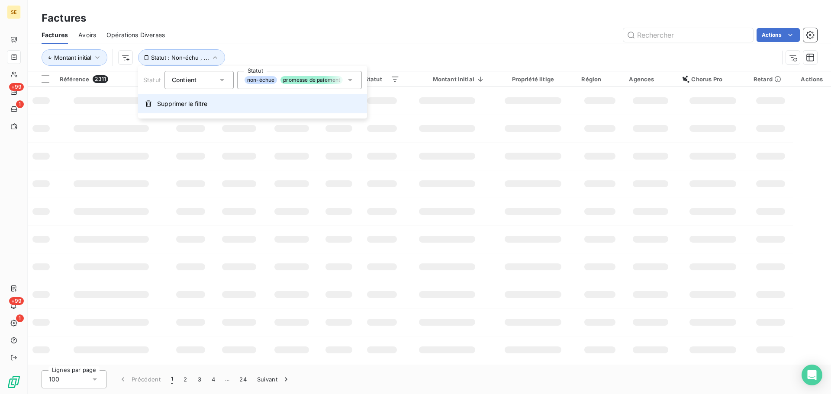
click at [210, 97] on button "Supprimer le filtre" at bounding box center [252, 103] width 229 height 19
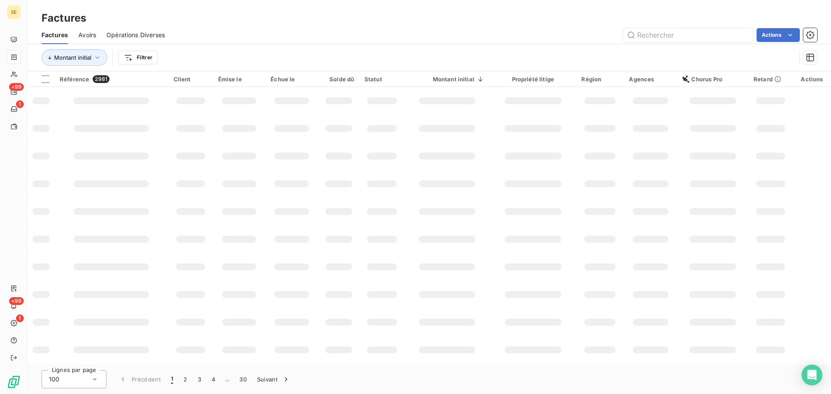
click at [236, 41] on div "Actions" at bounding box center [496, 35] width 642 height 14
click at [144, 58] on html "SE +99 1 +99 1 Factures Factures Avoirs Opérations Diverses Actions Montant ini…" at bounding box center [415, 197] width 831 height 394
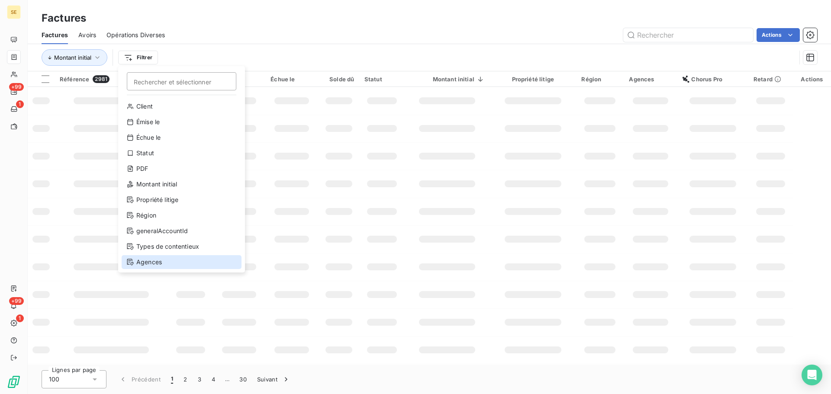
click at [151, 261] on div "Agences" at bounding box center [182, 262] width 120 height 14
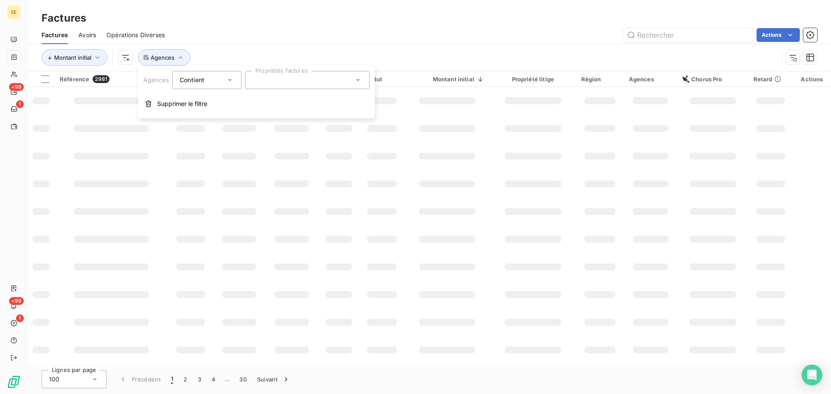
click at [272, 84] on div at bounding box center [307, 80] width 125 height 18
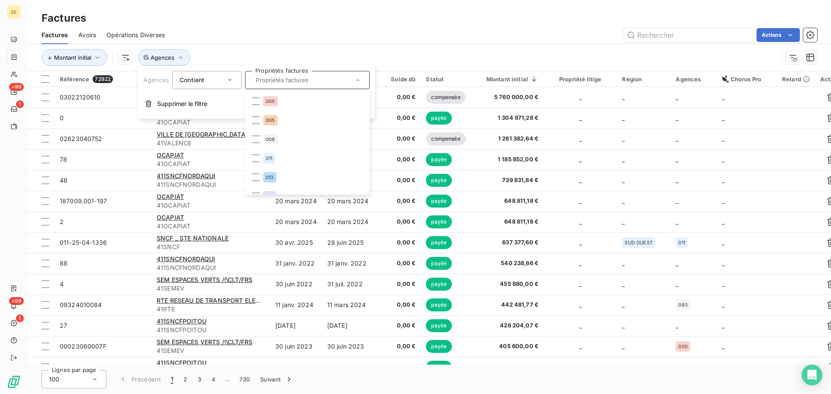
click at [298, 52] on div "Montant initial Agences" at bounding box center [410, 57] width 737 height 16
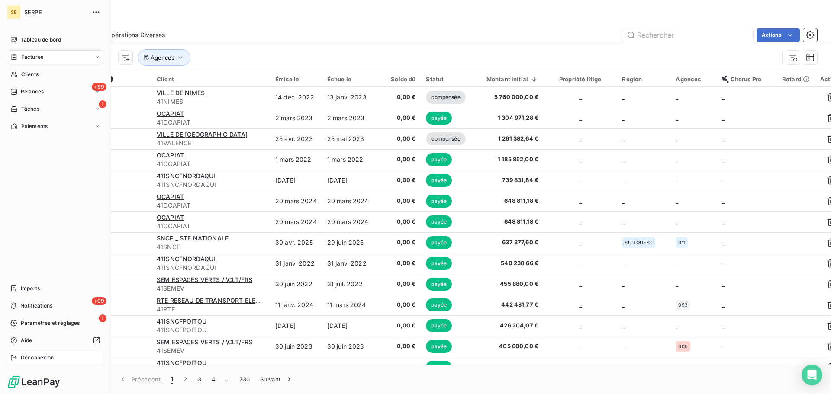
click at [42, 360] on span "Déconnexion" at bounding box center [37, 358] width 33 height 8
